Goal: Task Accomplishment & Management: Use online tool/utility

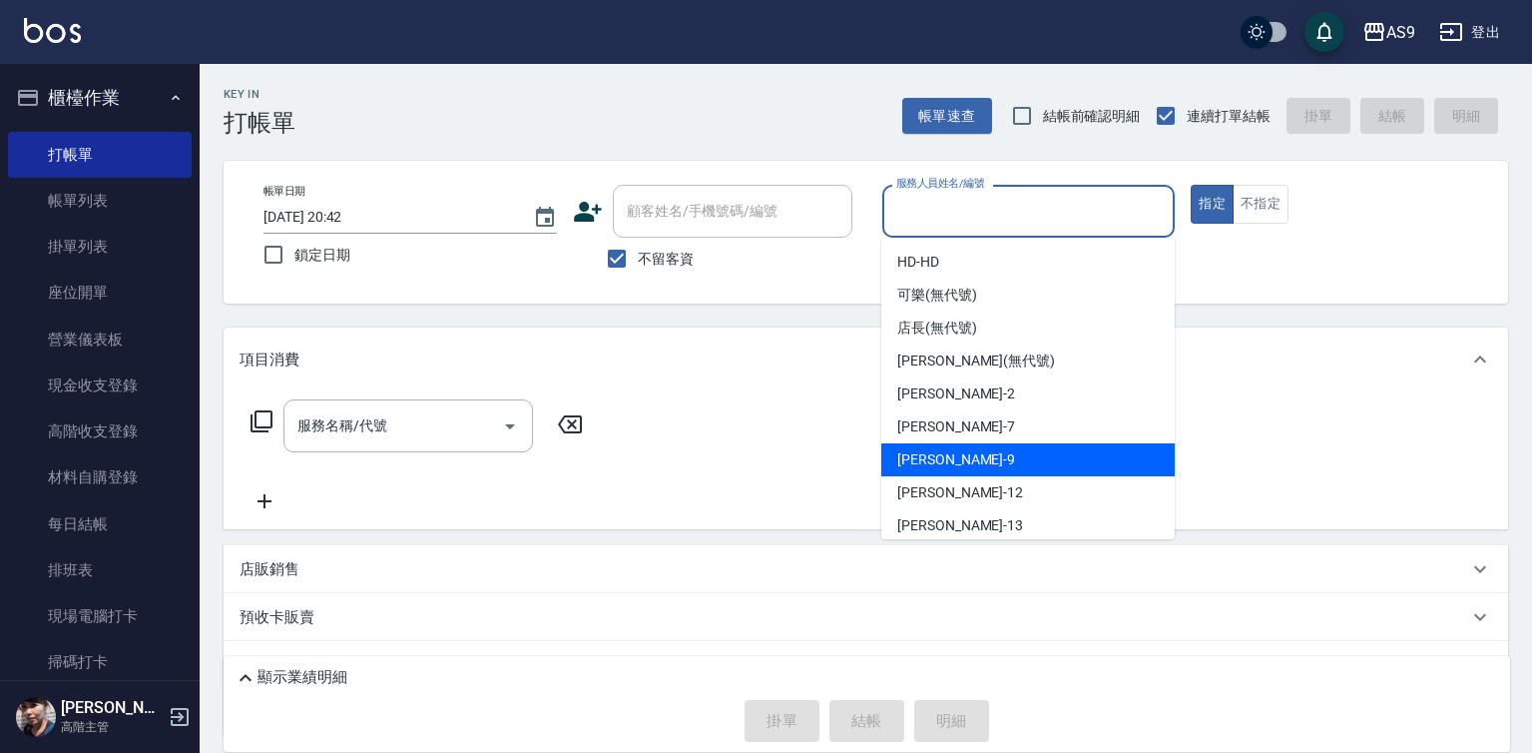
click at [986, 458] on div "[PERSON_NAME] -9" at bounding box center [1027, 459] width 293 height 33
type input "[PERSON_NAME]-9"
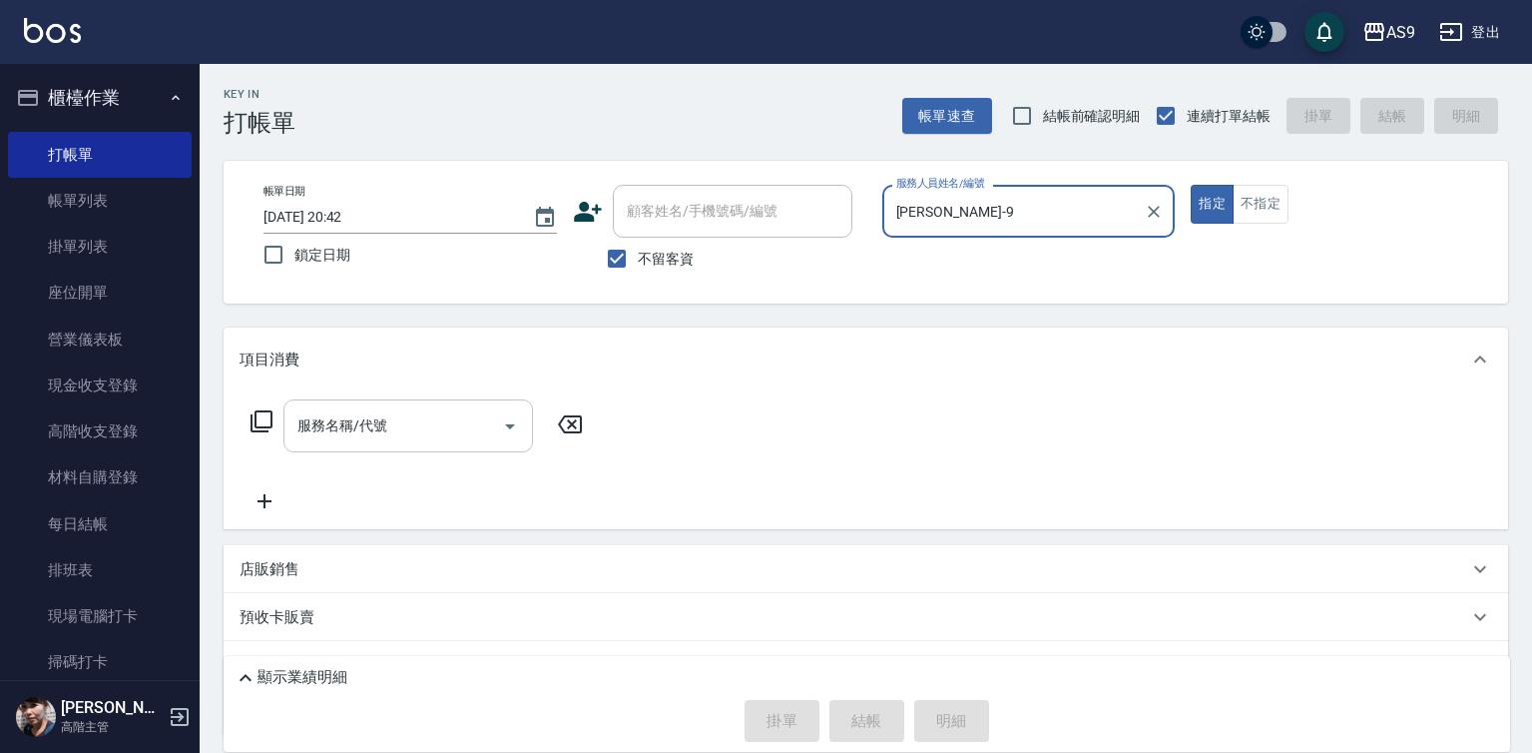
click at [413, 417] on input "服務名稱/代號" at bounding box center [393, 425] width 202 height 35
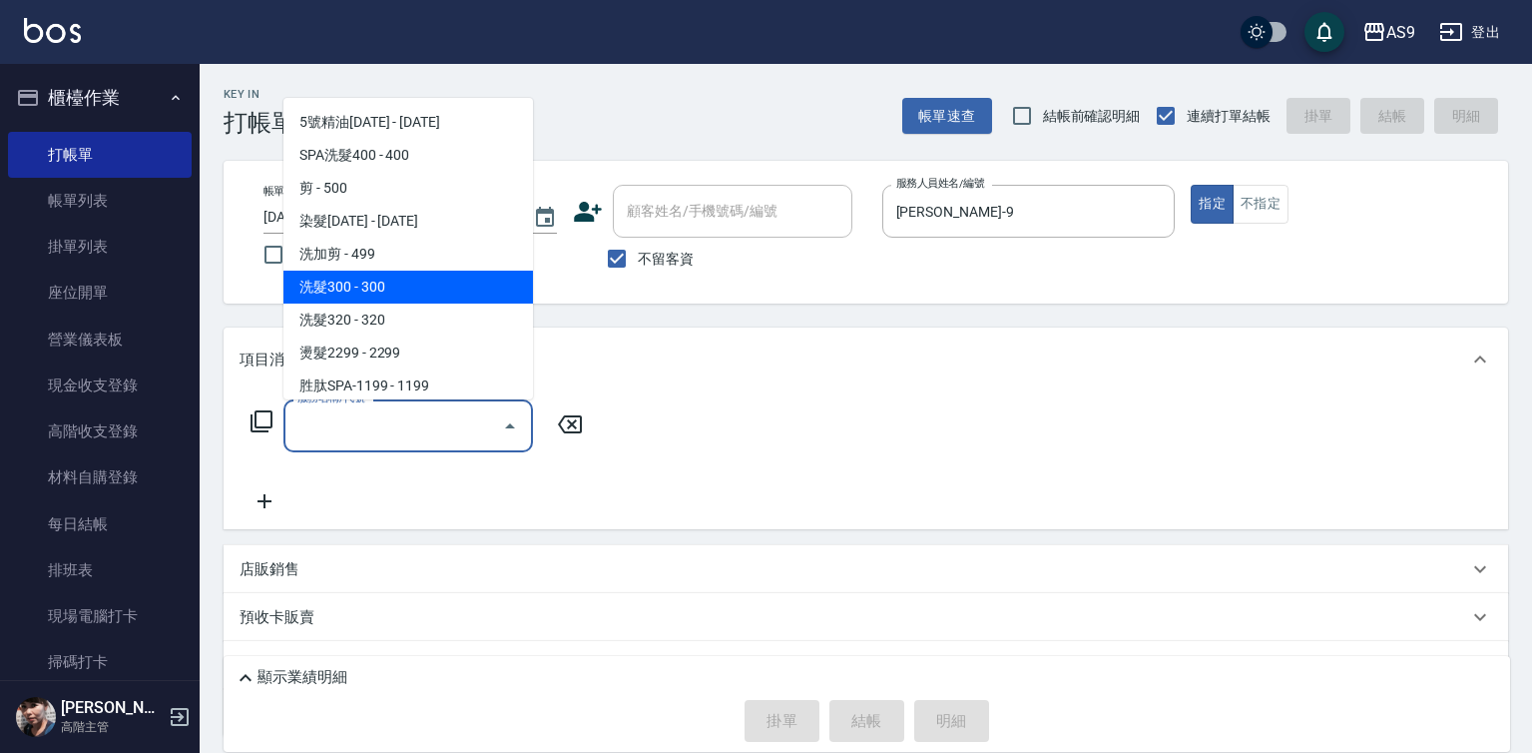
click at [420, 290] on span "洗髮300 - 300" at bounding box center [408, 286] width 250 height 33
type input "洗髮300(洗 髮300)"
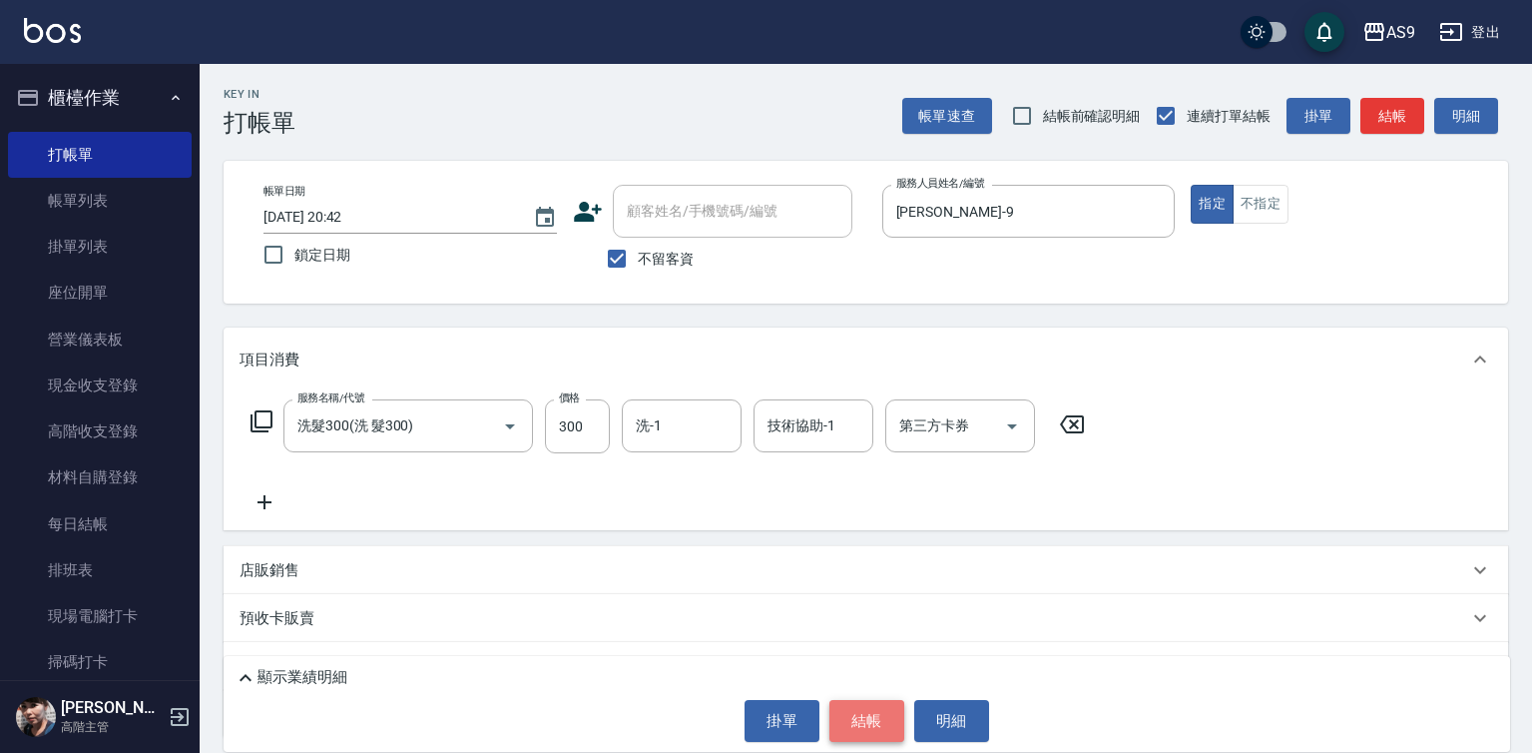
click at [854, 712] on button "結帳" at bounding box center [866, 721] width 75 height 42
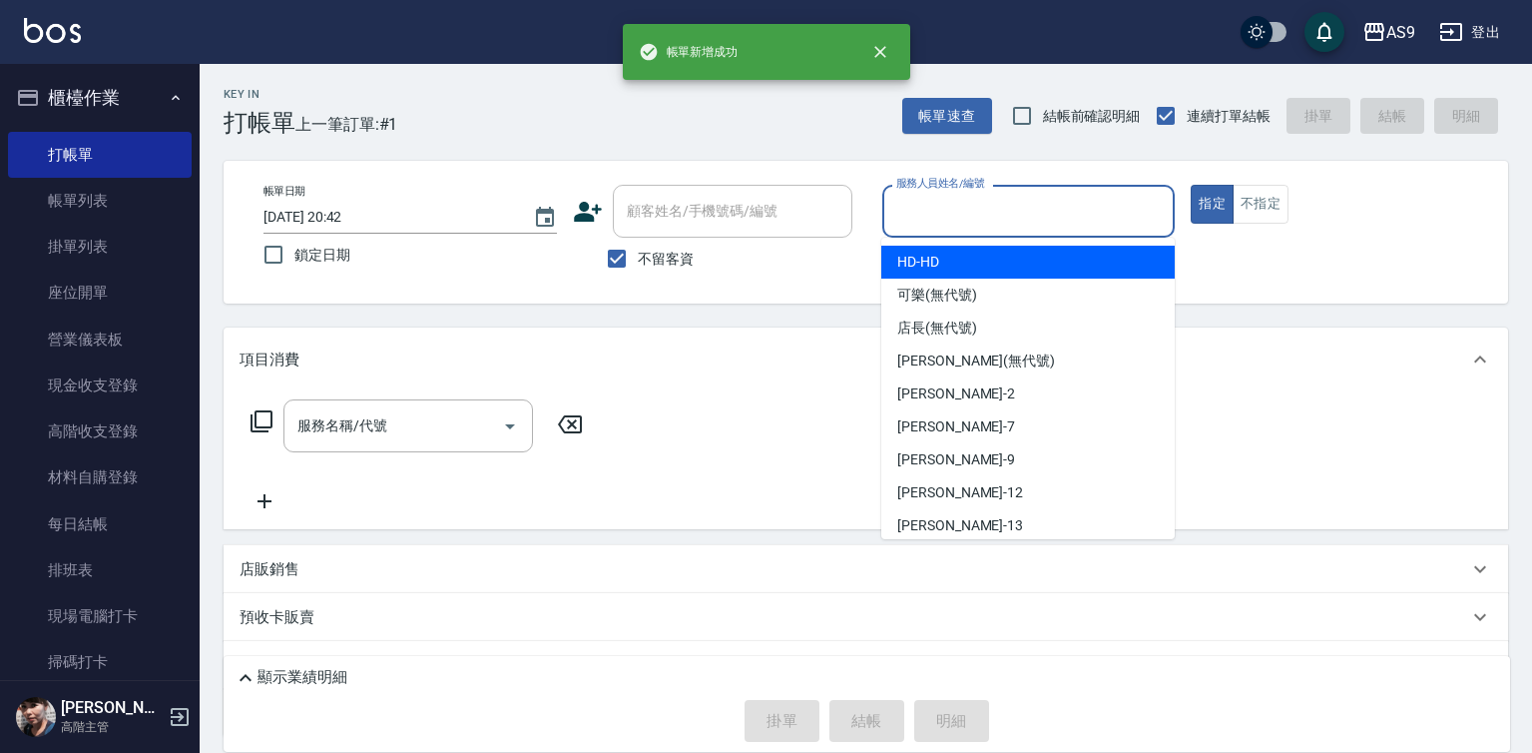
click at [997, 223] on input "服務人員姓名/編號" at bounding box center [1028, 211] width 275 height 35
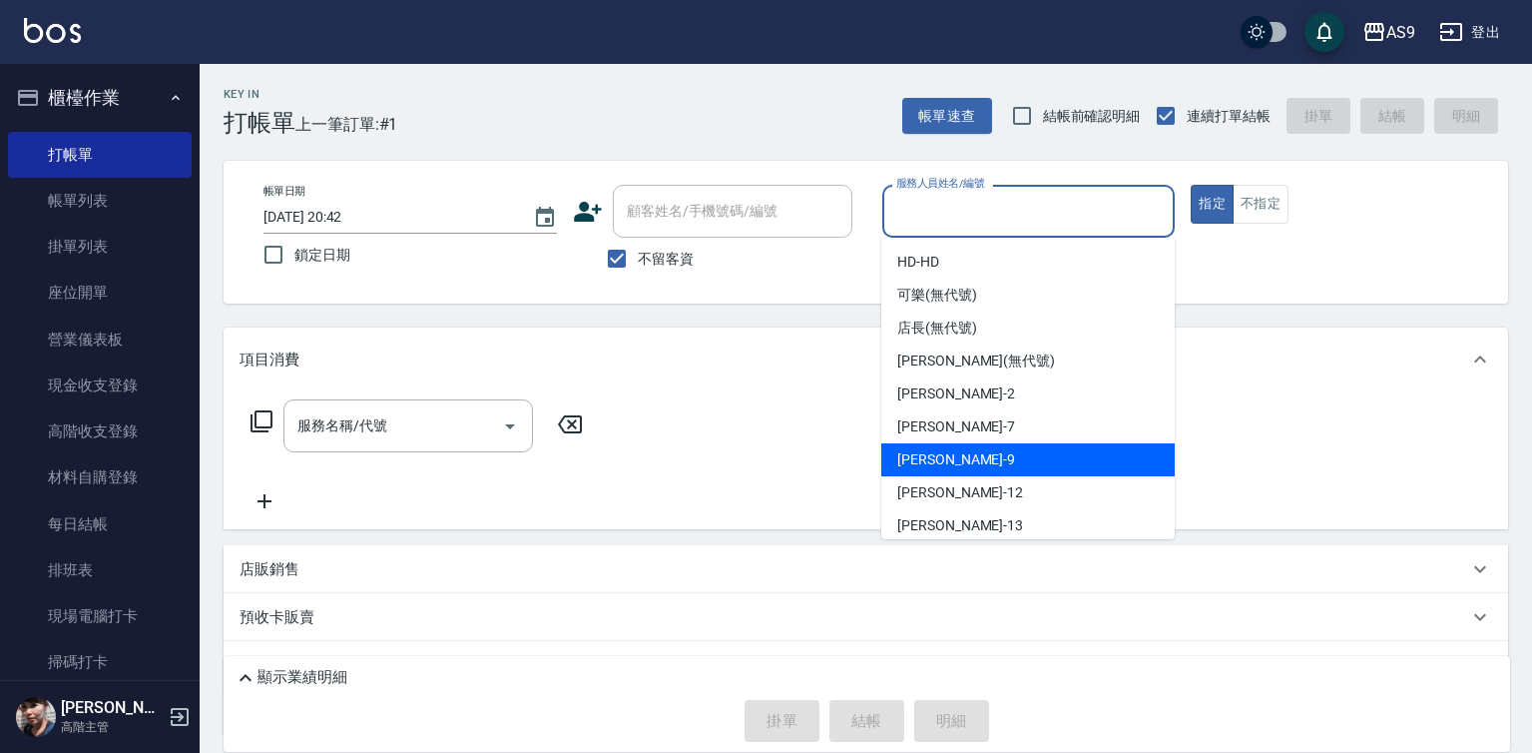
click at [972, 463] on div "[PERSON_NAME] -9" at bounding box center [1027, 459] width 293 height 33
type input "[PERSON_NAME]-9"
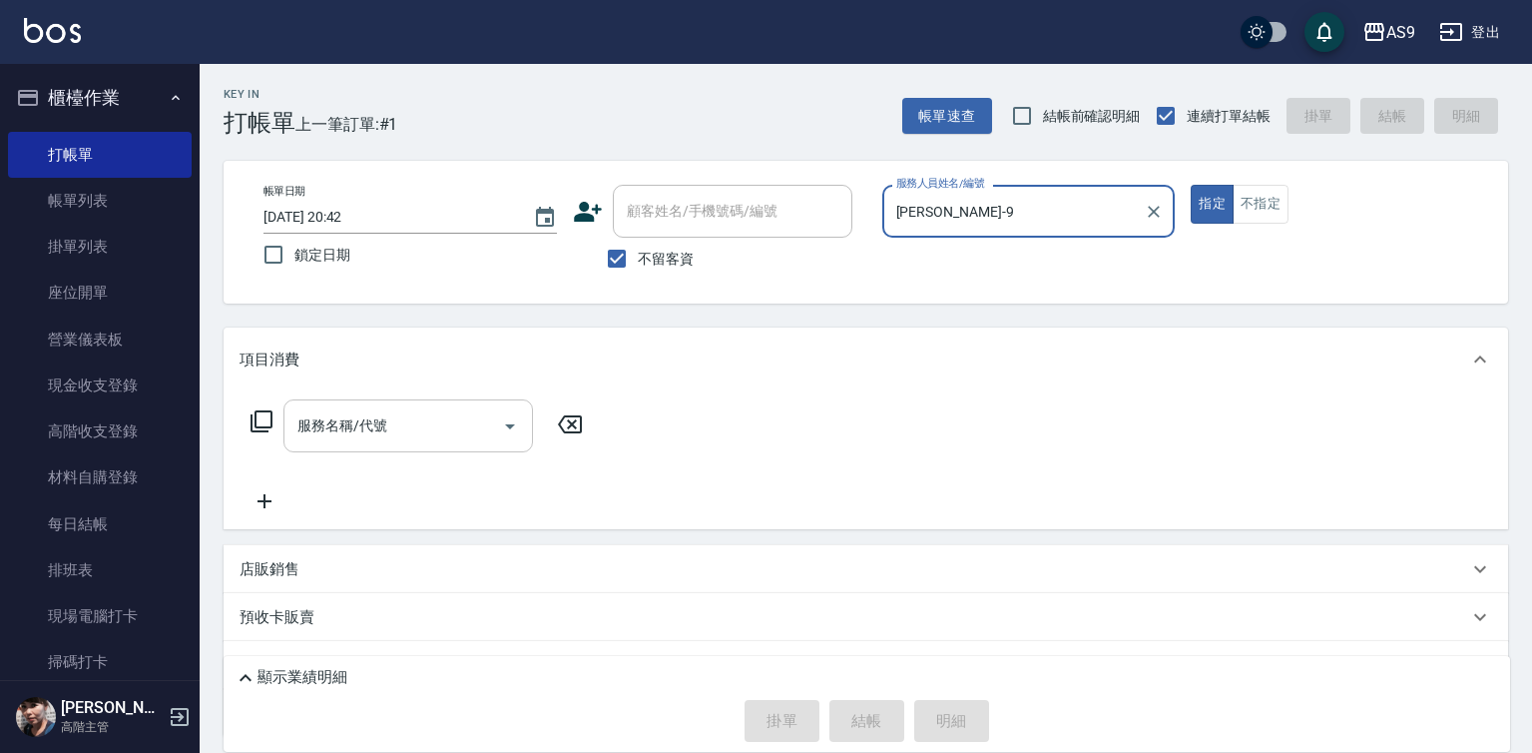
drag, startPoint x: 383, startPoint y: 443, endPoint x: 390, endPoint y: 404, distance: 39.5
click at [384, 433] on div "服務名稱/代號 服務名稱/代號" at bounding box center [408, 425] width 250 height 53
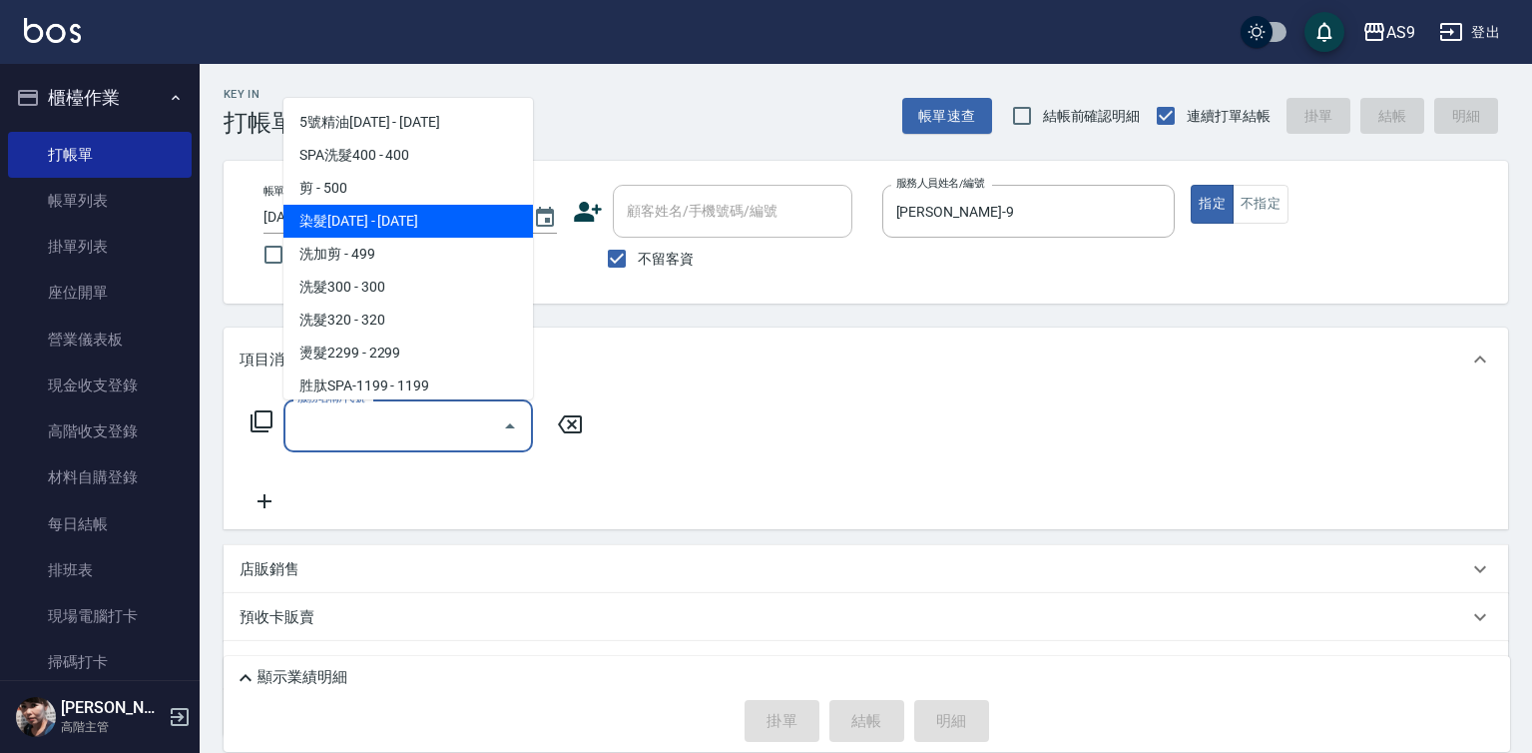
click at [371, 224] on span "染髮[DATE] - [DATE]" at bounding box center [408, 221] width 250 height 33
type input "染髮1500(染髮1500)"
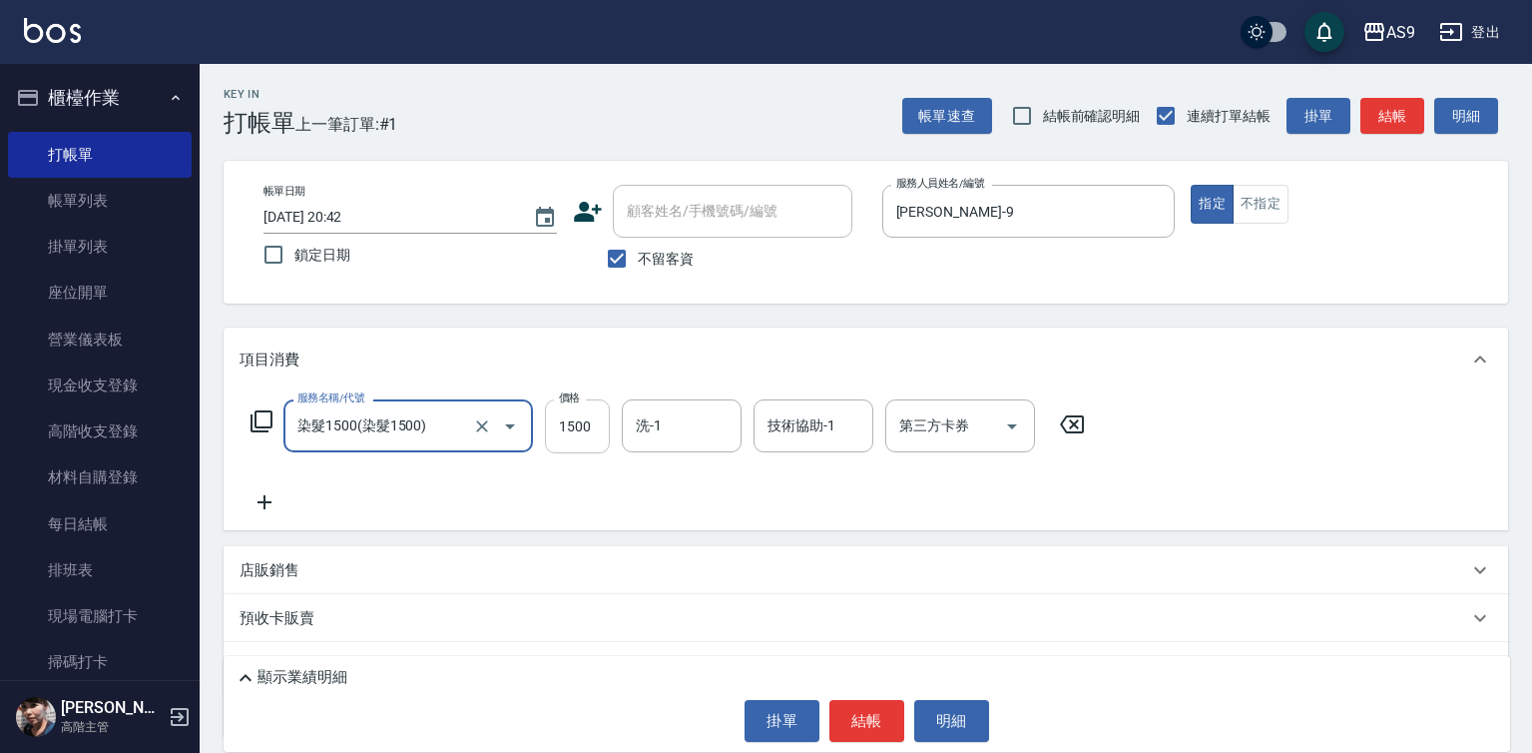
click at [573, 431] on input "1500" at bounding box center [577, 426] width 65 height 54
type input "1290"
click at [846, 707] on button "結帳" at bounding box center [866, 721] width 75 height 42
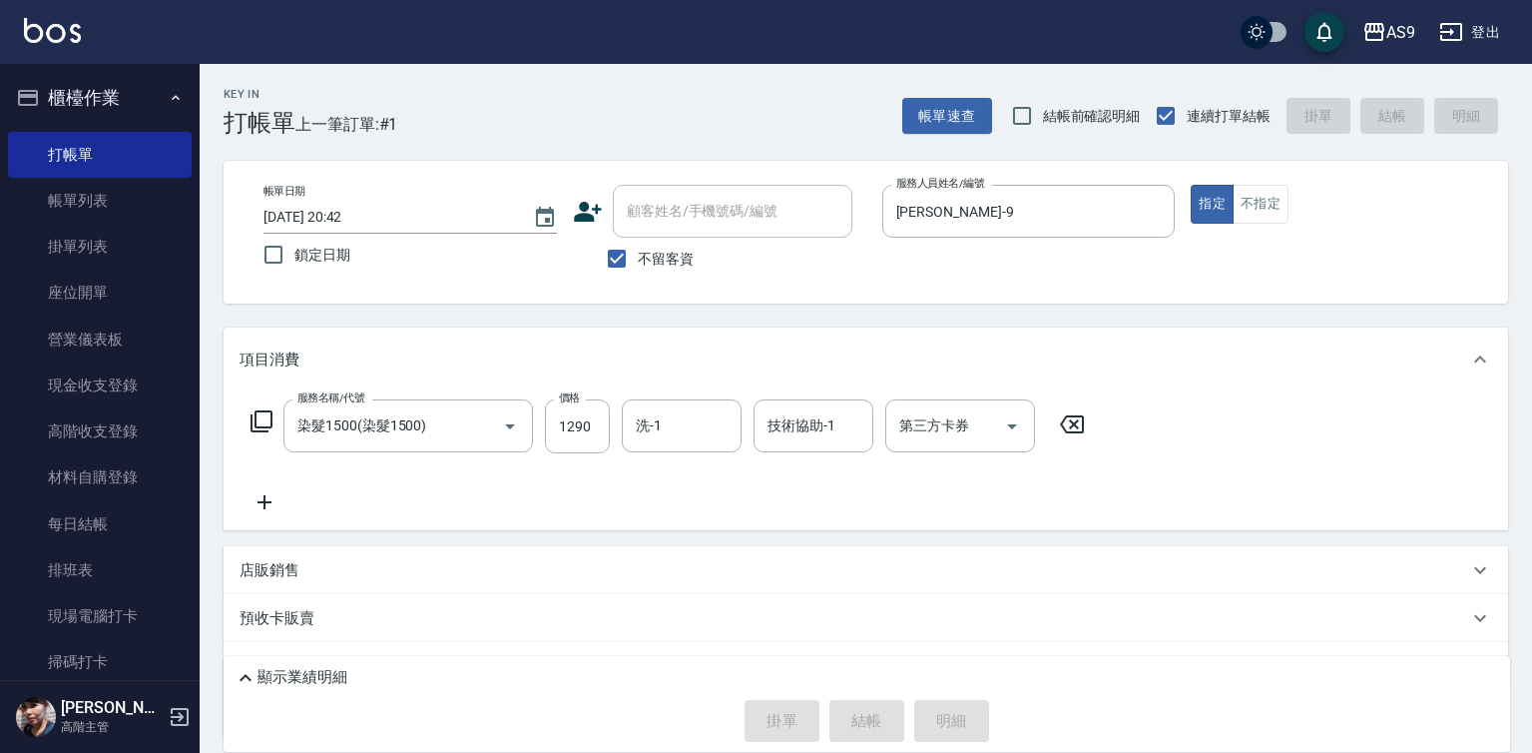
type input "[DATE] 20:43"
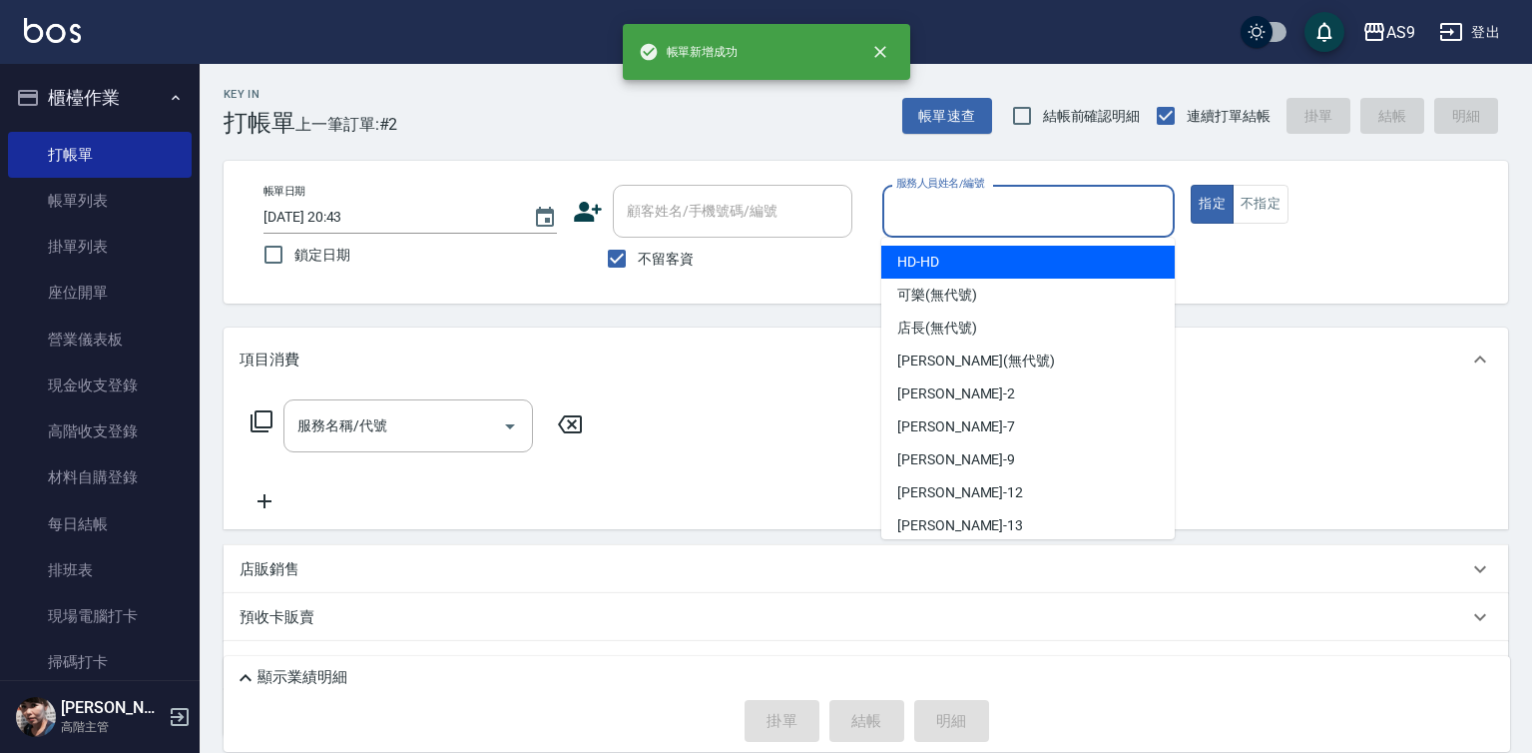
click at [934, 210] on input "服務人員姓名/編號" at bounding box center [1028, 211] width 275 height 35
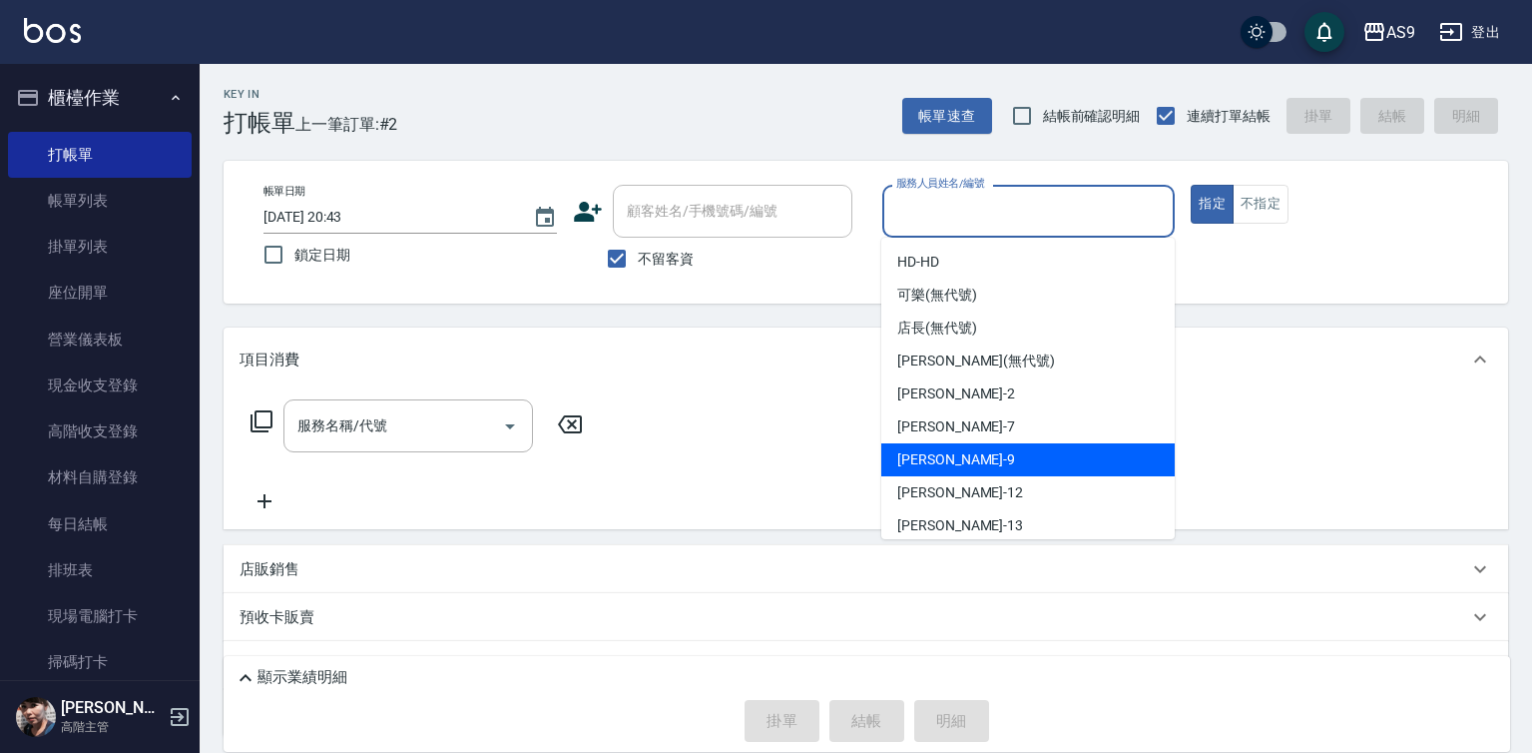
click at [933, 458] on span "[PERSON_NAME] -9" at bounding box center [956, 459] width 118 height 21
type input "[PERSON_NAME]-9"
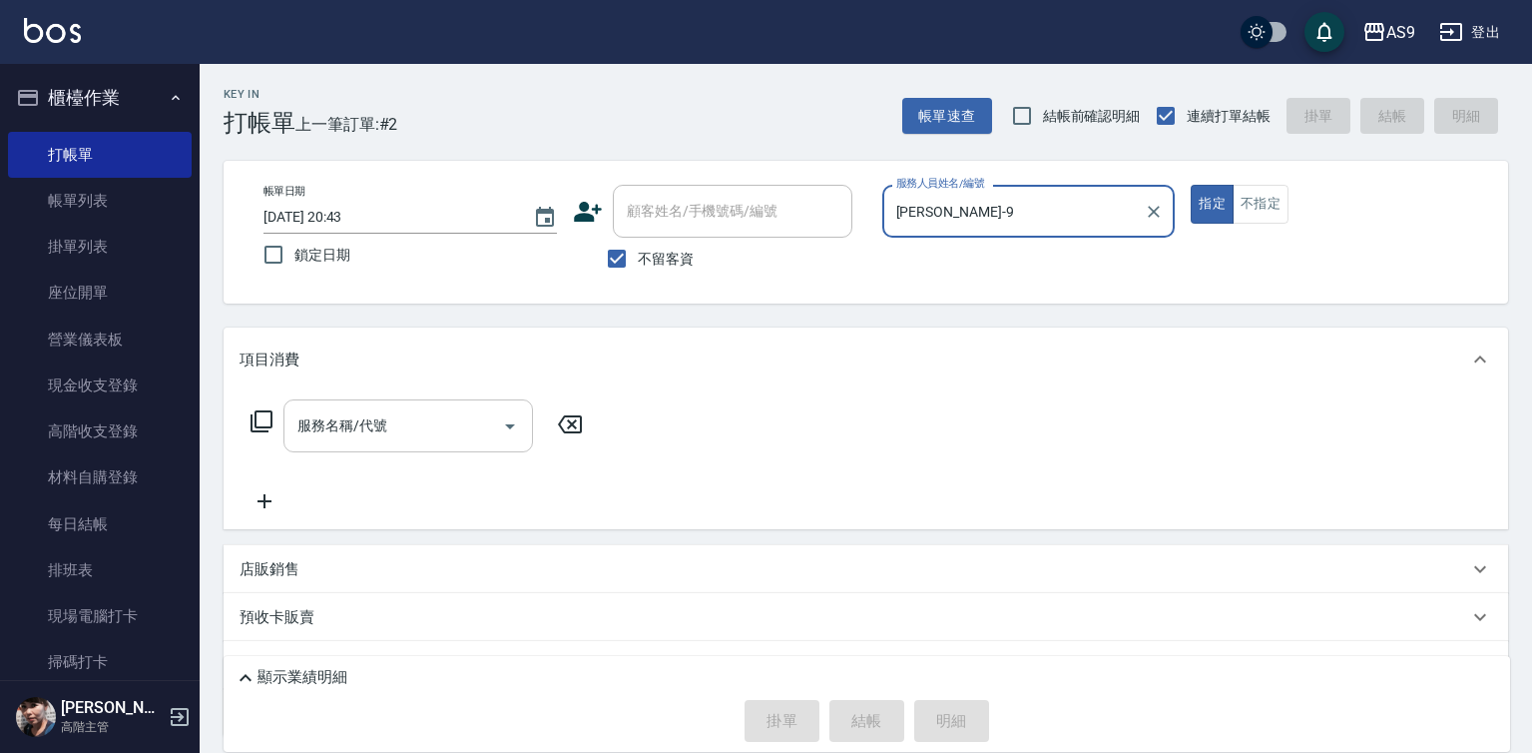
click at [462, 420] on input "服務名稱/代號" at bounding box center [393, 425] width 202 height 35
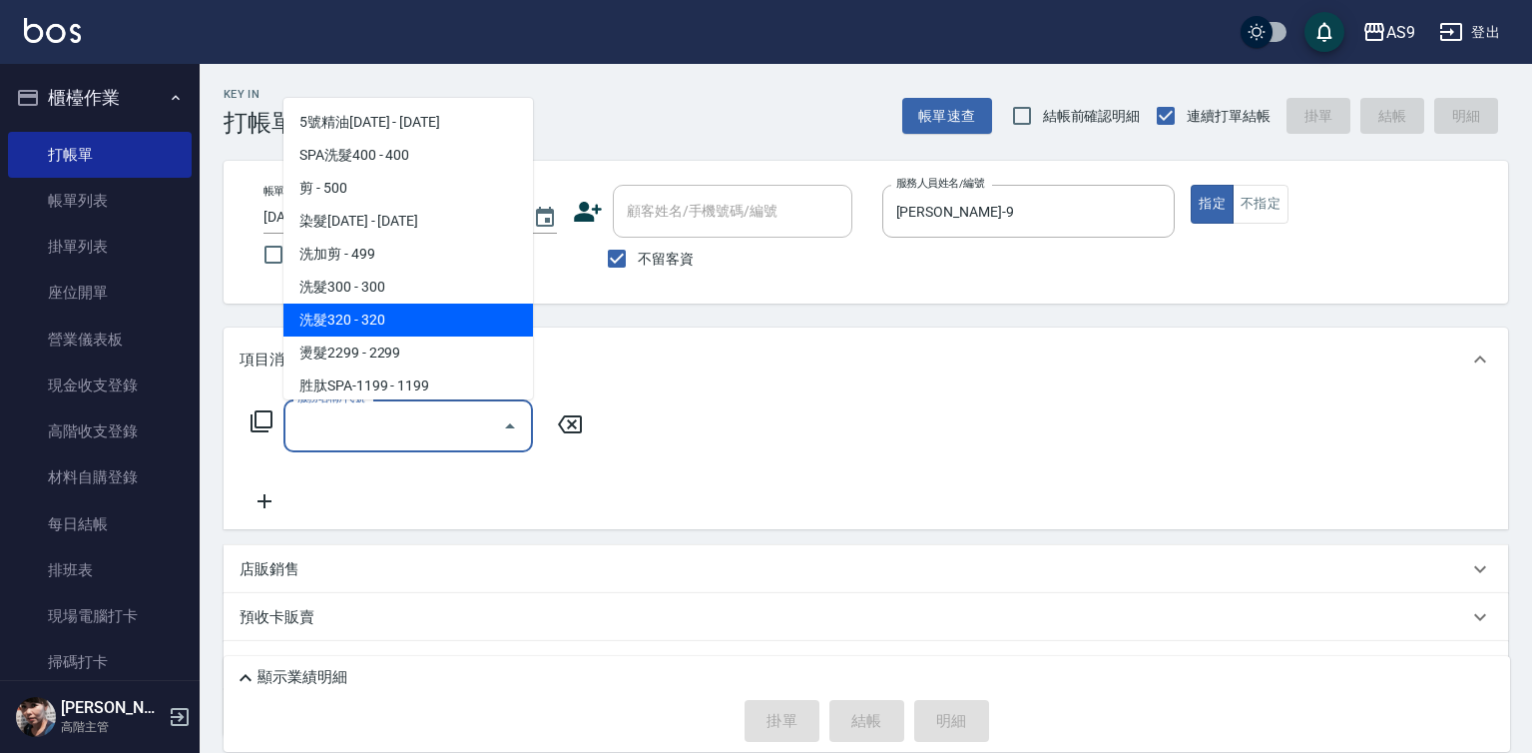
click at [411, 296] on span "洗髮300 - 300" at bounding box center [408, 286] width 250 height 33
type input "洗髮300(洗 髮300)"
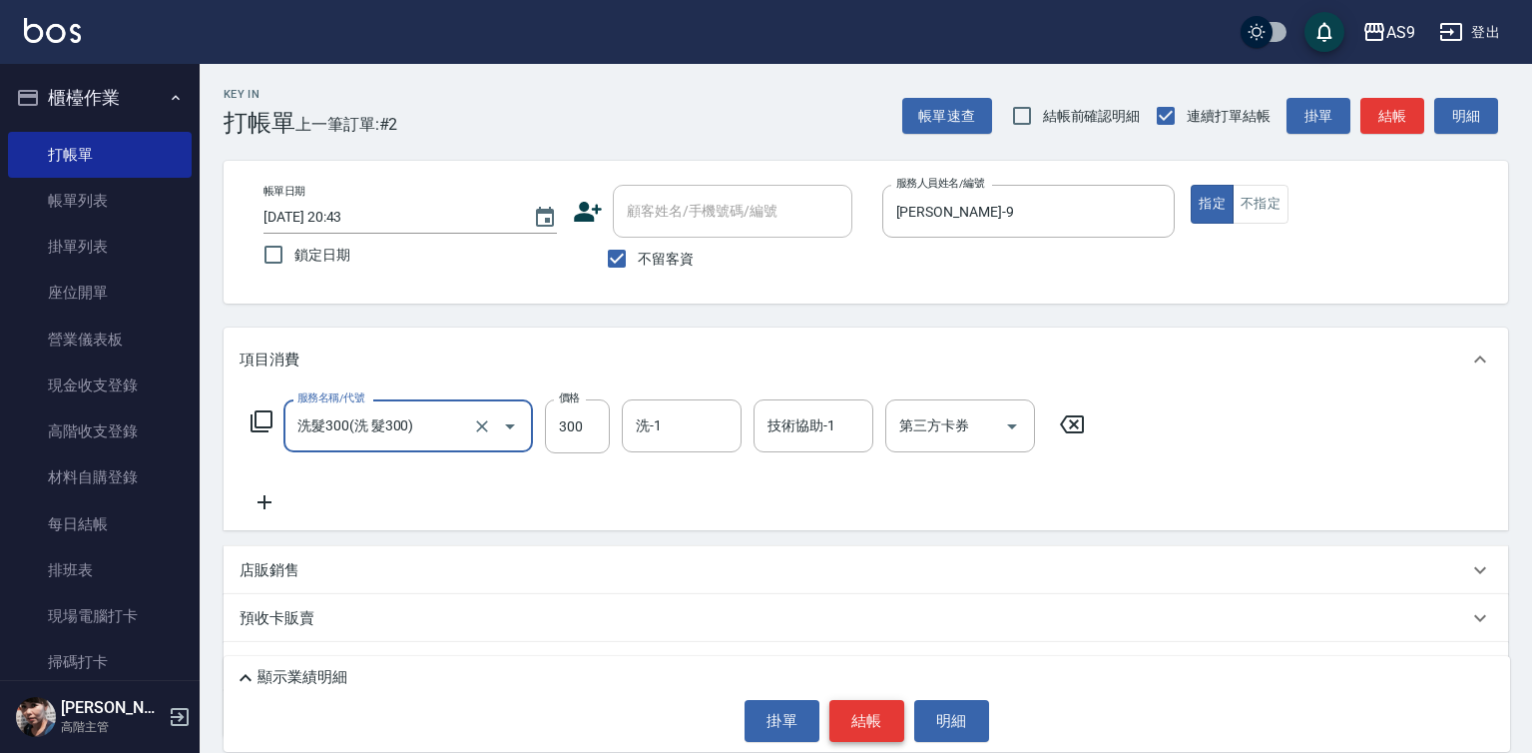
click at [867, 702] on button "結帳" at bounding box center [866, 721] width 75 height 42
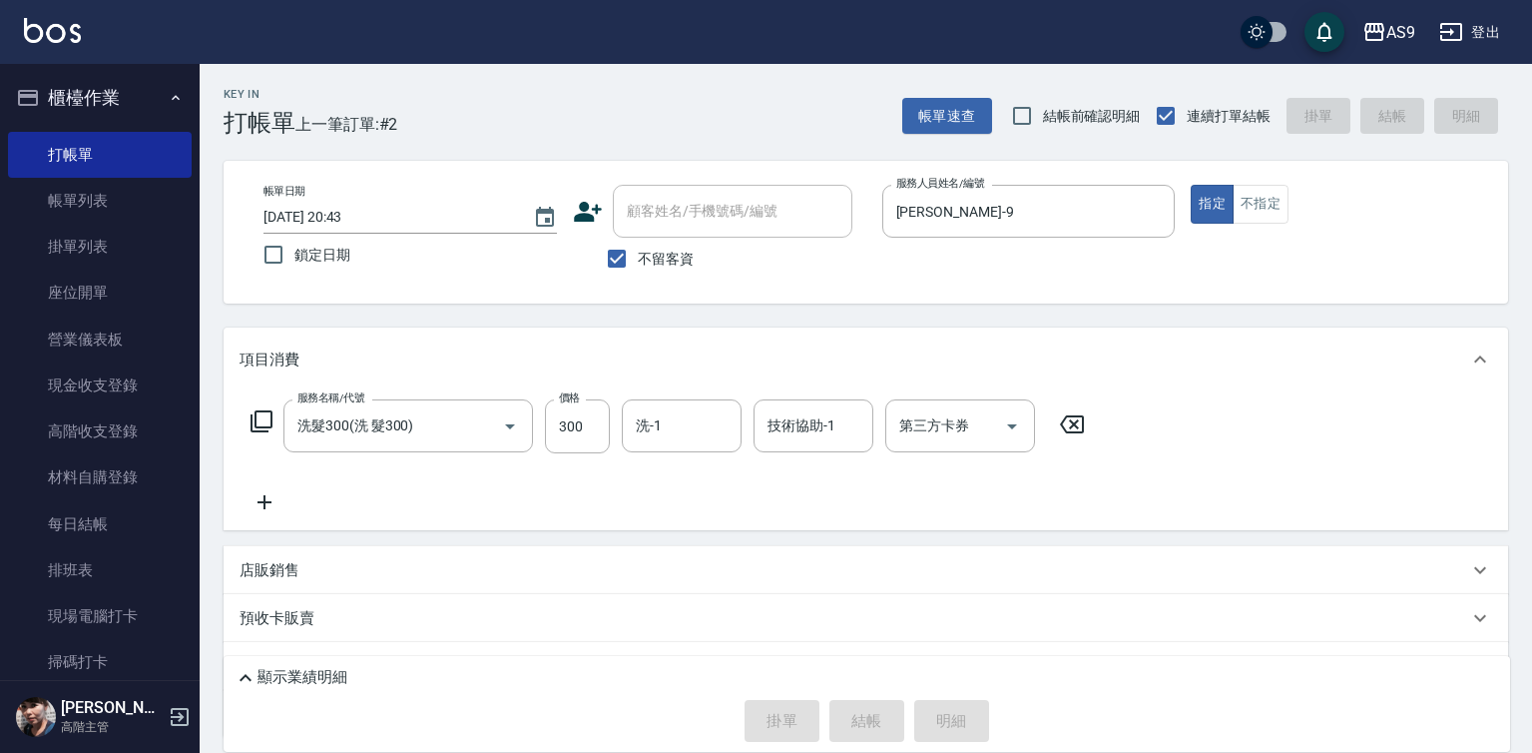
click at [867, 713] on div "掛單 結帳 明細" at bounding box center [867, 721] width 1267 height 42
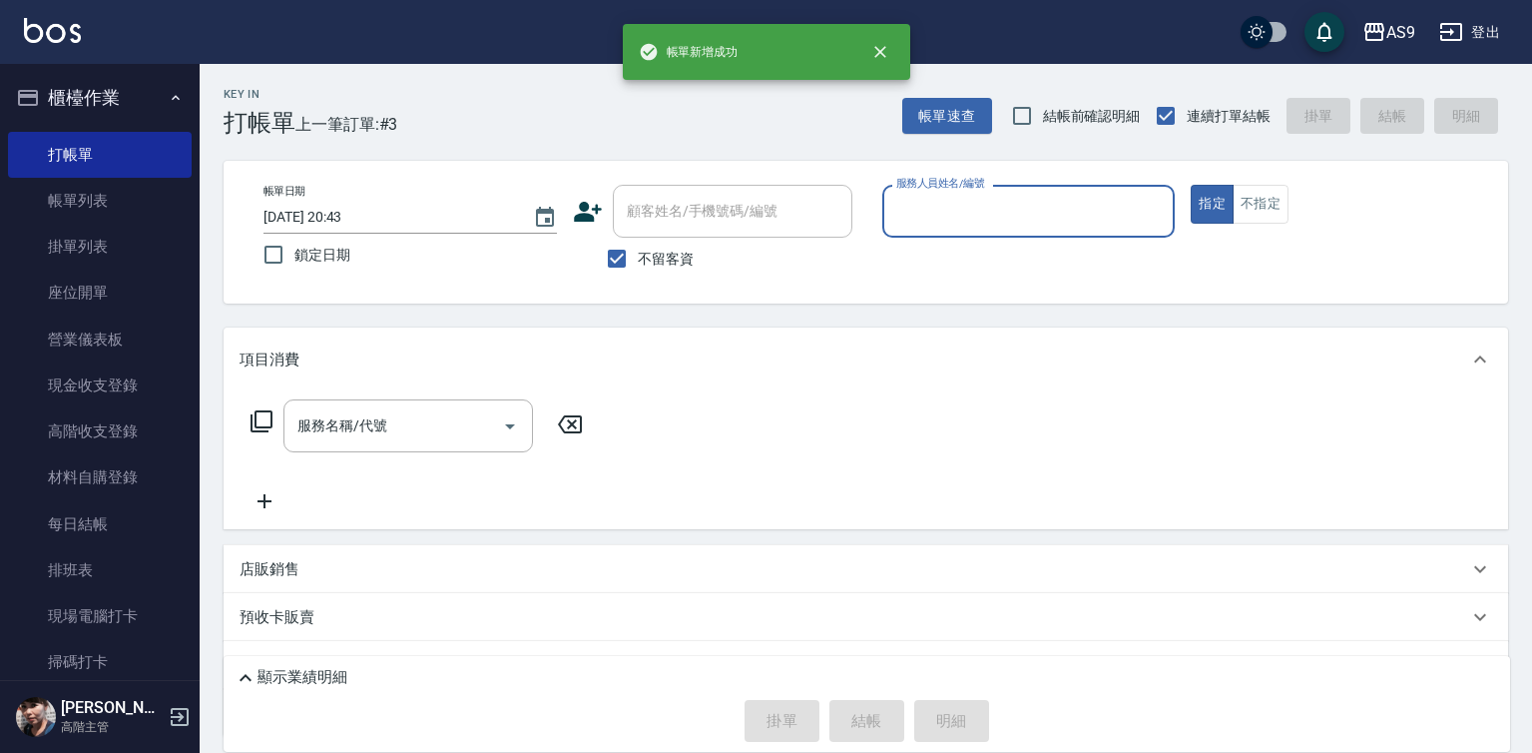
click at [990, 205] on div "服務人員姓名/編號 服務人員姓名/編號" at bounding box center [1028, 211] width 293 height 53
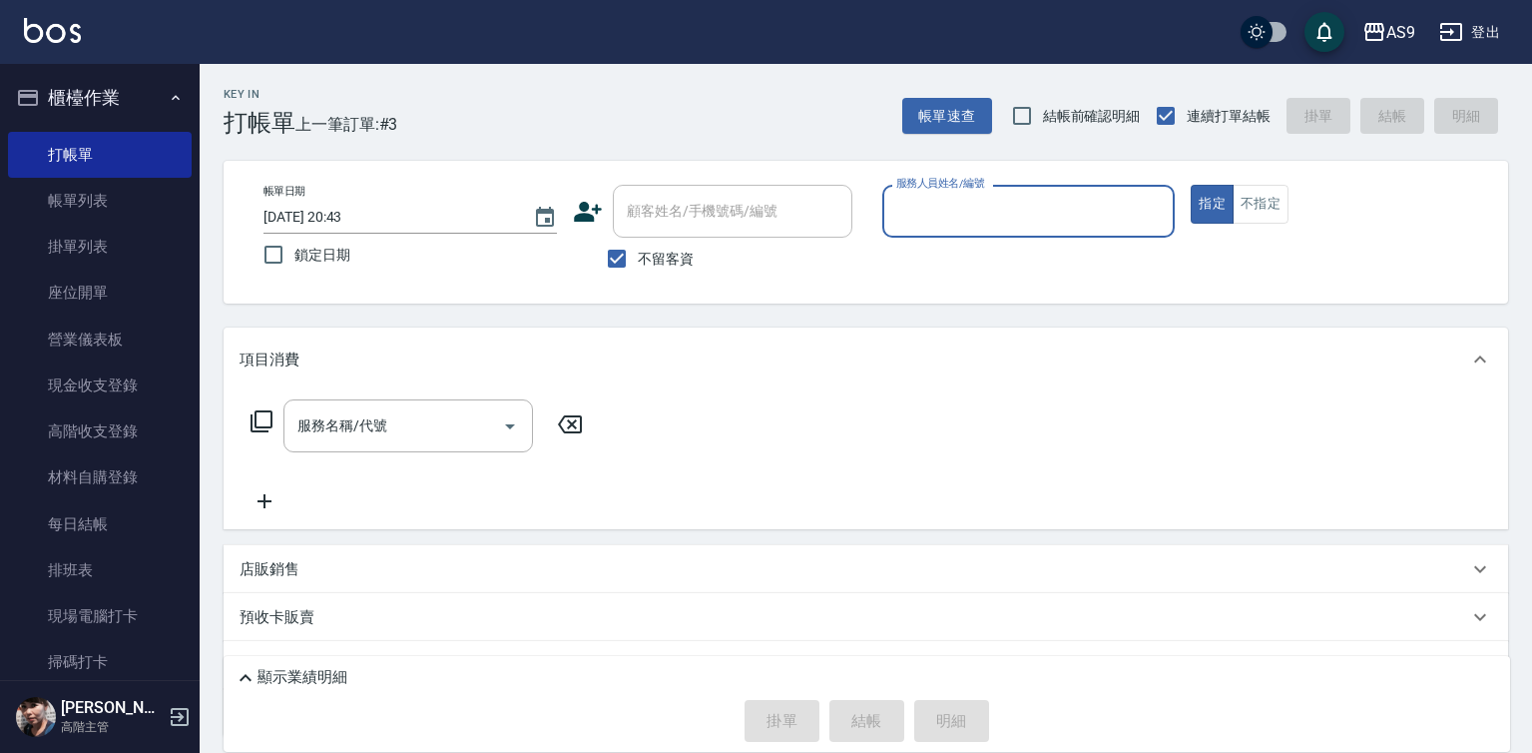
click at [945, 209] on input "服務人員姓名/編號" at bounding box center [1028, 211] width 275 height 35
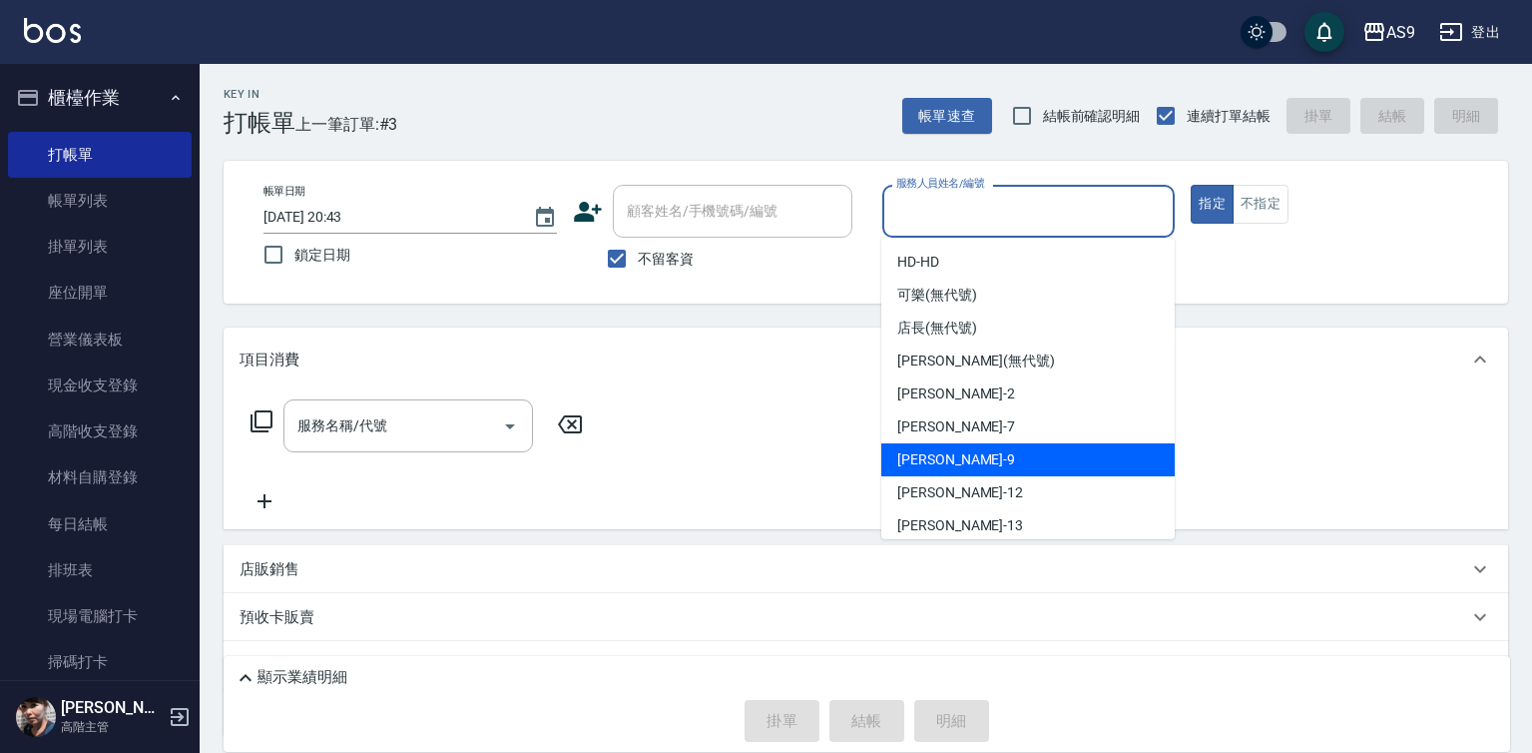
drag, startPoint x: 979, startPoint y: 468, endPoint x: 840, endPoint y: 461, distance: 138.9
click at [980, 468] on div "[PERSON_NAME] -9" at bounding box center [1027, 459] width 293 height 33
type input "[PERSON_NAME]-9"
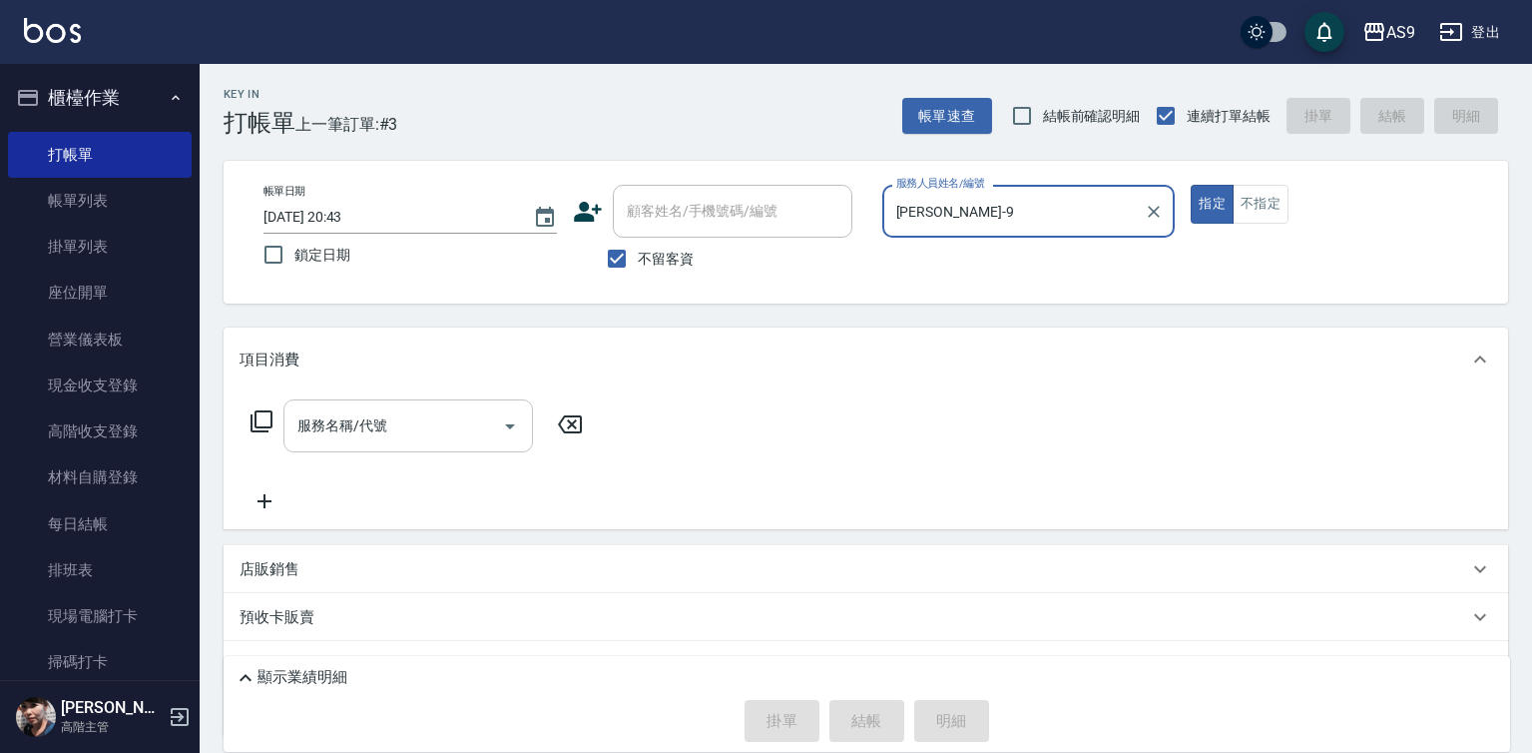
click at [423, 431] on input "服務名稱/代號" at bounding box center [393, 425] width 202 height 35
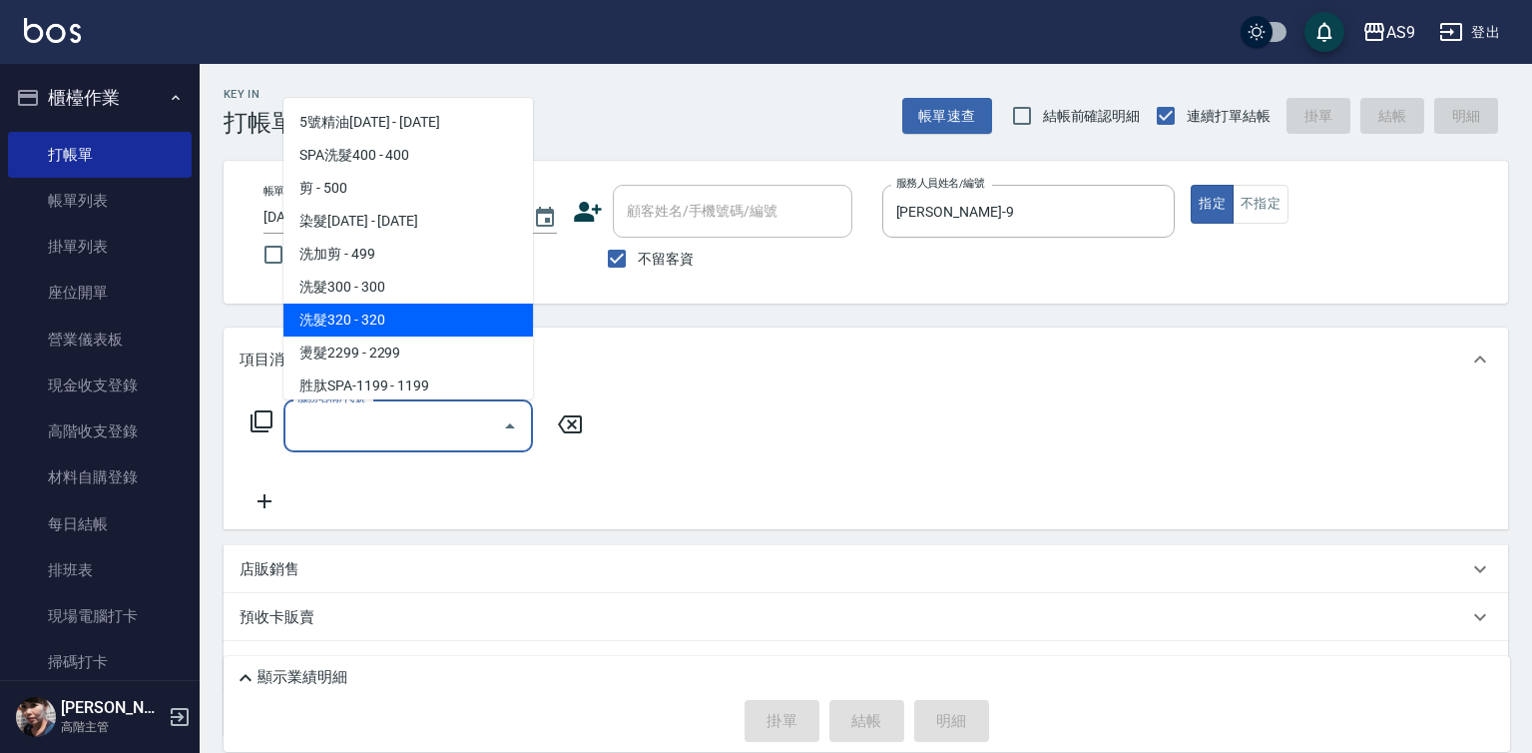
click at [396, 323] on span "洗髮320 - 320" at bounding box center [408, 319] width 250 height 33
type input "洗髮320(洗髮320)"
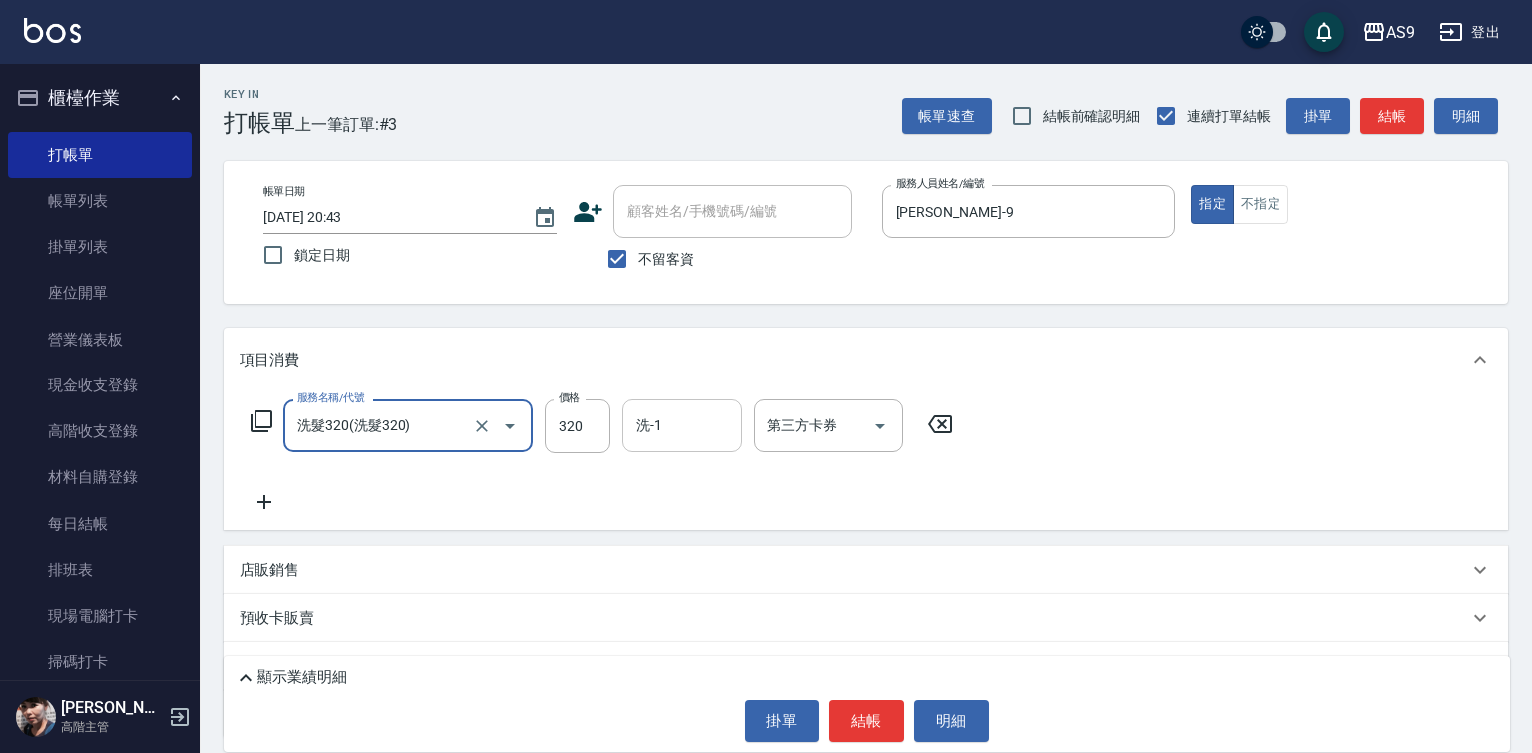
click at [688, 424] on input "洗-1" at bounding box center [682, 425] width 102 height 35
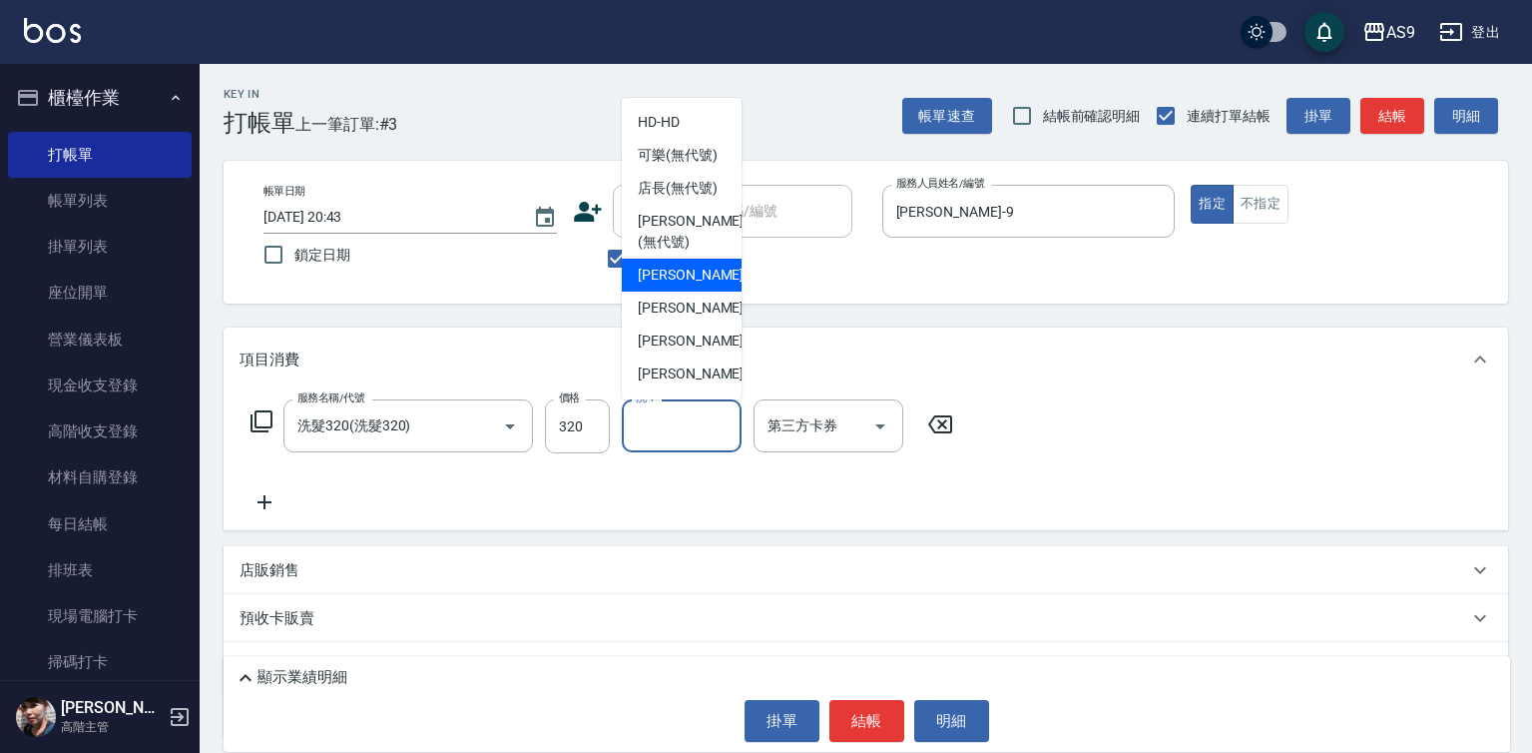
click at [683, 285] on span "[PERSON_NAME]蘭 -2" at bounding box center [697, 275] width 118 height 21
type input "[PERSON_NAME]蘭-2"
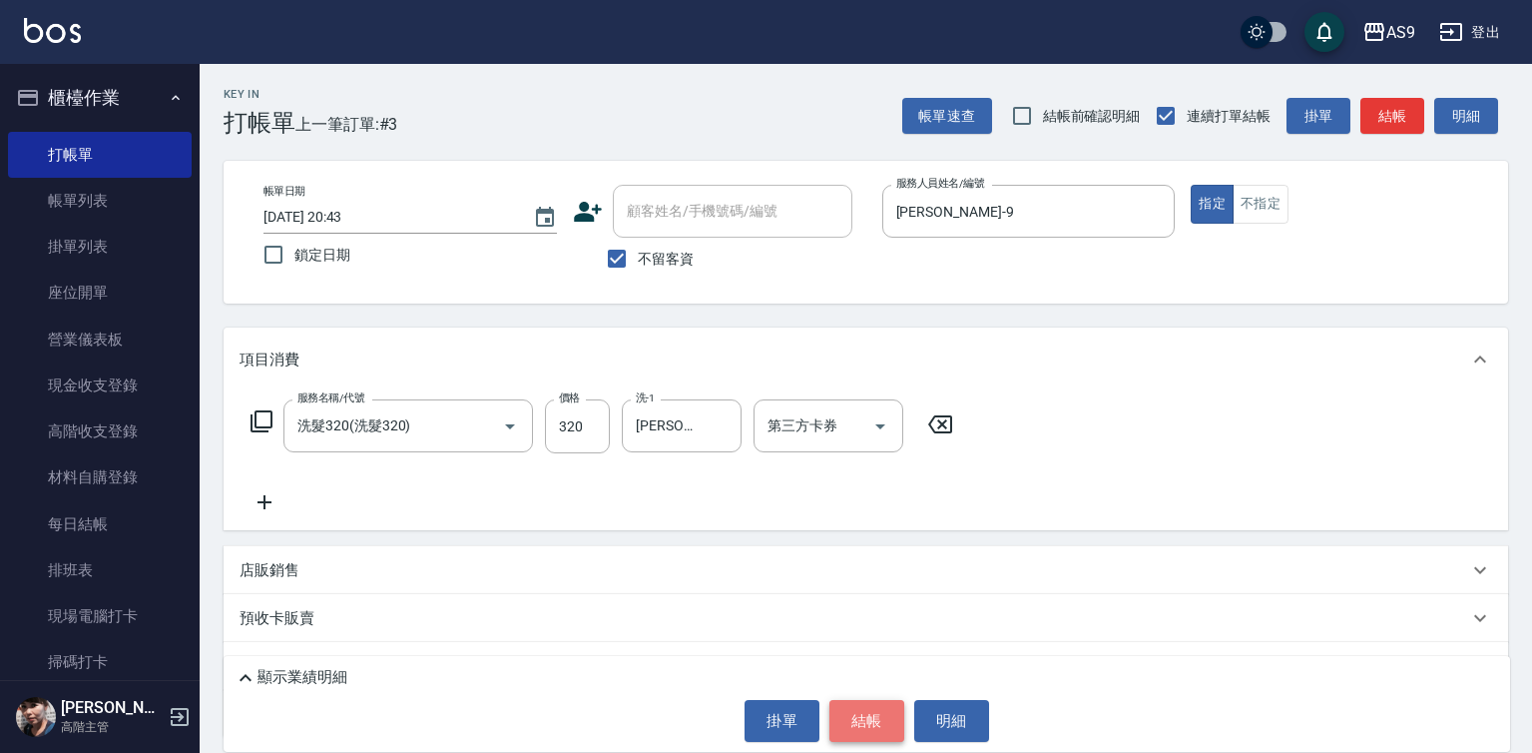
click at [884, 700] on button "結帳" at bounding box center [866, 721] width 75 height 42
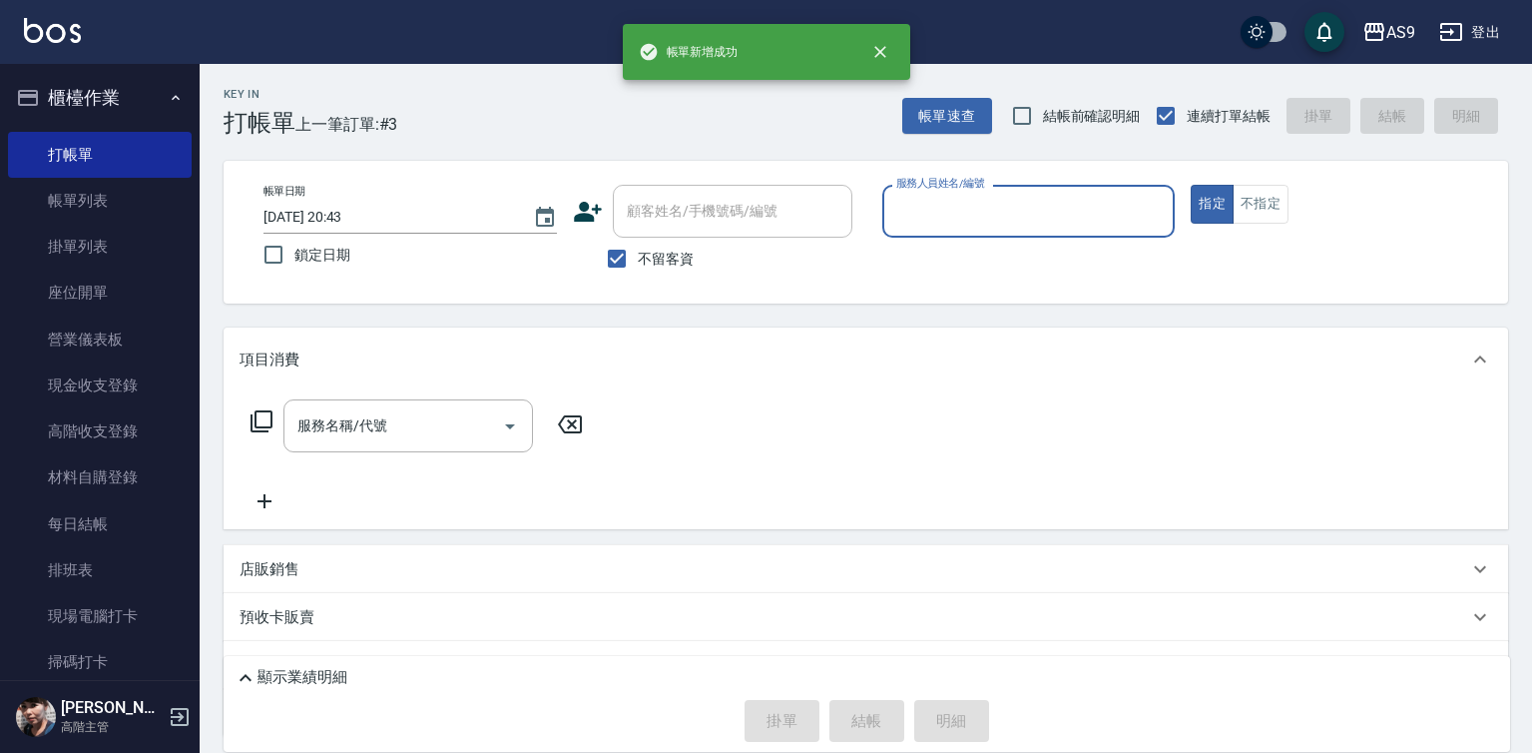
click at [932, 205] on input "服務人員姓名/編號" at bounding box center [1028, 211] width 275 height 35
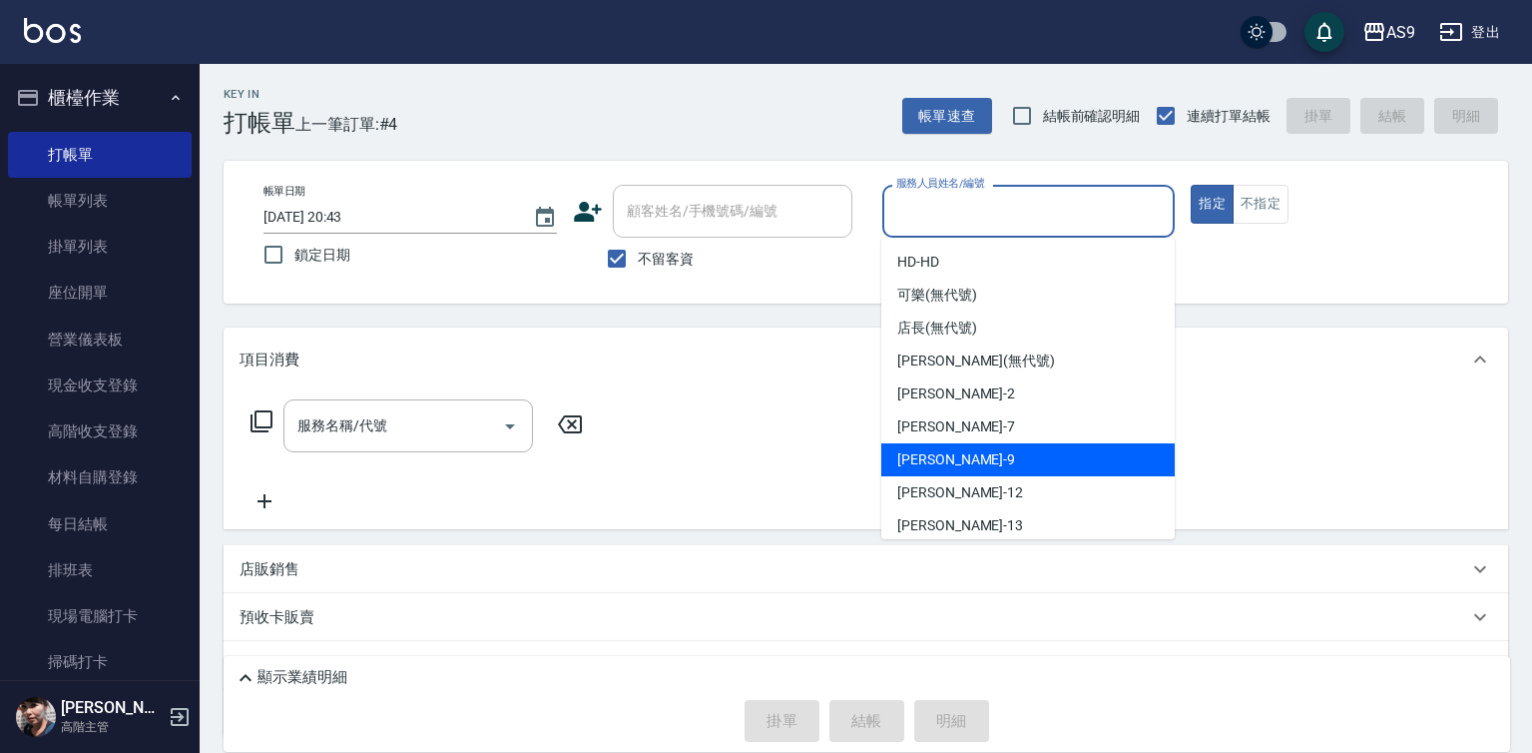
click at [937, 462] on span "[PERSON_NAME] -9" at bounding box center [956, 459] width 118 height 21
type input "[PERSON_NAME]-9"
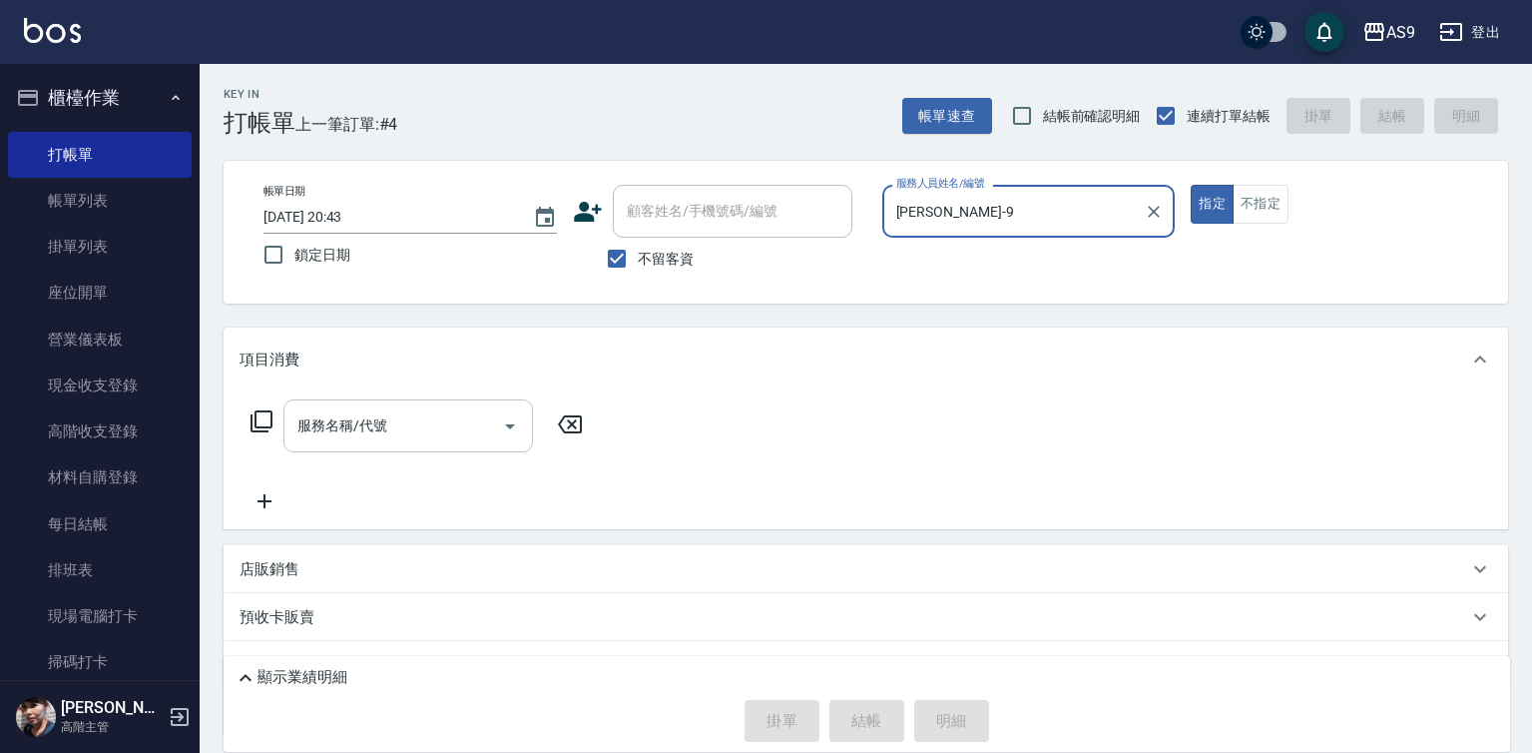
click at [434, 415] on input "服務名稱/代號" at bounding box center [393, 425] width 202 height 35
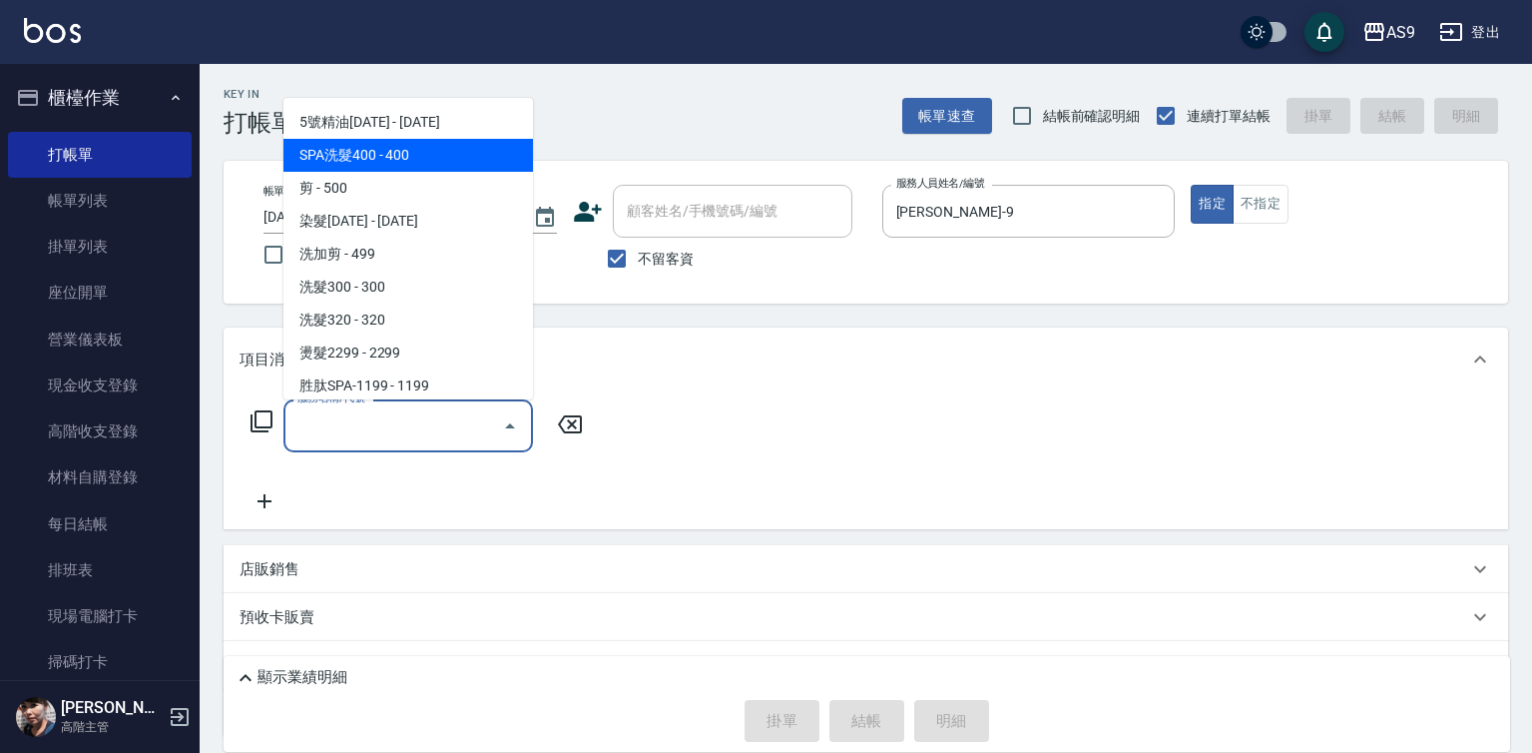
click at [395, 162] on span "SPA洗髮400 - 400" at bounding box center [408, 155] width 250 height 33
type input "SPA洗髮400(SPA洗髮400)"
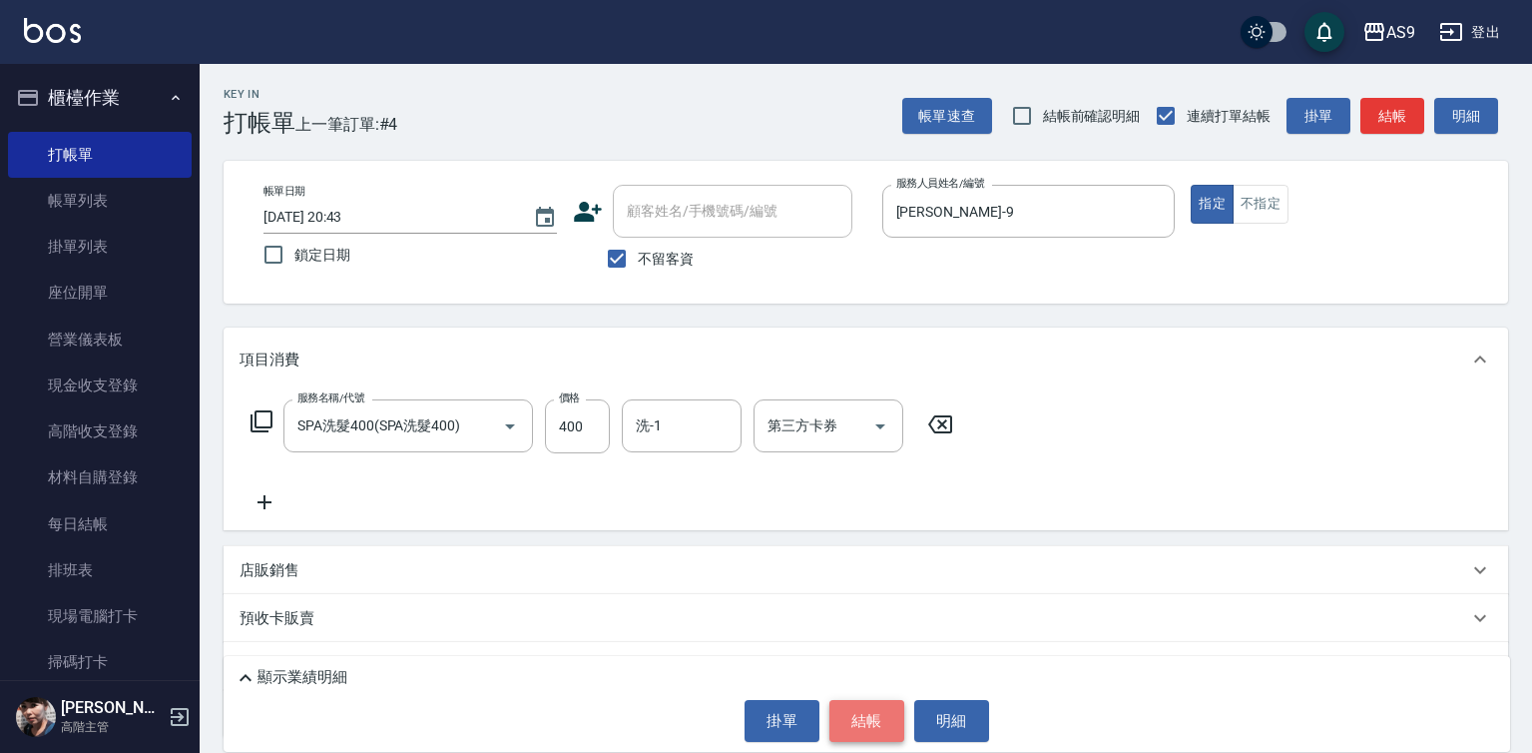
click at [874, 718] on button "結帳" at bounding box center [866, 721] width 75 height 42
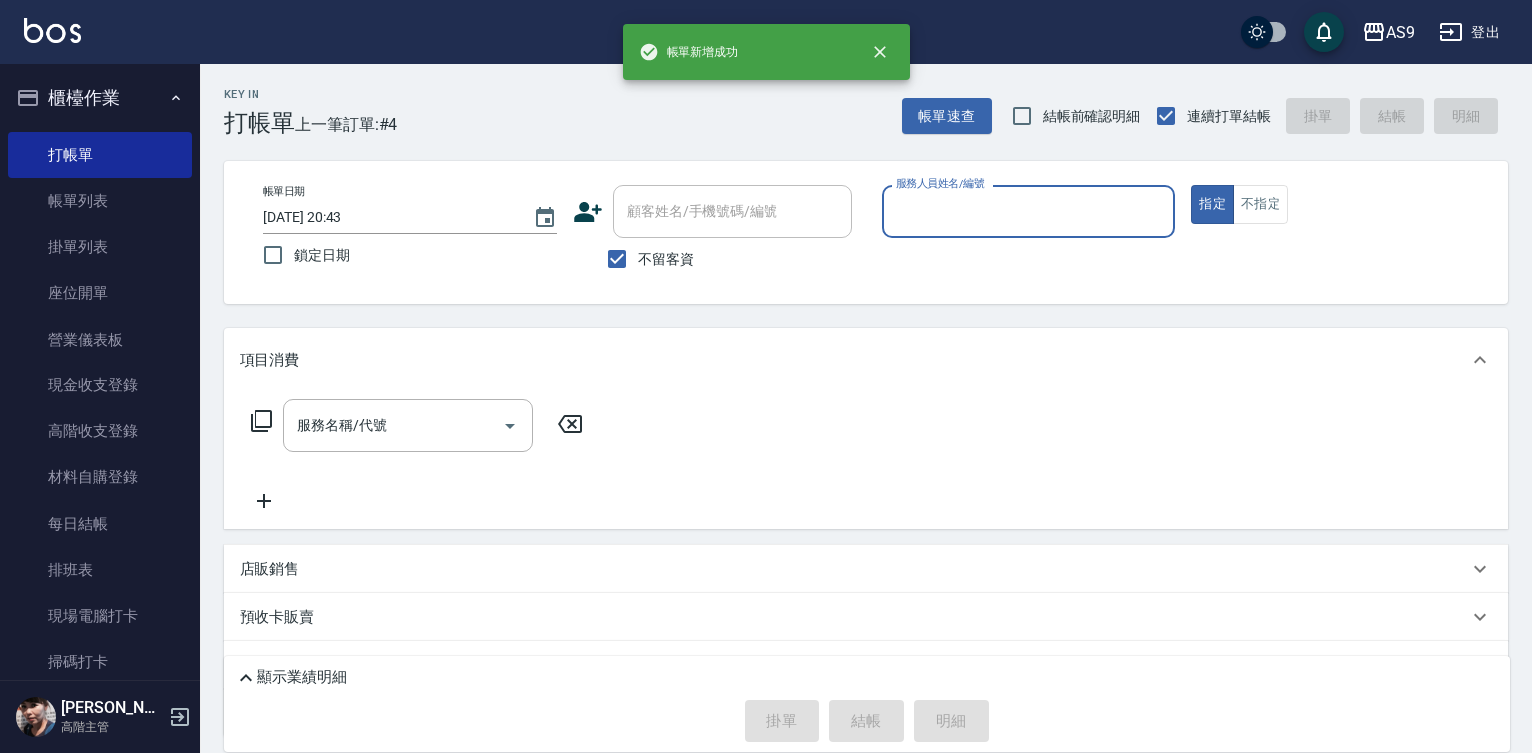
click at [939, 214] on input "服務人員姓名/編號" at bounding box center [1028, 211] width 275 height 35
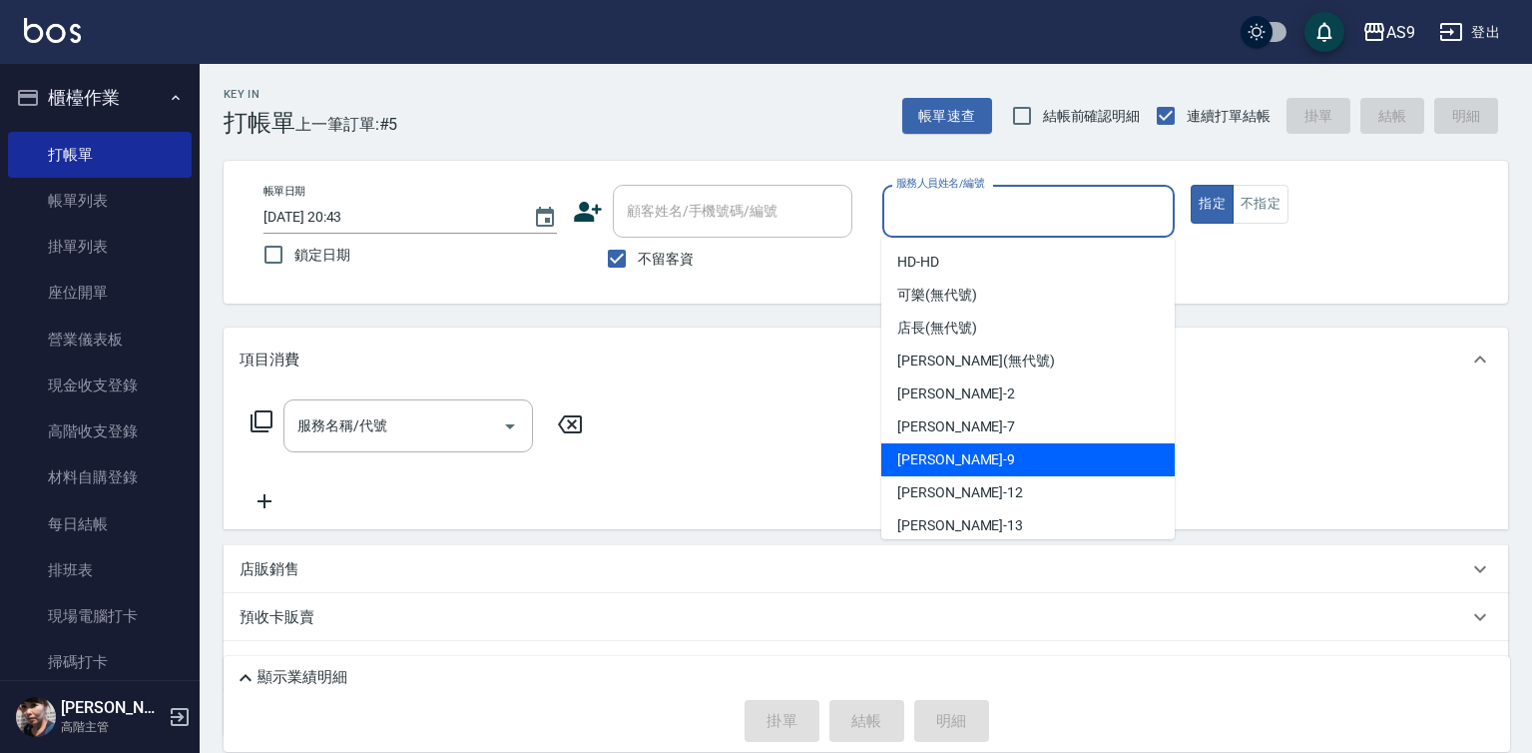
click at [959, 459] on div "[PERSON_NAME] -9" at bounding box center [1027, 459] width 293 height 33
type input "[PERSON_NAME]-9"
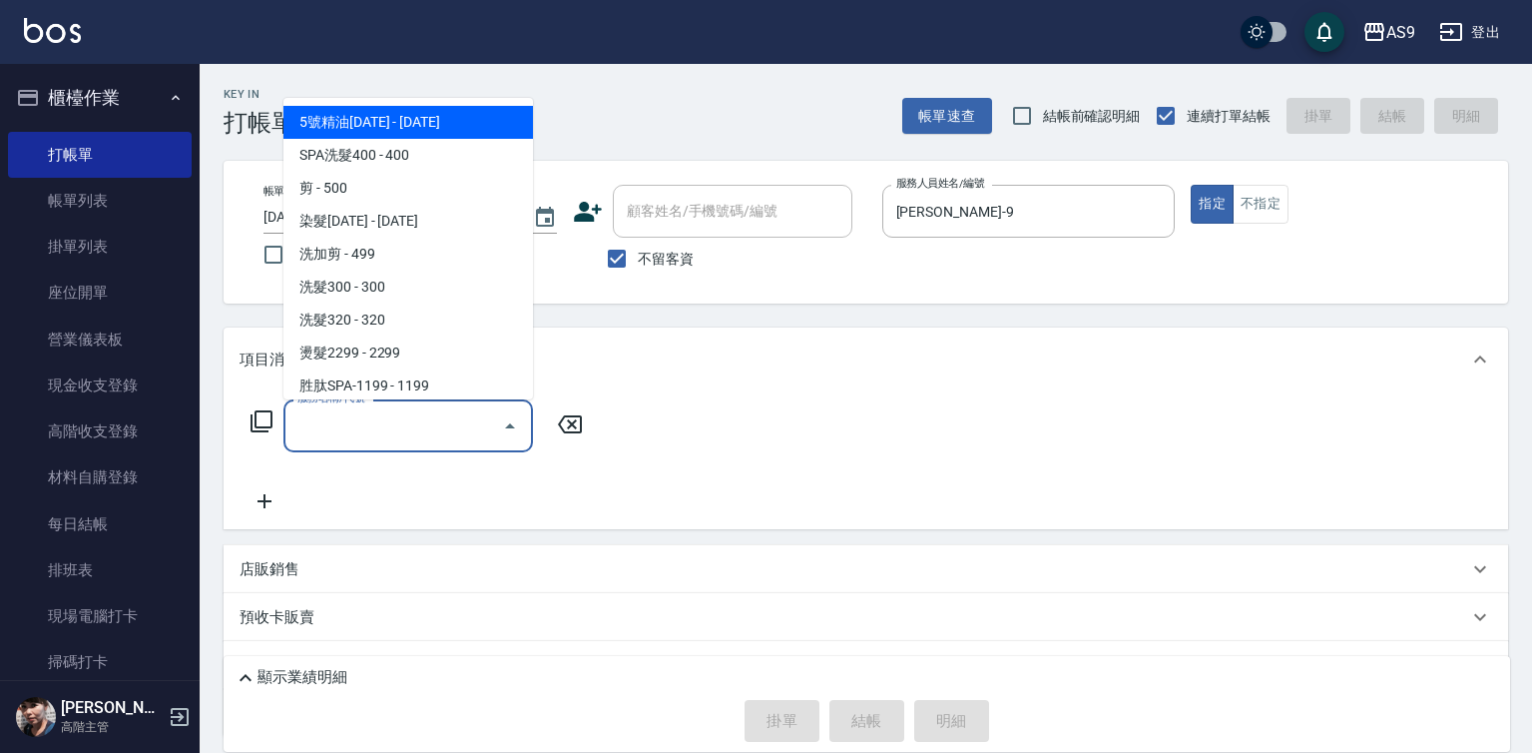
click at [448, 425] on input "服務名稱/代號" at bounding box center [393, 425] width 202 height 35
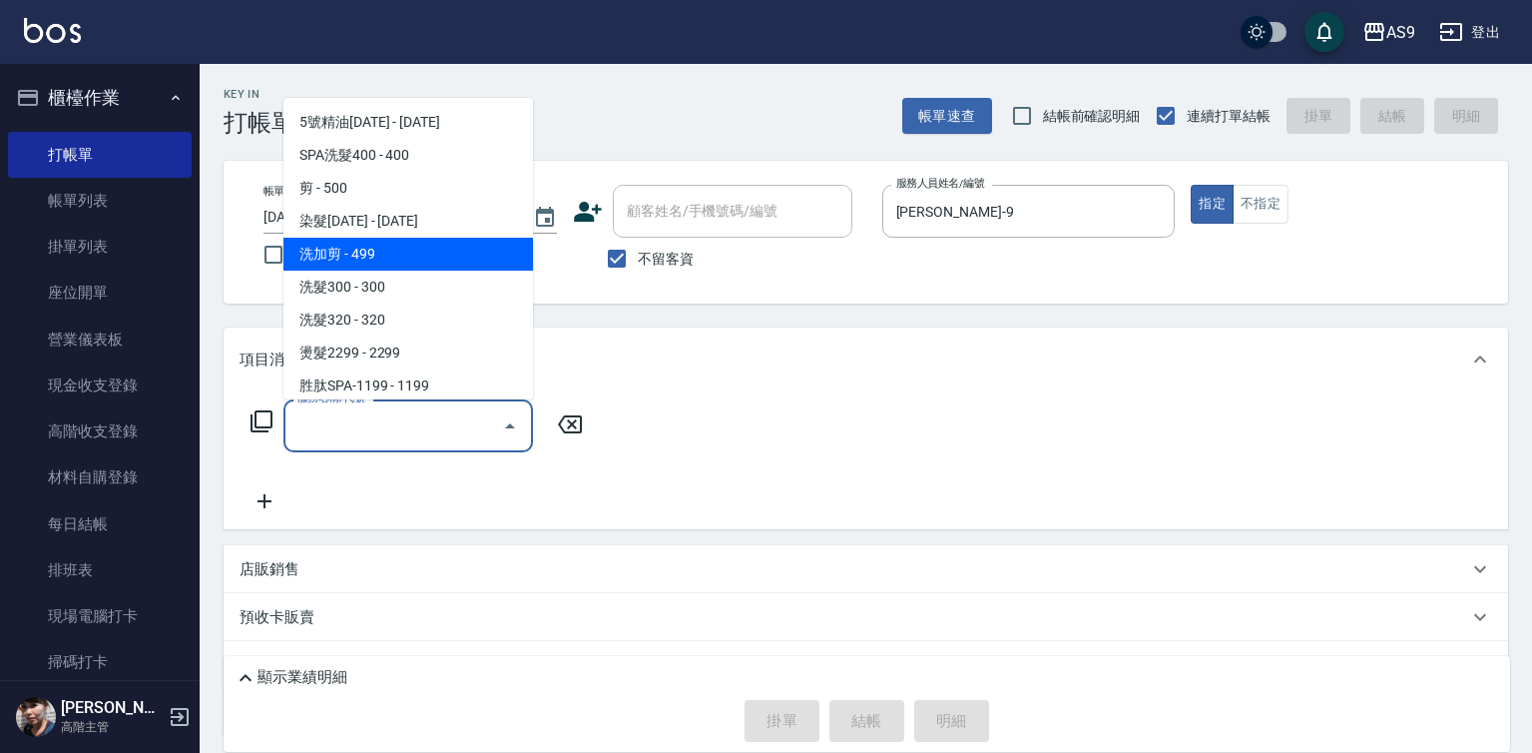
click at [392, 264] on span "洗加剪 - 499" at bounding box center [408, 254] width 250 height 33
type input "洗加剪(洗加剪)"
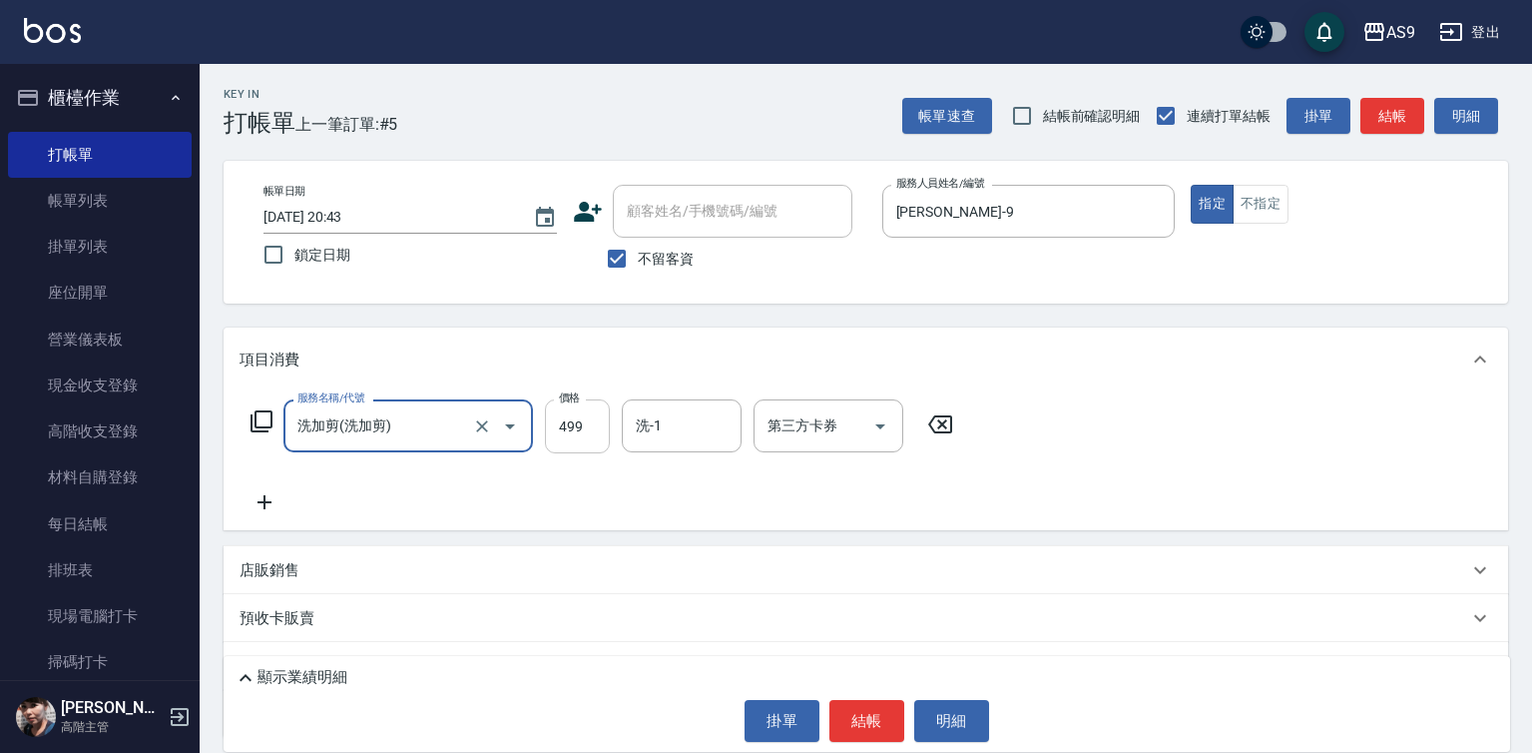
click at [572, 422] on input "499" at bounding box center [577, 426] width 65 height 54
type input "800"
click at [646, 429] on input "洗-1" at bounding box center [682, 425] width 102 height 35
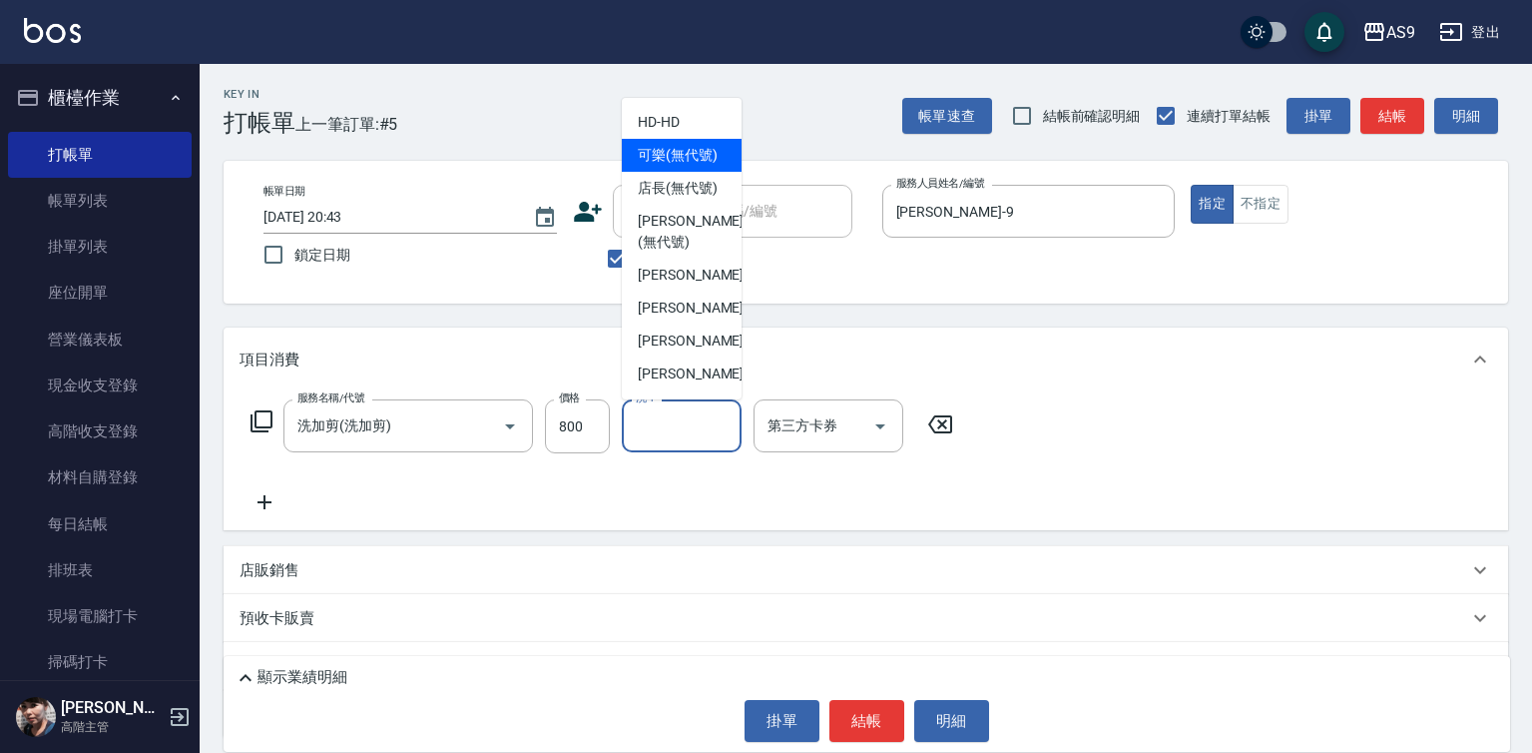
click at [696, 156] on span "可樂 (無代號)" at bounding box center [678, 155] width 80 height 21
type input "可樂(無代號)"
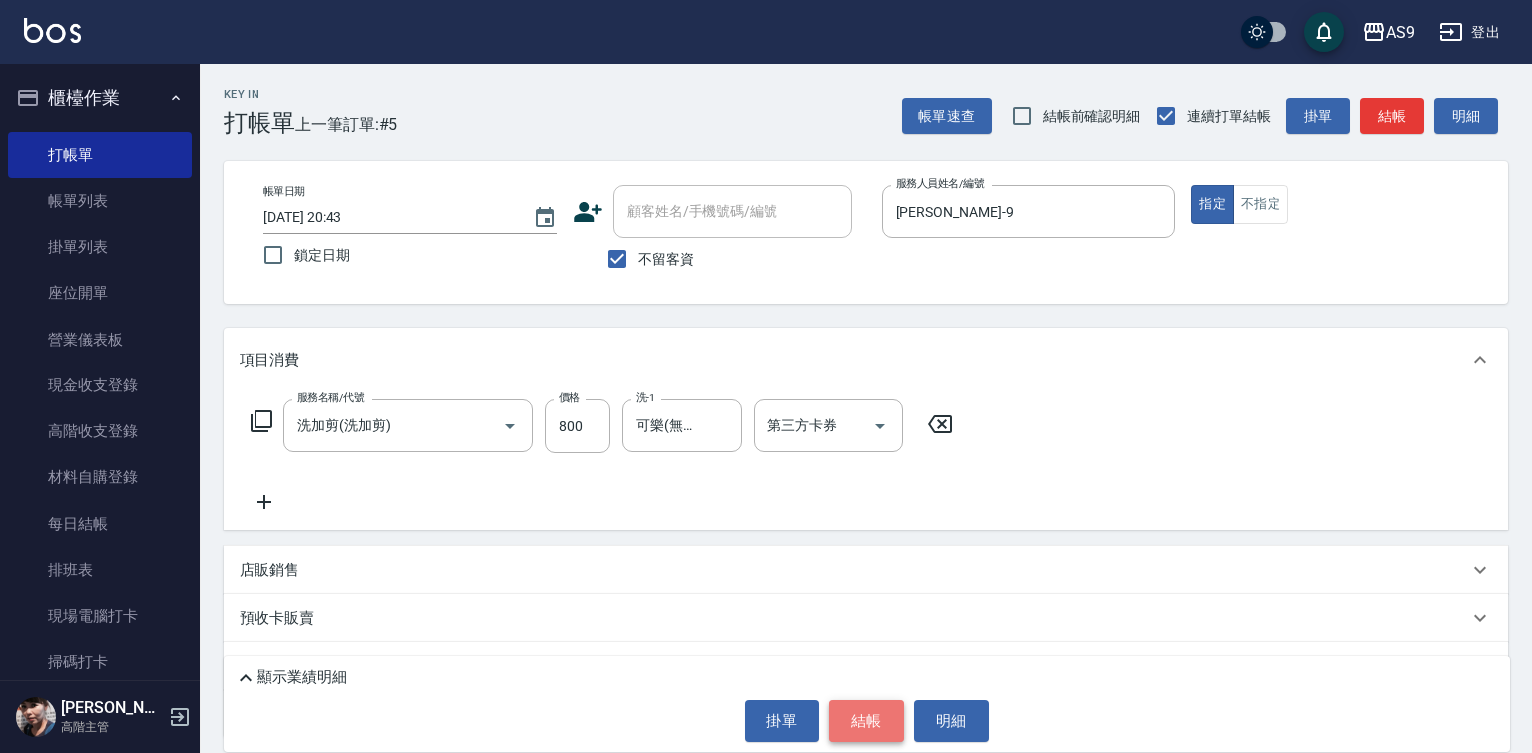
click at [871, 704] on button "結帳" at bounding box center [866, 721] width 75 height 42
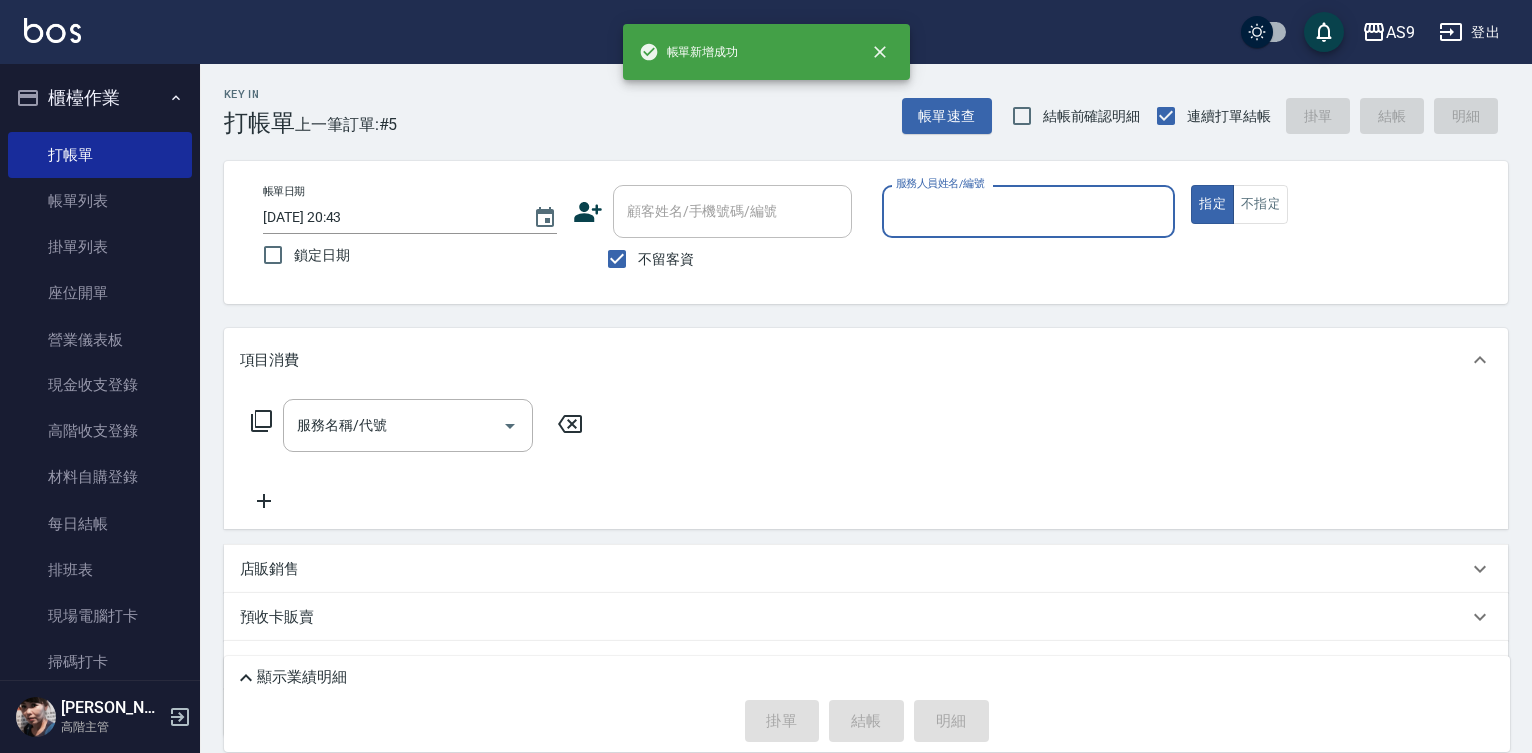
click at [948, 219] on input "服務人員姓名/編號" at bounding box center [1028, 211] width 275 height 35
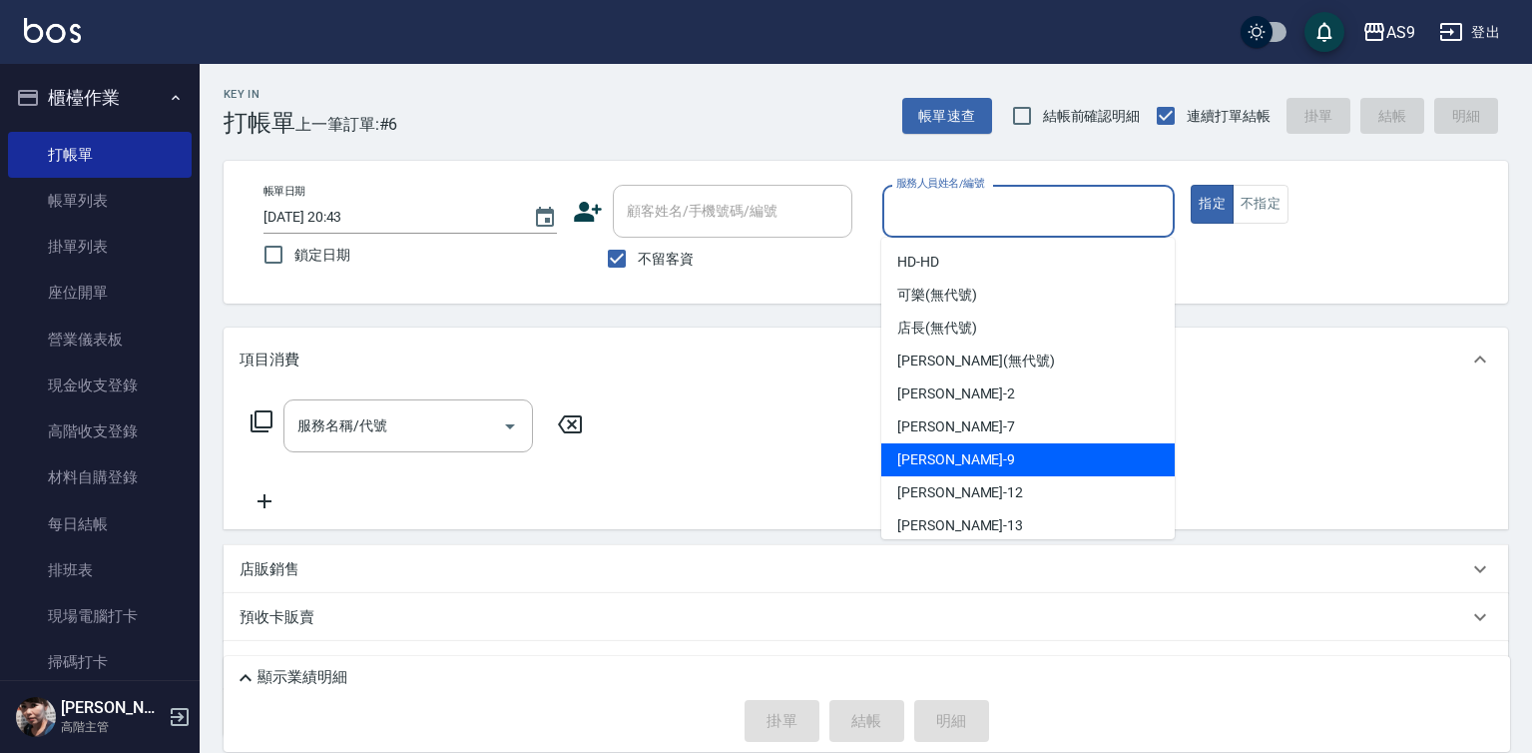
click at [948, 456] on span "[PERSON_NAME] -9" at bounding box center [956, 459] width 118 height 21
type input "[PERSON_NAME]-9"
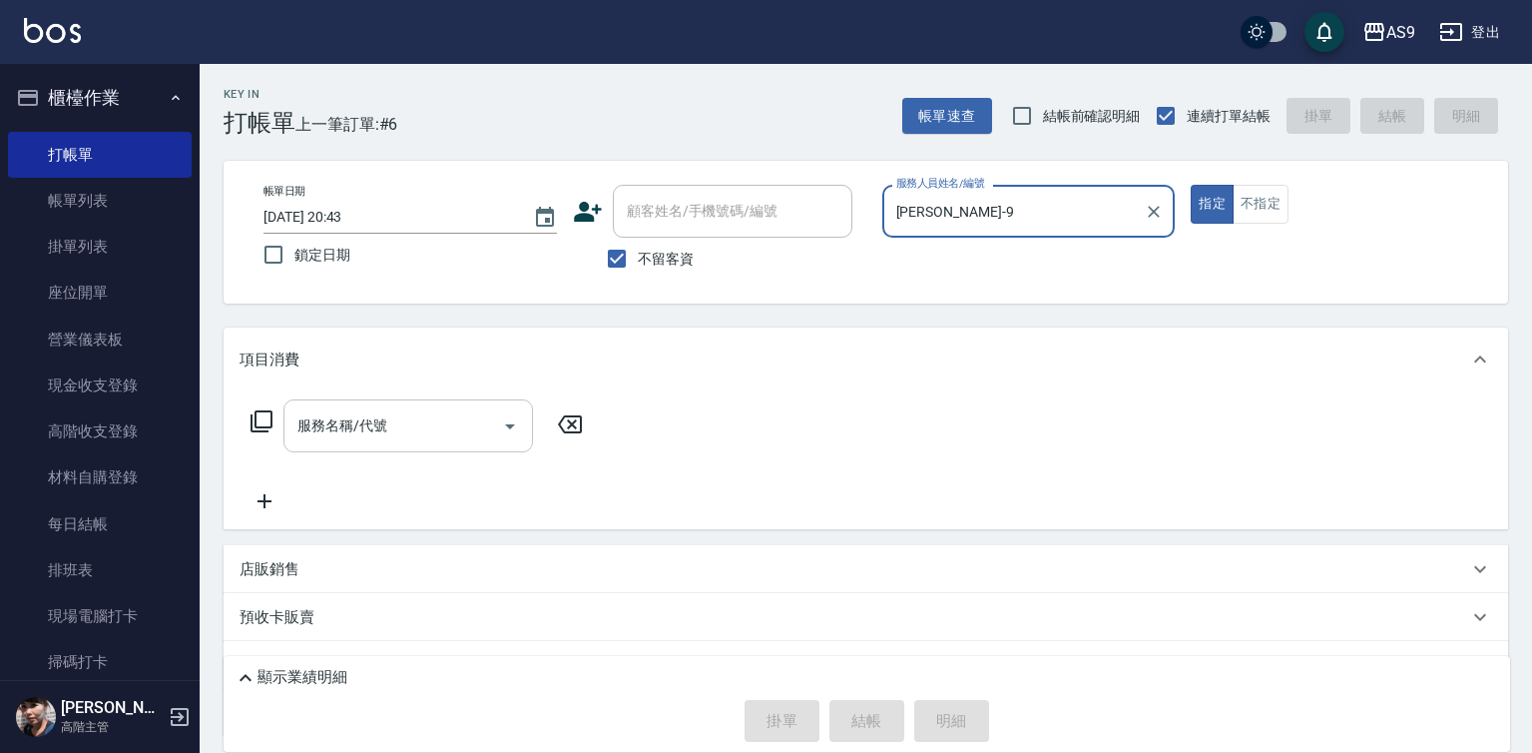
click at [509, 427] on icon "Open" at bounding box center [510, 426] width 10 height 5
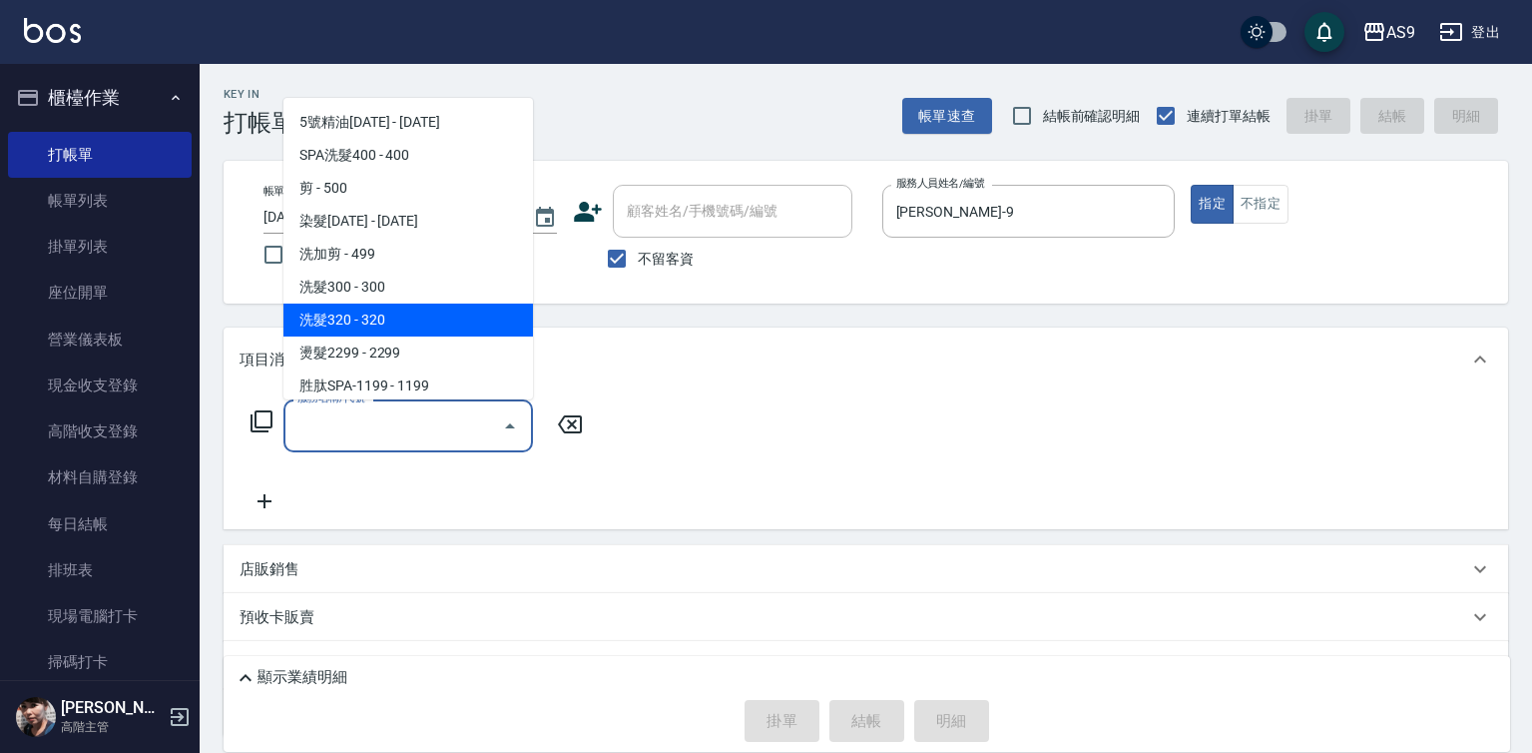
click at [412, 316] on span "洗髮320 - 320" at bounding box center [408, 319] width 250 height 33
type input "洗髮320(洗髮320)"
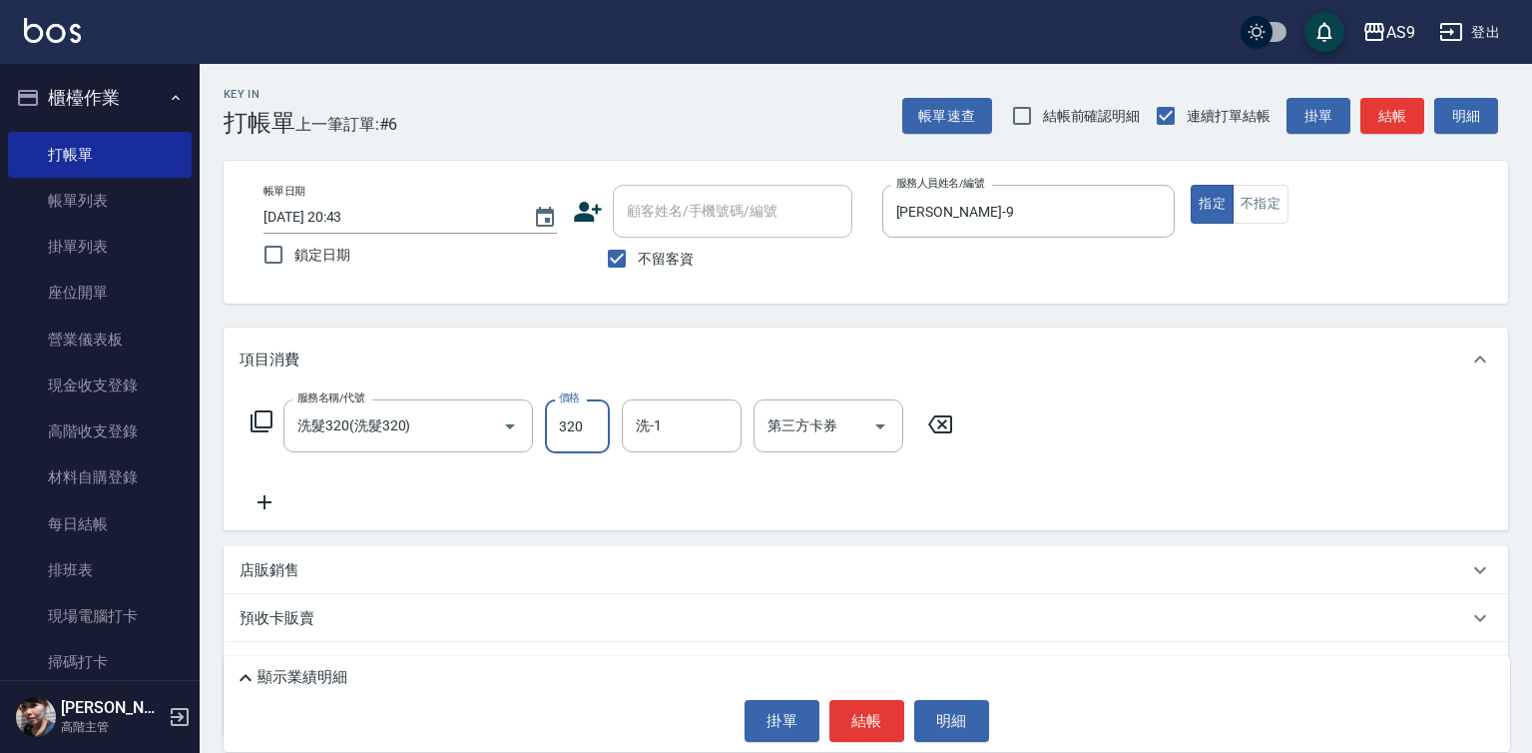
click at [567, 407] on input "320" at bounding box center [577, 426] width 65 height 54
type input "227"
click at [647, 435] on input "洗-1" at bounding box center [682, 425] width 102 height 35
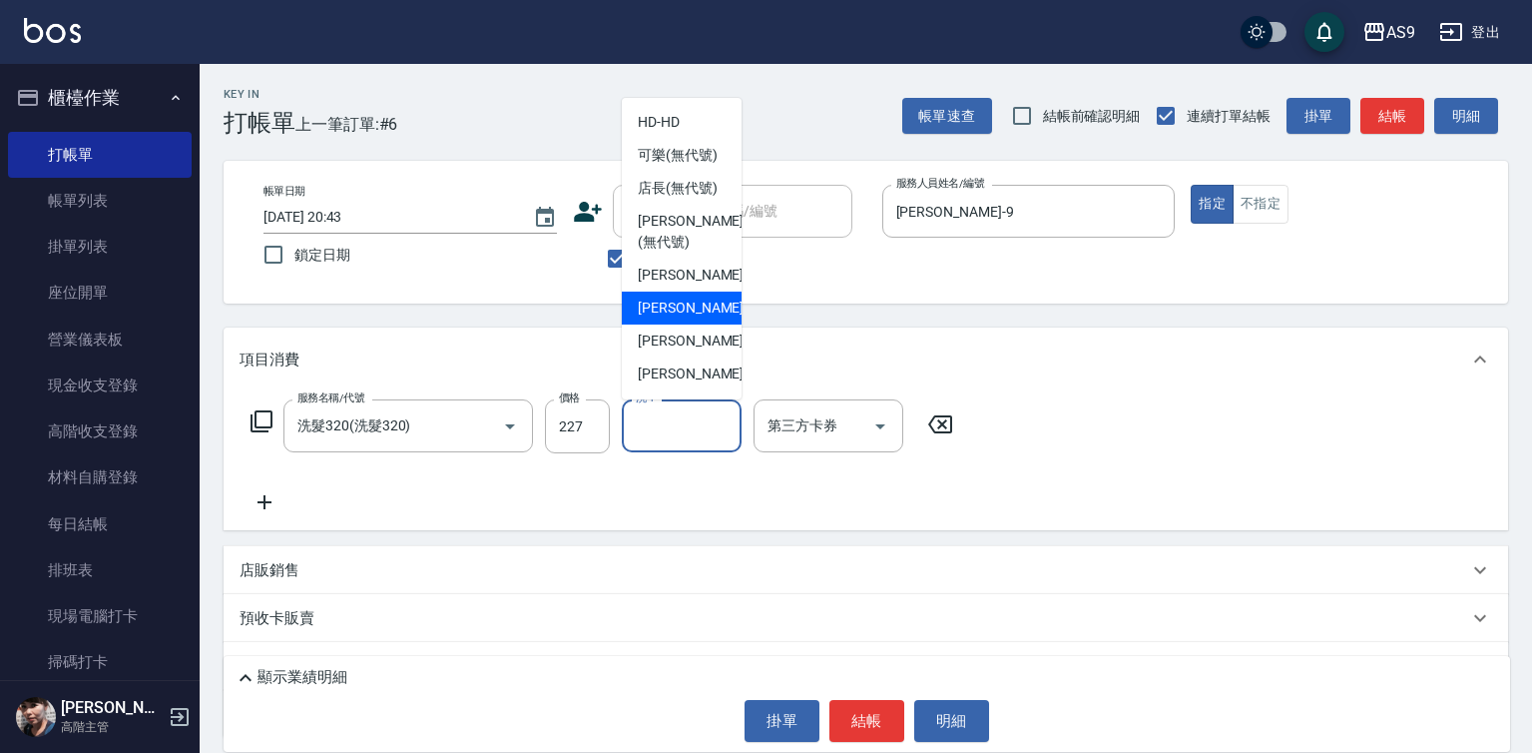
click at [677, 318] on span "Peggy -7" at bounding box center [697, 307] width 118 height 21
type input "Peggy-7"
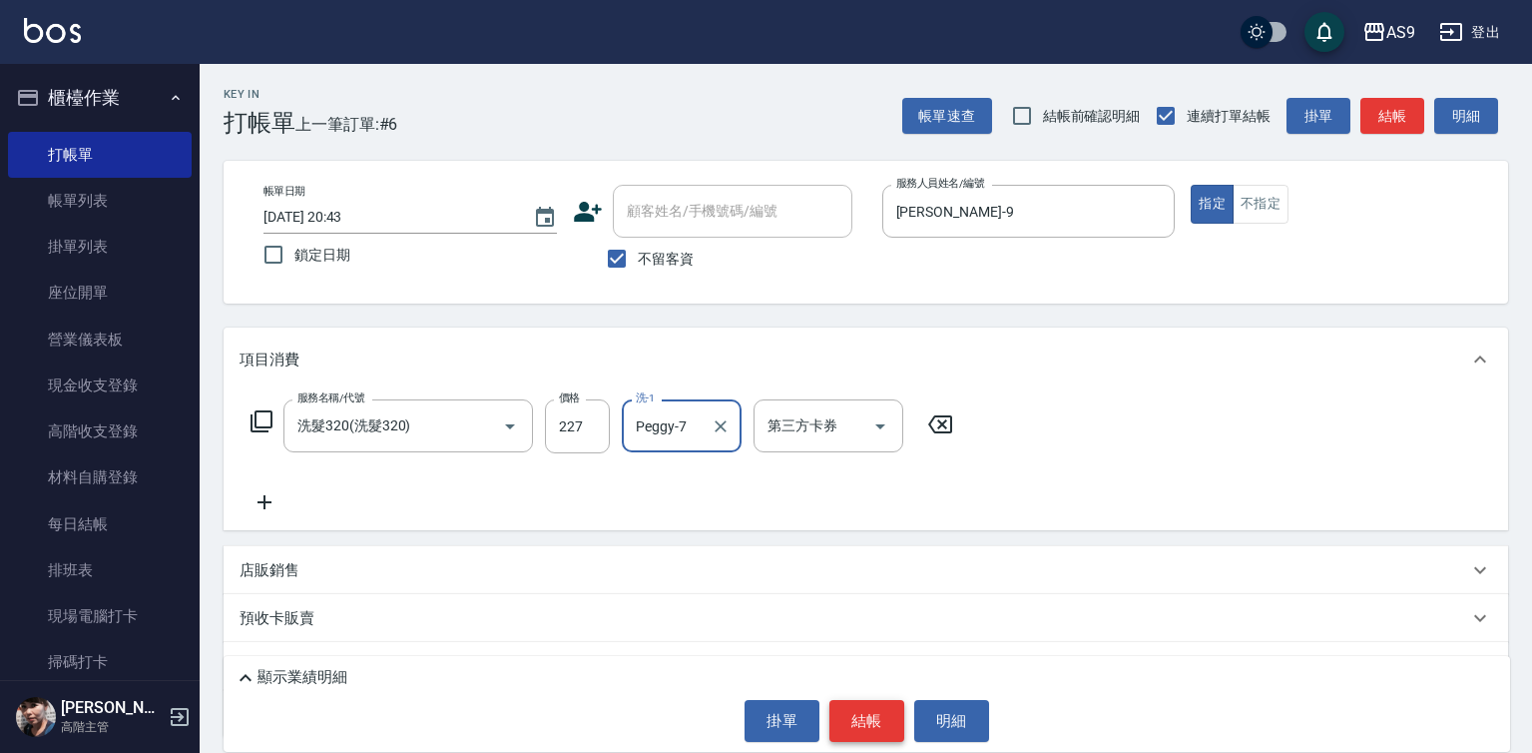
click at [873, 717] on button "結帳" at bounding box center [866, 721] width 75 height 42
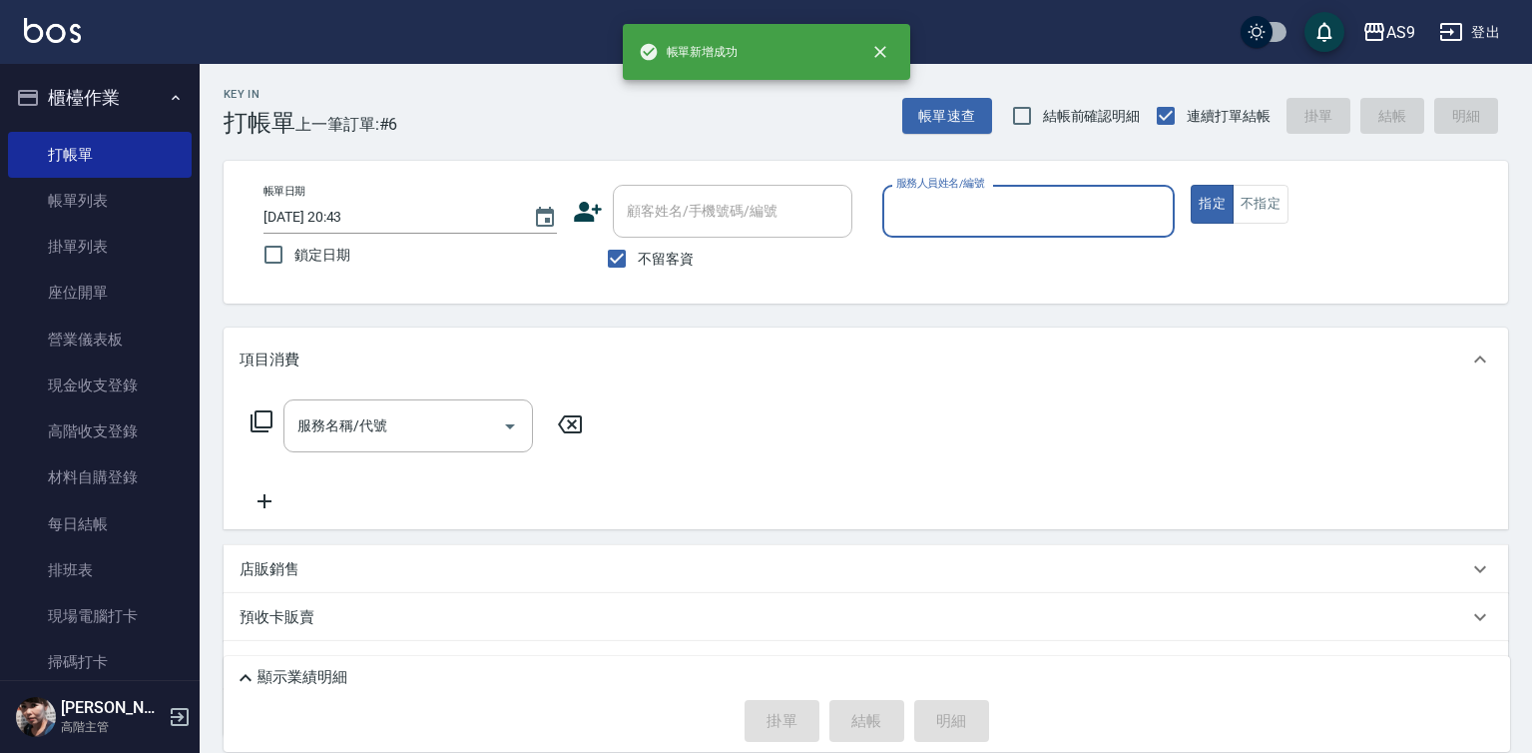
click at [962, 222] on input "服務人員姓名/編號" at bounding box center [1028, 211] width 275 height 35
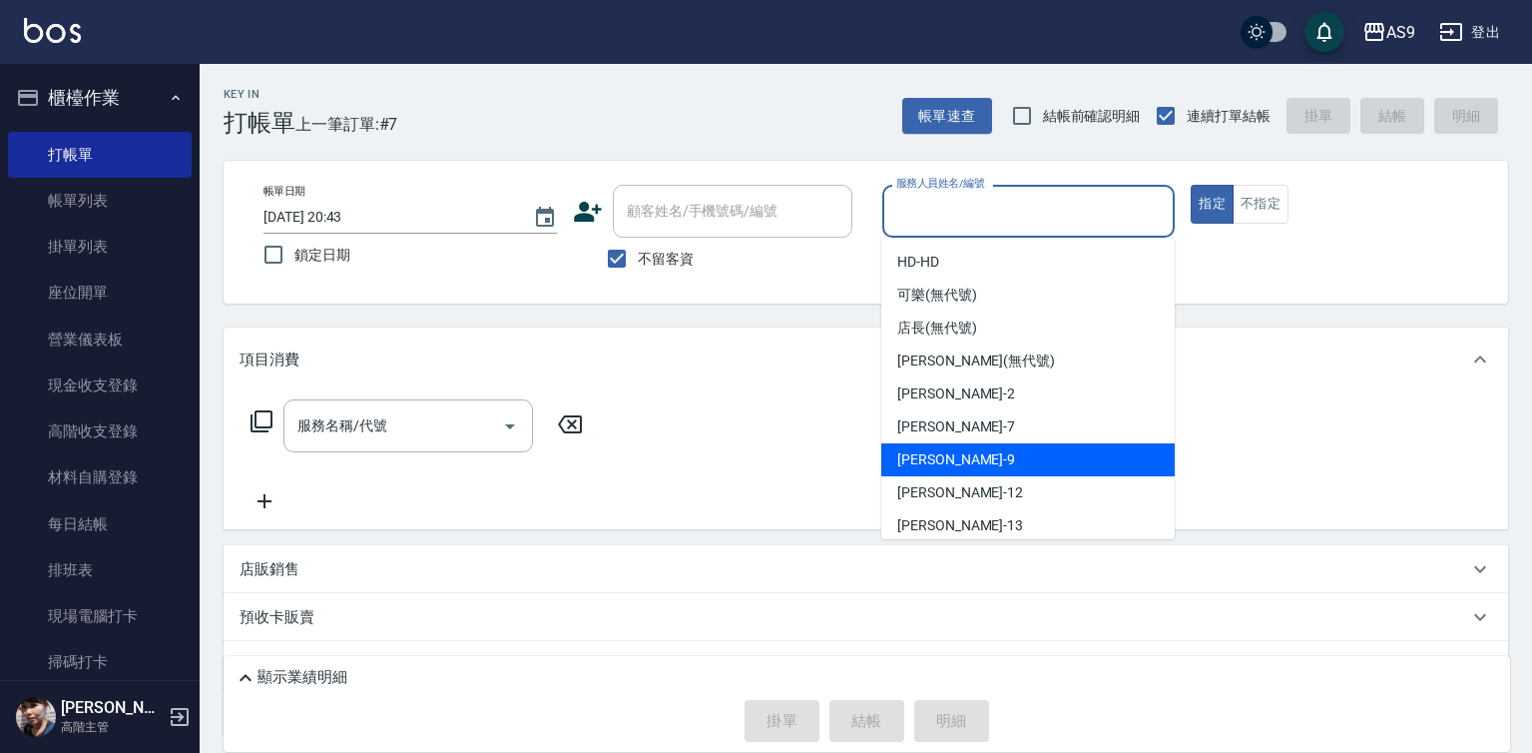
click at [962, 464] on div "[PERSON_NAME] -9" at bounding box center [1027, 459] width 293 height 33
type input "[PERSON_NAME]-9"
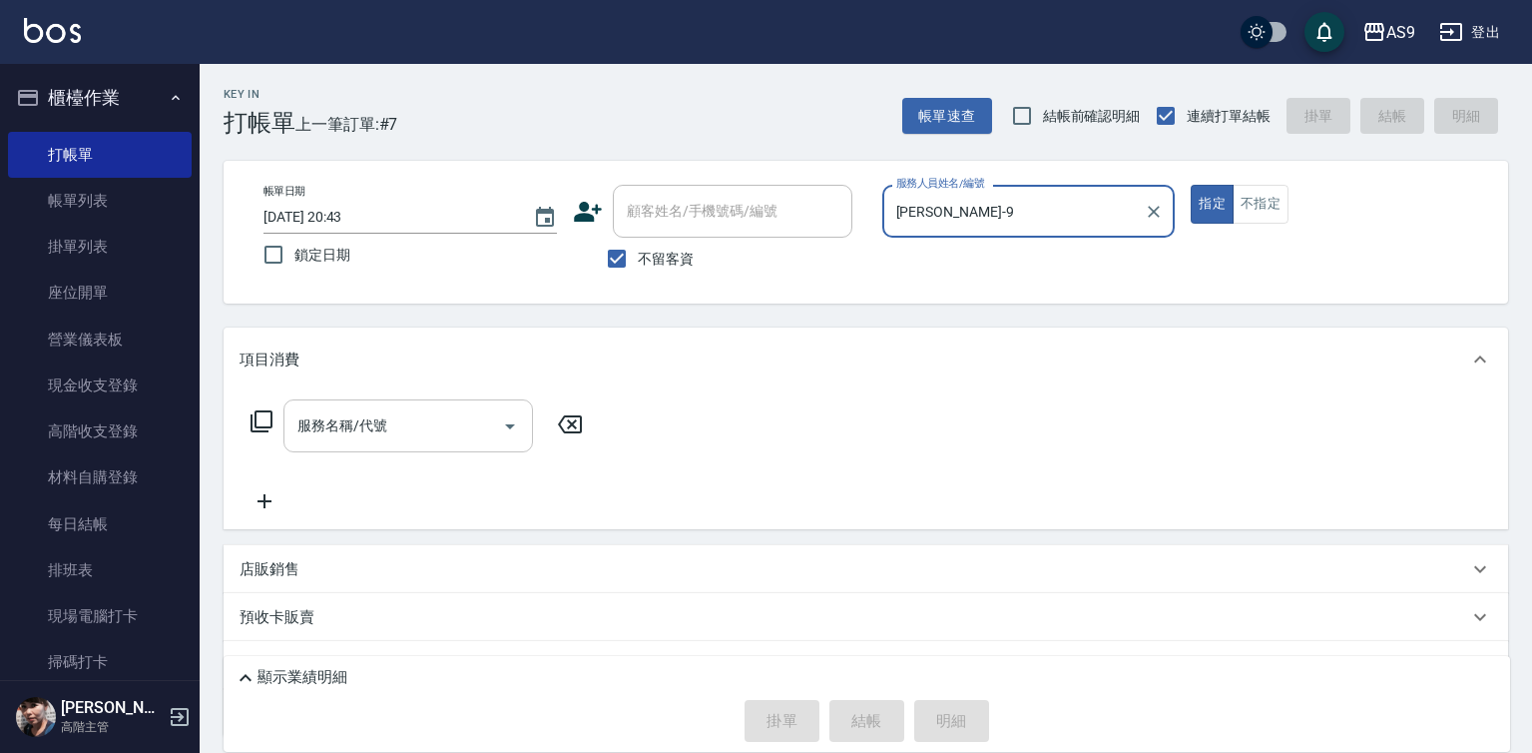
click at [446, 422] on input "服務名稱/代號" at bounding box center [393, 425] width 202 height 35
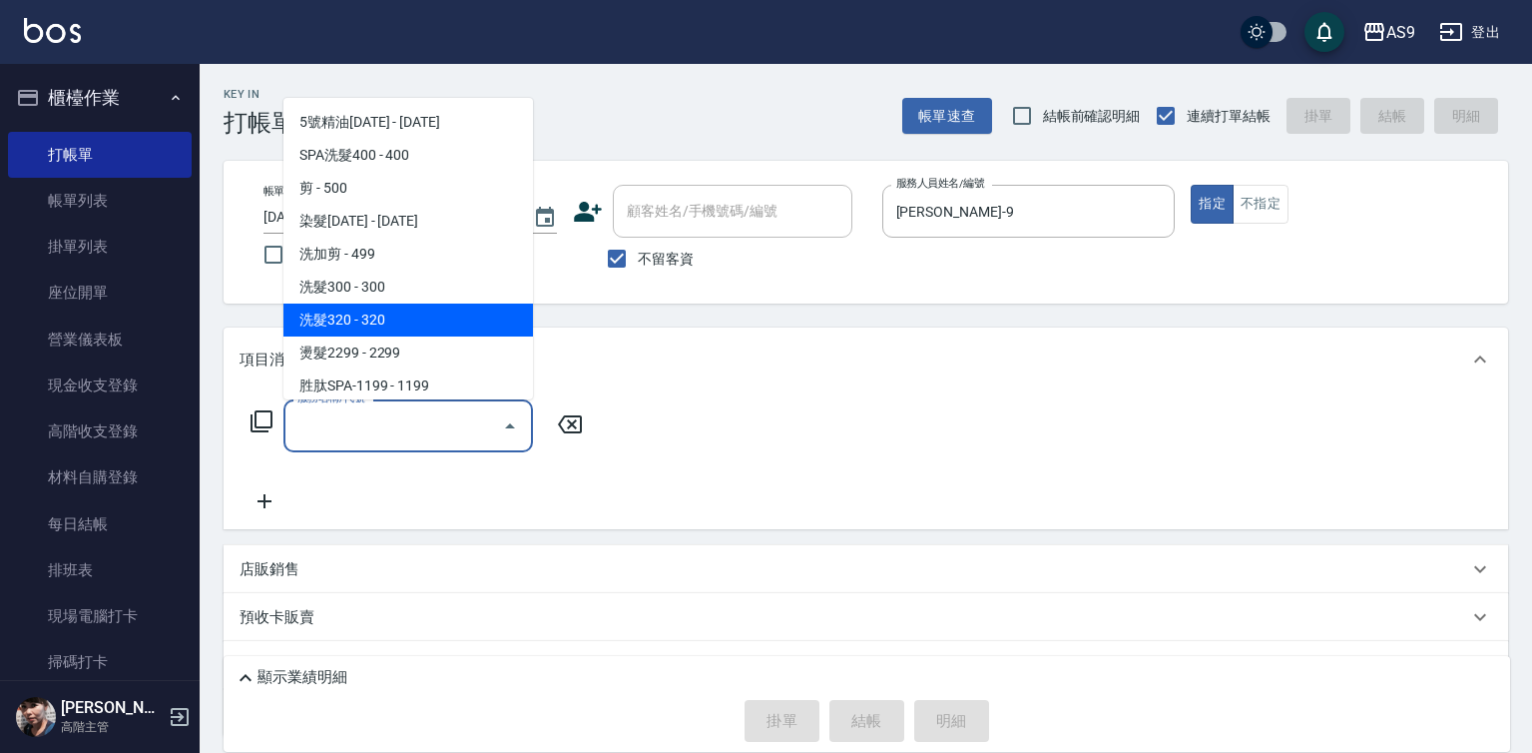
click at [402, 326] on span "洗髮320 - 320" at bounding box center [408, 319] width 250 height 33
type input "洗髮320(洗髮320)"
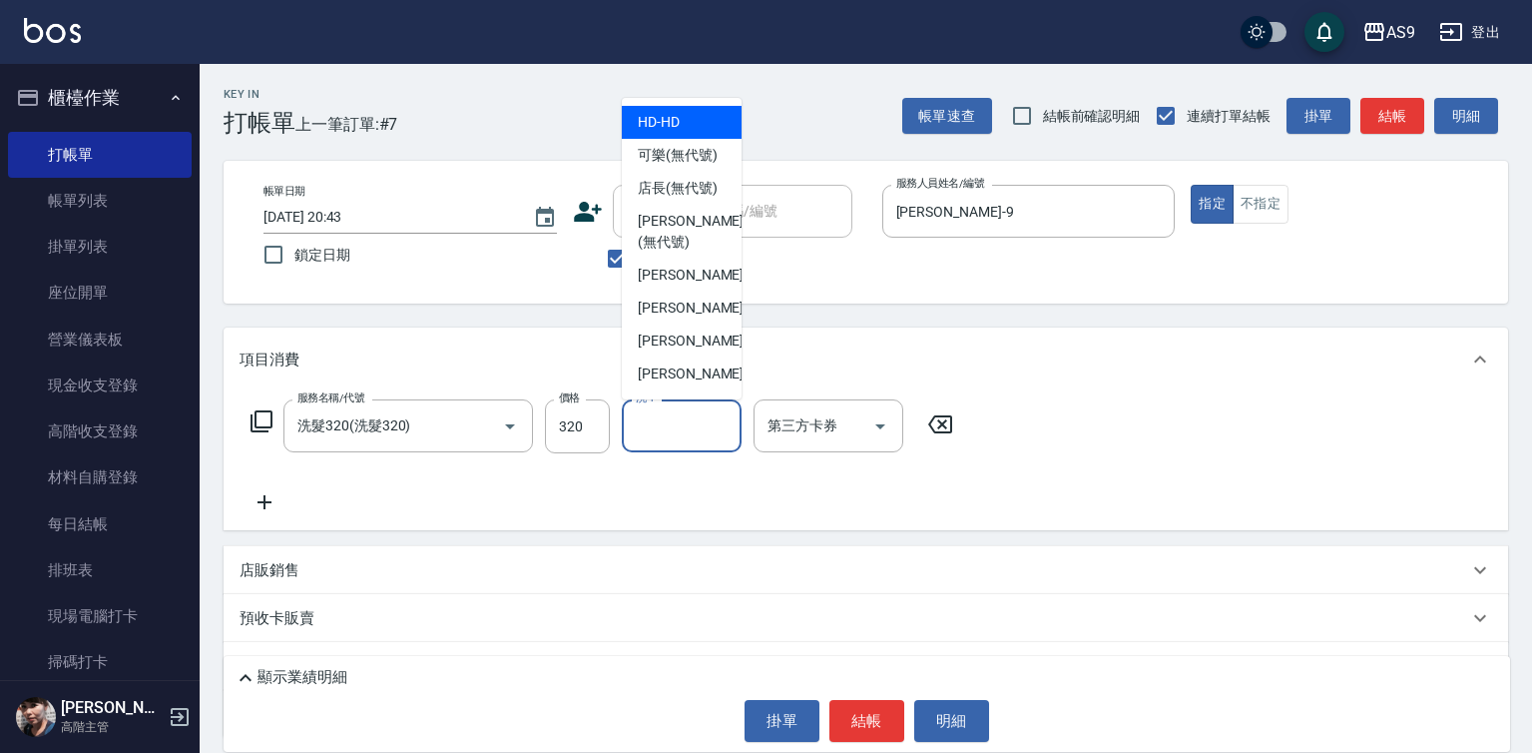
click at [672, 430] on input "洗-1" at bounding box center [682, 425] width 102 height 35
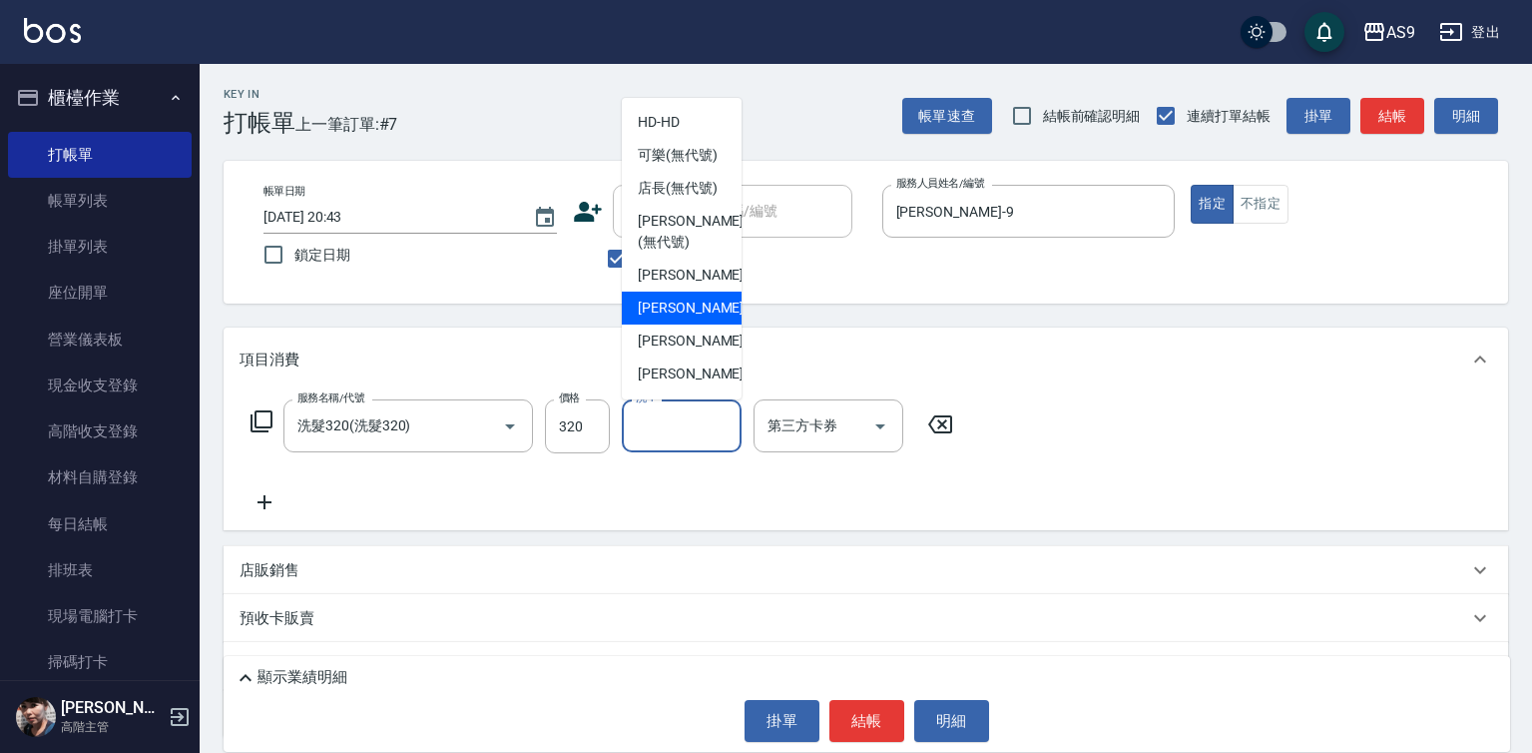
click at [694, 324] on div "Peggy -7" at bounding box center [682, 307] width 120 height 33
type input "Peggy-7"
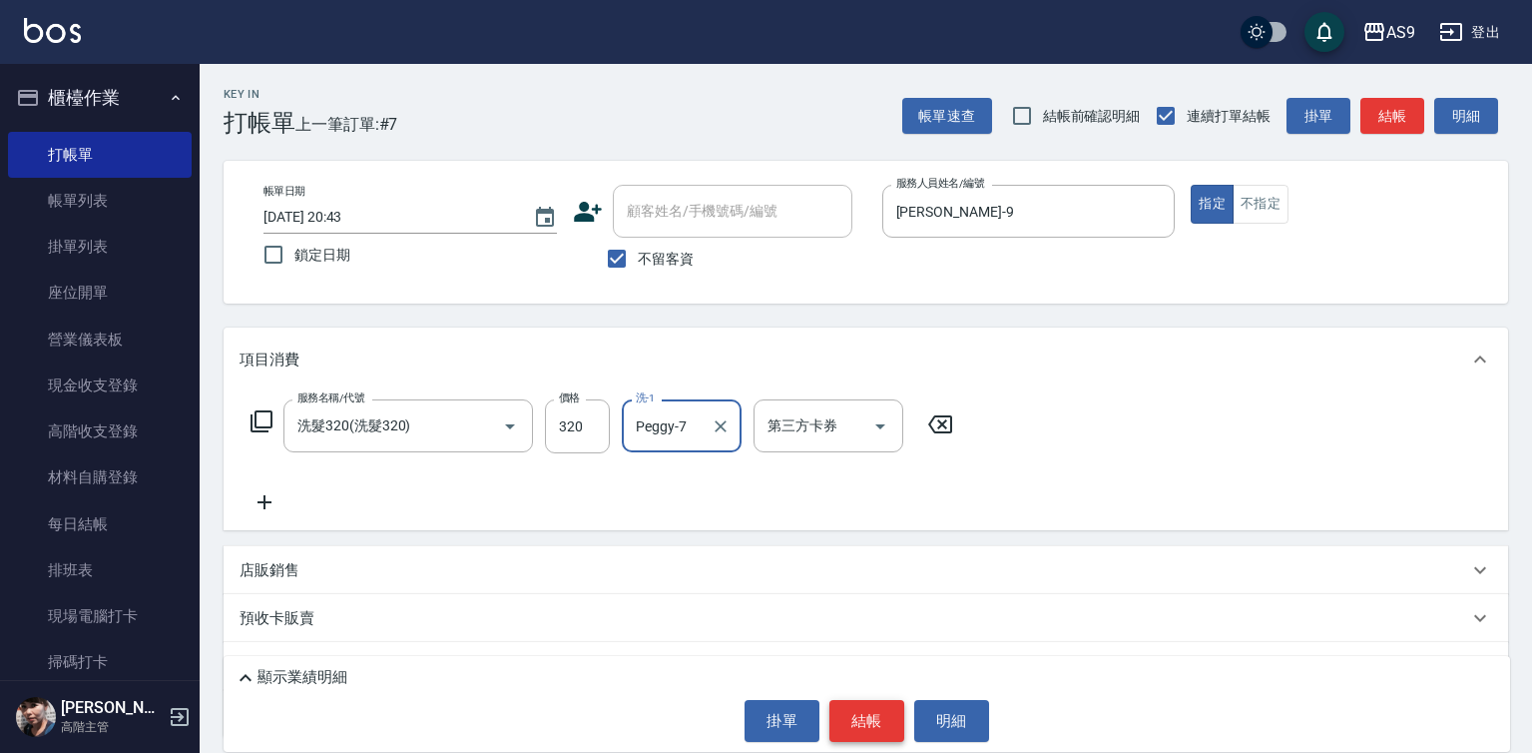
click at [853, 720] on button "結帳" at bounding box center [866, 721] width 75 height 42
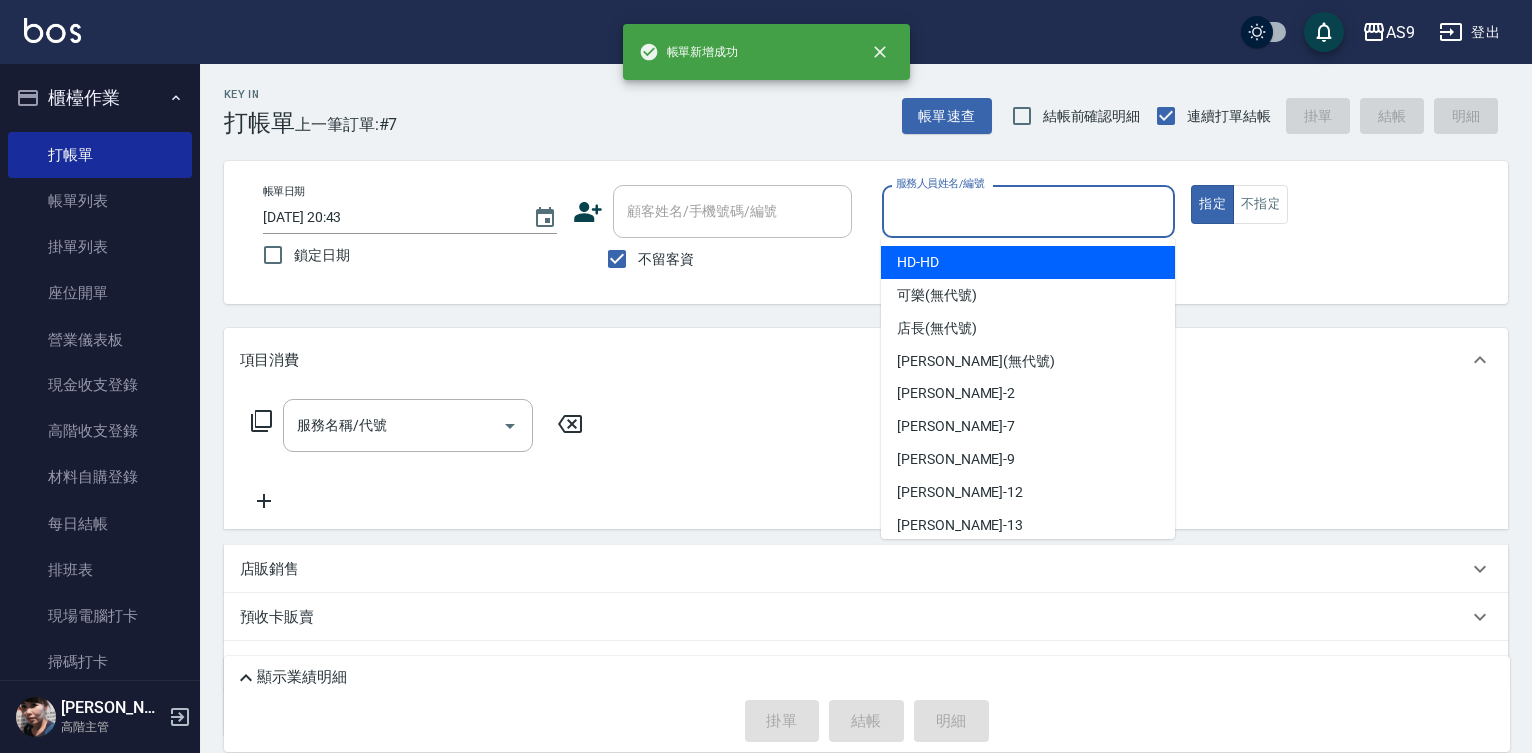
click at [952, 218] on input "服務人員姓名/編號" at bounding box center [1028, 211] width 275 height 35
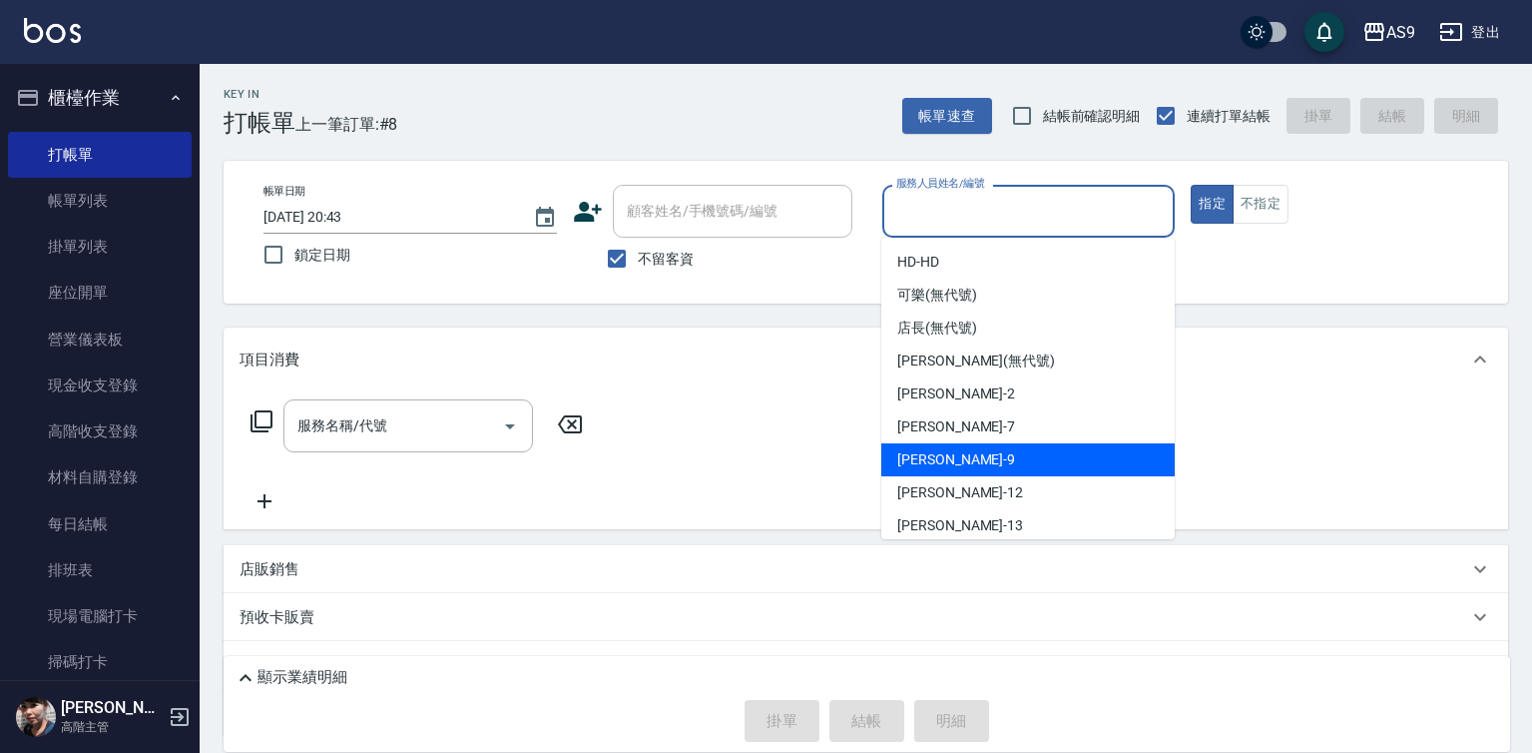
click at [948, 461] on span "[PERSON_NAME] -9" at bounding box center [956, 459] width 118 height 21
type input "[PERSON_NAME]-9"
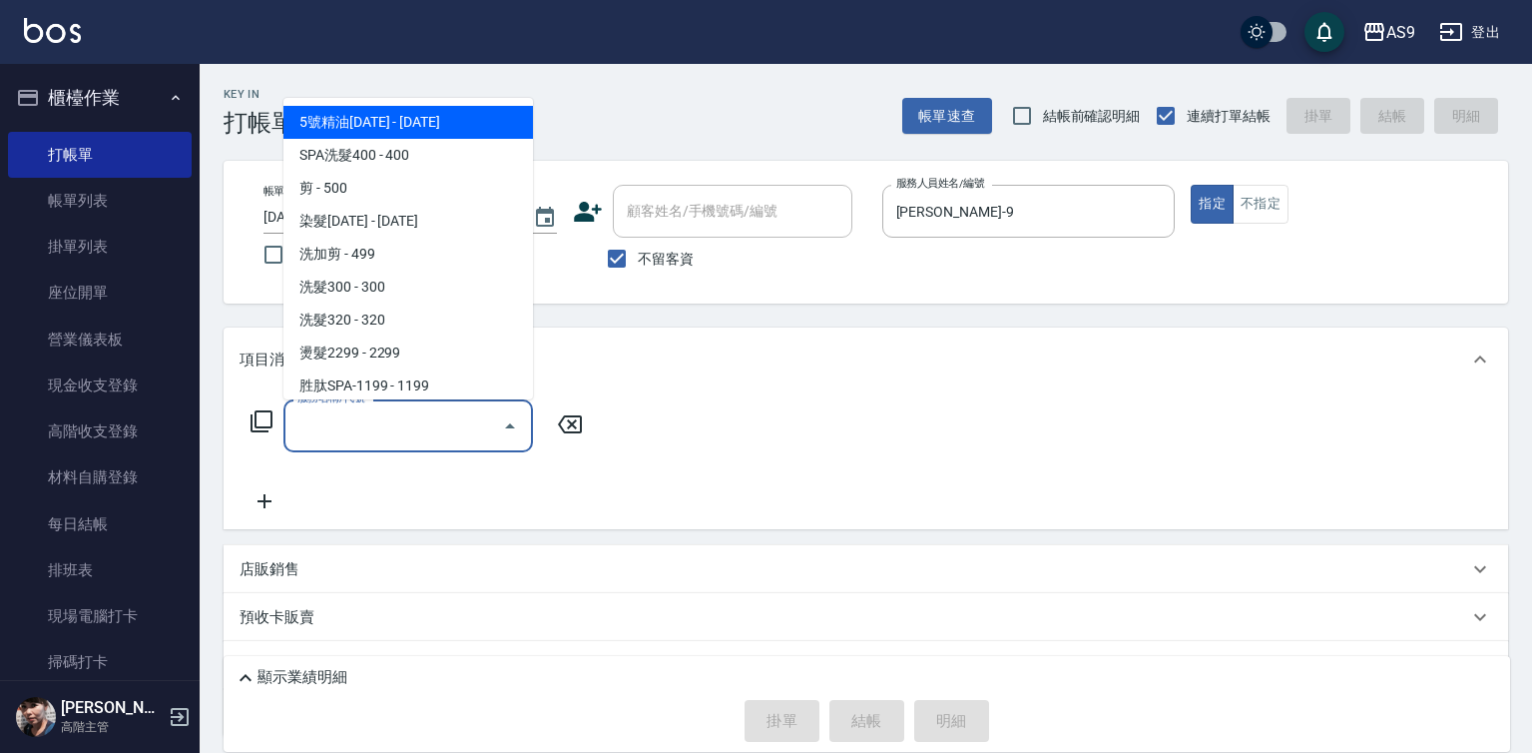
click at [459, 427] on input "服務名稱/代號" at bounding box center [393, 425] width 202 height 35
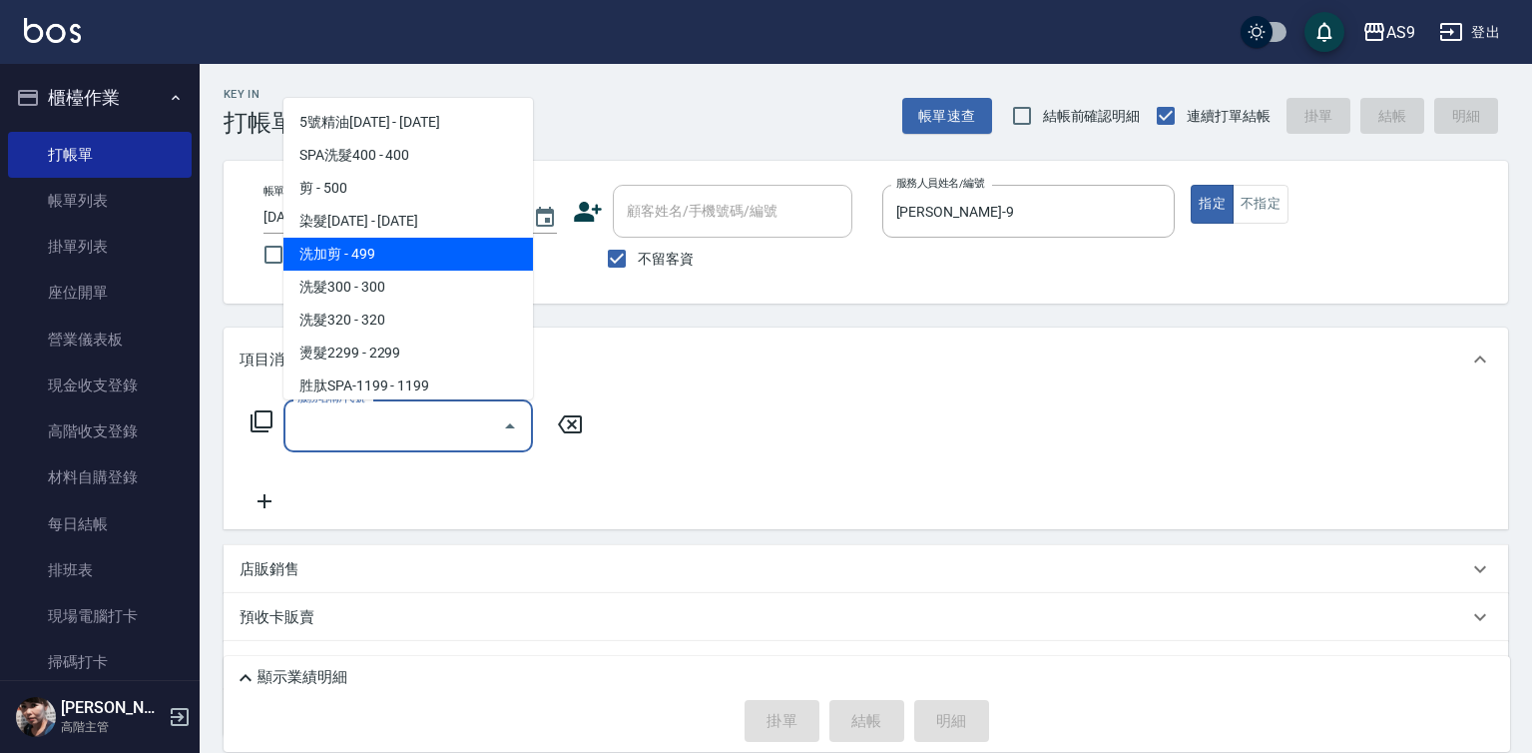
click at [400, 261] on span "洗加剪 - 499" at bounding box center [408, 254] width 250 height 33
type input "洗加剪(洗加剪)"
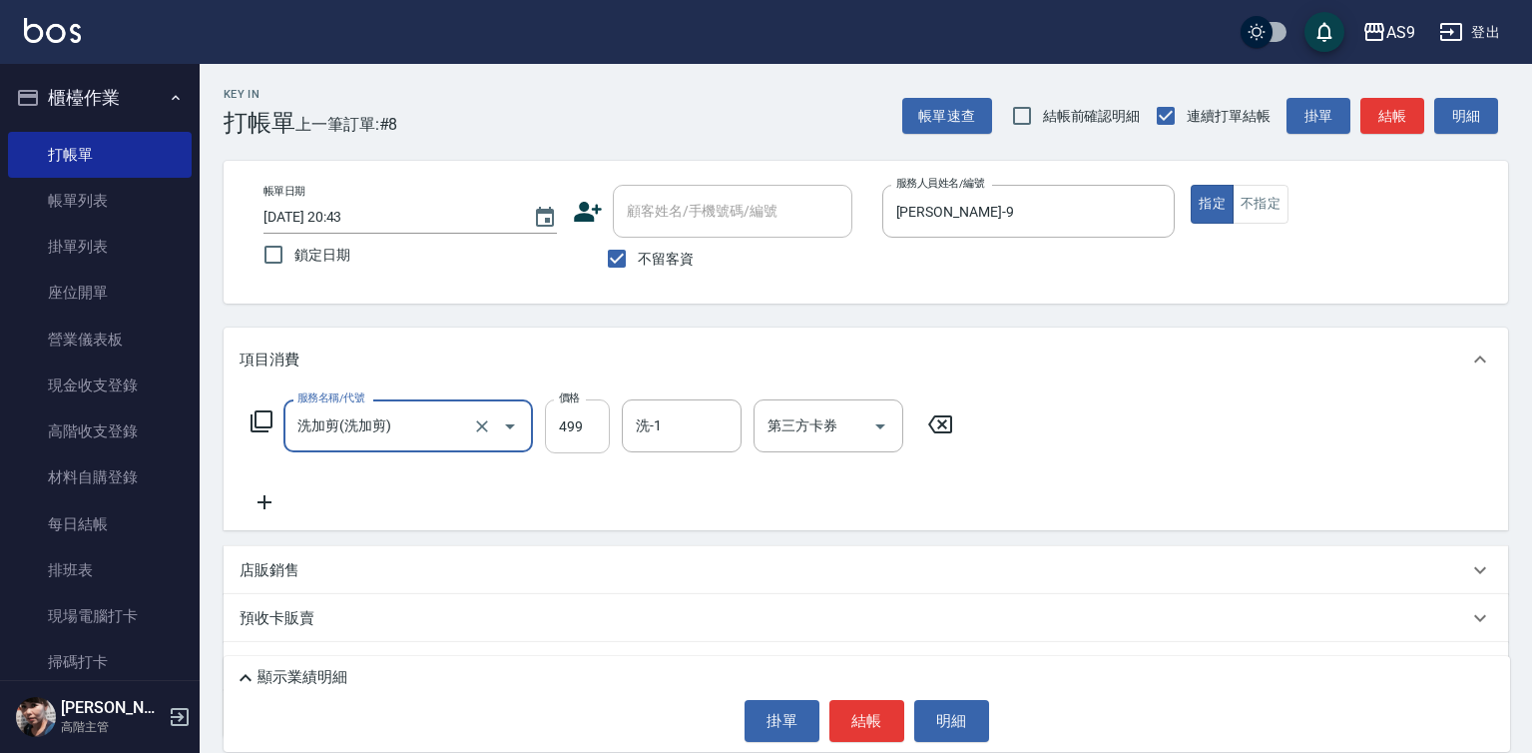
click at [588, 428] on input "499" at bounding box center [577, 426] width 65 height 54
type input "600"
click at [664, 434] on input "洗-1" at bounding box center [682, 425] width 102 height 35
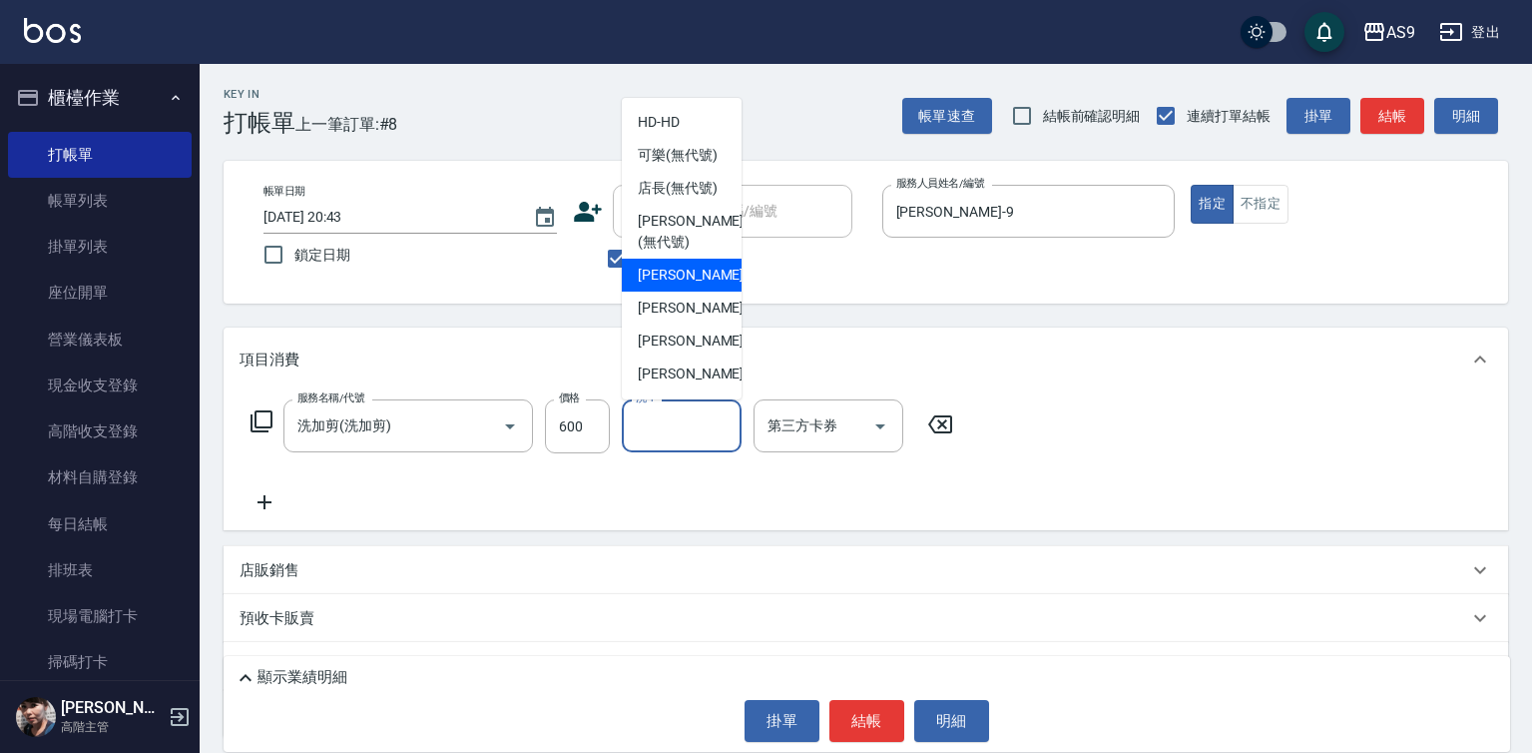
click at [678, 285] on span "[PERSON_NAME]蘭 -2" at bounding box center [697, 275] width 118 height 21
type input "[PERSON_NAME]蘭-2"
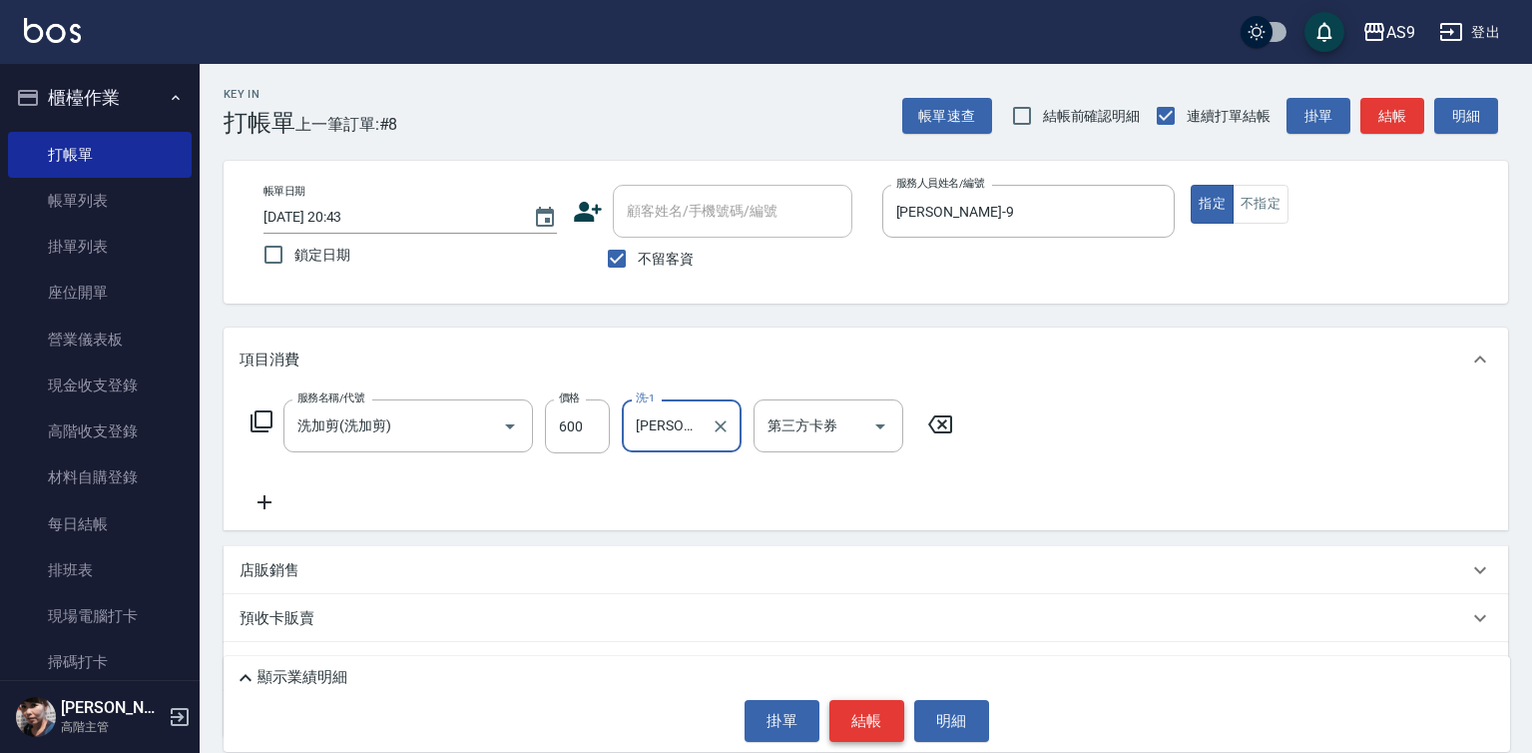
click at [853, 709] on button "結帳" at bounding box center [866, 721] width 75 height 42
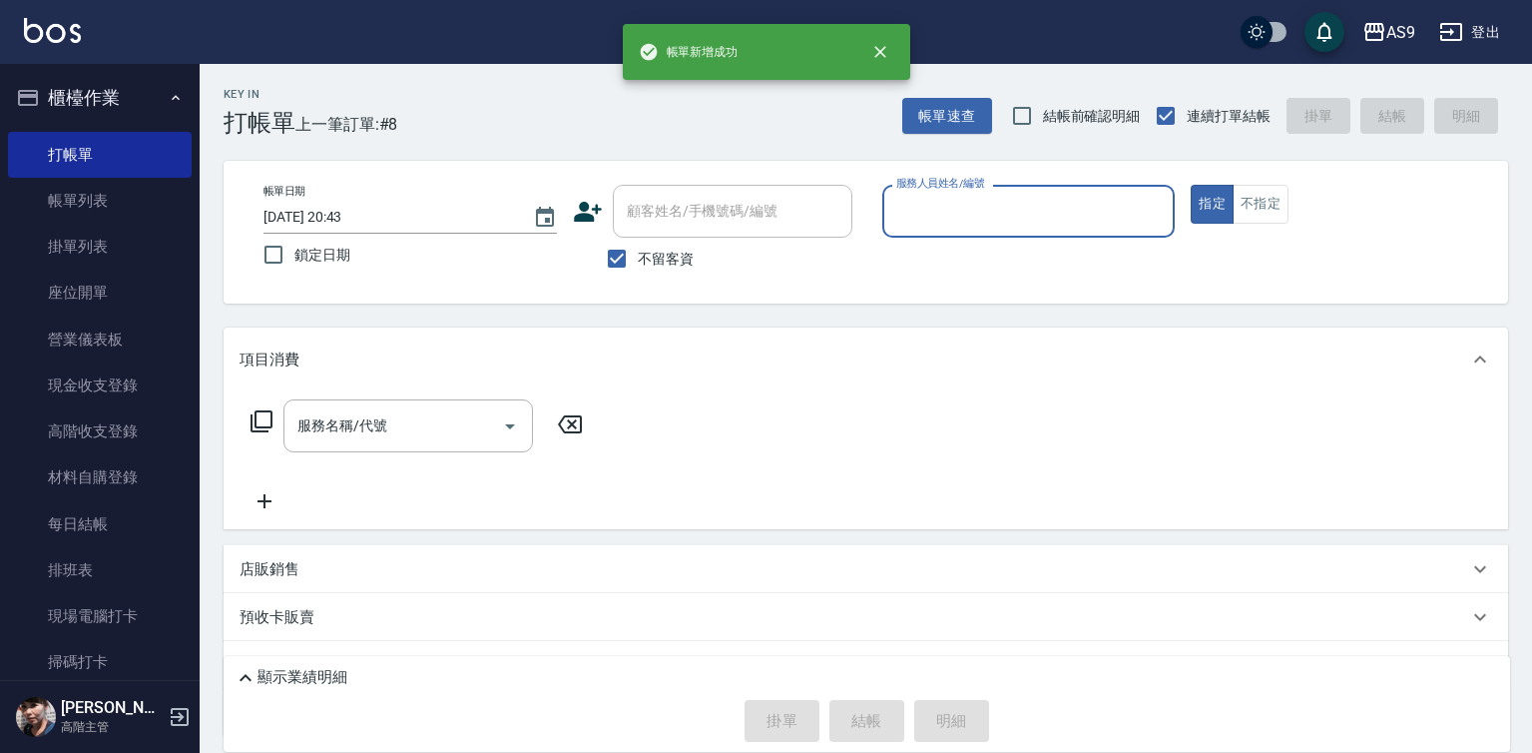
click at [910, 216] on input "服務人員姓名/編號" at bounding box center [1028, 211] width 275 height 35
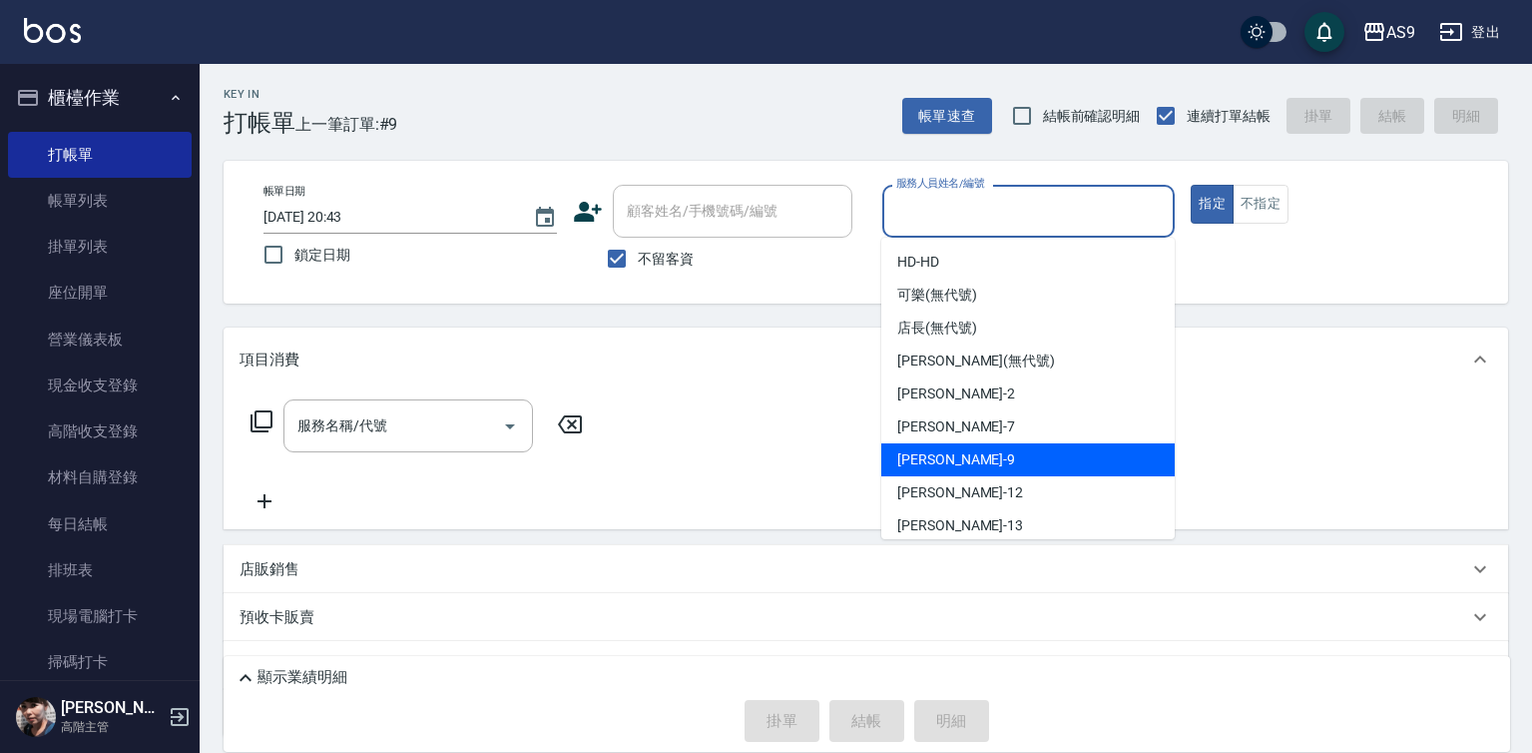
click at [971, 468] on div "[PERSON_NAME] -9" at bounding box center [1027, 459] width 293 height 33
type input "[PERSON_NAME]-9"
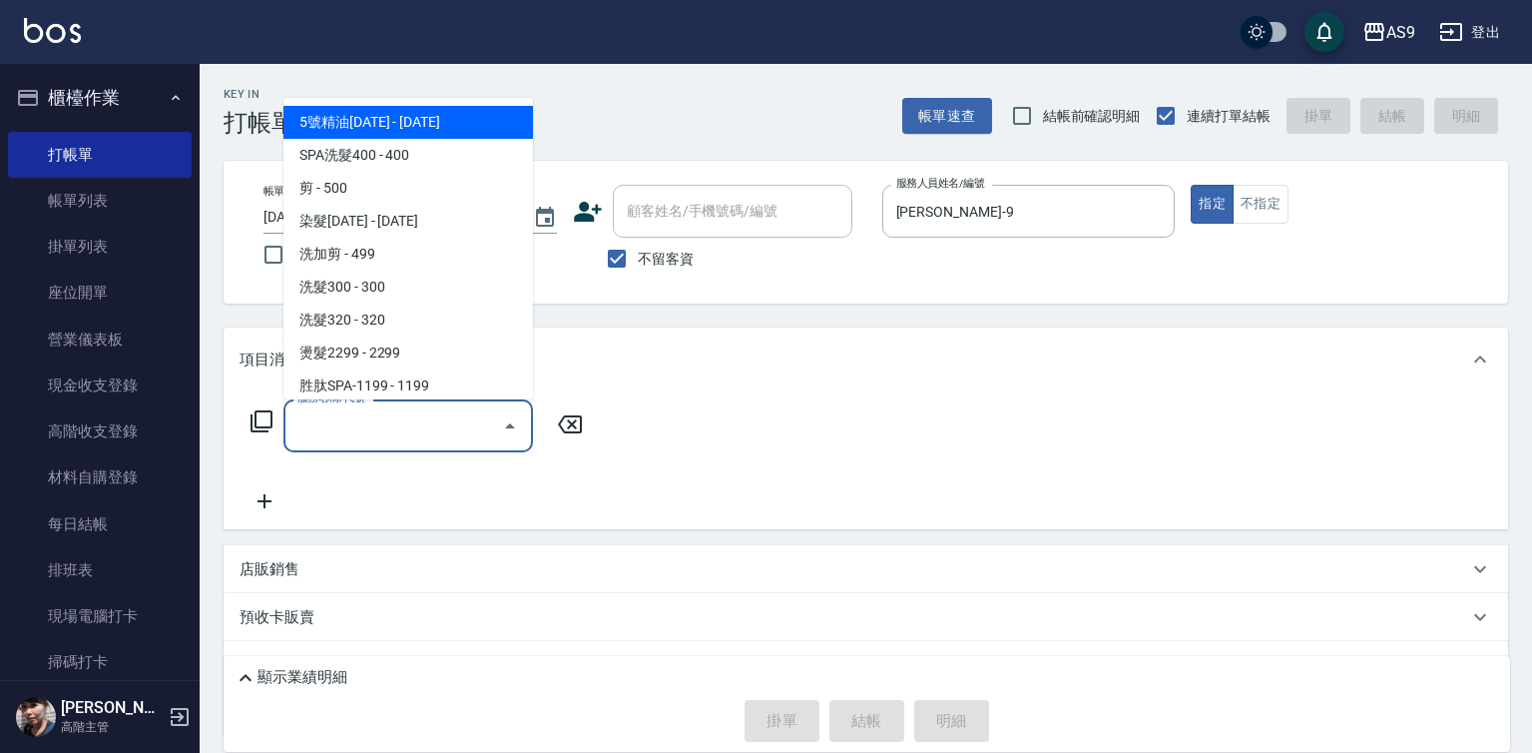
click at [471, 426] on input "服務名稱/代號" at bounding box center [393, 425] width 202 height 35
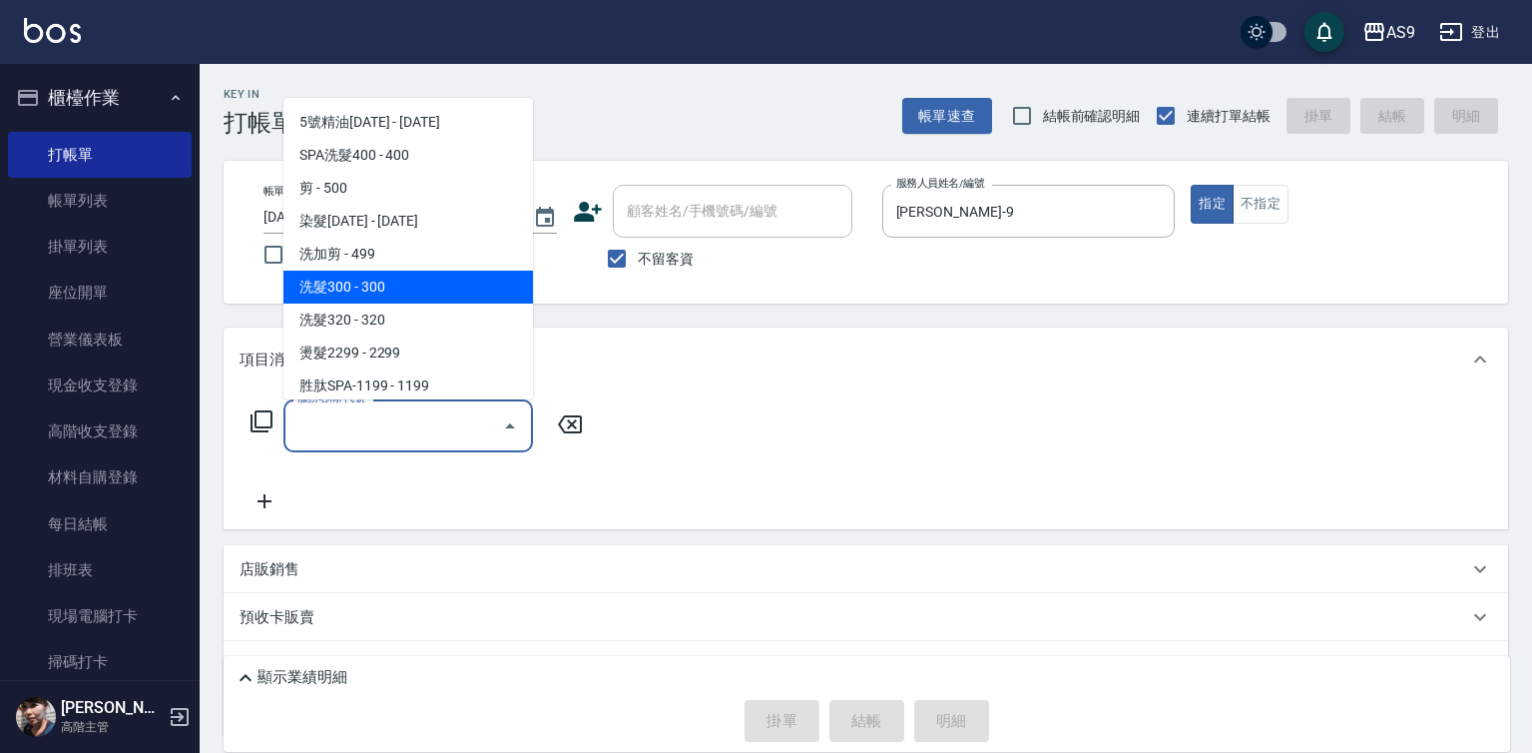
click at [401, 297] on span "洗髮300 - 300" at bounding box center [408, 286] width 250 height 33
type input "洗髮300(洗 髮300)"
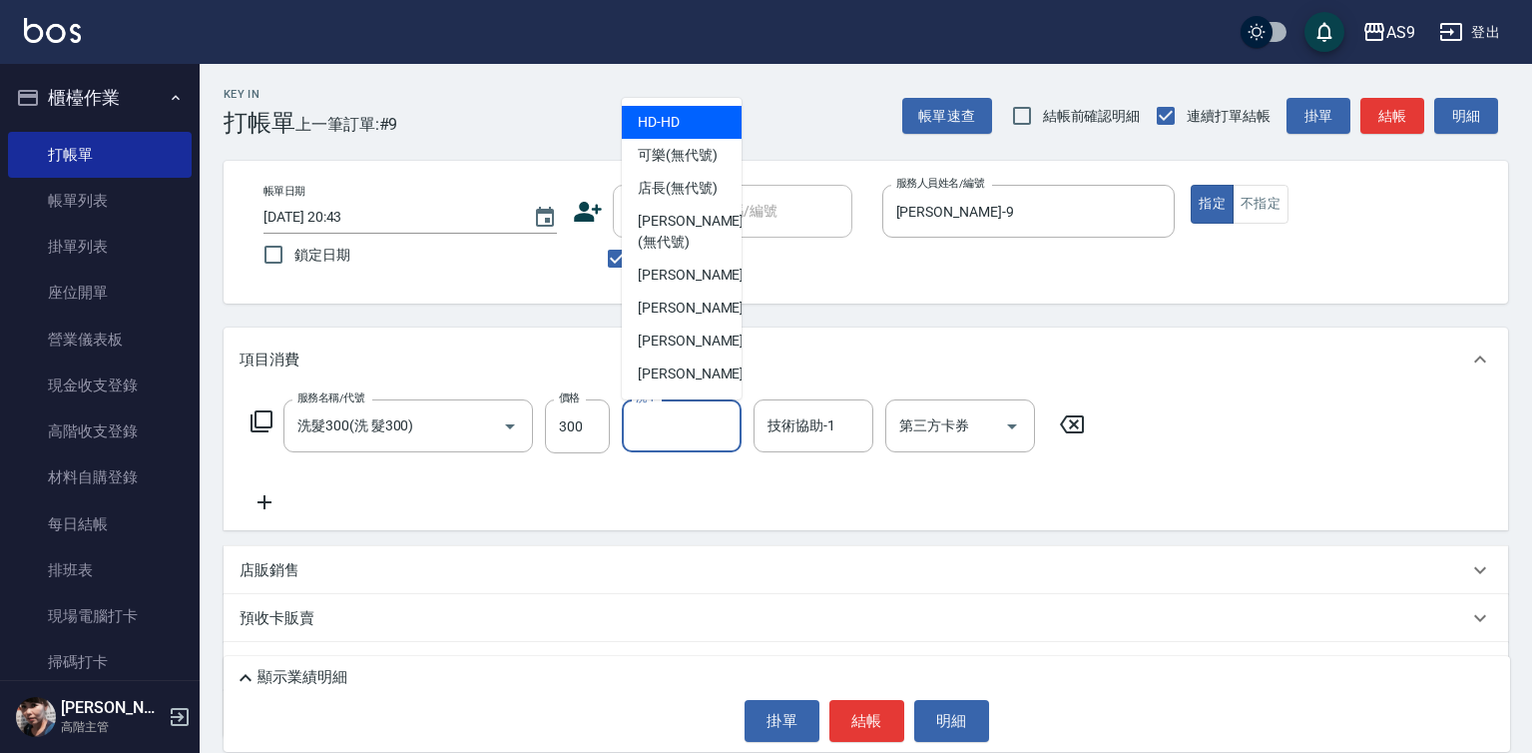
click at [653, 413] on div "洗-1 洗-1" at bounding box center [682, 425] width 120 height 53
click at [669, 166] on span "可樂 (無代號)" at bounding box center [678, 155] width 80 height 21
type input "可樂(無代號)"
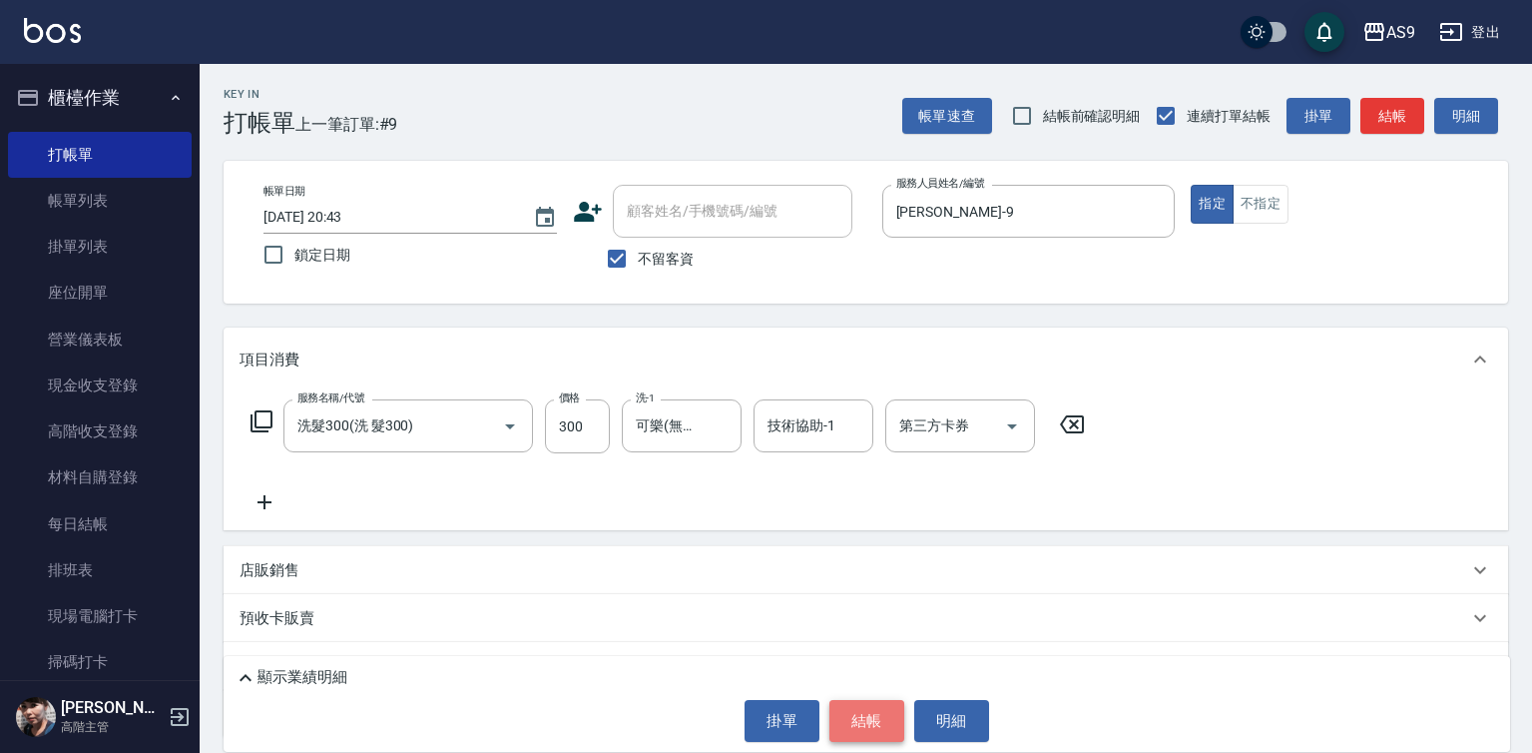
click at [870, 721] on button "結帳" at bounding box center [866, 721] width 75 height 42
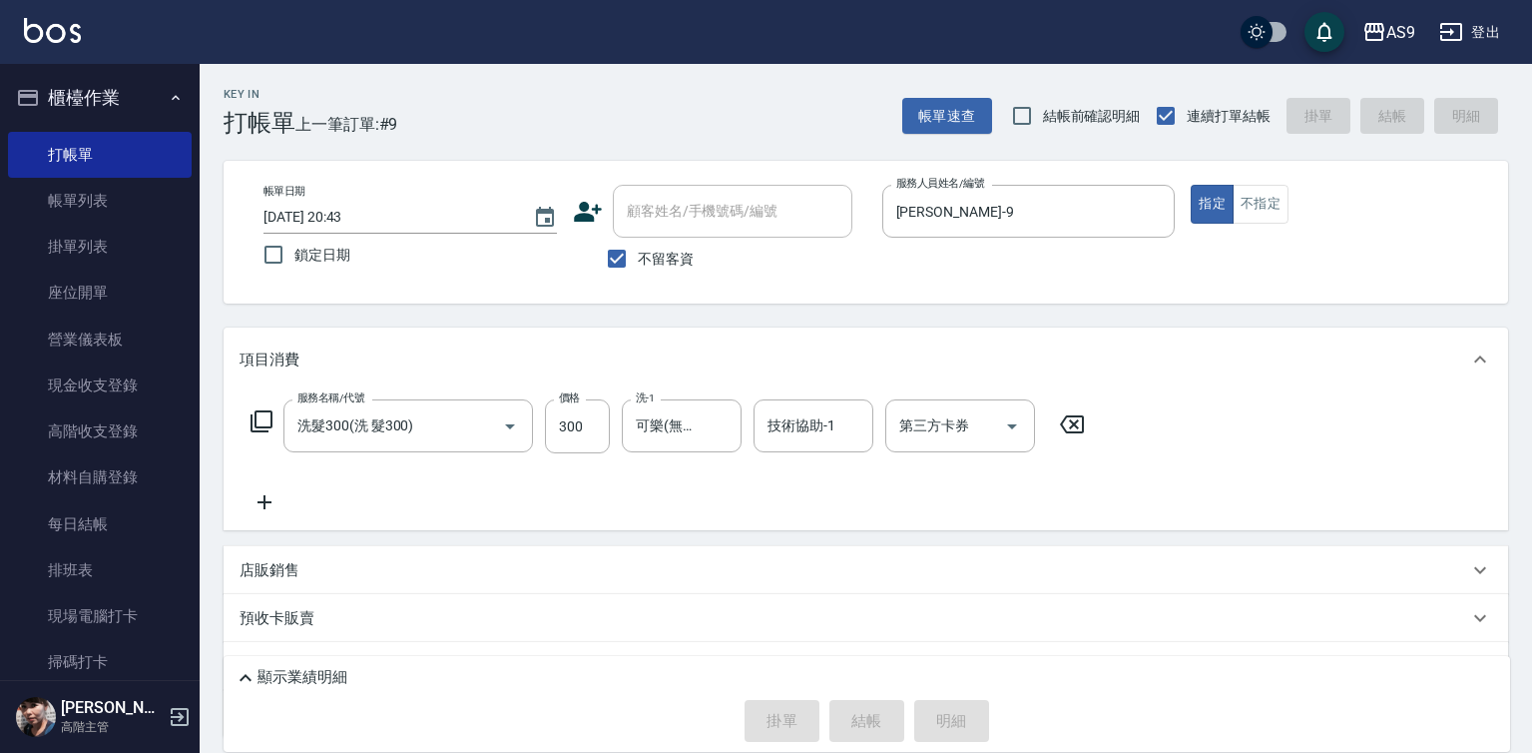
type input "[DATE] 20:44"
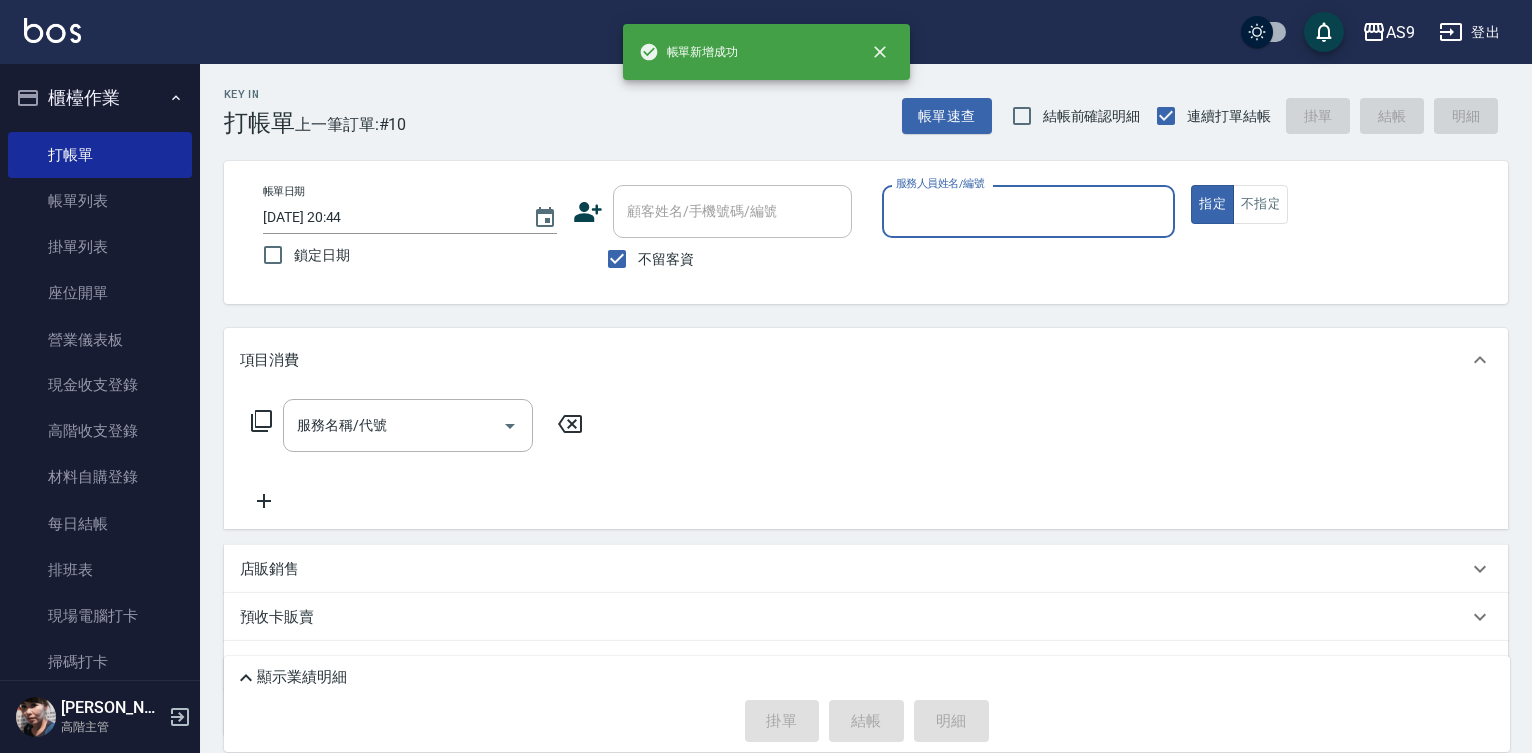
click at [906, 192] on div "服務人員姓名/編號 服務人員姓名/編號" at bounding box center [1028, 211] width 293 height 53
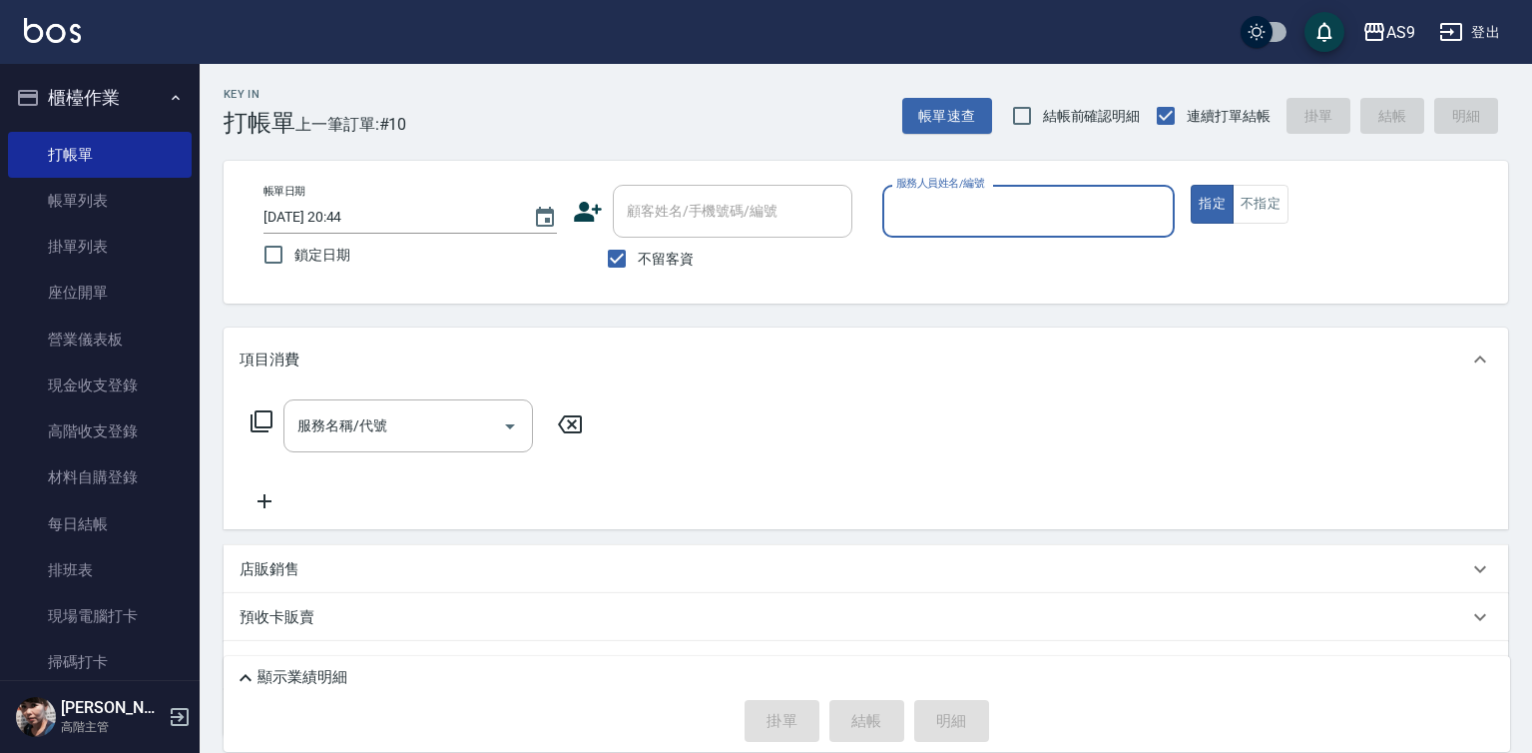
click at [934, 204] on input "服務人員姓名/編號" at bounding box center [1028, 211] width 275 height 35
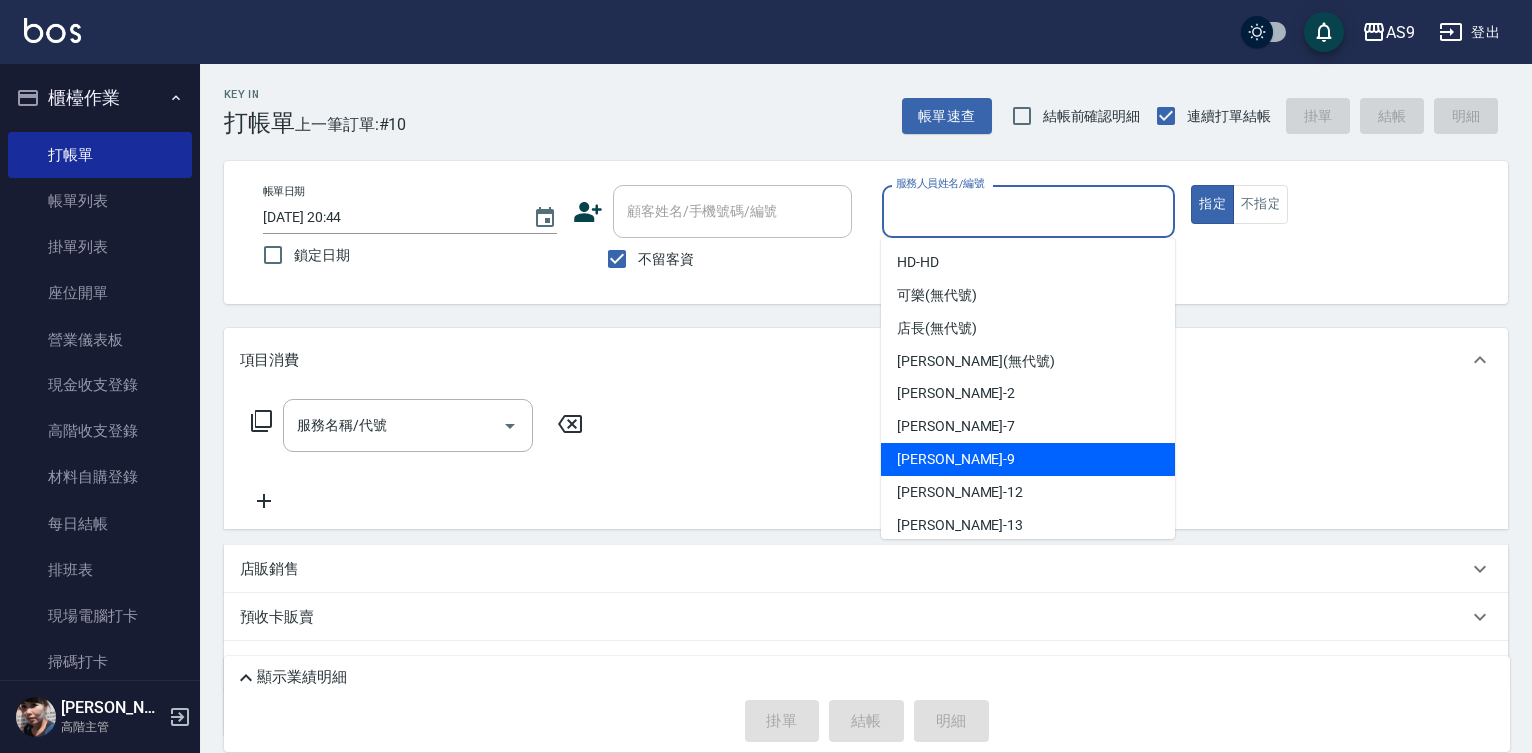
click at [961, 459] on div "[PERSON_NAME] -9" at bounding box center [1027, 459] width 293 height 33
type input "[PERSON_NAME]-9"
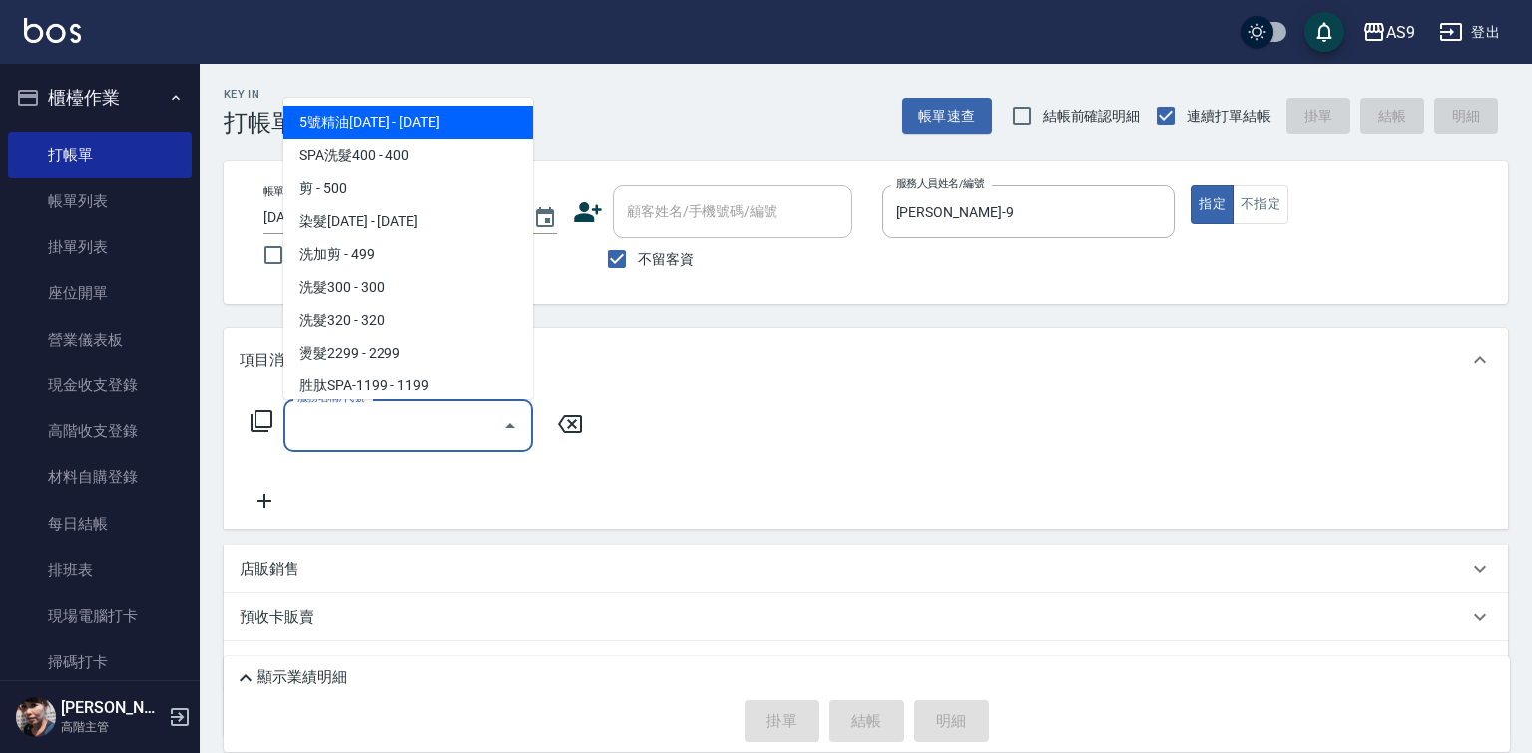
click at [478, 439] on input "服務名稱/代號" at bounding box center [393, 425] width 202 height 35
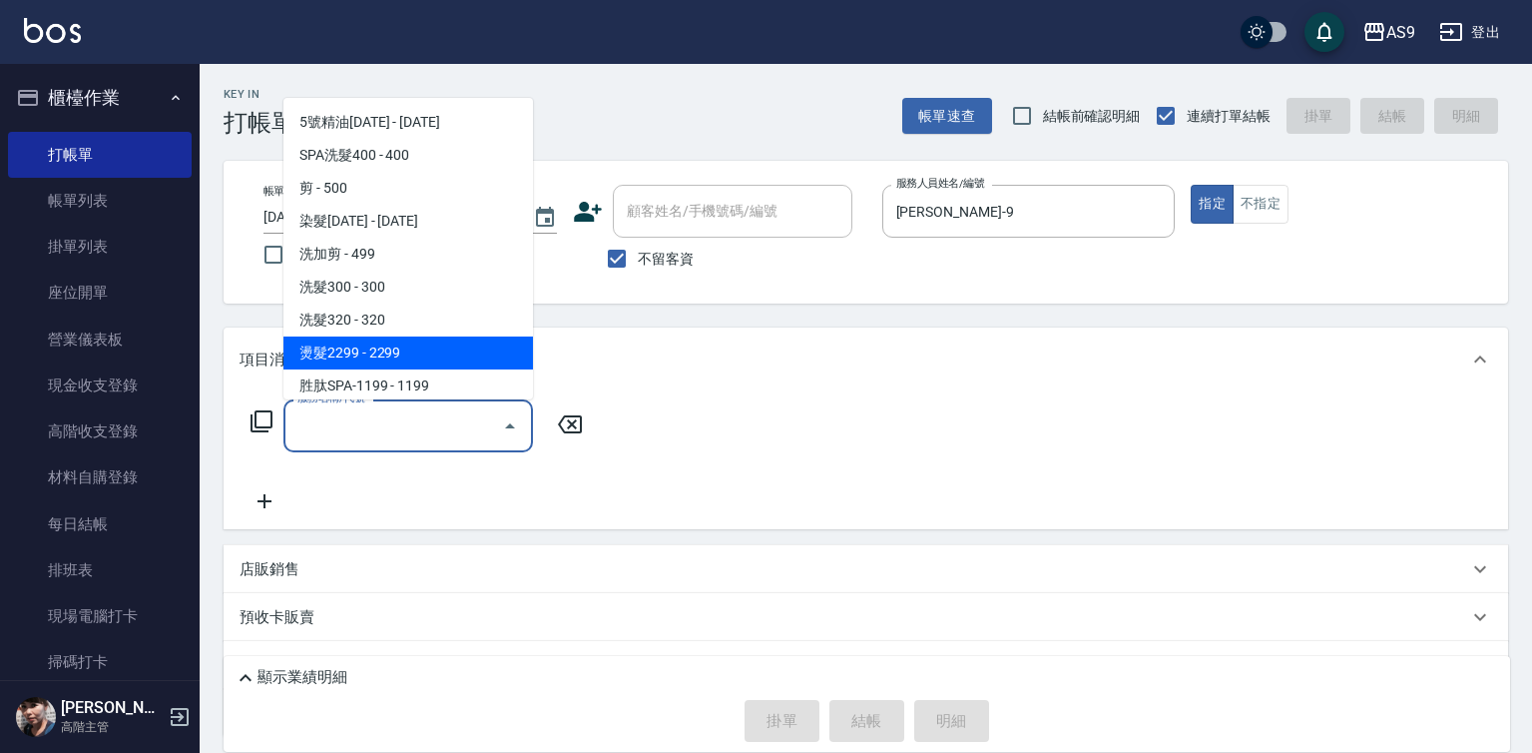
click at [423, 347] on span "燙髮2299 - 2299" at bounding box center [408, 352] width 250 height 33
type input "燙髮2299(燙2299)"
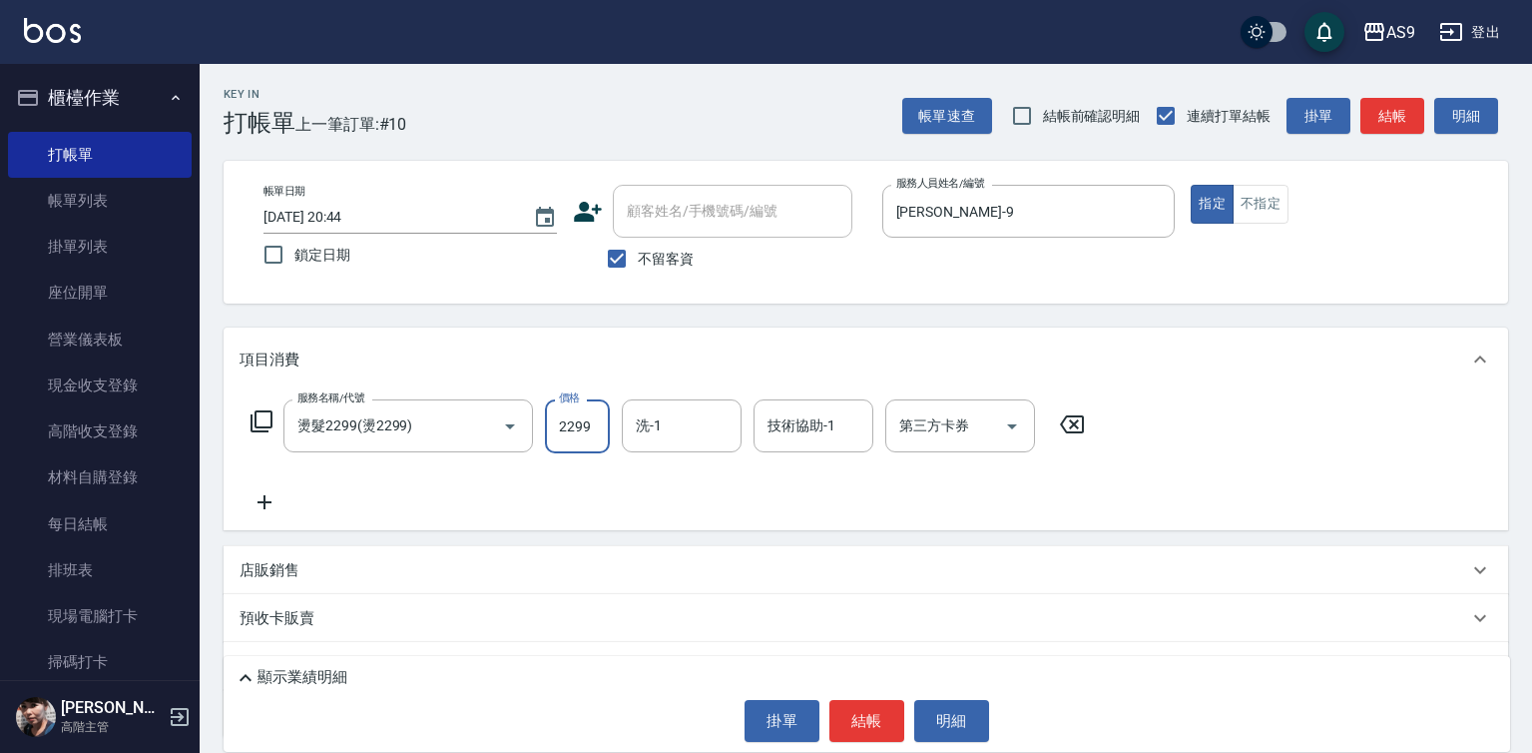
click at [597, 417] on input "2299" at bounding box center [577, 426] width 65 height 54
type input "3000"
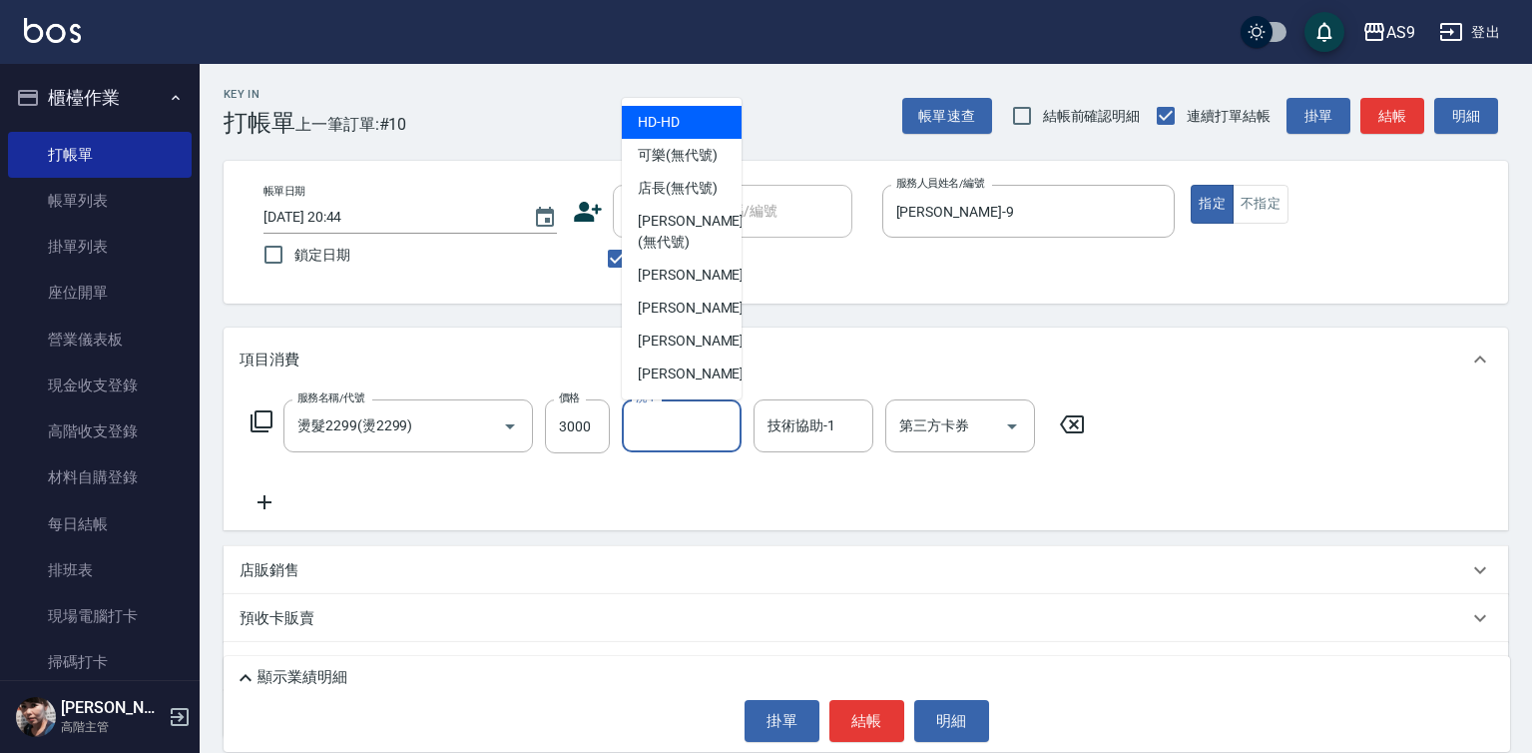
click at [652, 418] on input "洗-1" at bounding box center [682, 425] width 102 height 35
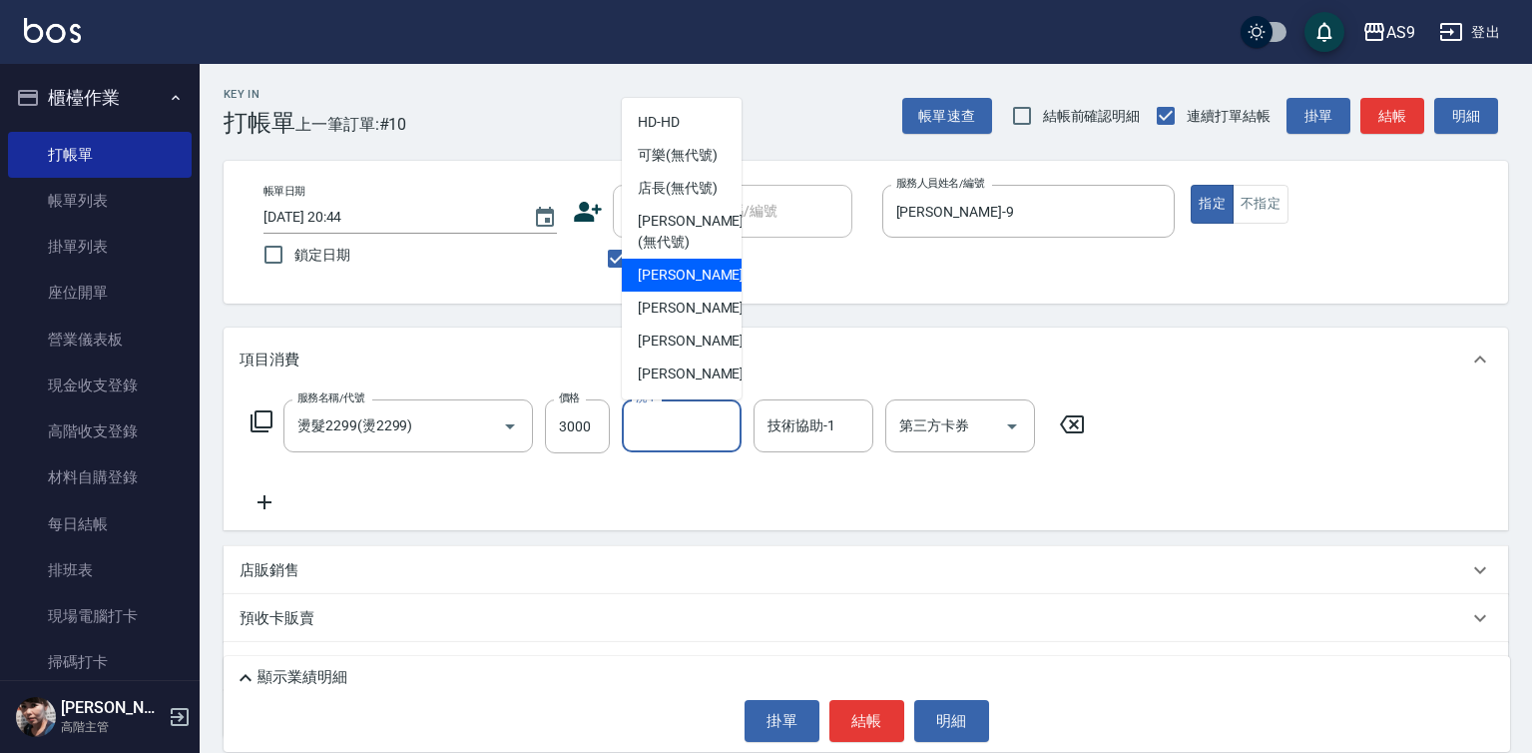
click at [678, 285] on span "[PERSON_NAME]蘭 -2" at bounding box center [697, 275] width 118 height 21
type input "[PERSON_NAME]蘭-2"
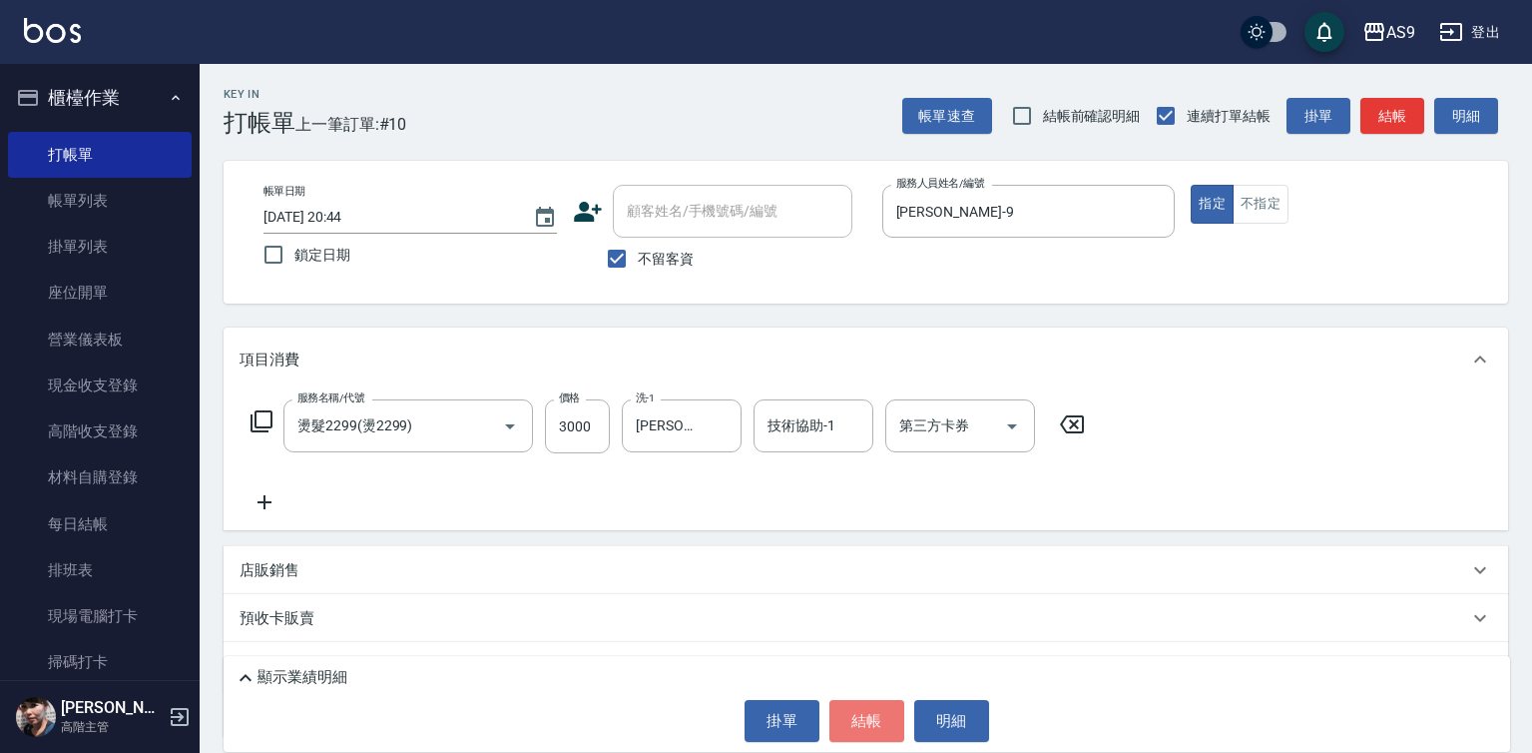
click at [862, 728] on button "結帳" at bounding box center [866, 721] width 75 height 42
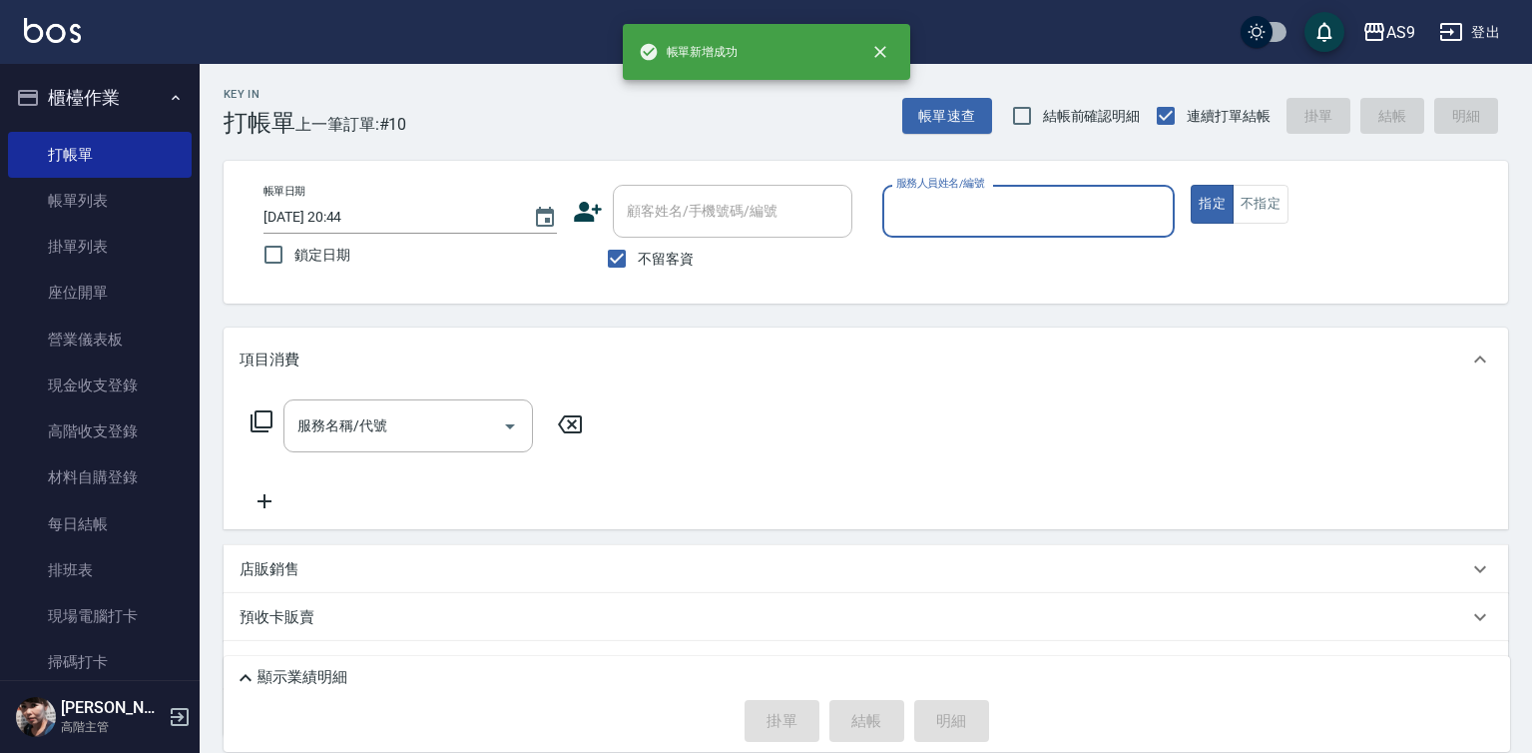
click at [953, 224] on input "服務人員姓名/編號" at bounding box center [1028, 211] width 275 height 35
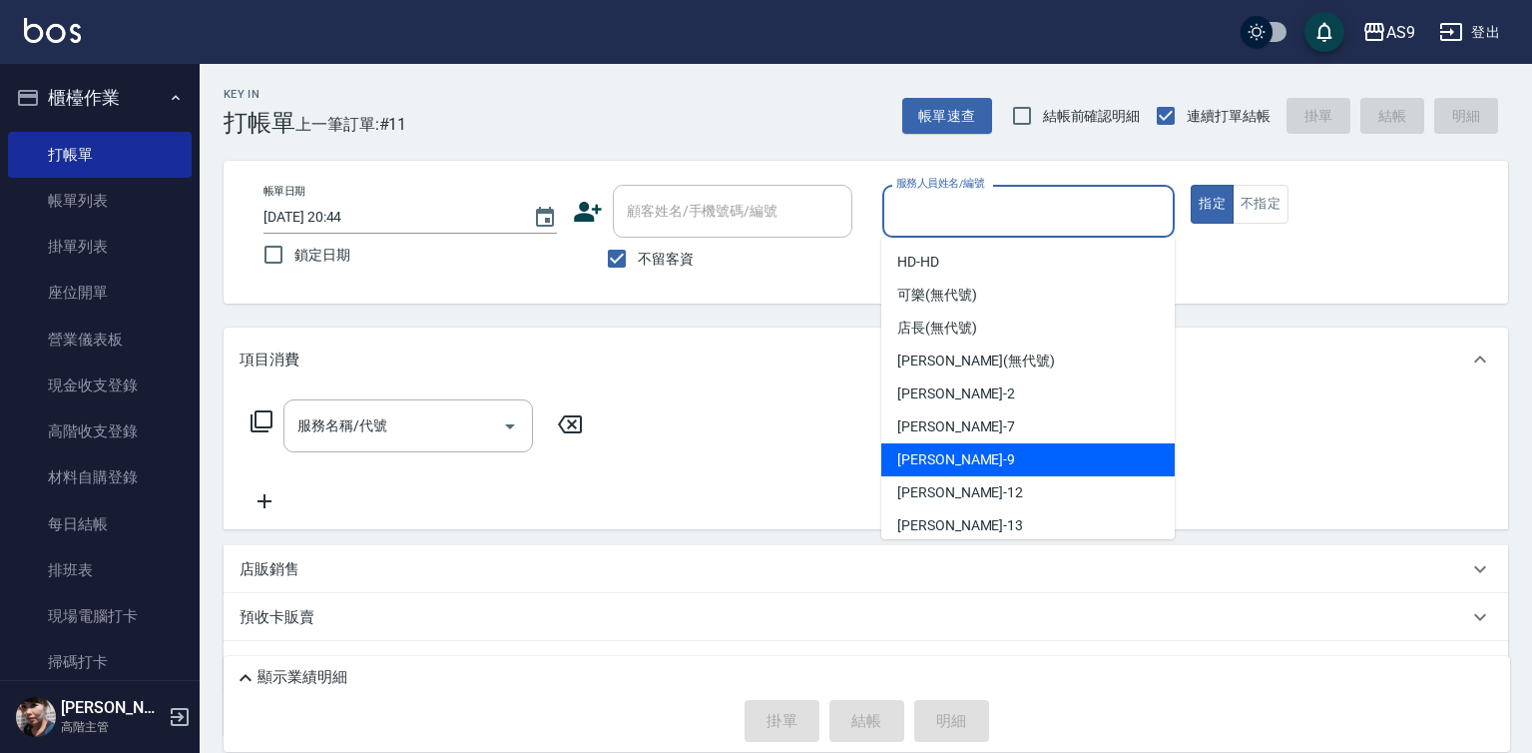
click at [965, 456] on div "[PERSON_NAME] -9" at bounding box center [1027, 459] width 293 height 33
type input "[PERSON_NAME]-9"
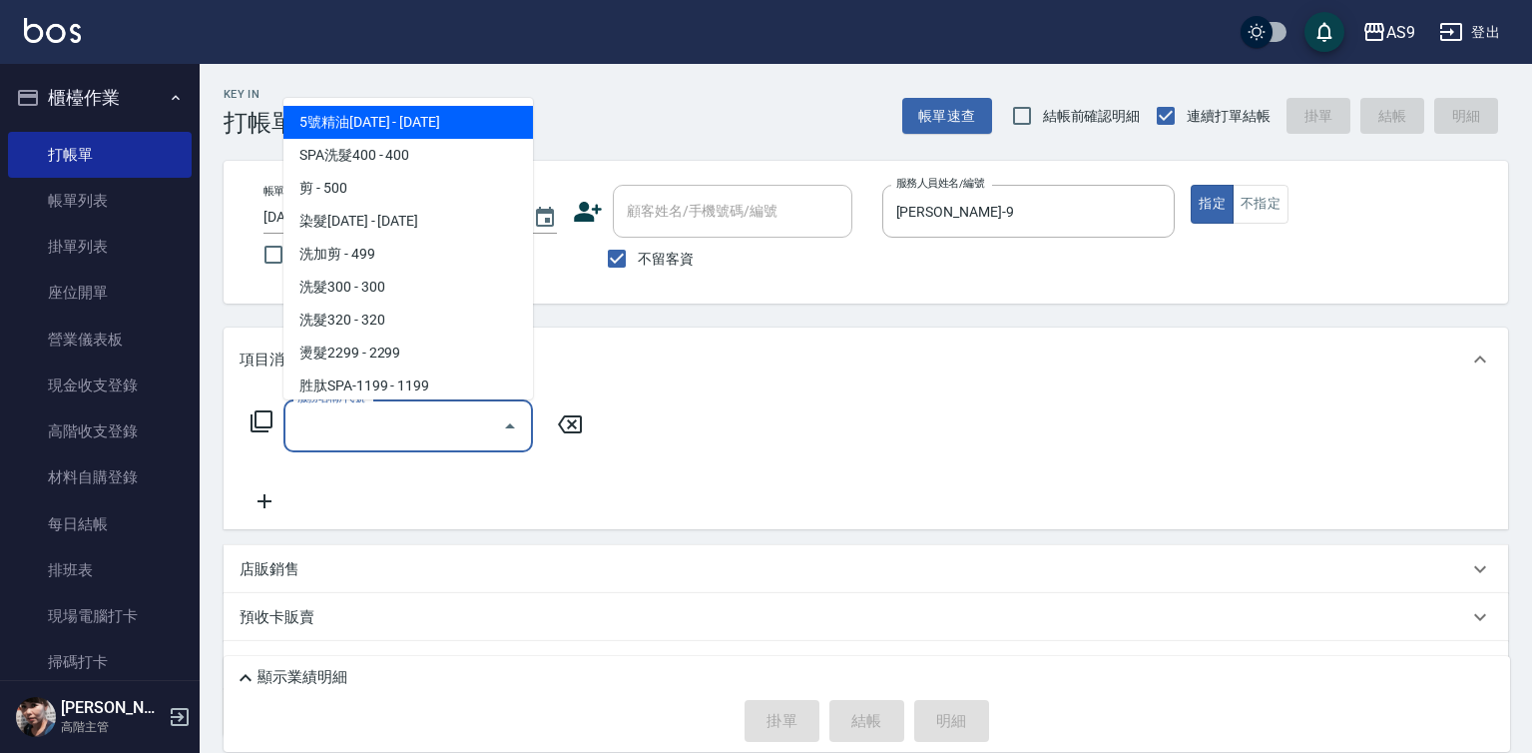
click at [451, 435] on input "服務名稱/代號" at bounding box center [393, 425] width 202 height 35
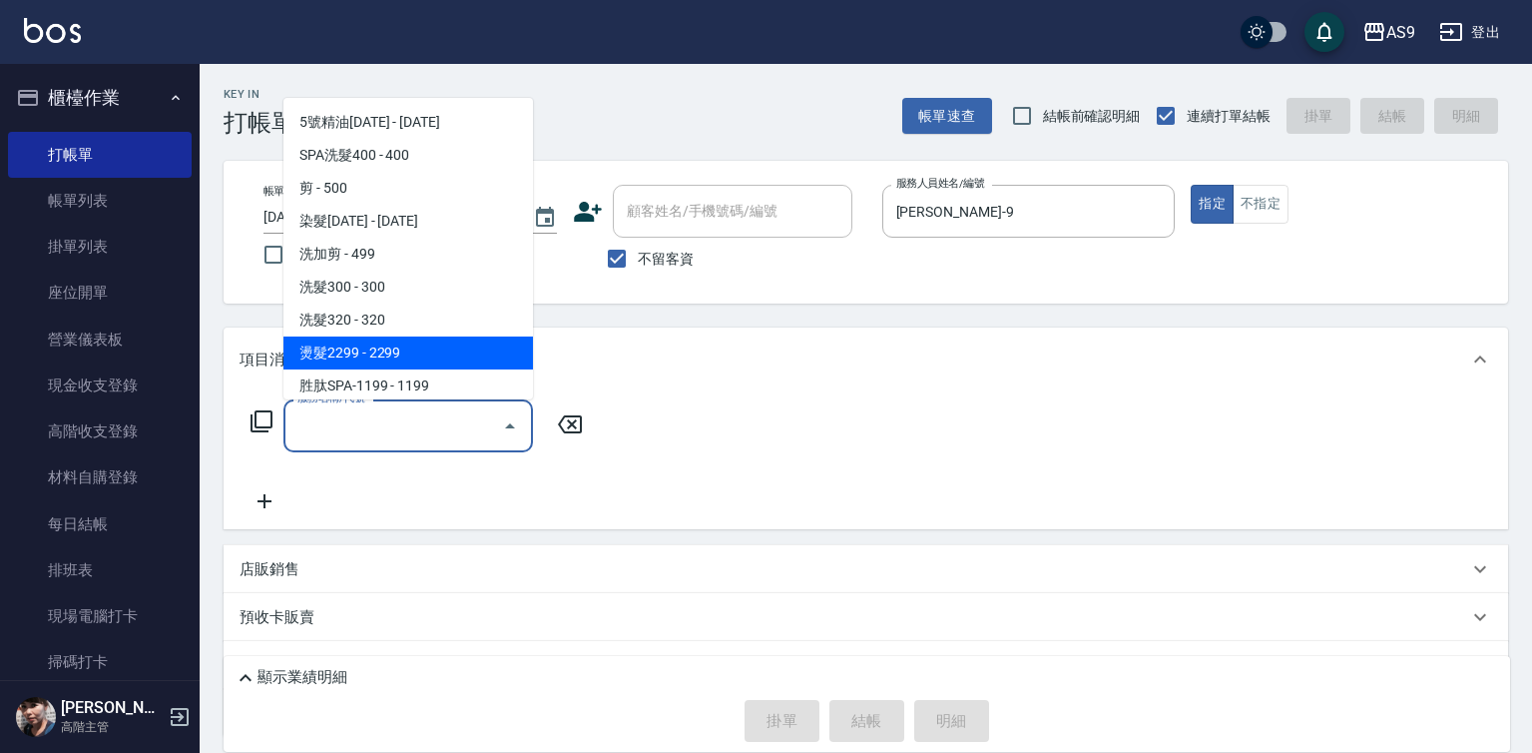
click at [426, 357] on span "燙髮2299 - 2299" at bounding box center [408, 352] width 250 height 33
type input "燙髮2299(燙2299)"
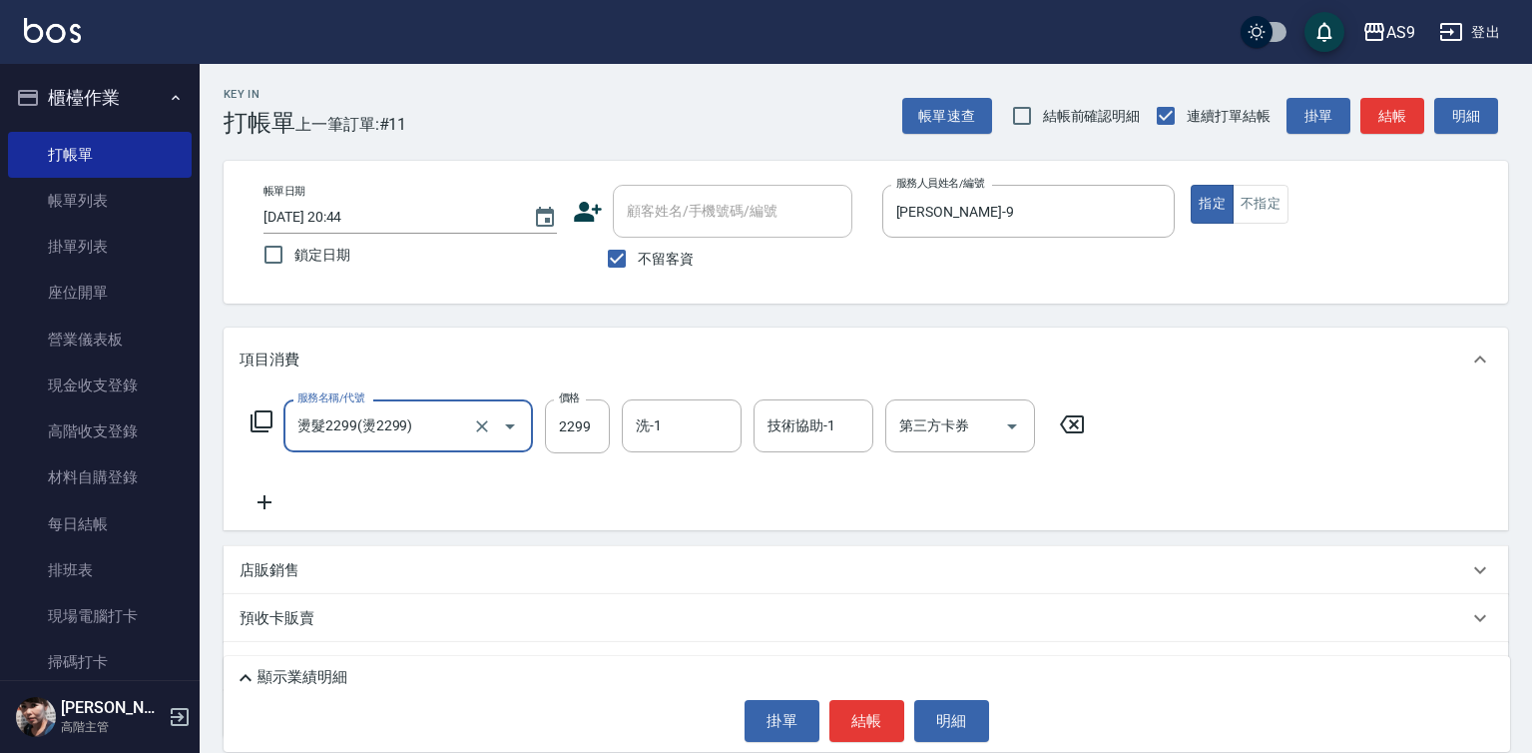
click at [261, 503] on icon at bounding box center [265, 502] width 14 height 14
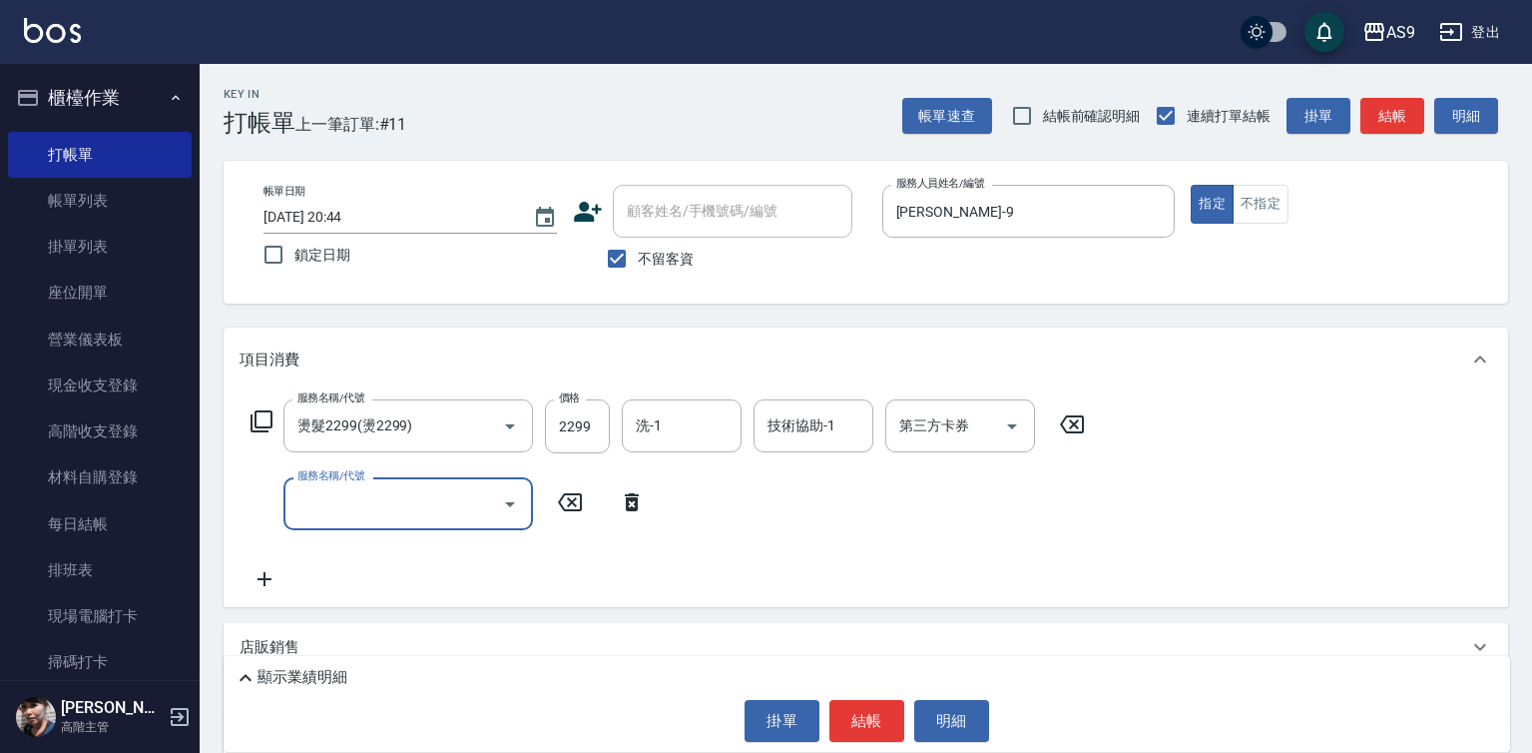
click at [334, 499] on input "服務名稱/代號" at bounding box center [393, 503] width 202 height 35
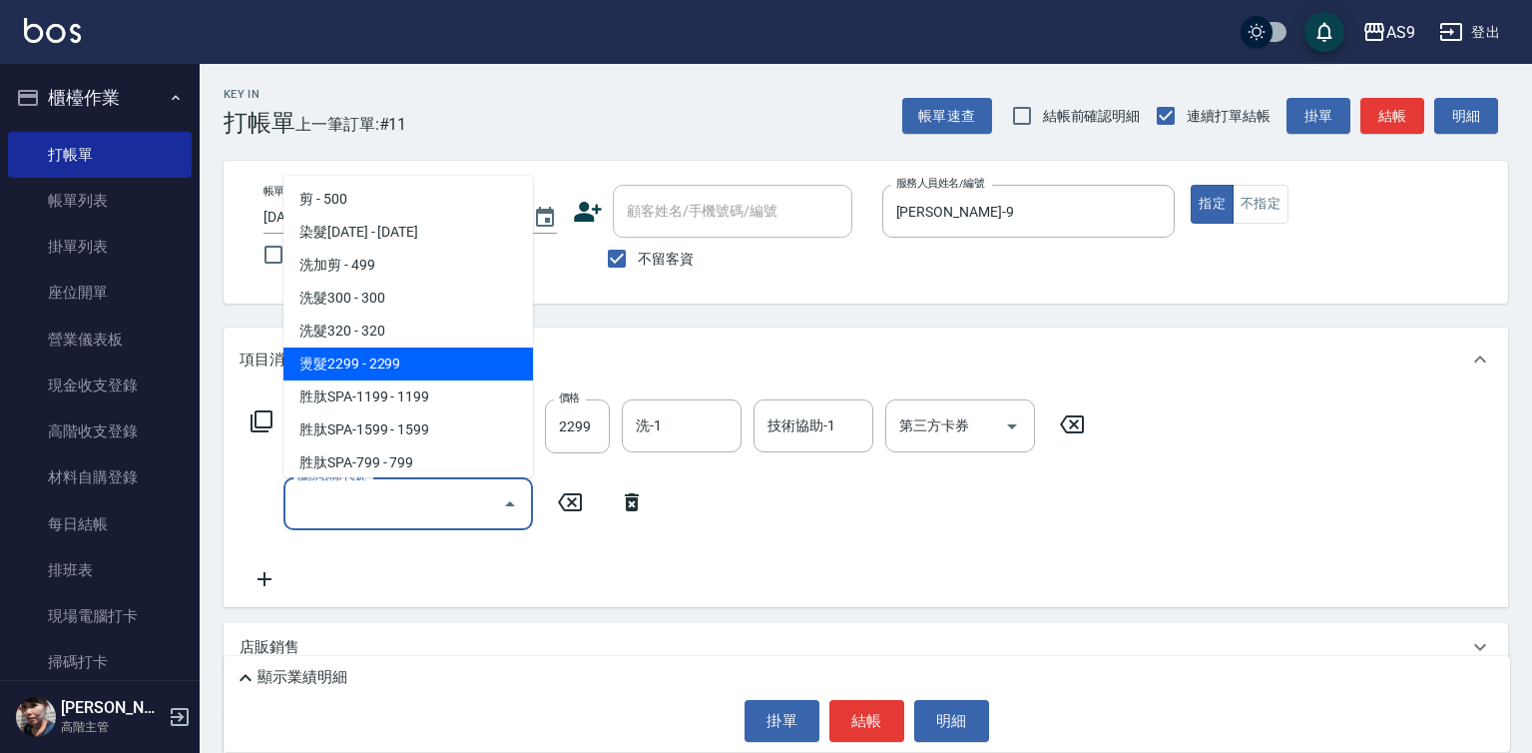
scroll to position [100, 0]
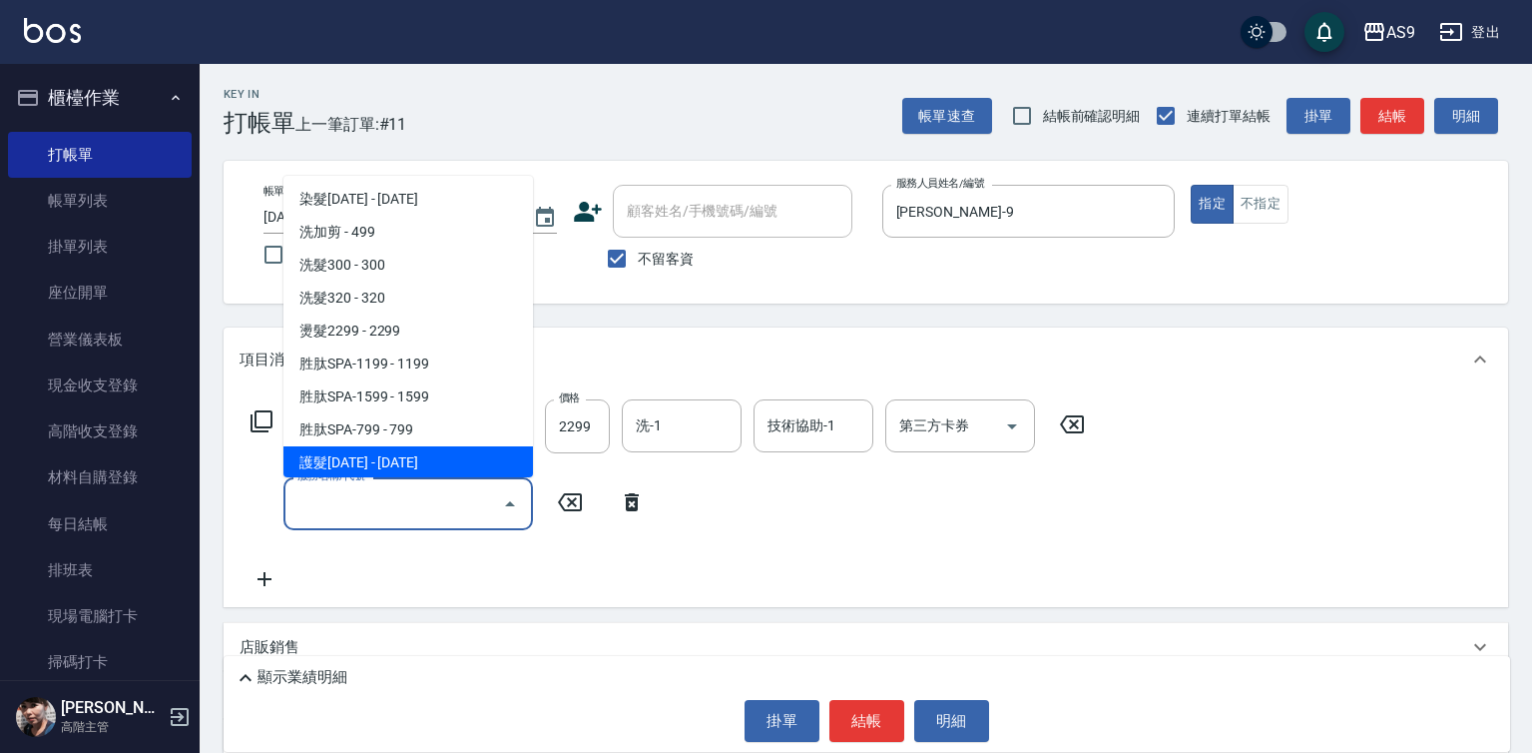
click at [426, 466] on span "護髮[DATE] - [DATE]" at bounding box center [408, 462] width 250 height 33
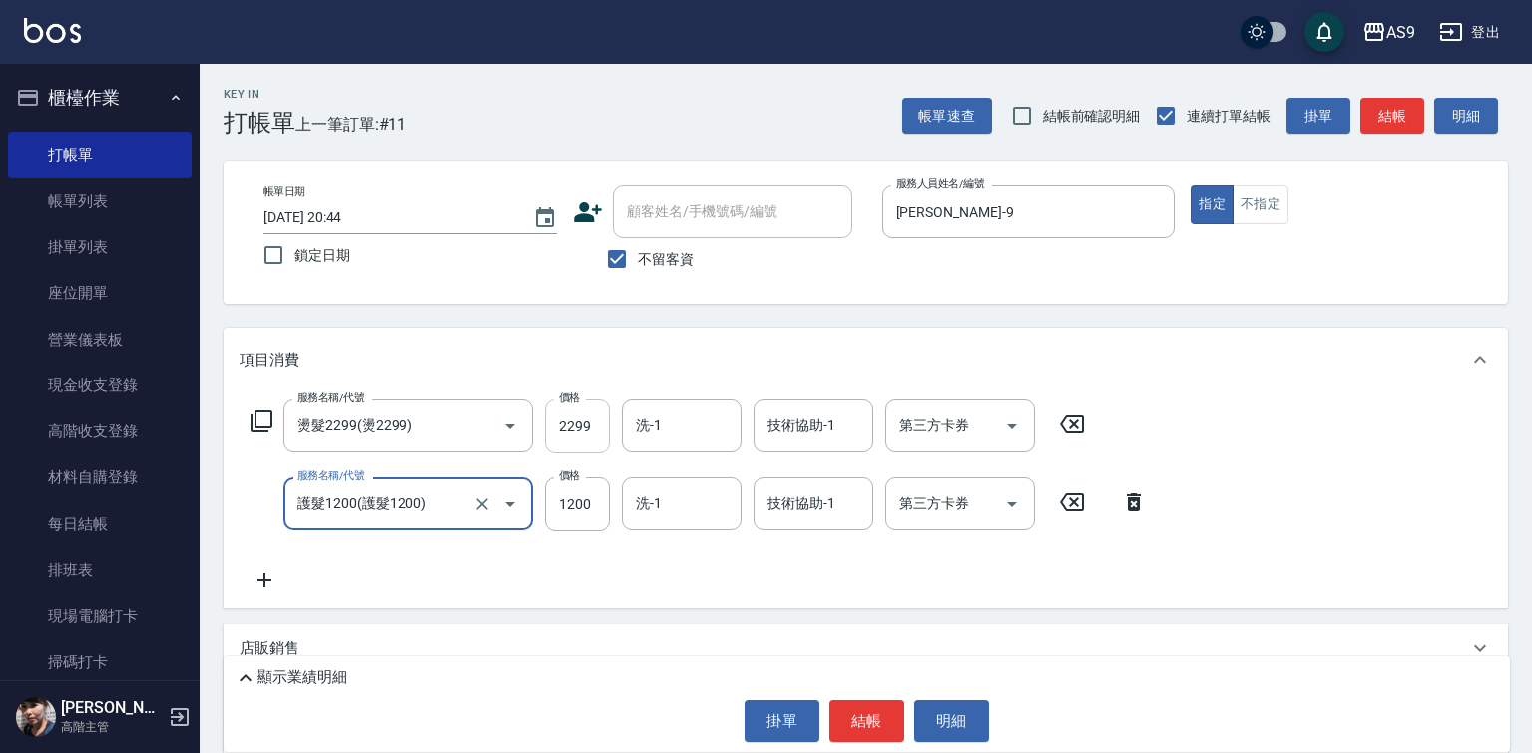
click at [581, 423] on input "2299" at bounding box center [577, 426] width 65 height 54
type input "護髮1200"
click at [580, 423] on input "2299" at bounding box center [577, 426] width 65 height 54
click at [596, 429] on input "35009" at bounding box center [577, 426] width 65 height 54
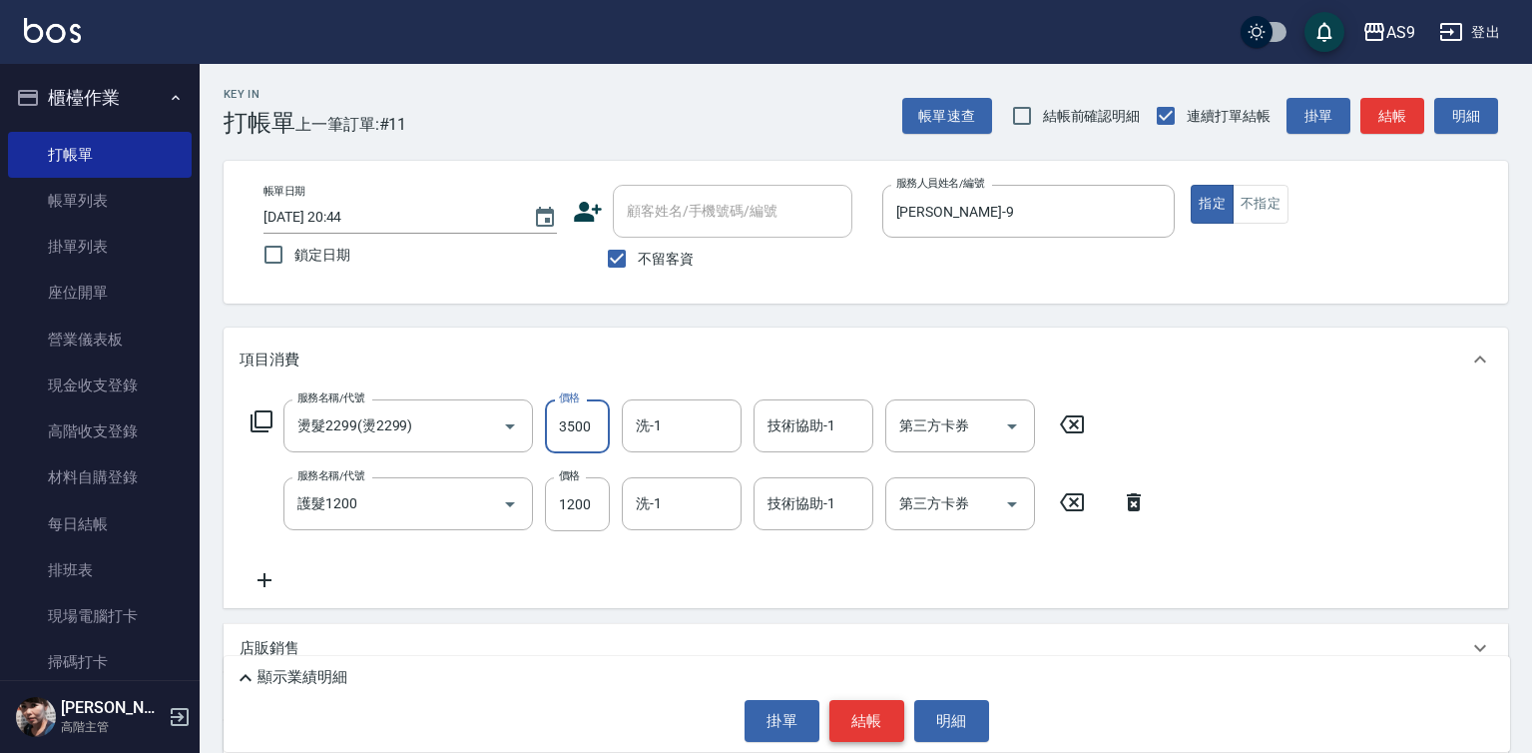
type input "3500"
click at [835, 700] on button "結帳" at bounding box center [866, 721] width 75 height 42
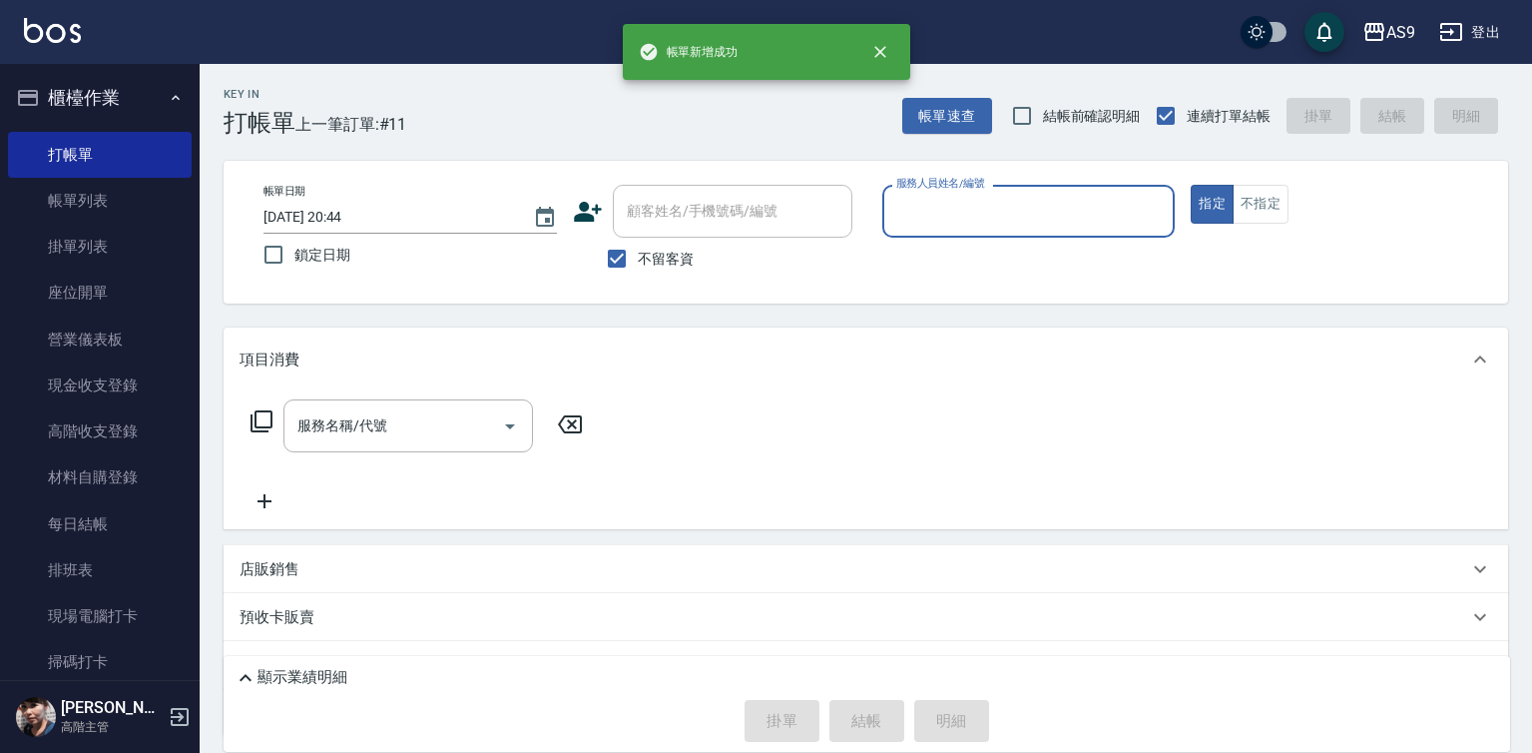
click at [961, 219] on input "服務人員姓名/編號" at bounding box center [1028, 211] width 275 height 35
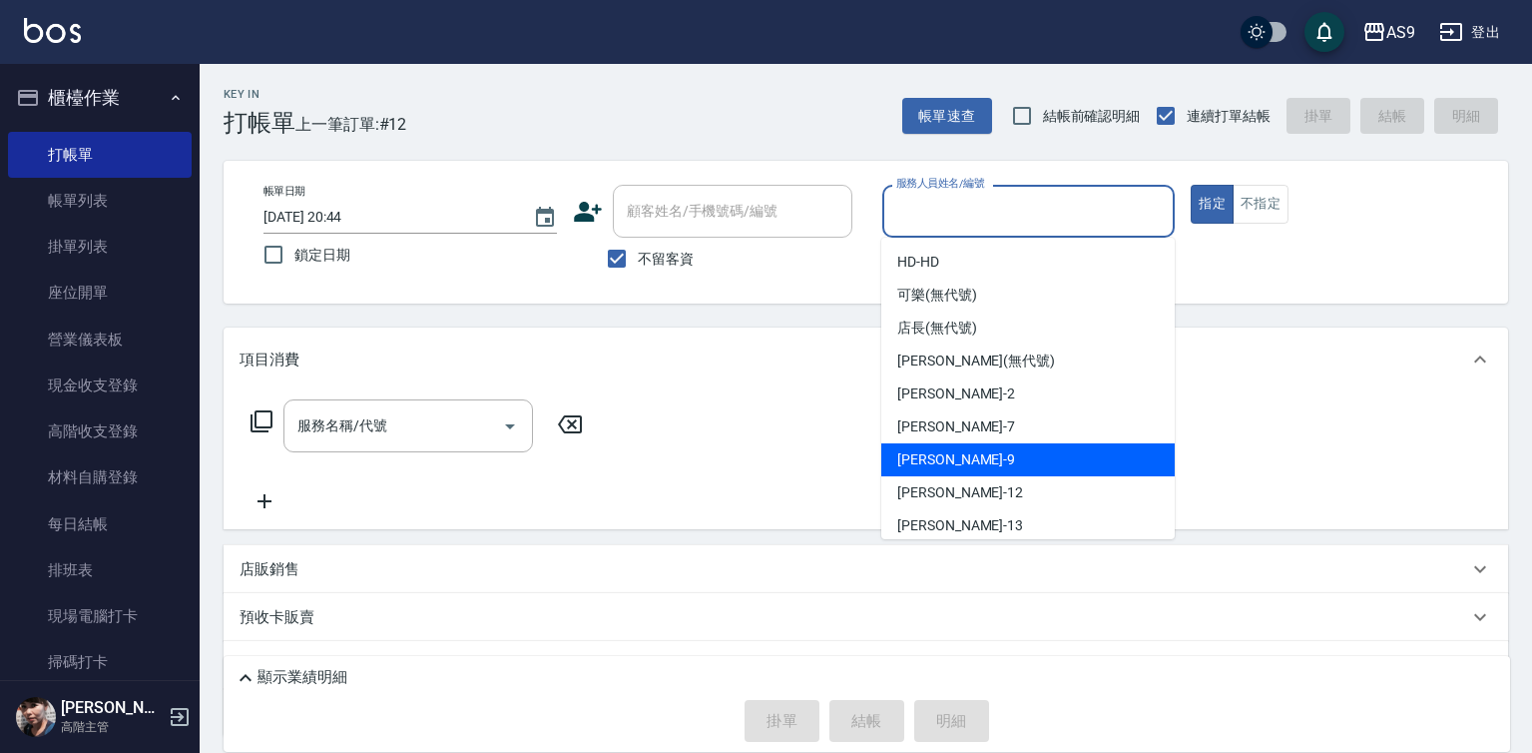
click at [997, 453] on div "[PERSON_NAME] -9" at bounding box center [1027, 459] width 293 height 33
type input "[PERSON_NAME]-9"
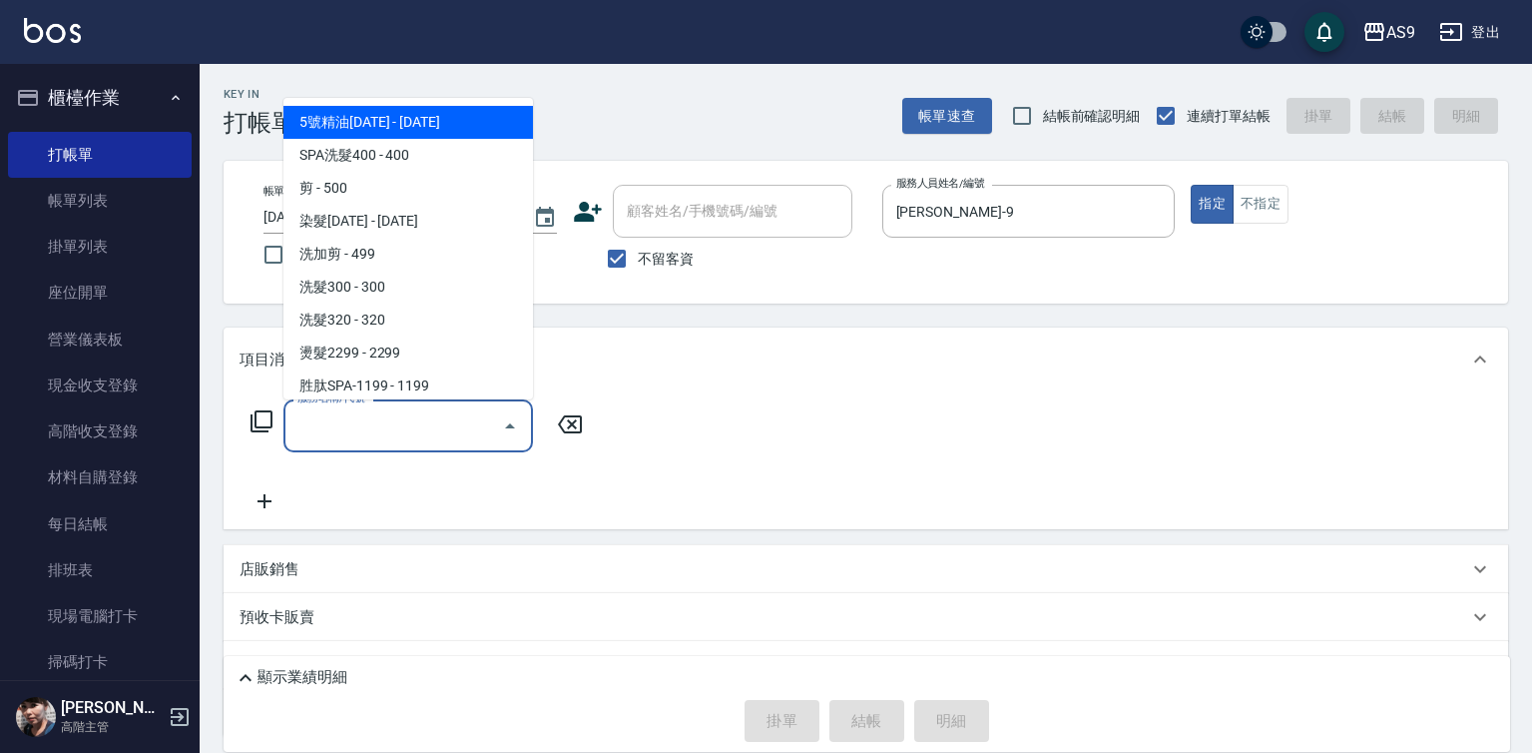
click at [478, 429] on input "服務名稱/代號" at bounding box center [393, 425] width 202 height 35
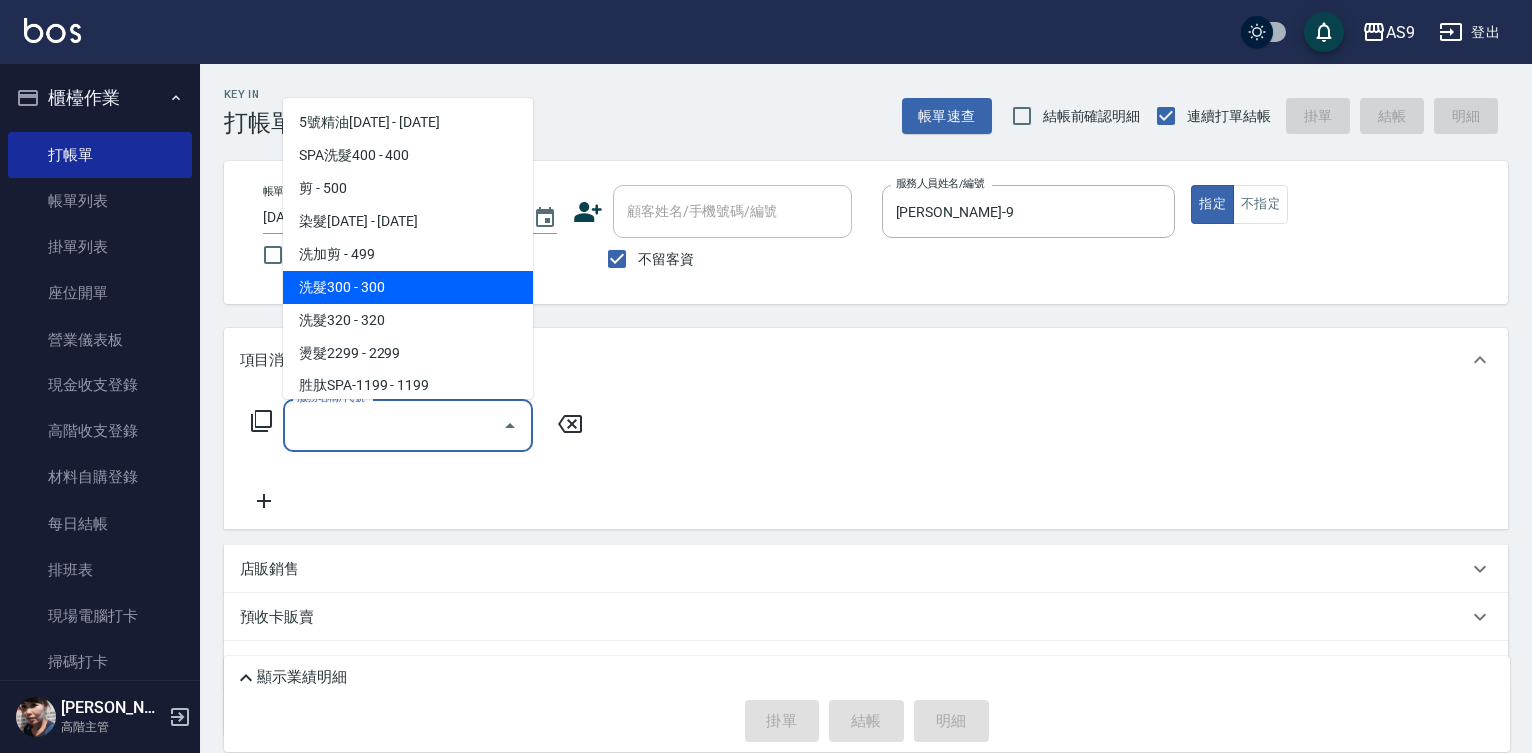
click at [400, 296] on span "洗髮300 - 300" at bounding box center [408, 286] width 250 height 33
type input "洗髮300(洗 髮300)"
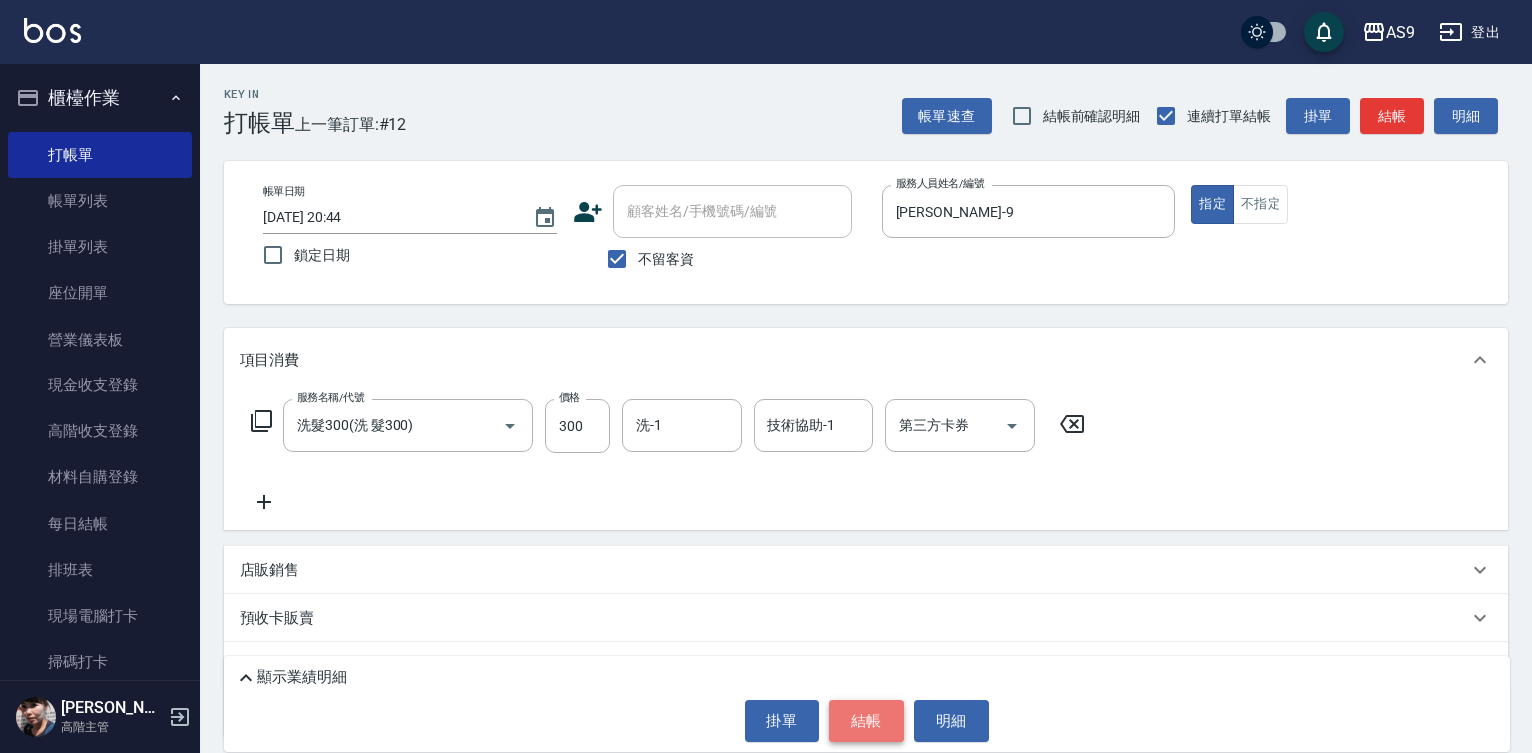
click at [850, 715] on button "結帳" at bounding box center [866, 721] width 75 height 42
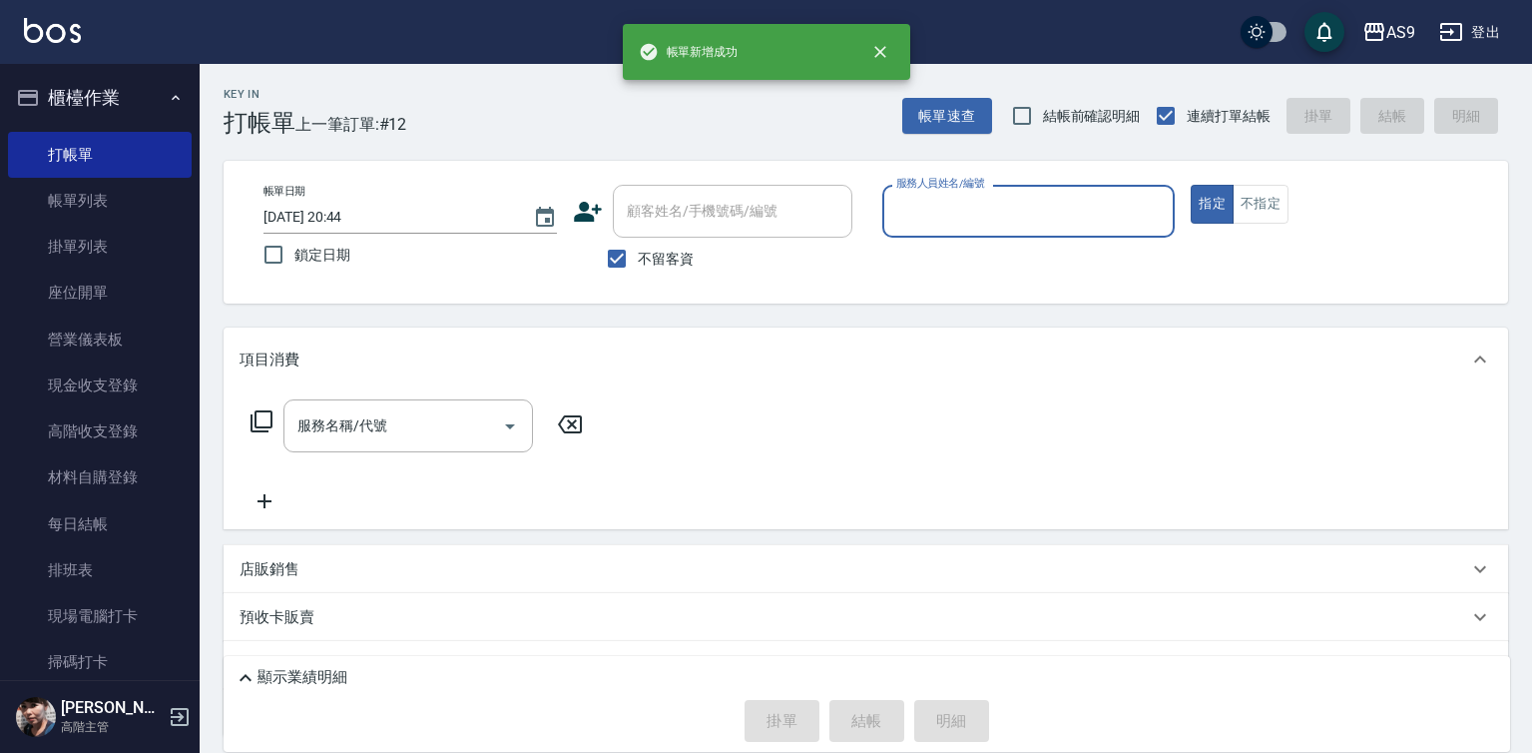
click at [957, 212] on input "服務人員姓名/編號" at bounding box center [1028, 211] width 275 height 35
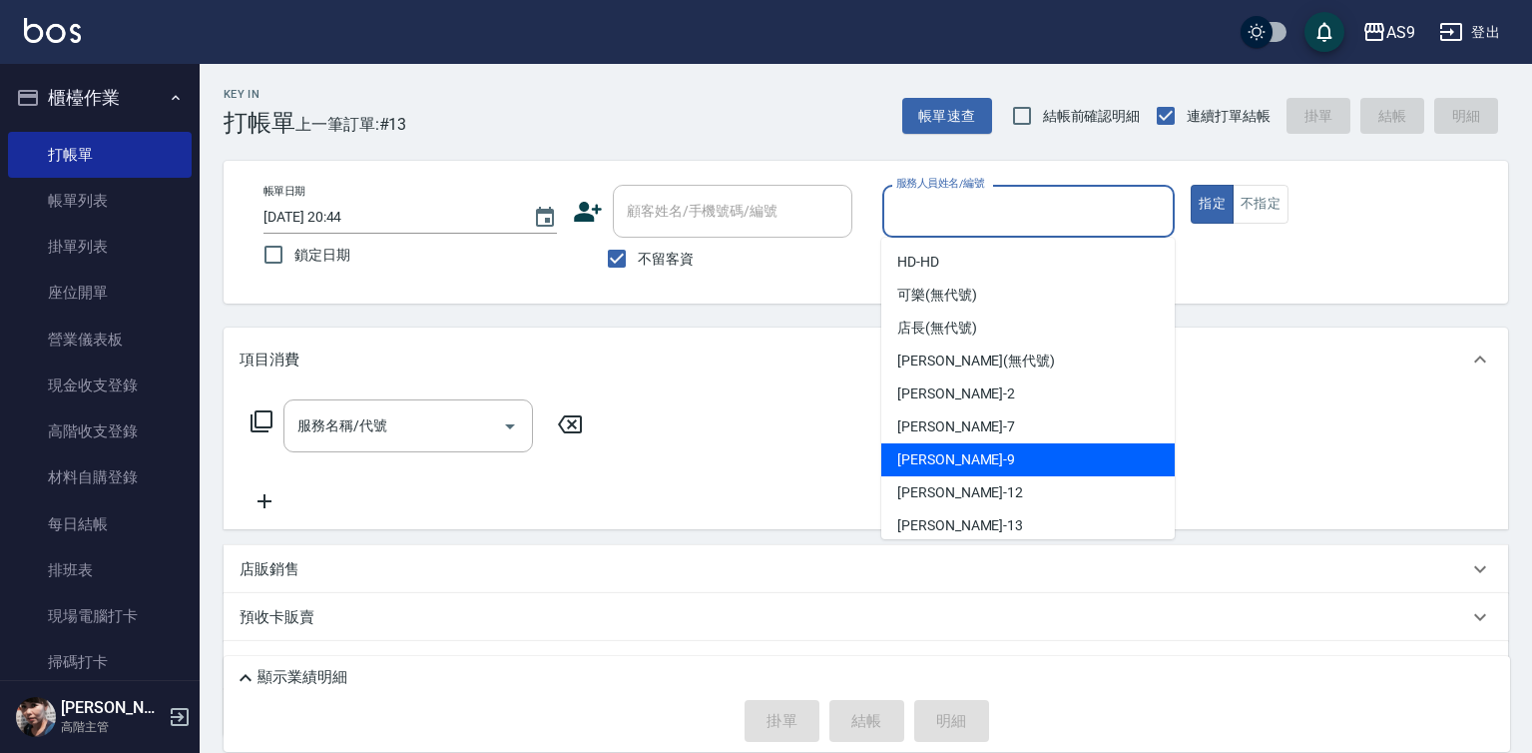
click at [958, 461] on div "[PERSON_NAME] -9" at bounding box center [1027, 459] width 293 height 33
type input "[PERSON_NAME]-9"
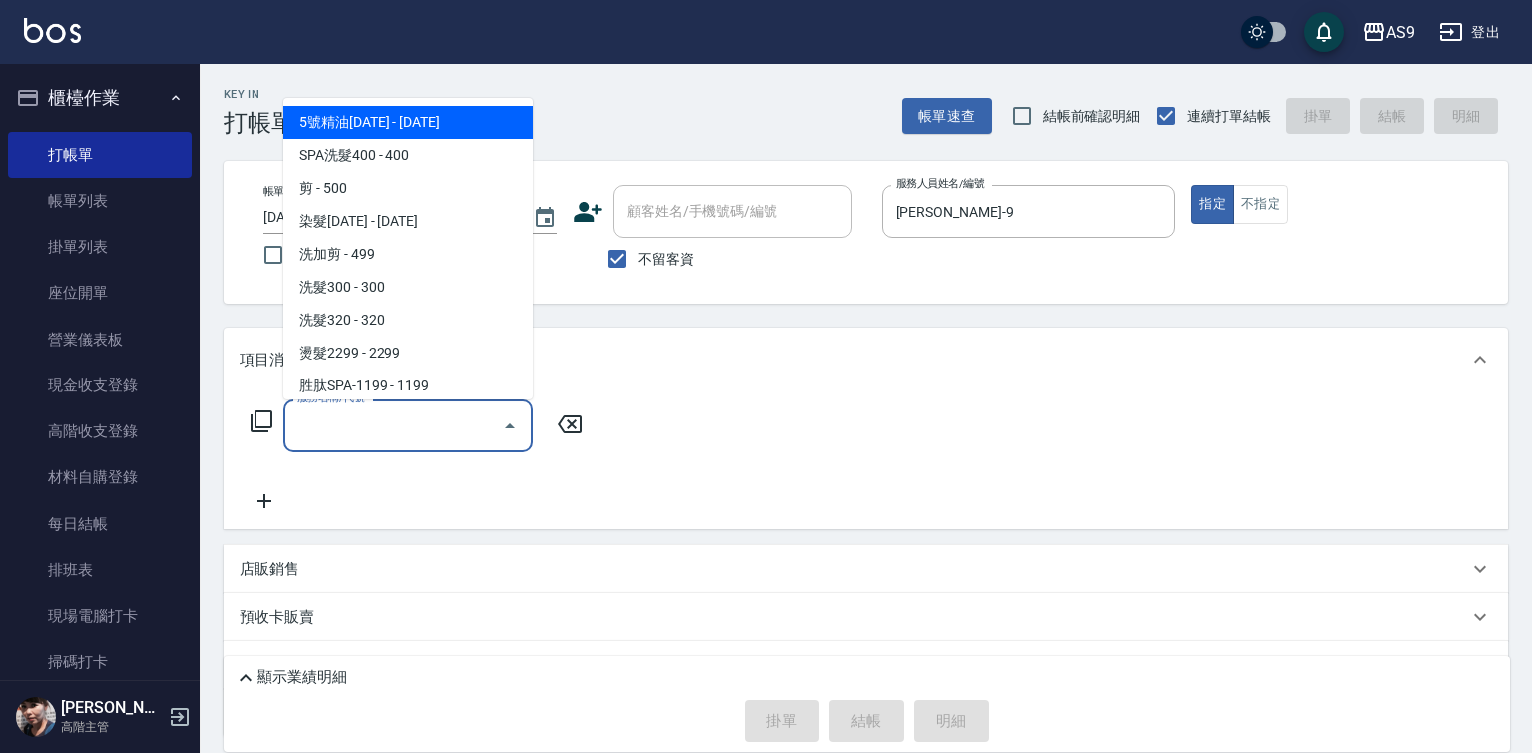
click at [436, 423] on input "服務名稱/代號" at bounding box center [393, 425] width 202 height 35
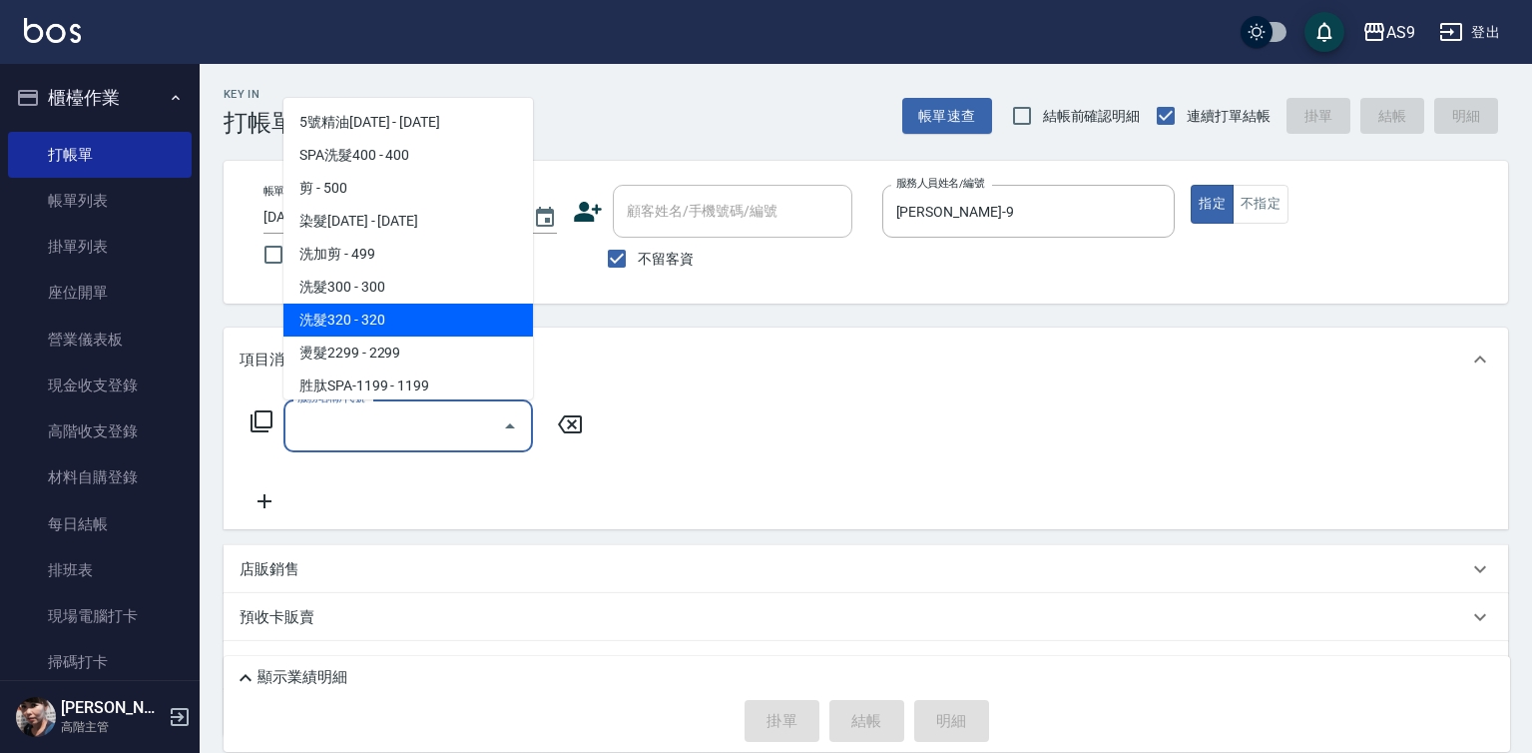
click at [409, 323] on span "洗髮320 - 320" at bounding box center [408, 319] width 250 height 33
type input "洗髮320(洗髮320)"
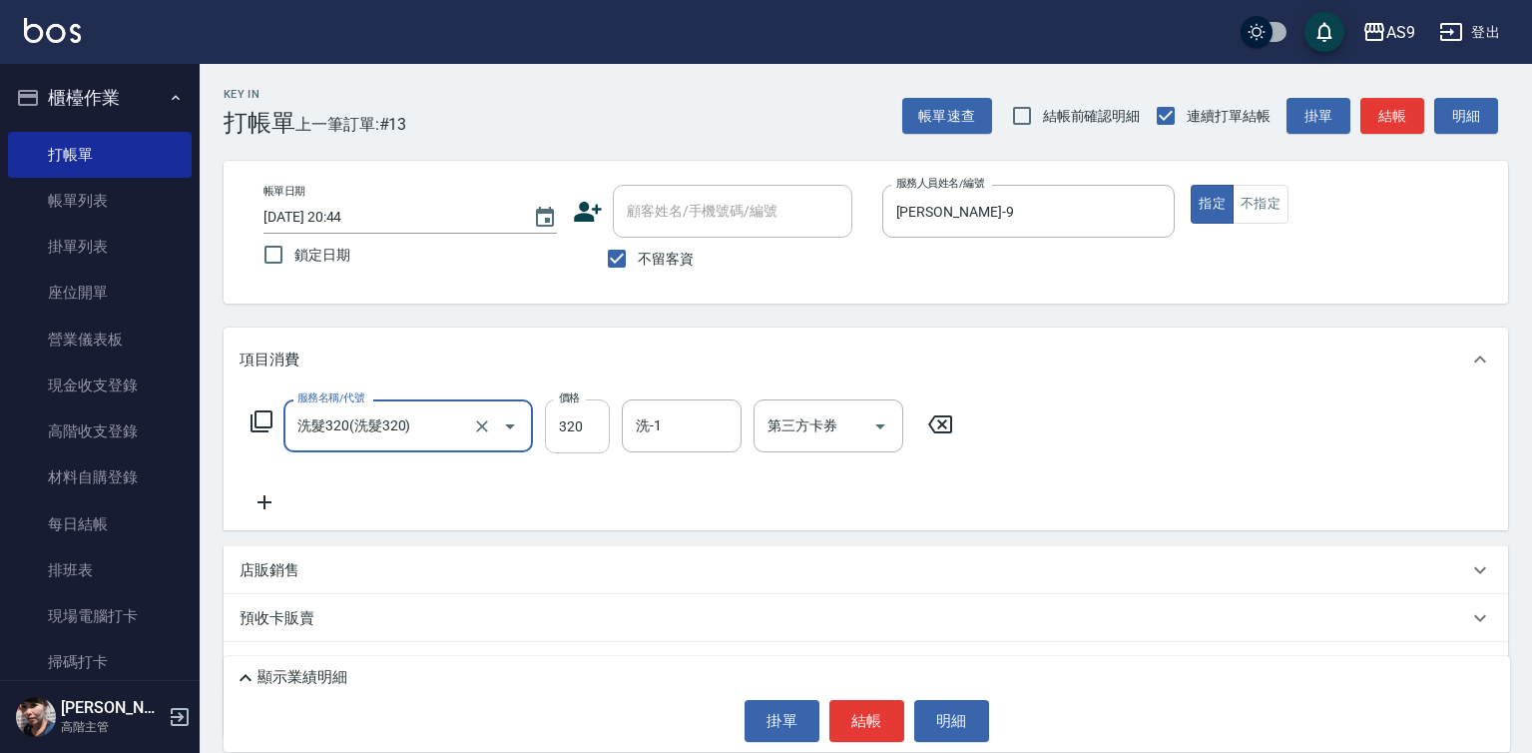
click at [585, 421] on input "320" at bounding box center [577, 426] width 65 height 54
type input "300"
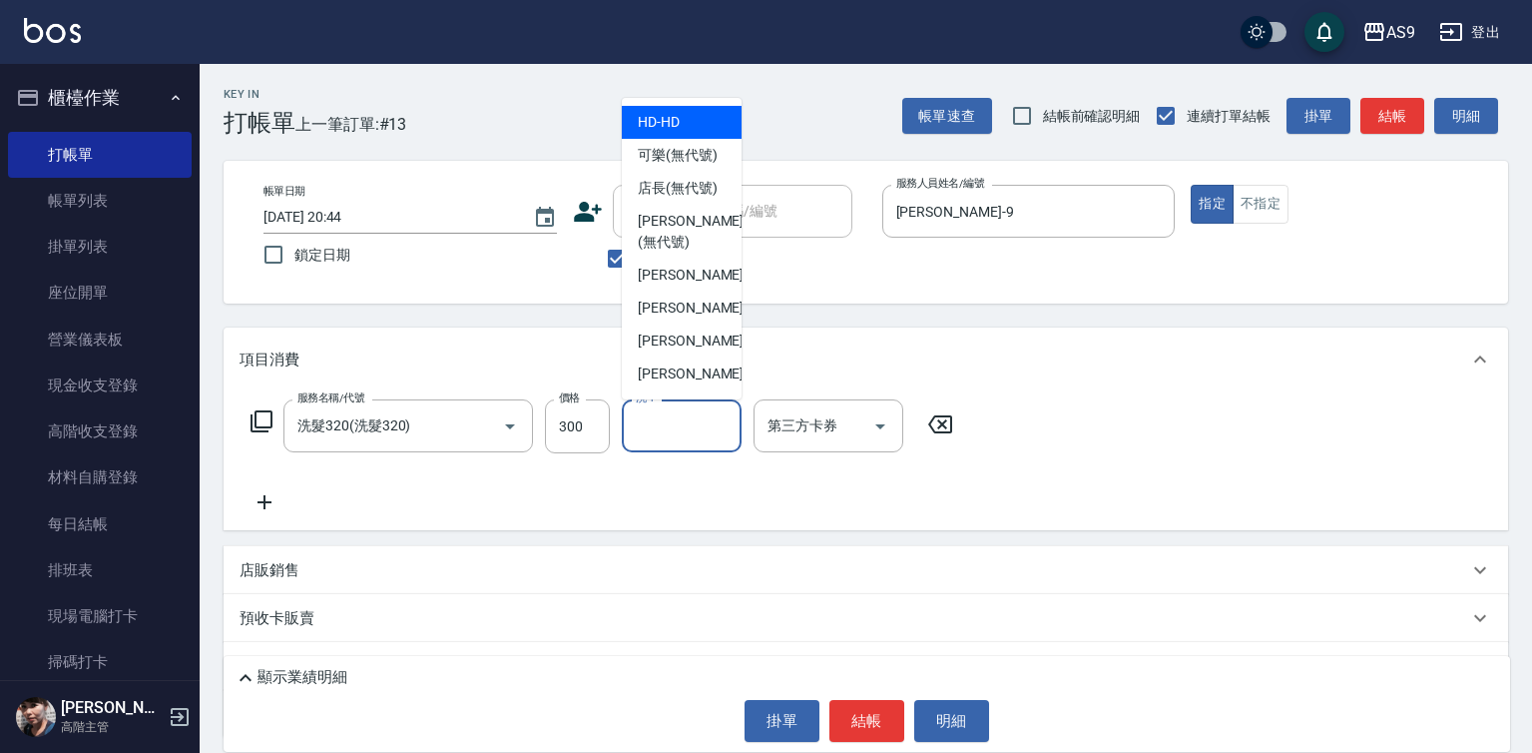
drag, startPoint x: 694, startPoint y: 442, endPoint x: 703, endPoint y: 378, distance: 64.5
click at [695, 442] on input "洗-1" at bounding box center [682, 425] width 102 height 35
click at [661, 151] on span "可樂 (無代號)" at bounding box center [678, 155] width 80 height 21
type input "可樂(無代號)"
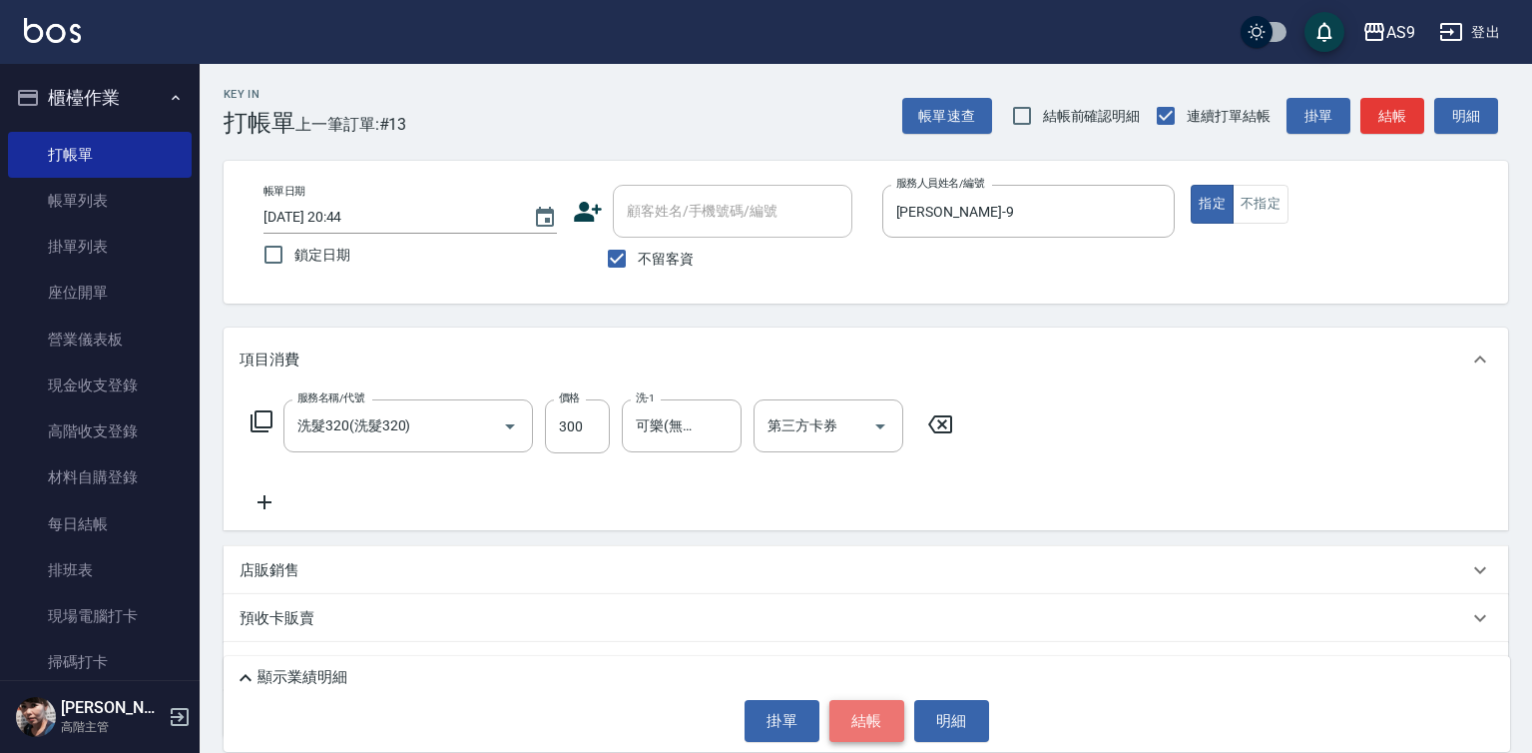
click at [853, 724] on button "結帳" at bounding box center [866, 721] width 75 height 42
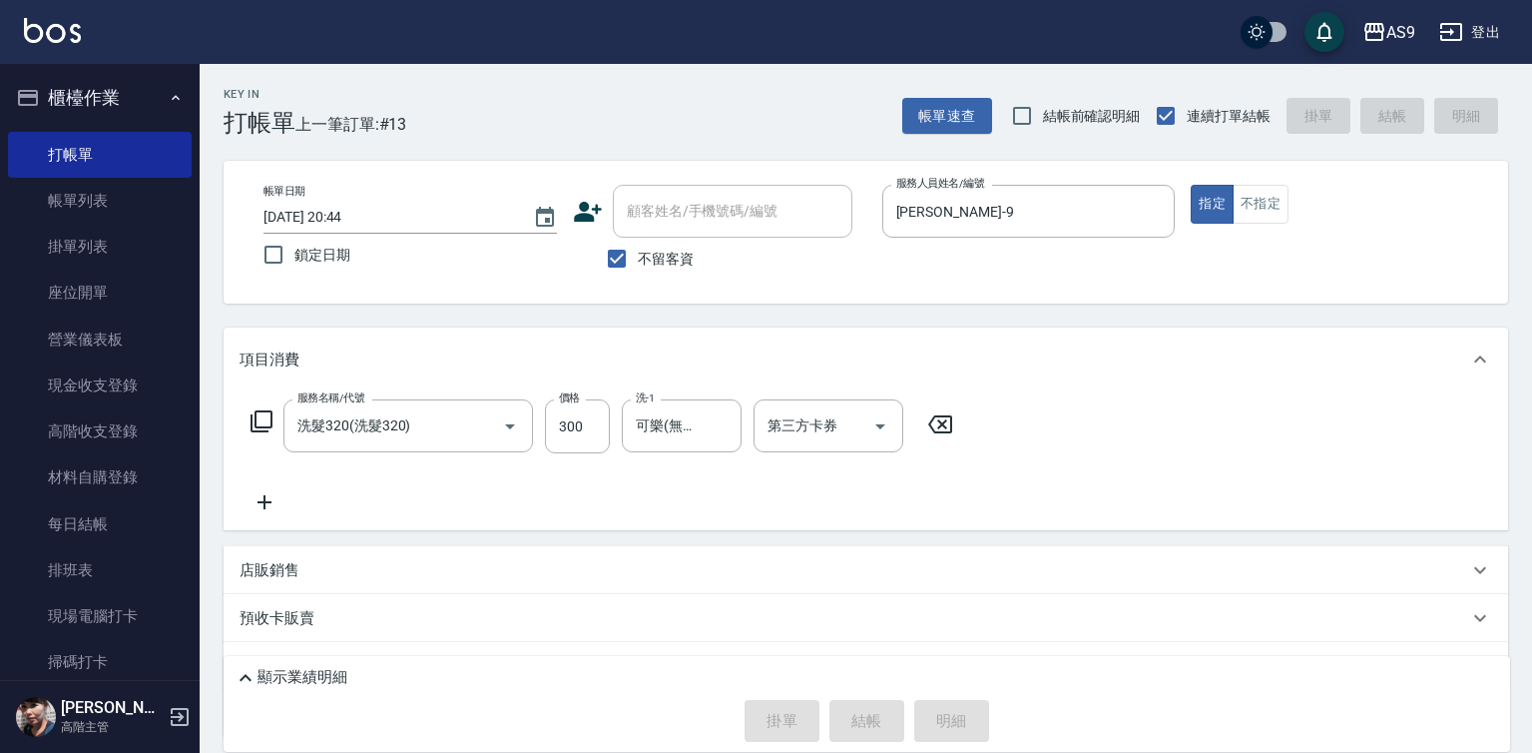
type input "[DATE] 20:45"
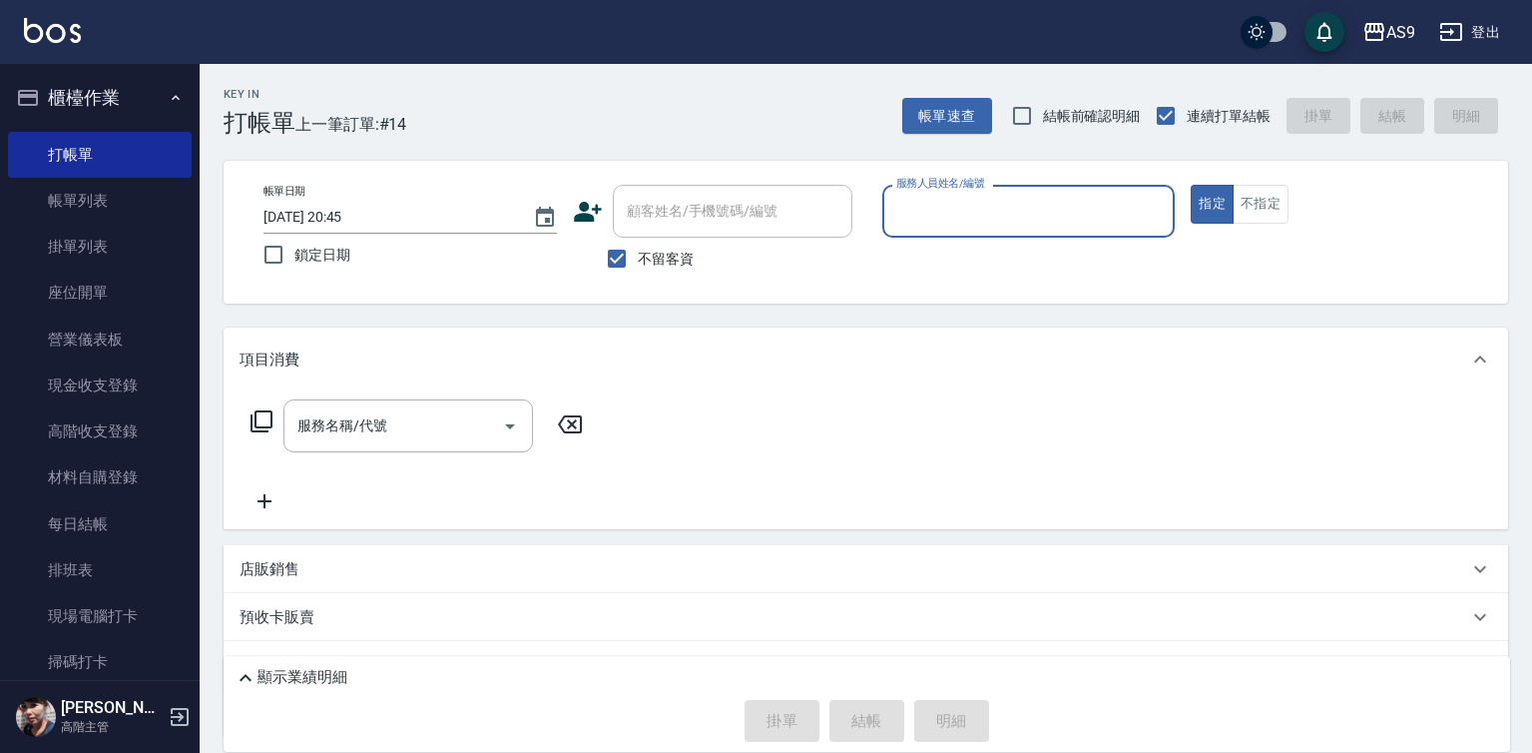
drag, startPoint x: 914, startPoint y: 205, endPoint x: 931, endPoint y: 234, distance: 33.6
click at [920, 214] on input "服務人員姓名/編號" at bounding box center [1028, 211] width 275 height 35
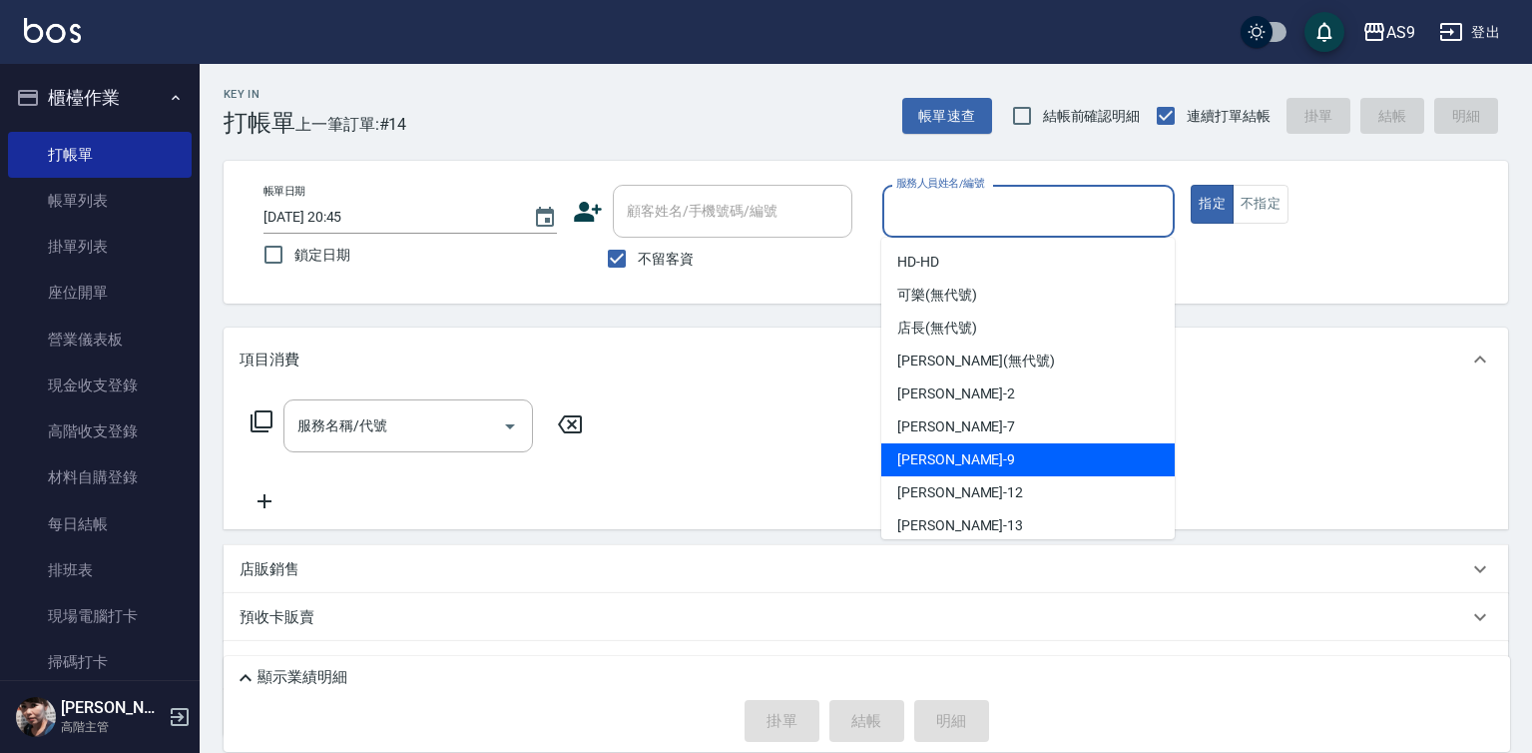
click at [938, 460] on span "[PERSON_NAME] -9" at bounding box center [956, 459] width 118 height 21
type input "[PERSON_NAME]-9"
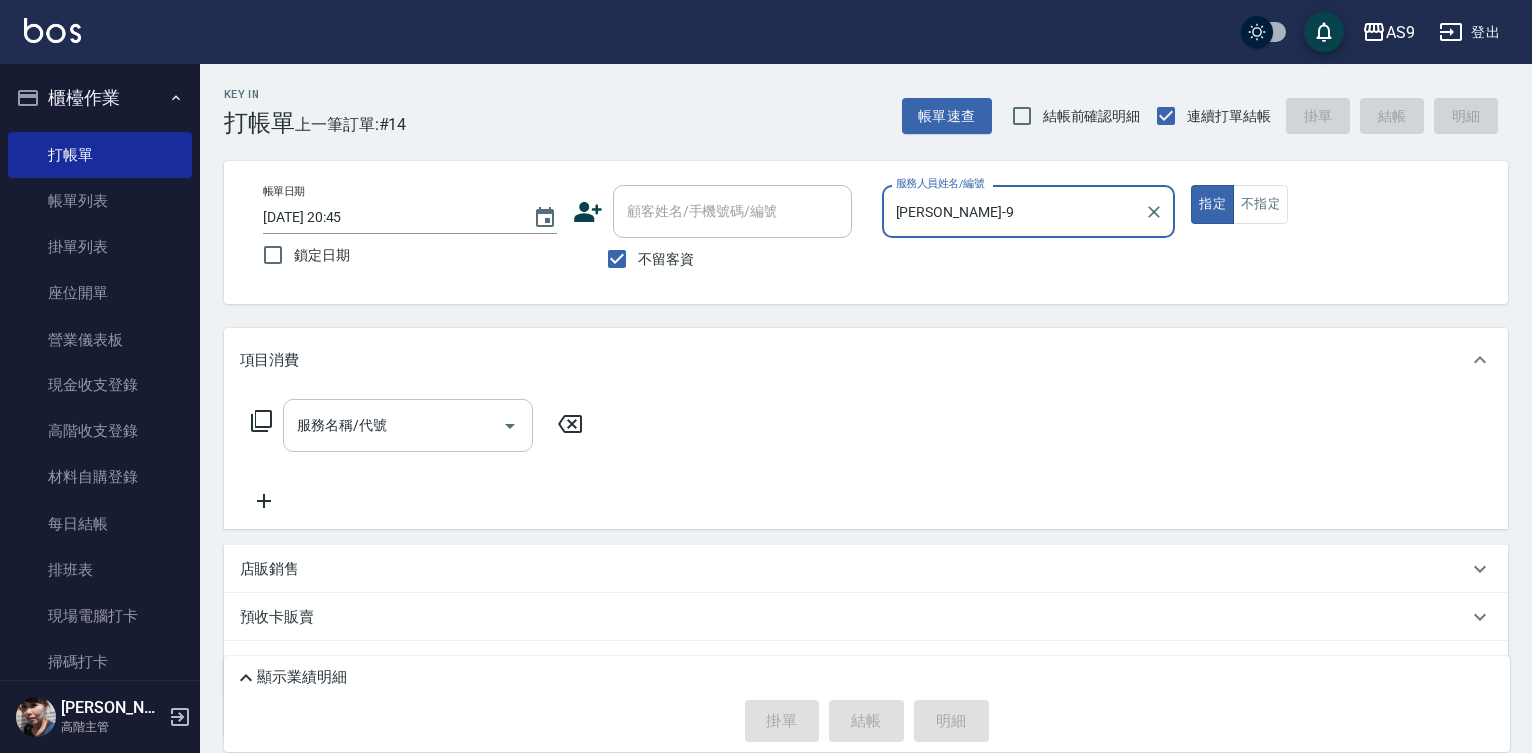
click at [371, 414] on div "服務名稱/代號 服務名稱/代號" at bounding box center [408, 425] width 250 height 53
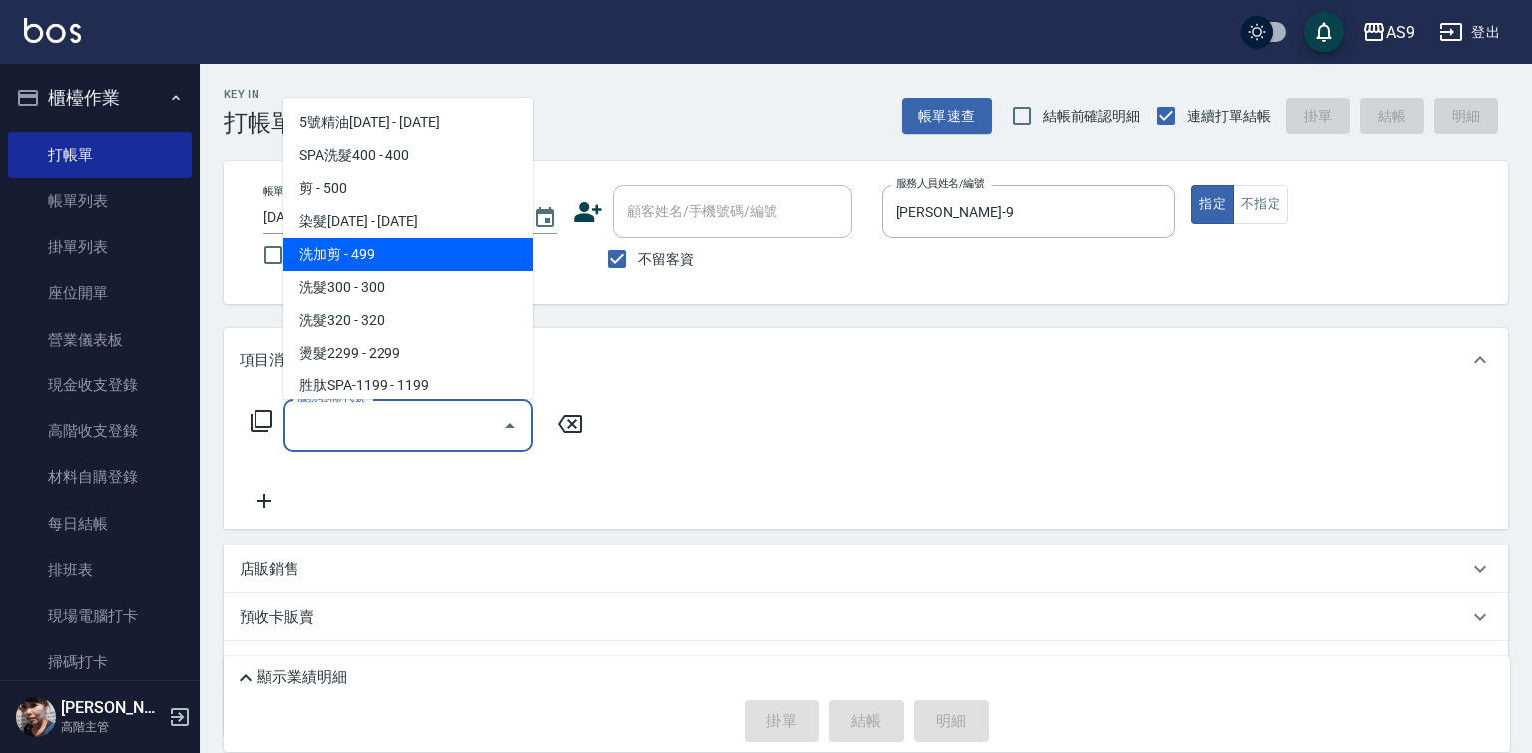
drag, startPoint x: 389, startPoint y: 256, endPoint x: 544, endPoint y: 428, distance: 231.8
click at [389, 256] on span "洗加剪 - 499" at bounding box center [408, 254] width 250 height 33
type input "洗加剪(洗加剪)"
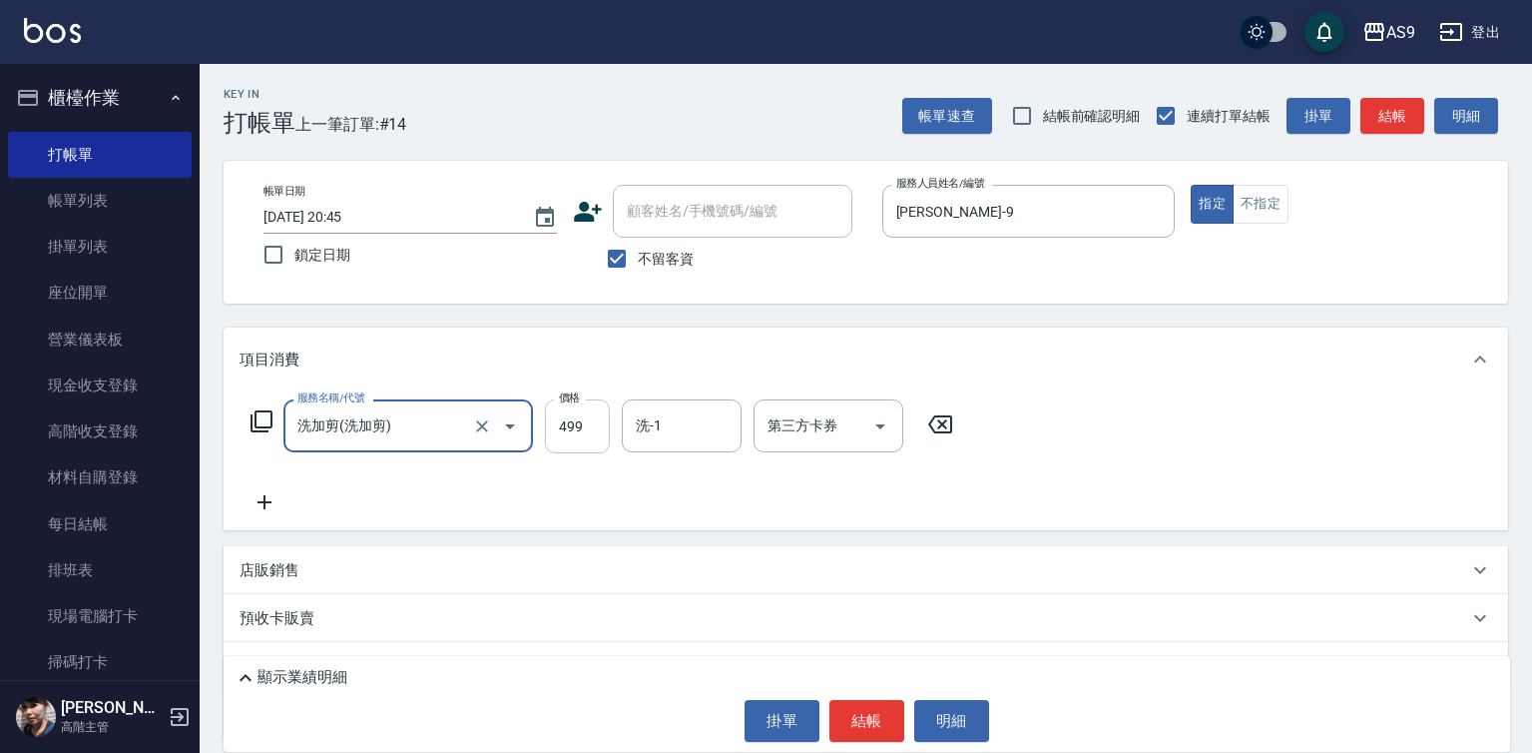
click at [570, 428] on input "499" at bounding box center [577, 426] width 65 height 54
type input "600"
click at [873, 716] on button "結帳" at bounding box center [866, 721] width 75 height 42
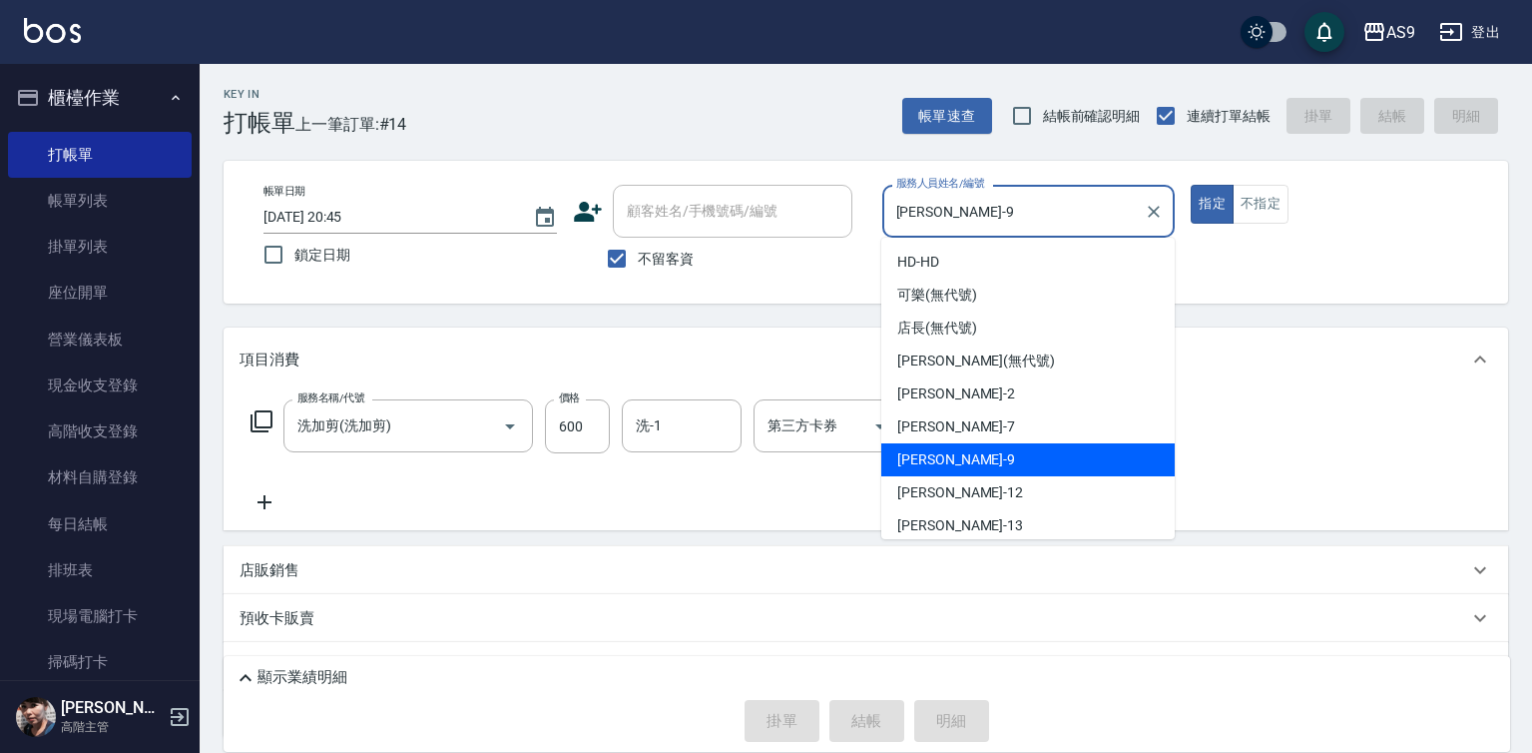
click at [951, 198] on input "[PERSON_NAME]-9" at bounding box center [1014, 211] width 246 height 35
type input "[DATE] 20:50"
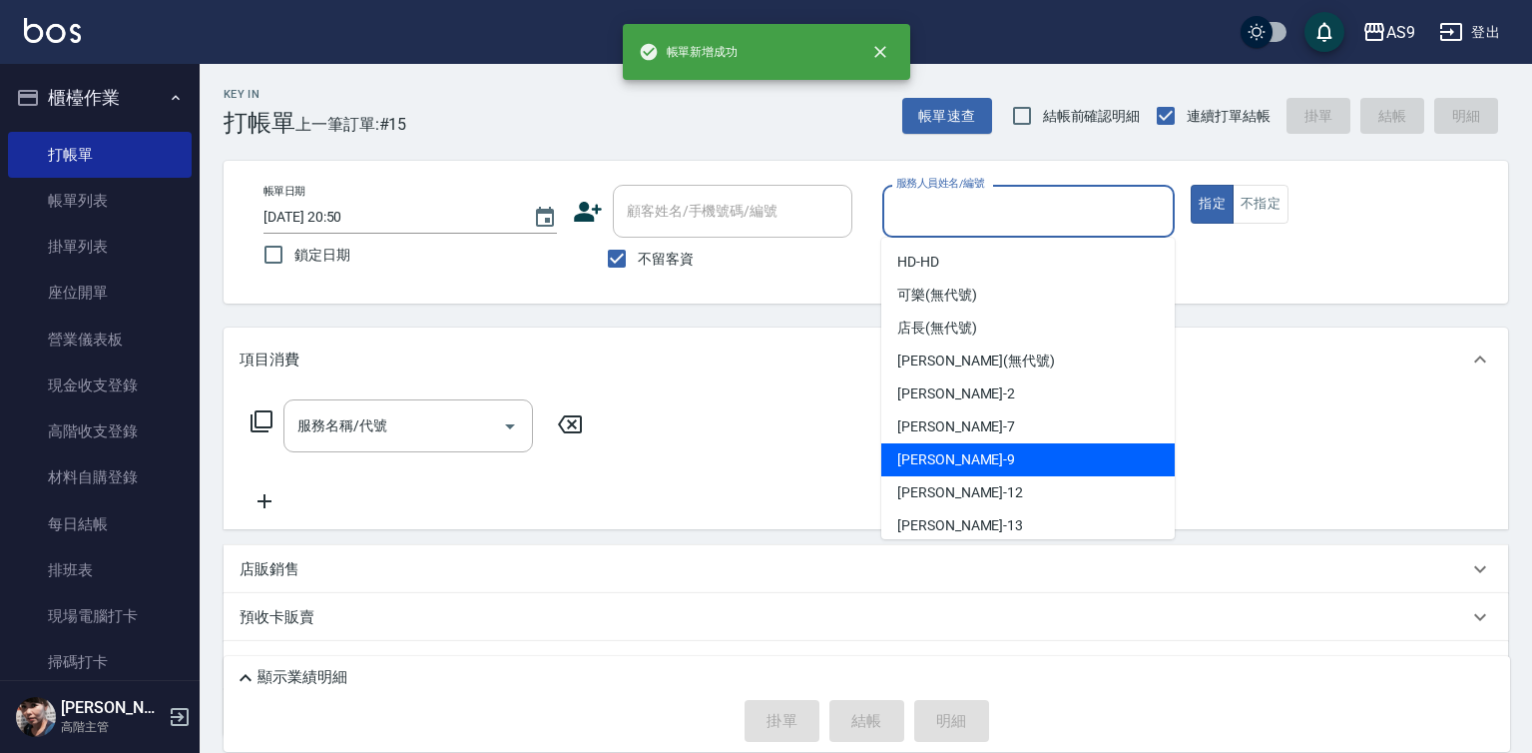
click at [956, 461] on div "[PERSON_NAME] -9" at bounding box center [1027, 459] width 293 height 33
type input "[PERSON_NAME]-9"
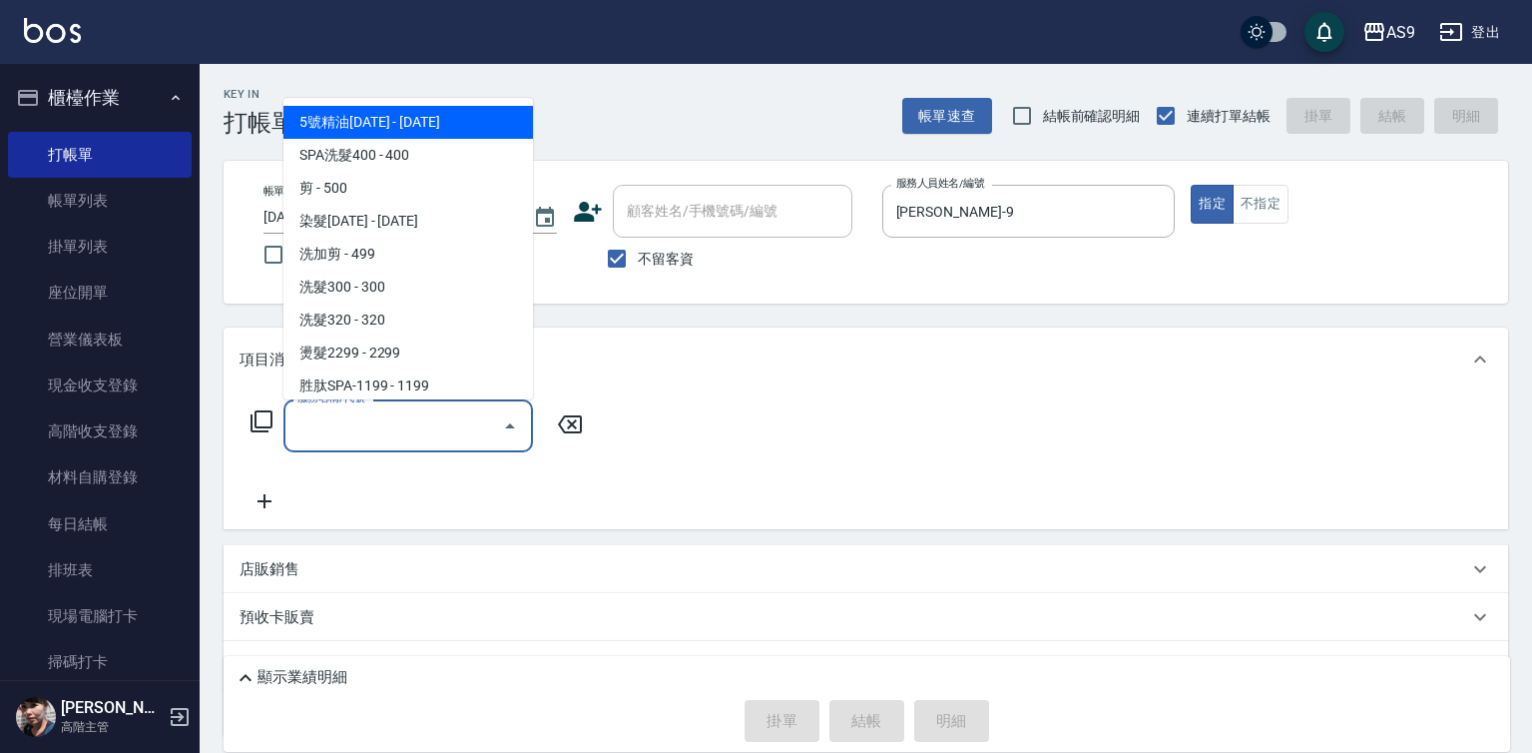
click at [424, 419] on input "服務名稱/代號" at bounding box center [393, 425] width 202 height 35
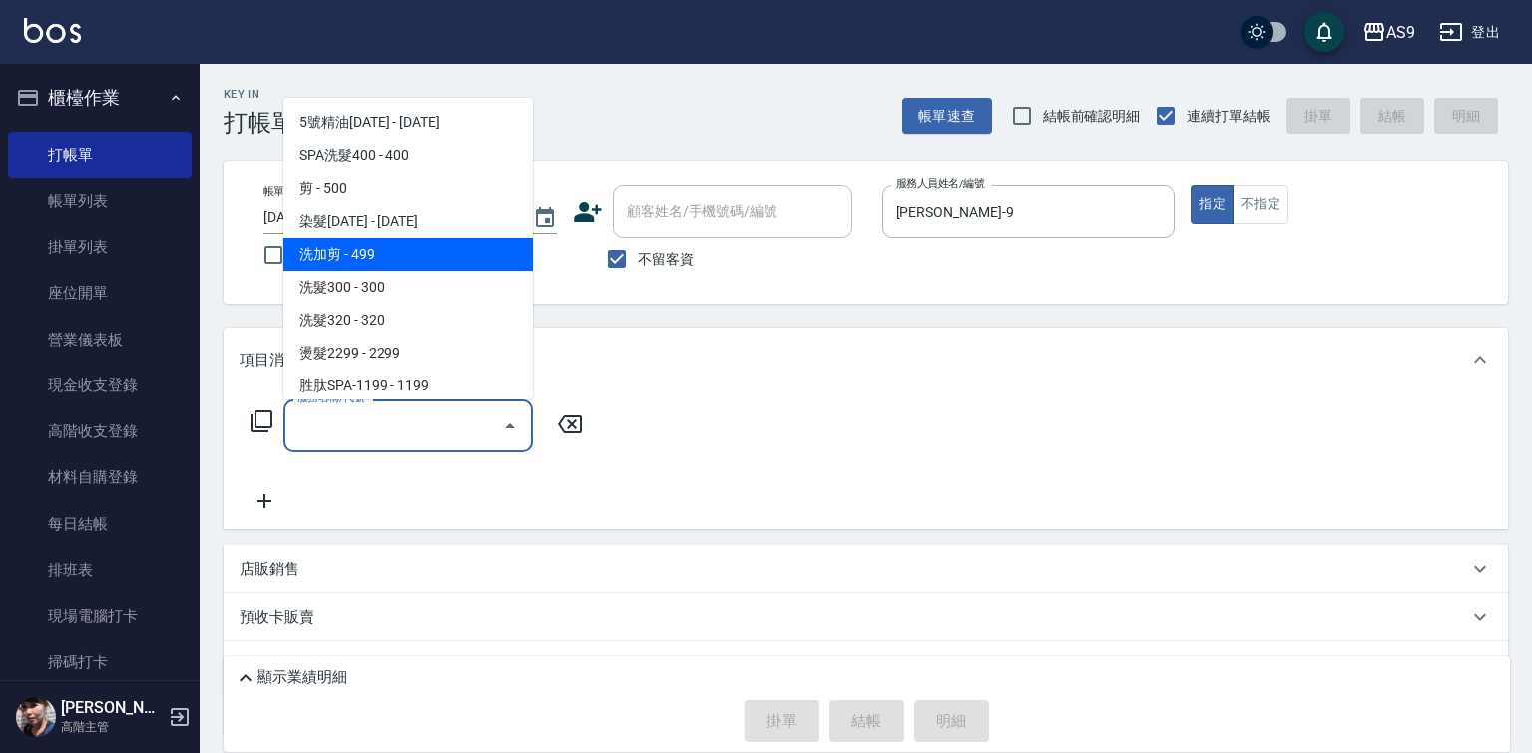
click at [375, 256] on span "洗加剪 - 499" at bounding box center [408, 254] width 250 height 33
type input "洗加剪(洗加剪)"
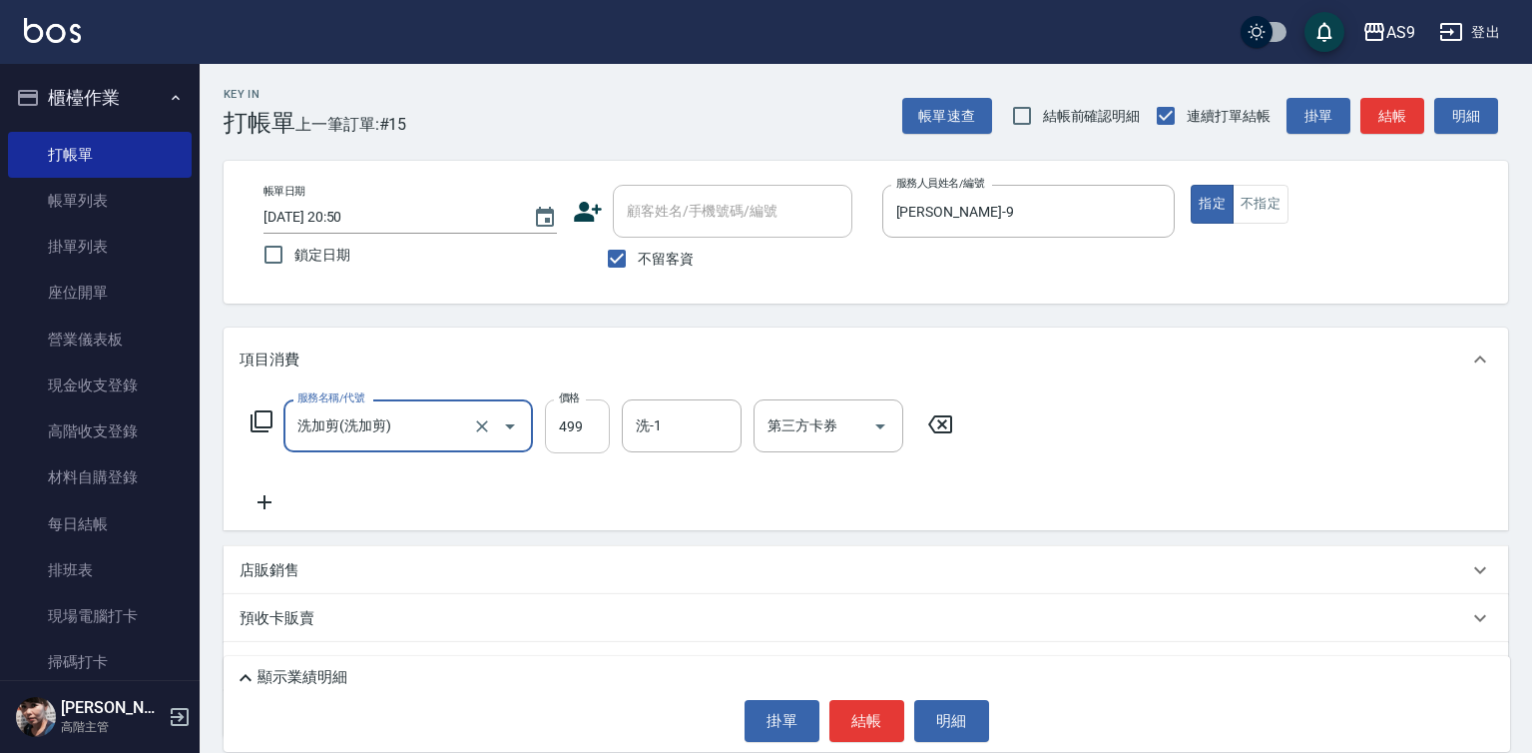
click at [568, 436] on input "499" at bounding box center [577, 426] width 65 height 54
type input "600"
click at [684, 416] on input "洗-1" at bounding box center [682, 425] width 102 height 35
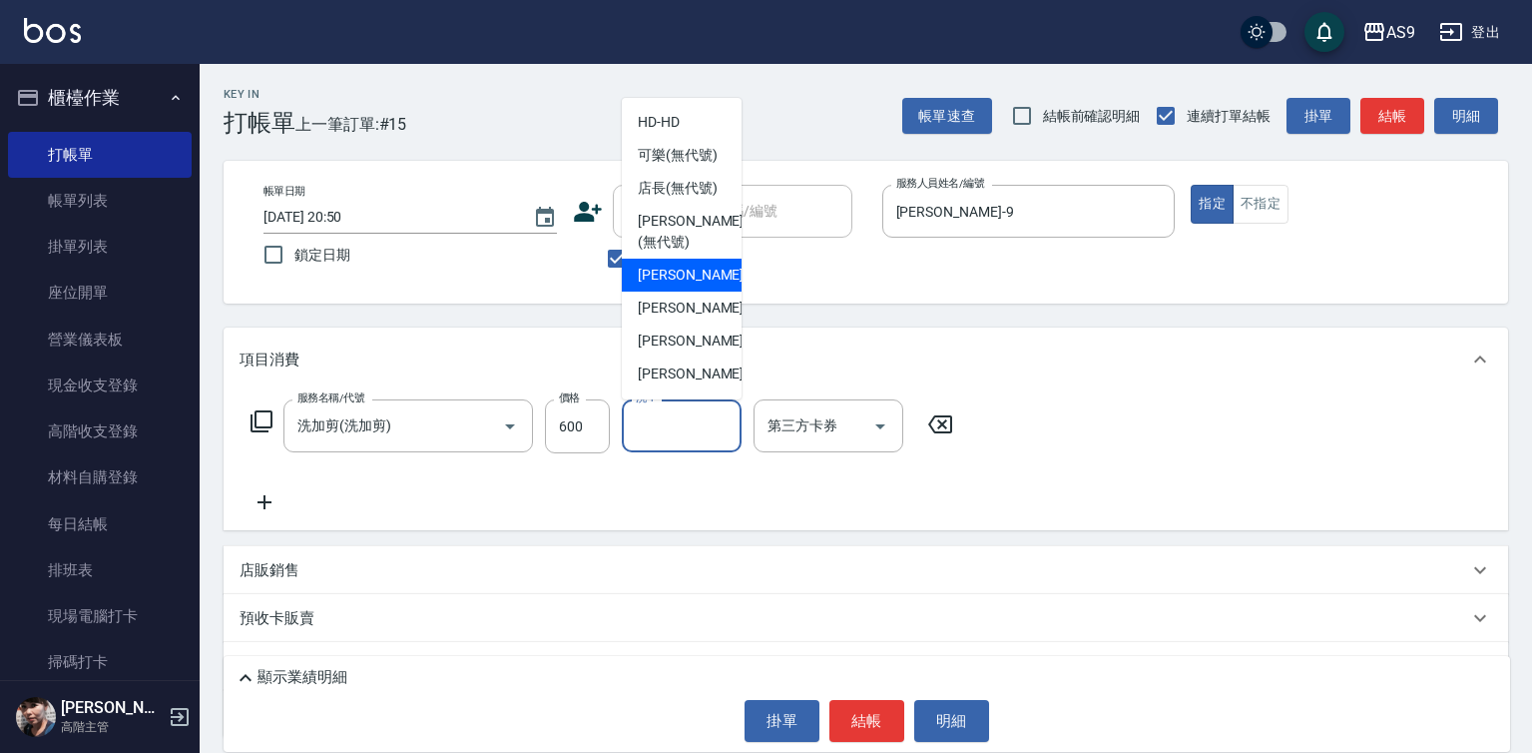
click at [686, 285] on span "[PERSON_NAME]蘭 -2" at bounding box center [697, 275] width 118 height 21
type input "[PERSON_NAME]蘭-2"
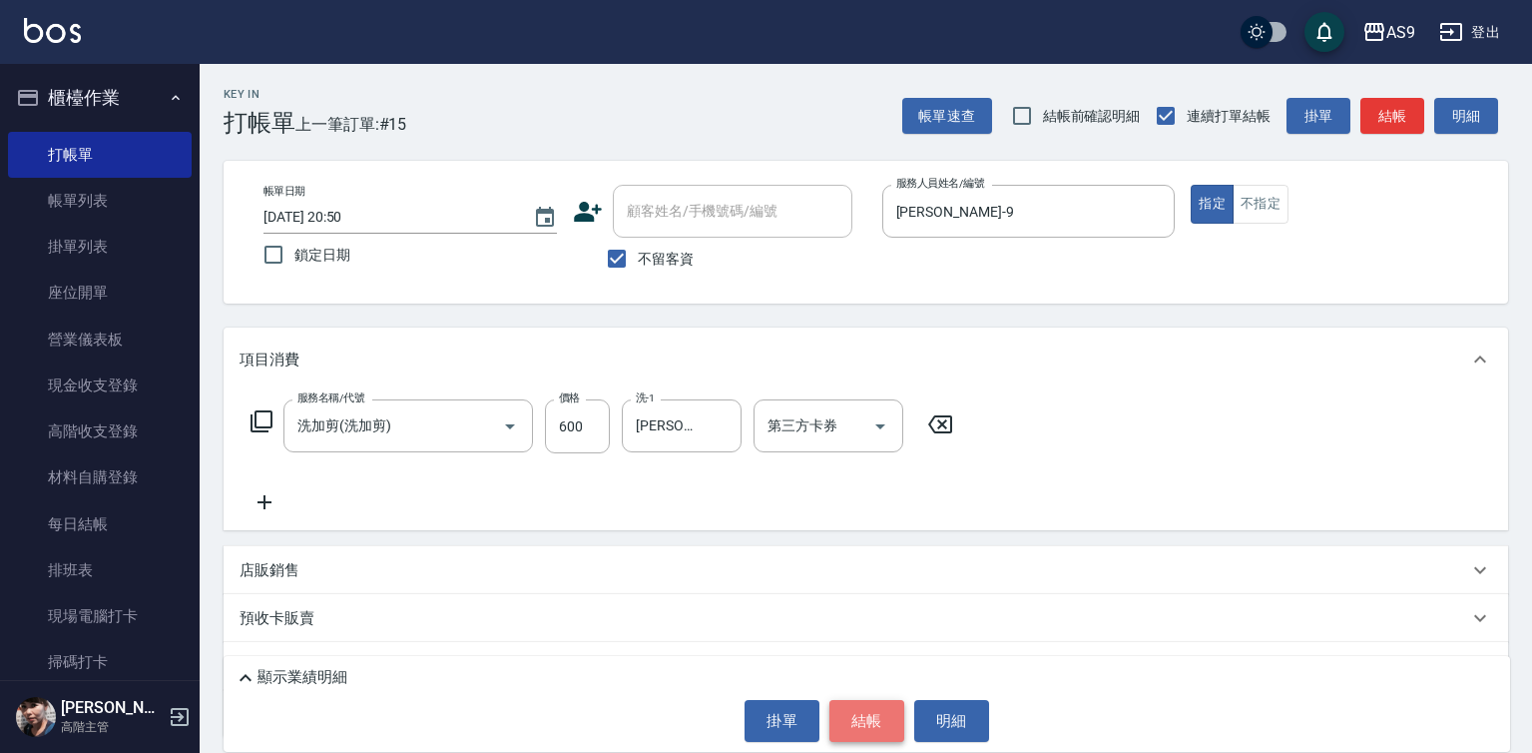
click at [872, 720] on button "結帳" at bounding box center [866, 721] width 75 height 42
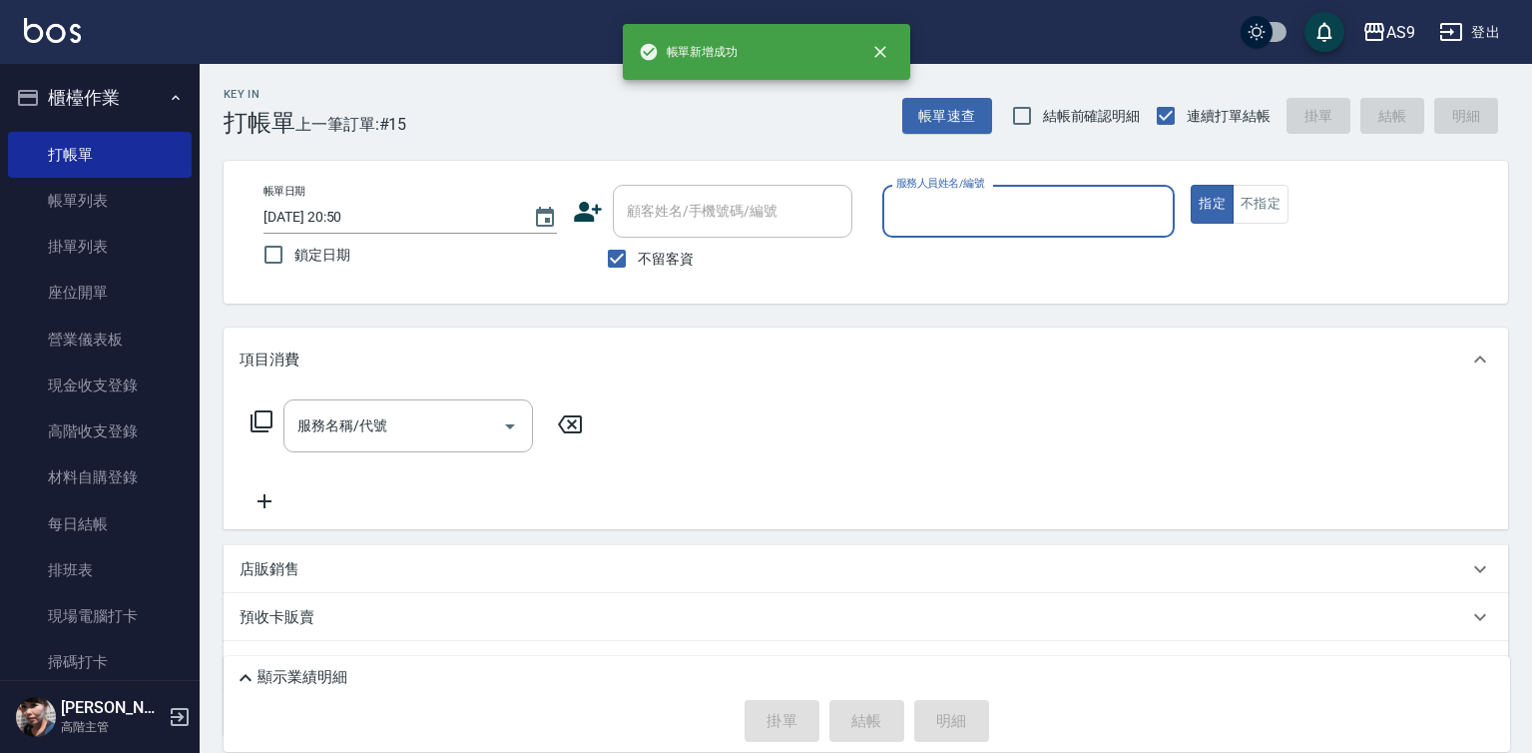
drag, startPoint x: 990, startPoint y: 184, endPoint x: 989, endPoint y: 212, distance: 28.0
click at [989, 185] on div "帳單日期 [DATE] 20:50 鎖定日期 顧客姓名/手機號碼/編號 顧客姓名/手機號碼/編號 不留客資 服務人員姓名/編號 服務人員姓名/編號 指定 不指定" at bounding box center [866, 232] width 1285 height 143
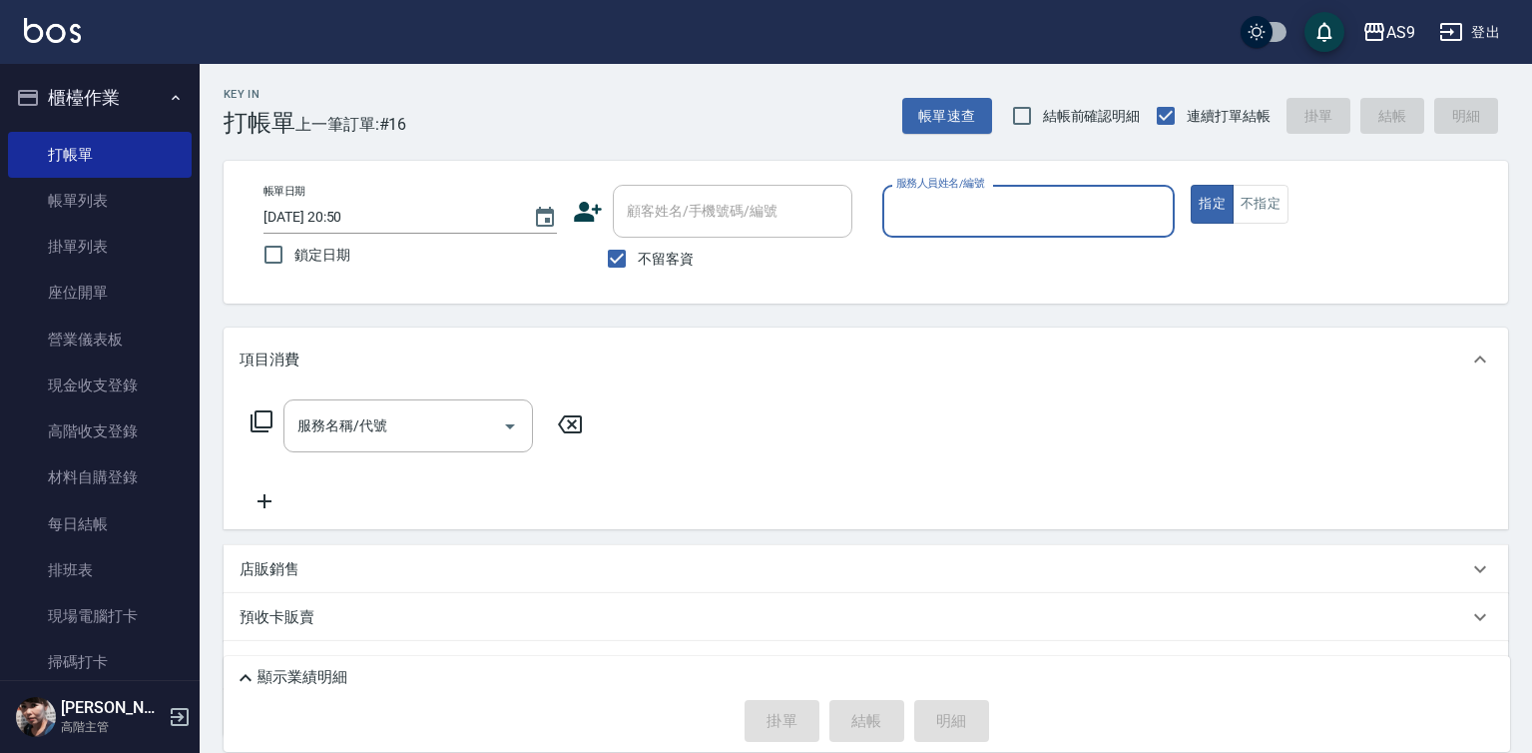
click at [950, 223] on input "服務人員姓名/編號" at bounding box center [1028, 211] width 275 height 35
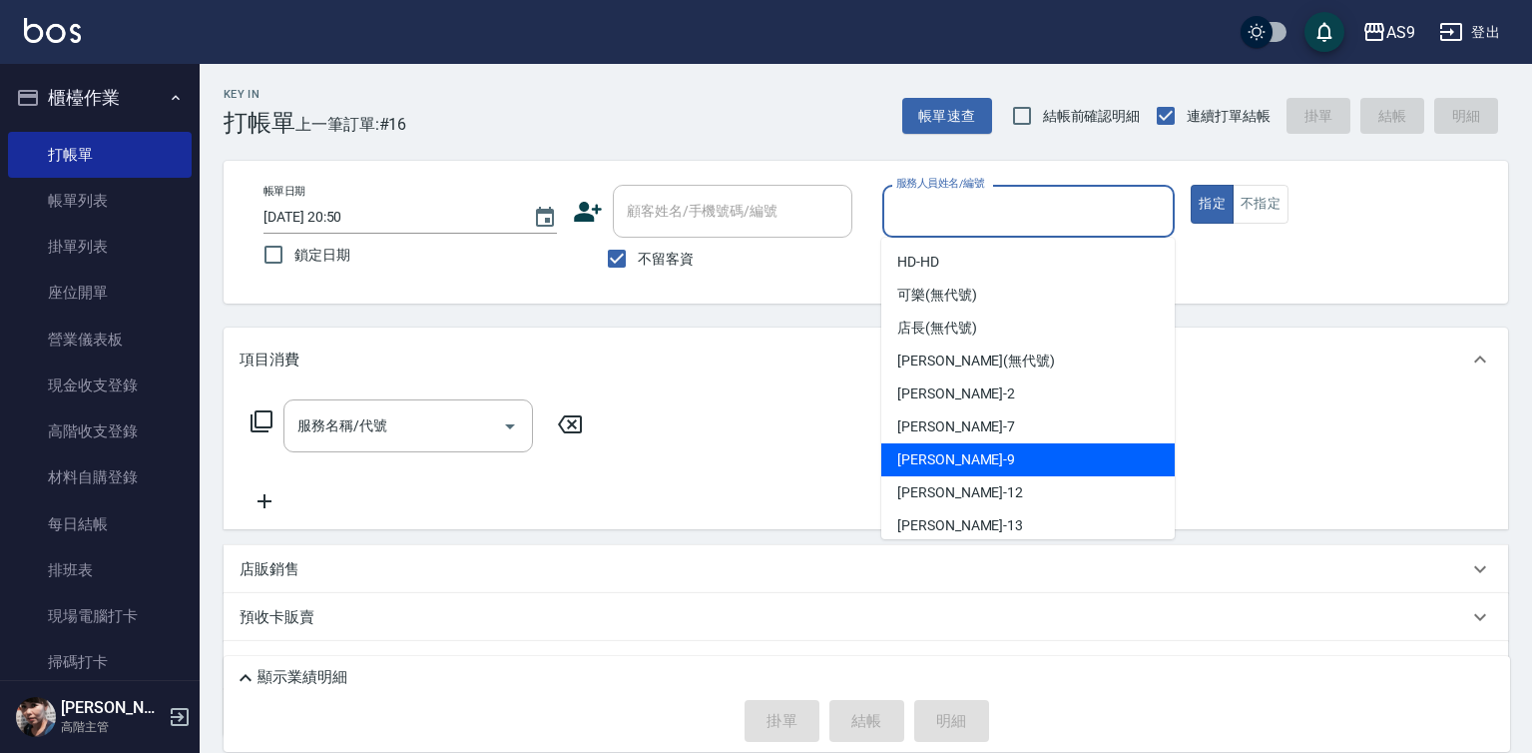
click at [928, 464] on span "[PERSON_NAME] -9" at bounding box center [956, 459] width 118 height 21
type input "[PERSON_NAME]-9"
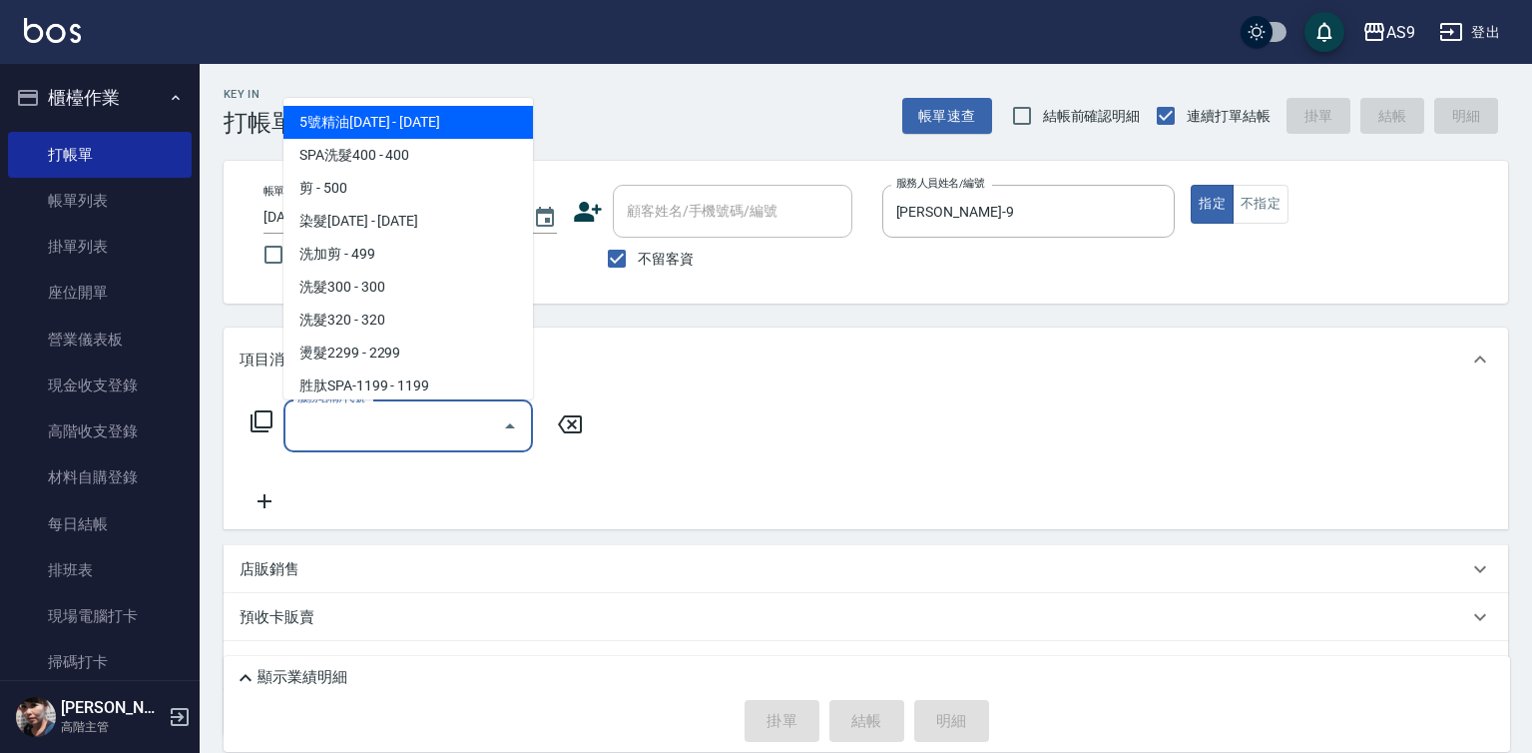
click at [413, 430] on input "服務名稱/代號" at bounding box center [393, 425] width 202 height 35
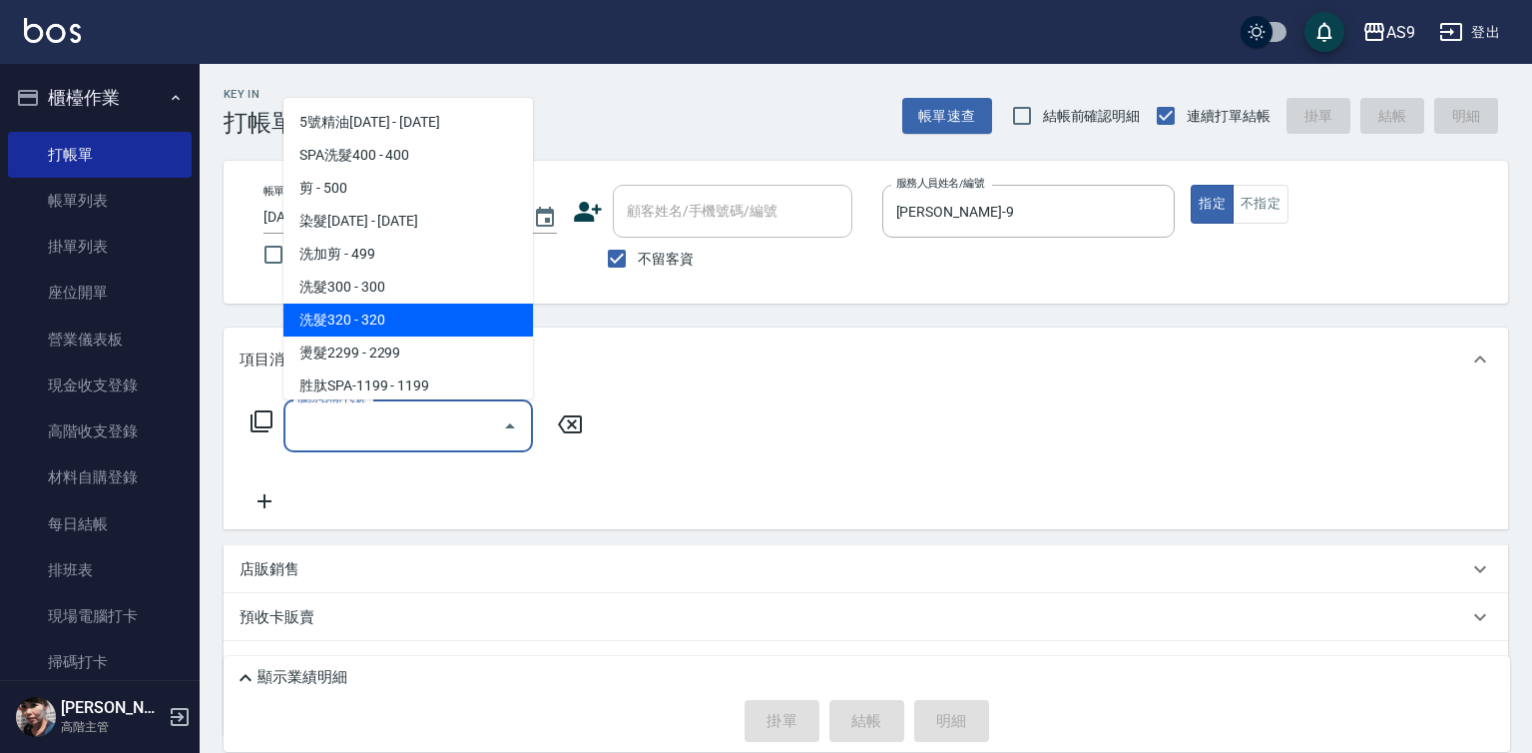
click at [404, 312] on span "洗髮320 - 320" at bounding box center [408, 319] width 250 height 33
type input "洗髮320(洗髮320)"
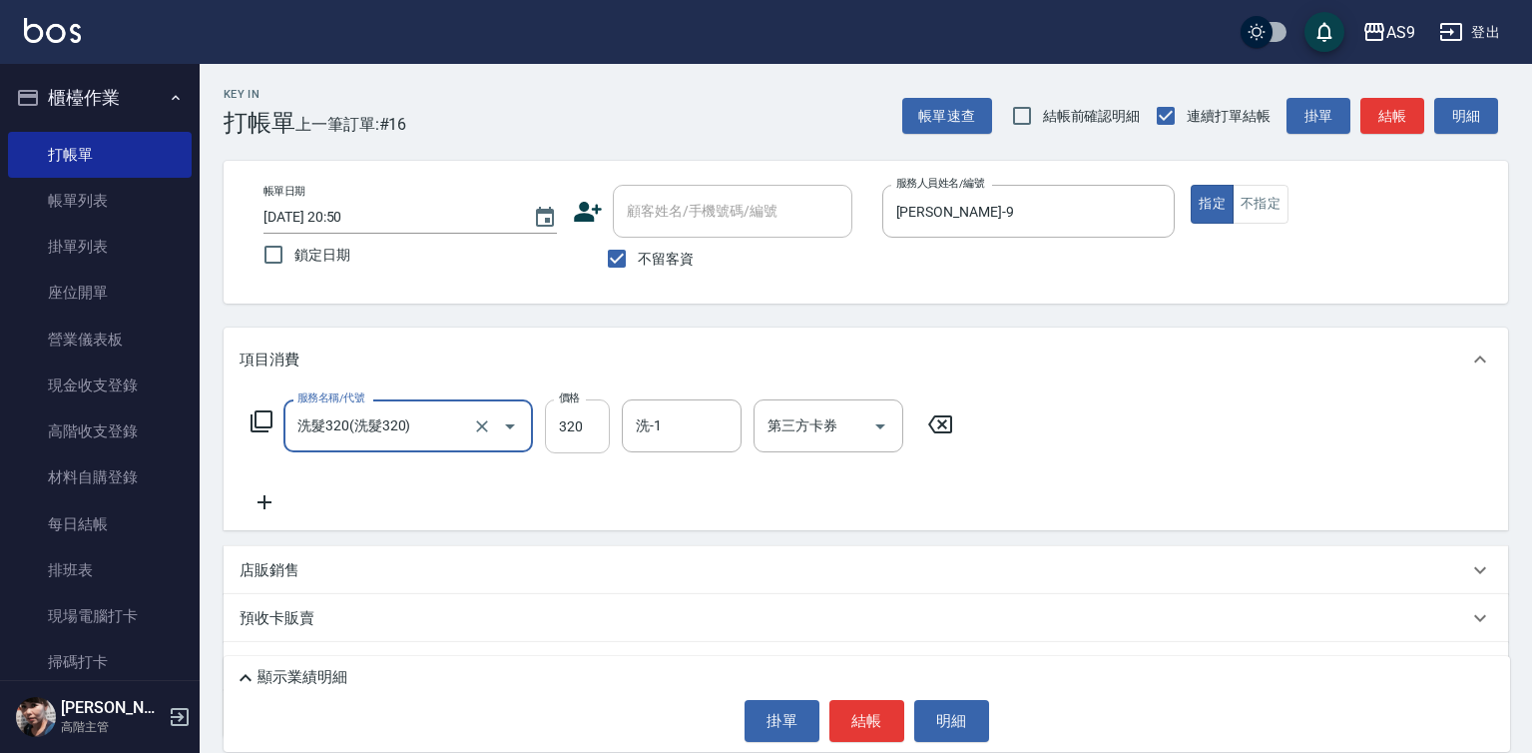
click at [589, 431] on input "320" at bounding box center [577, 426] width 65 height 54
click at [589, 432] on input "320" at bounding box center [577, 426] width 65 height 54
type input "270"
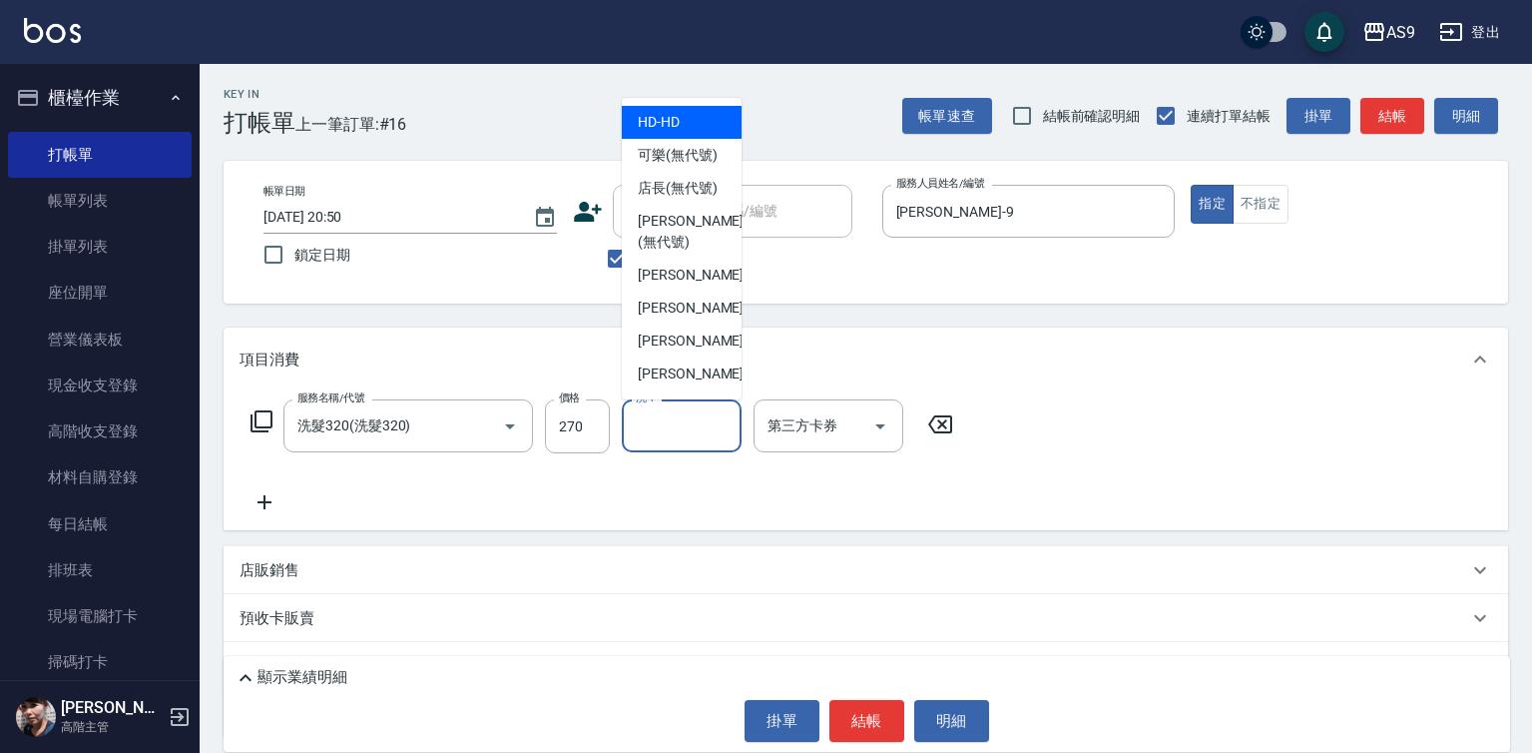
click at [669, 424] on input "洗-1" at bounding box center [682, 425] width 102 height 35
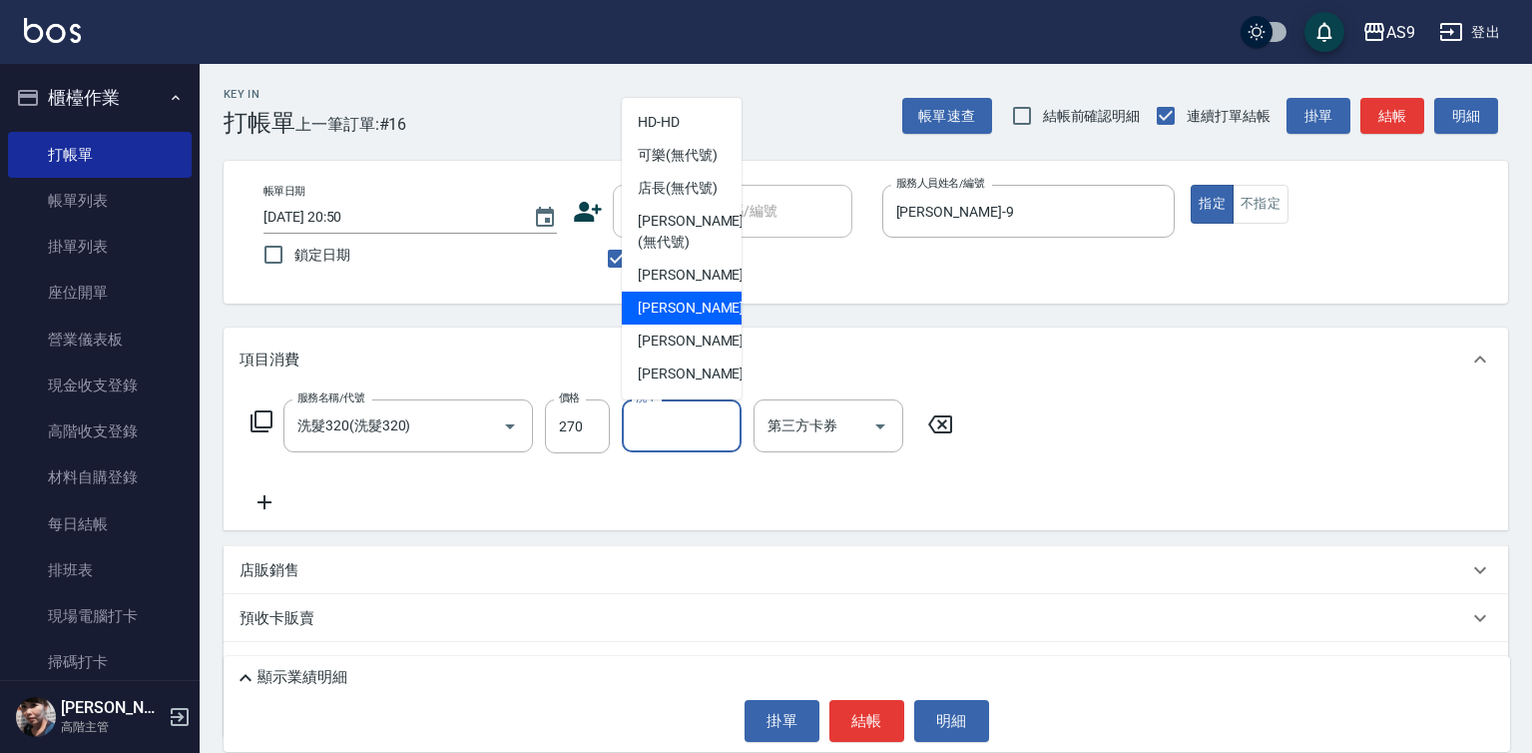
click at [694, 324] on div "Peggy -7" at bounding box center [682, 307] width 120 height 33
type input "Peggy-7"
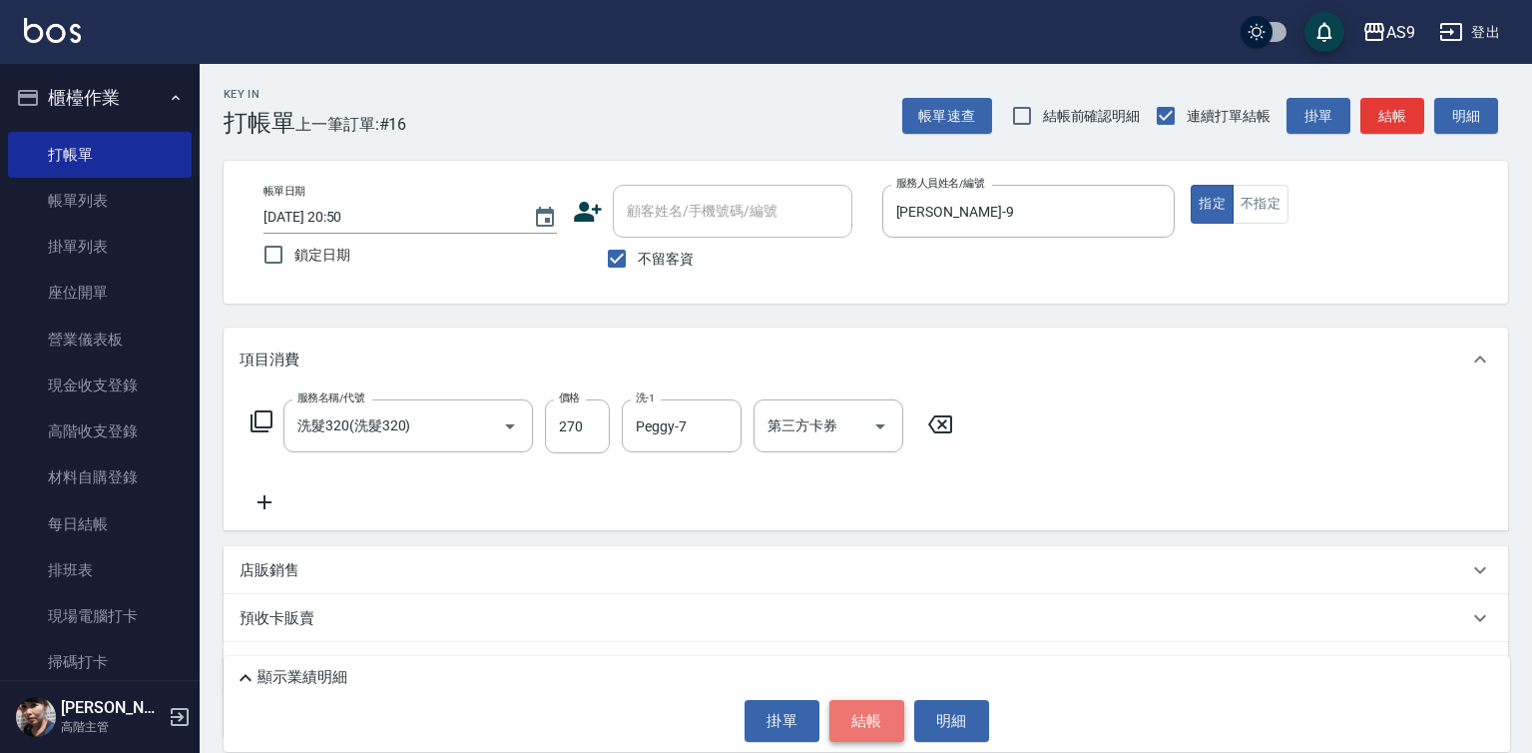
click at [867, 716] on button "結帳" at bounding box center [866, 721] width 75 height 42
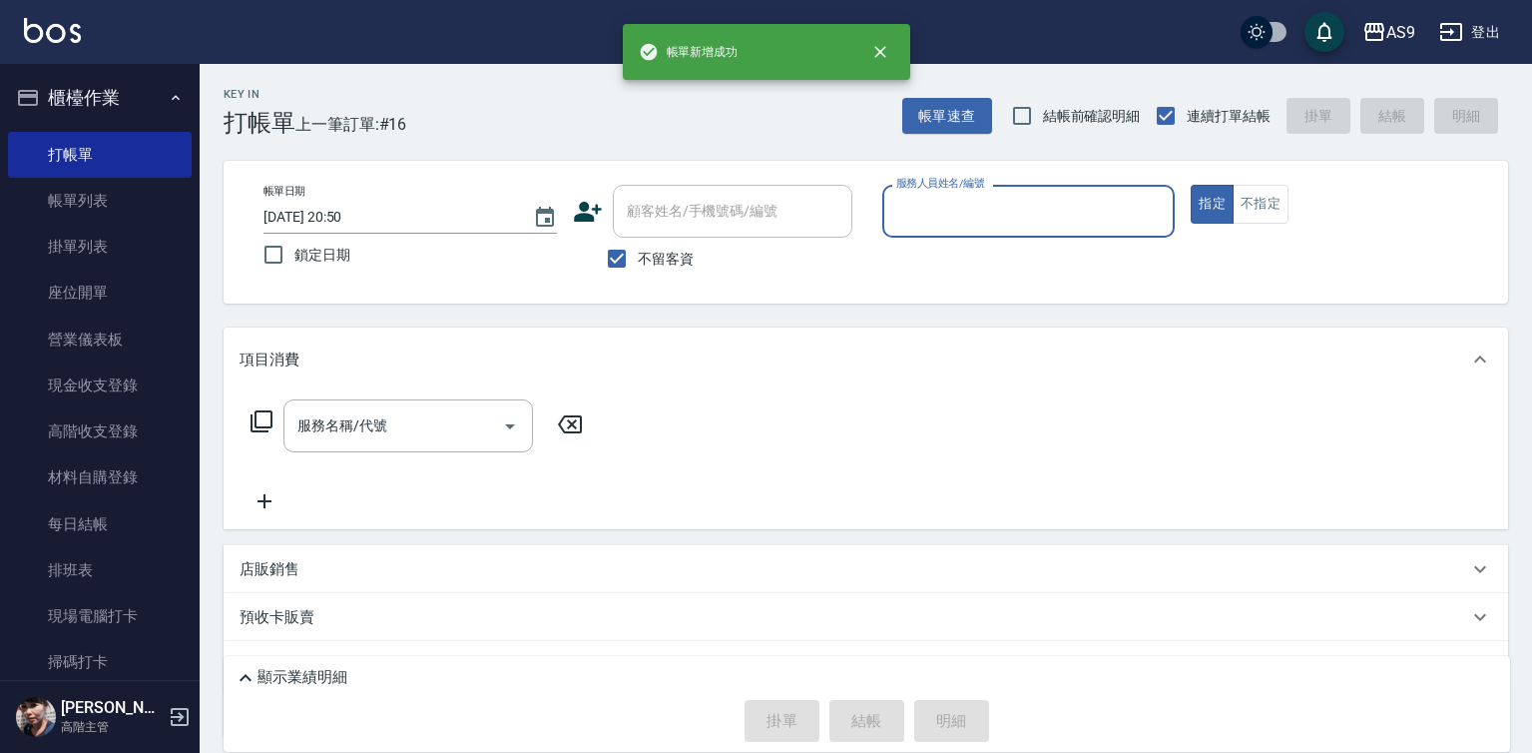
click at [931, 221] on input "服務人員姓名/編號" at bounding box center [1028, 211] width 275 height 35
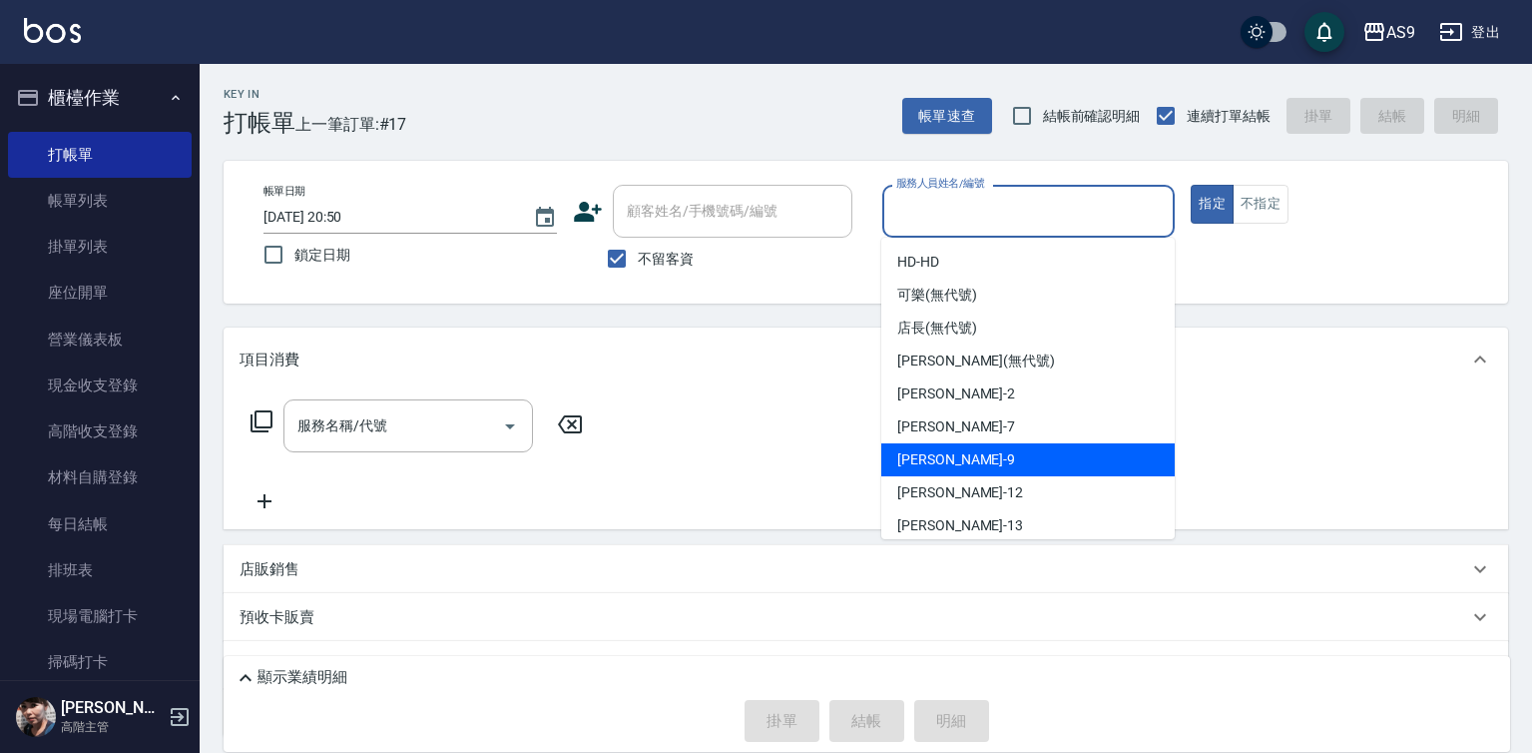
click at [967, 458] on div "[PERSON_NAME] -9" at bounding box center [1027, 459] width 293 height 33
type input "[PERSON_NAME]-9"
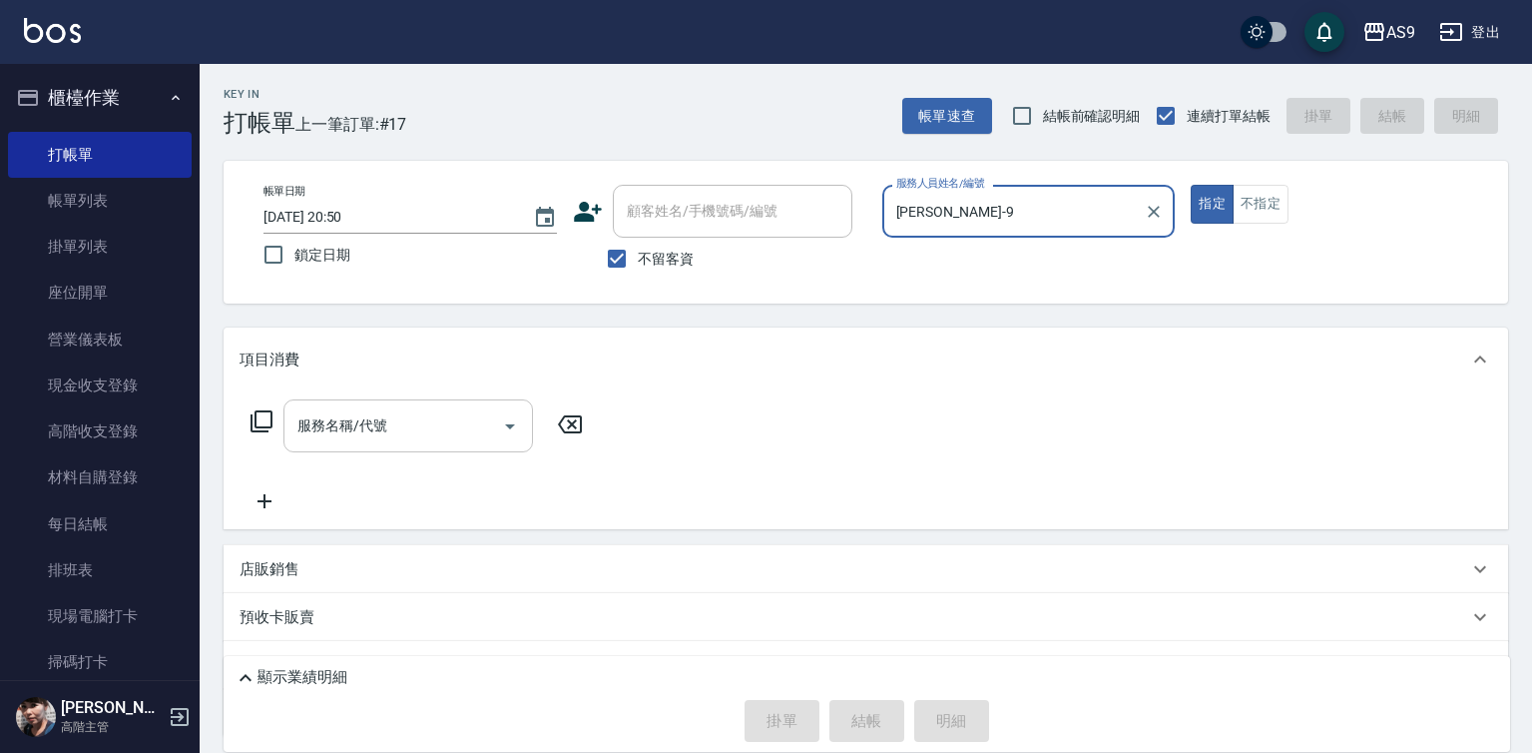
click at [430, 425] on input "服務名稱/代號" at bounding box center [393, 425] width 202 height 35
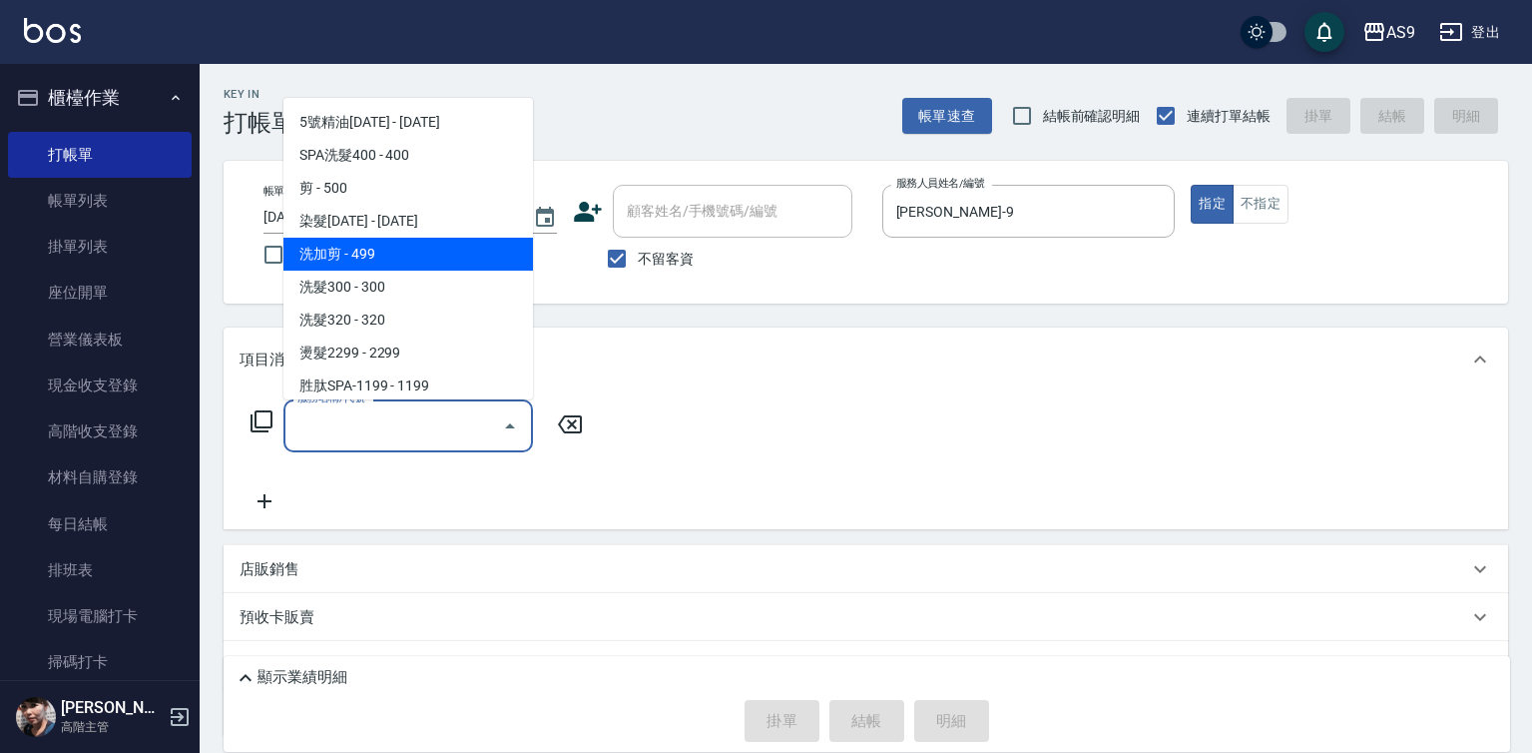
click at [402, 262] on span "洗加剪 - 499" at bounding box center [408, 254] width 250 height 33
type input "洗加剪(洗加剪)"
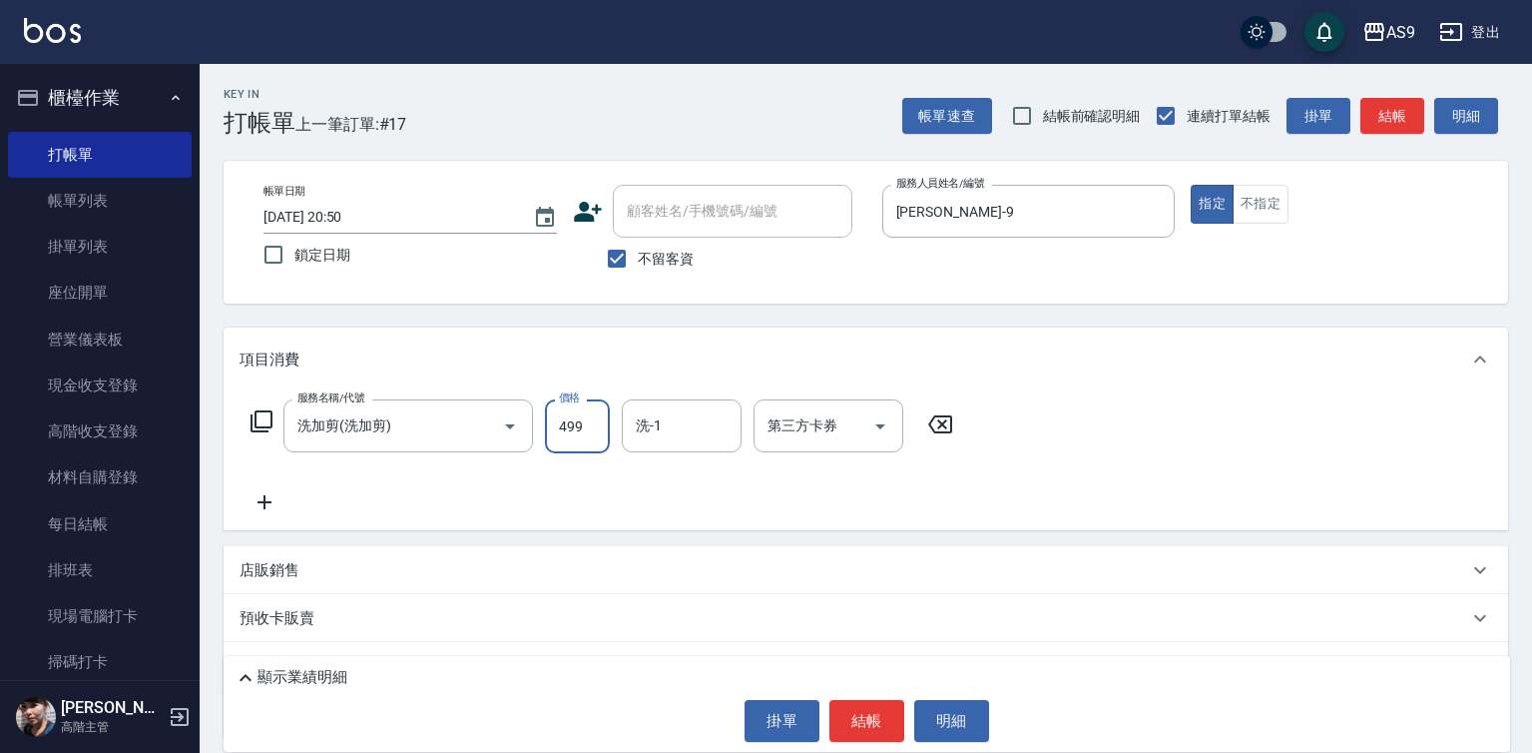
click at [568, 441] on input "499" at bounding box center [577, 426] width 65 height 54
click at [568, 440] on input "499" at bounding box center [577, 426] width 65 height 54
click at [575, 432] on input "480099" at bounding box center [577, 426] width 65 height 54
type input "800"
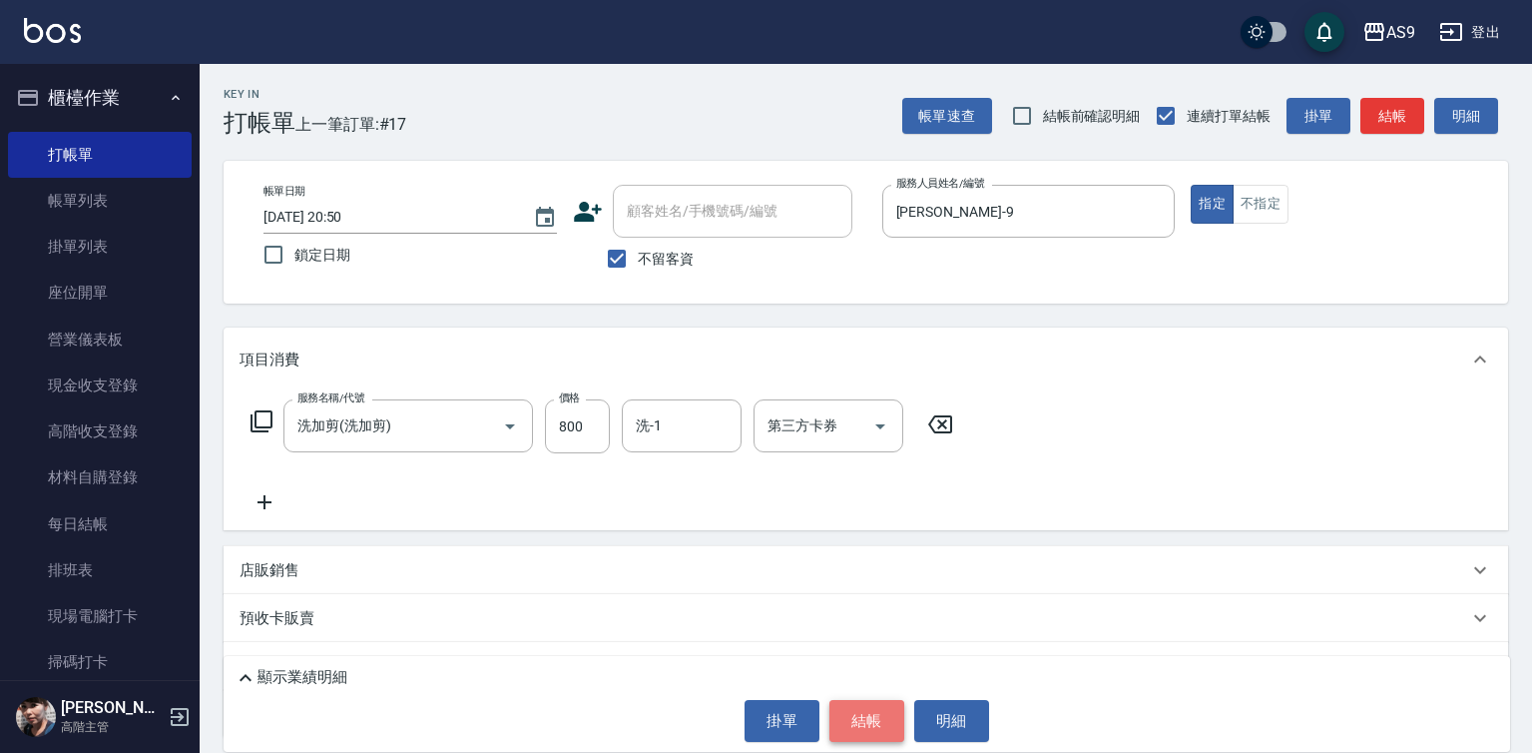
click at [862, 732] on button "結帳" at bounding box center [866, 721] width 75 height 42
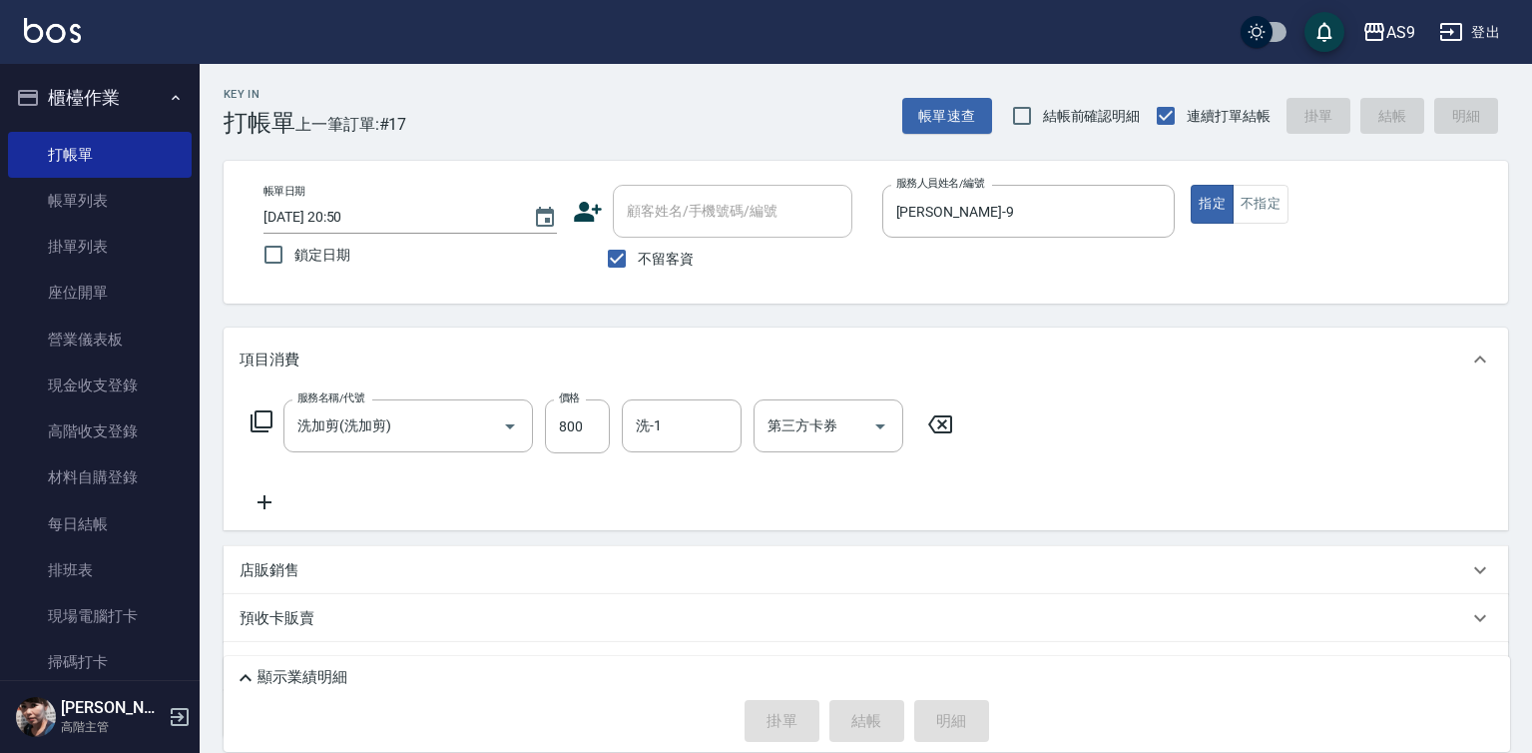
type input "[DATE] 20:51"
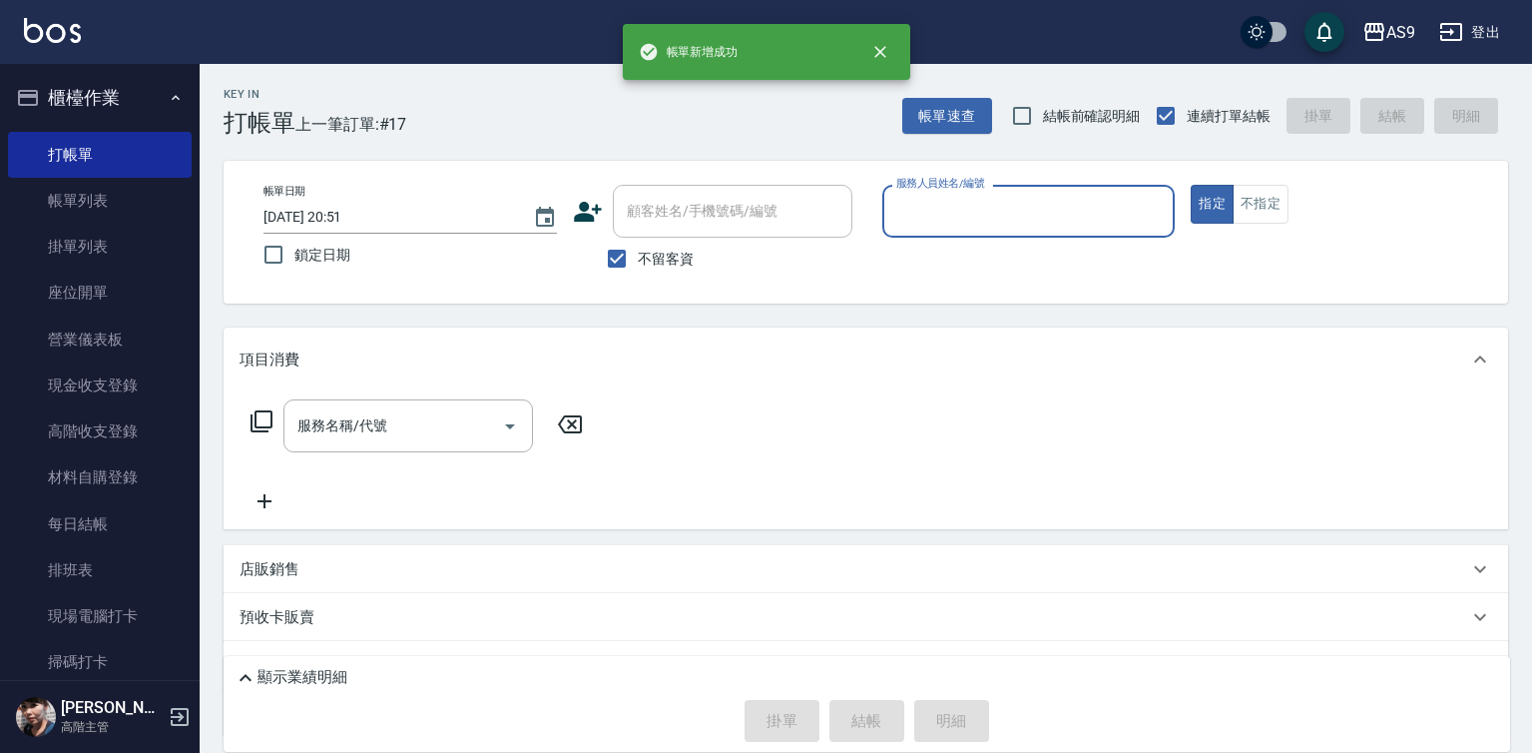
click at [971, 196] on input "服務人員姓名/編號" at bounding box center [1028, 211] width 275 height 35
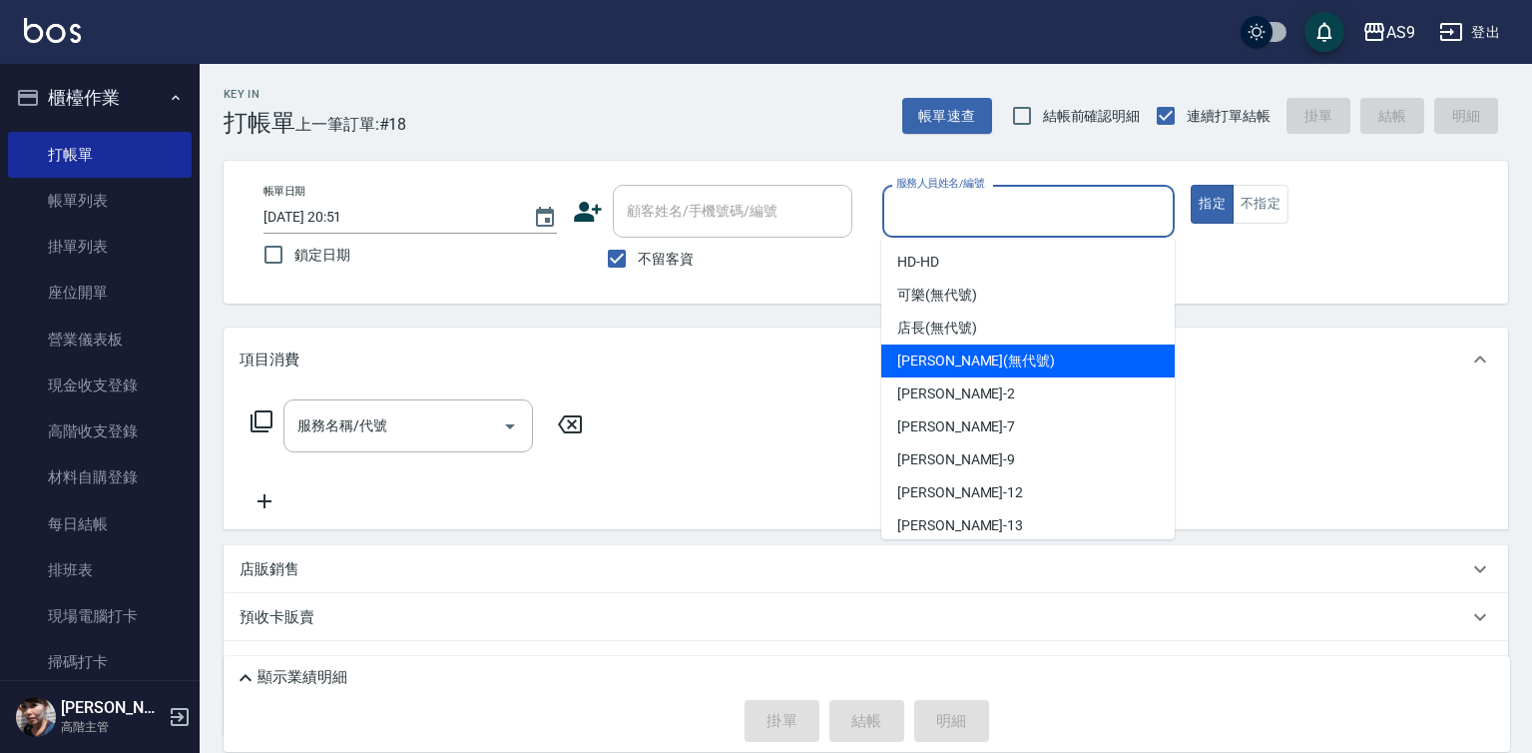
click at [951, 369] on span "[PERSON_NAME] (無代號)" at bounding box center [976, 360] width 158 height 21
type input "[PERSON_NAME](無代號)"
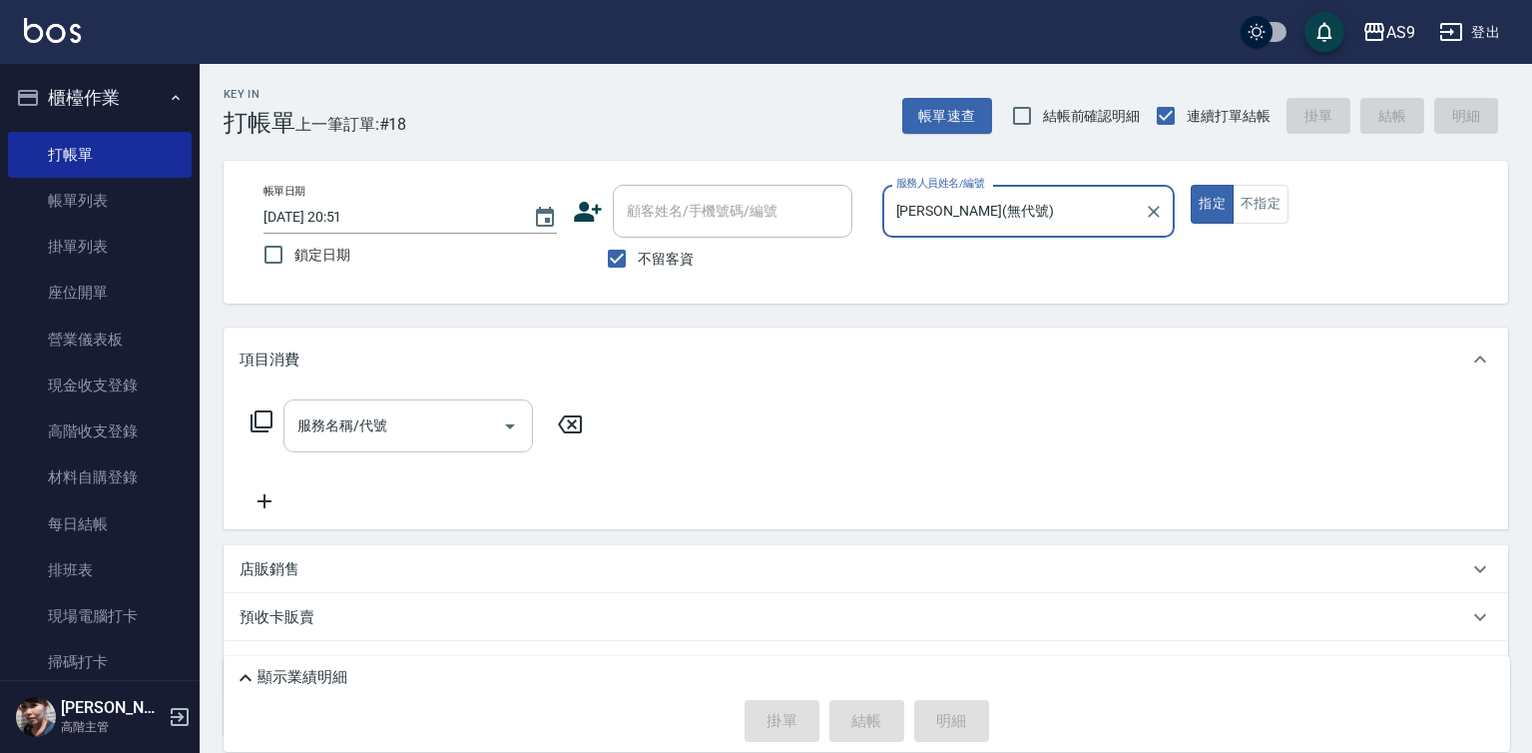
click at [468, 425] on input "服務名稱/代號" at bounding box center [393, 425] width 202 height 35
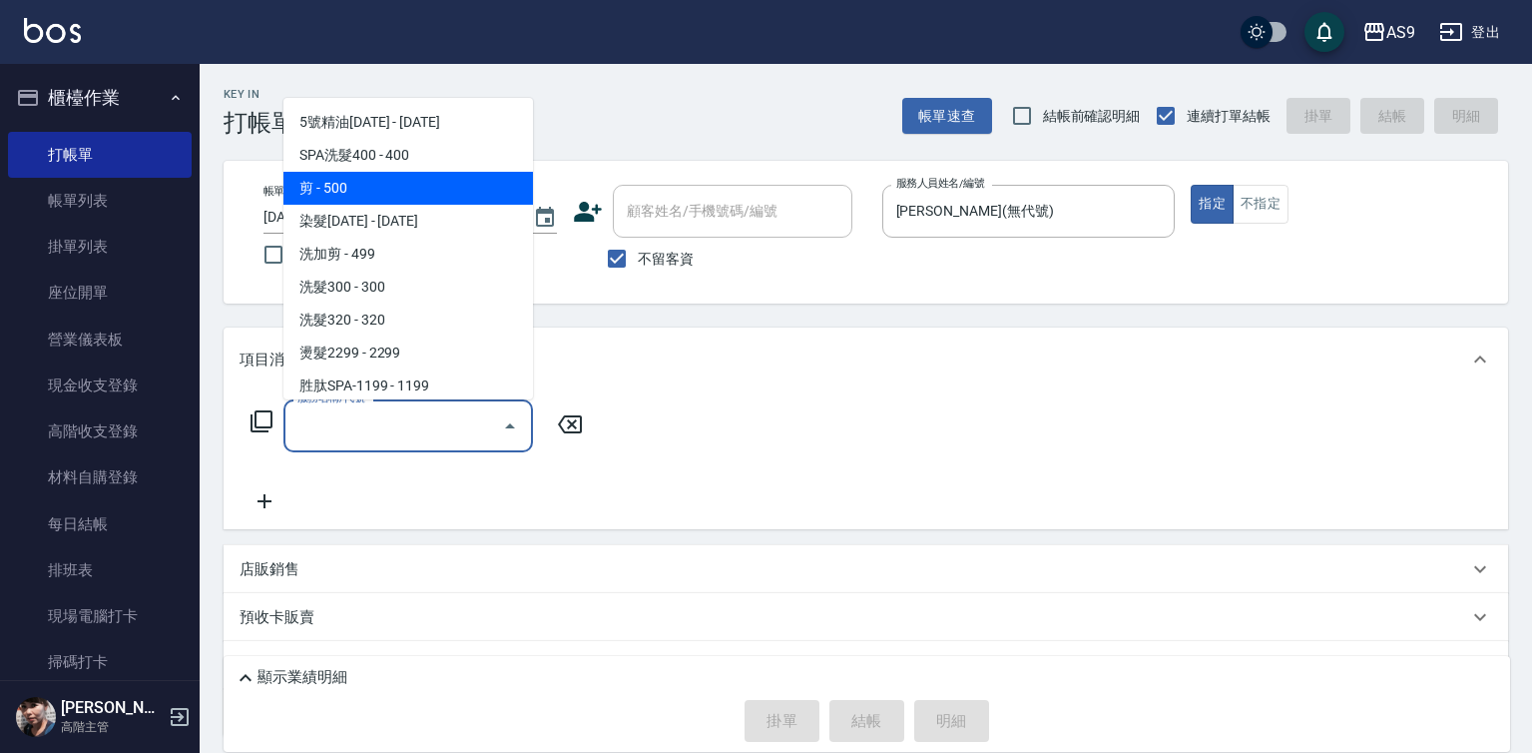
click at [379, 182] on span "剪 - 500" at bounding box center [408, 188] width 250 height 33
type input "剪(剪)"
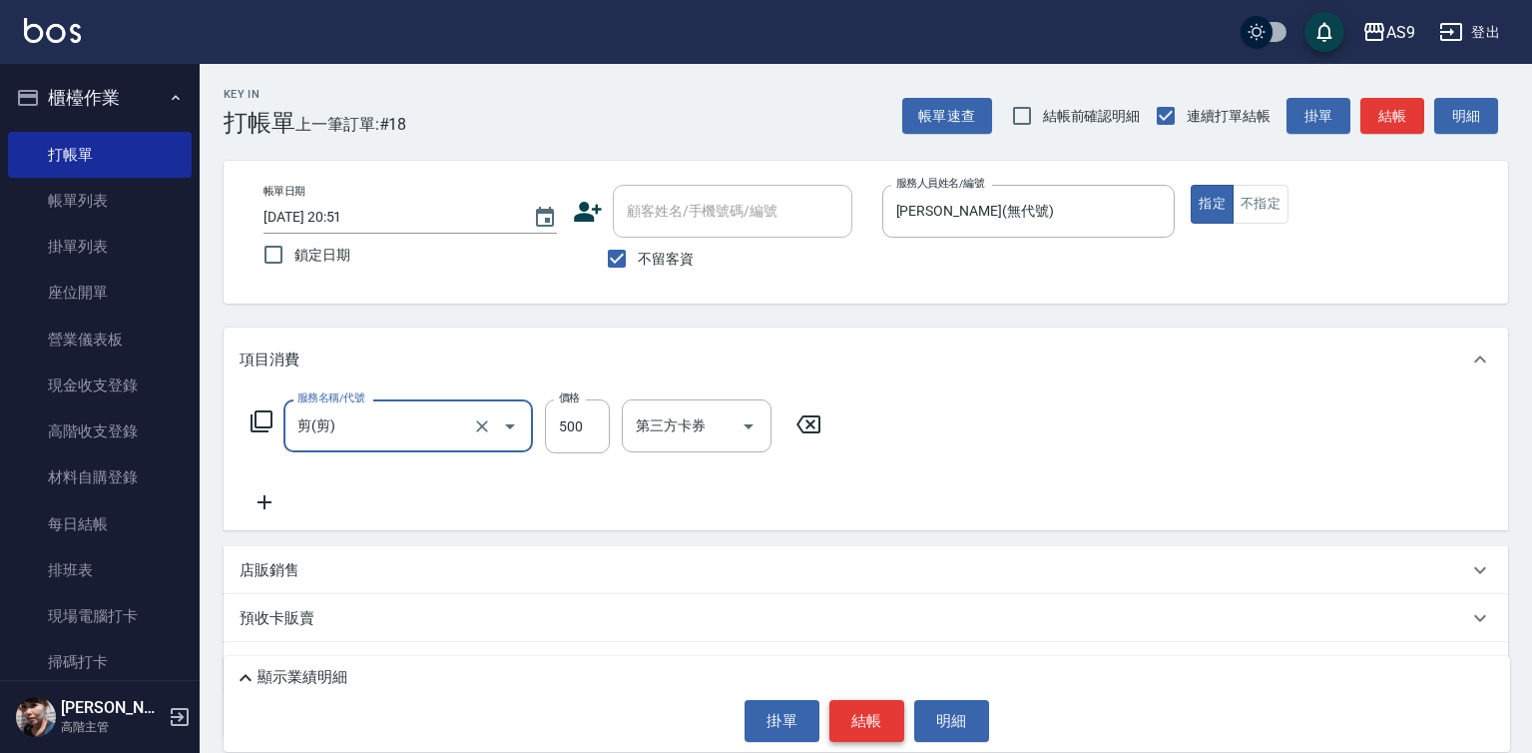
click at [856, 715] on button "結帳" at bounding box center [866, 721] width 75 height 42
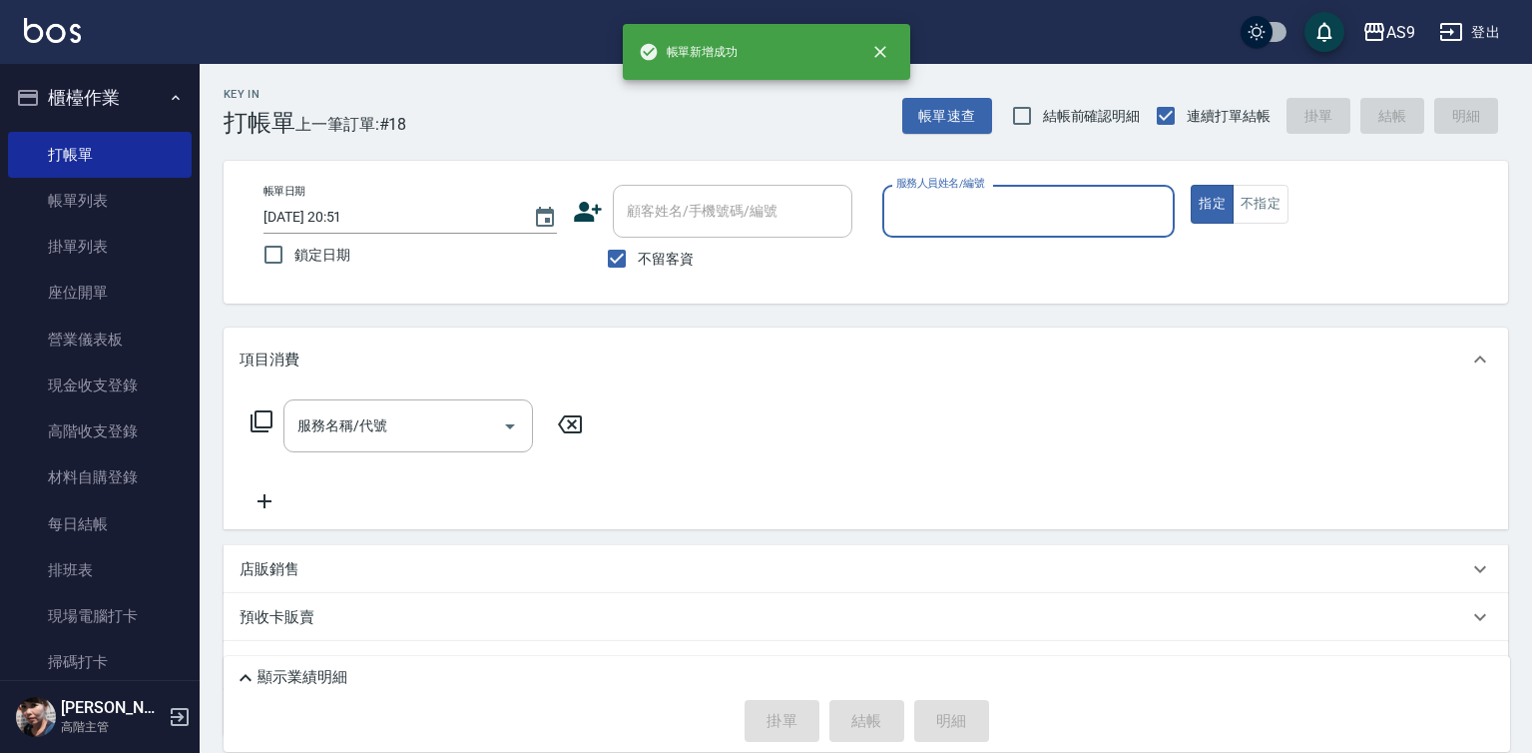
click at [953, 209] on input "服務人員姓名/編號" at bounding box center [1028, 211] width 275 height 35
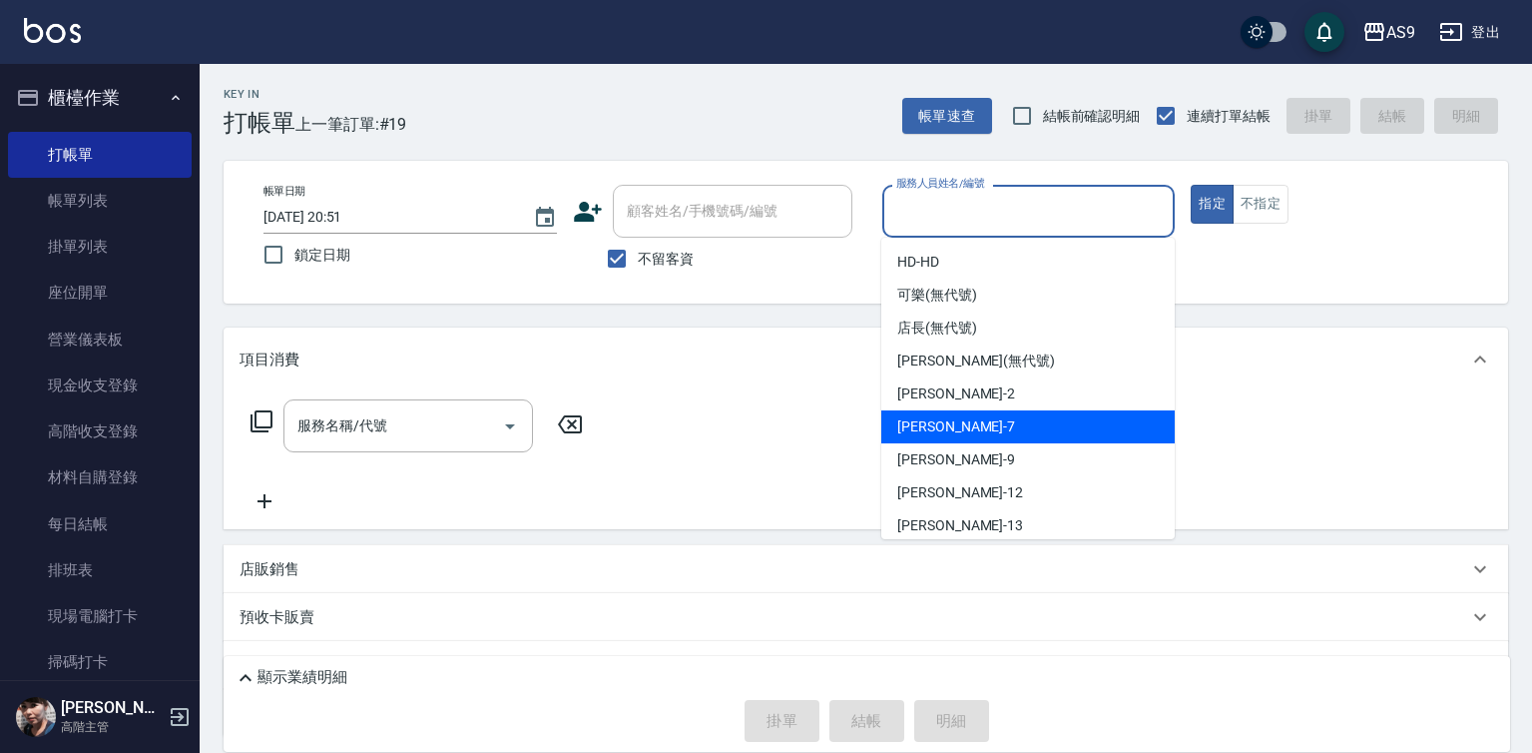
drag, startPoint x: 976, startPoint y: 419, endPoint x: 917, endPoint y: 429, distance: 59.7
click at [975, 421] on div "Peggy -7" at bounding box center [1027, 426] width 293 height 33
type input "Peggy-7"
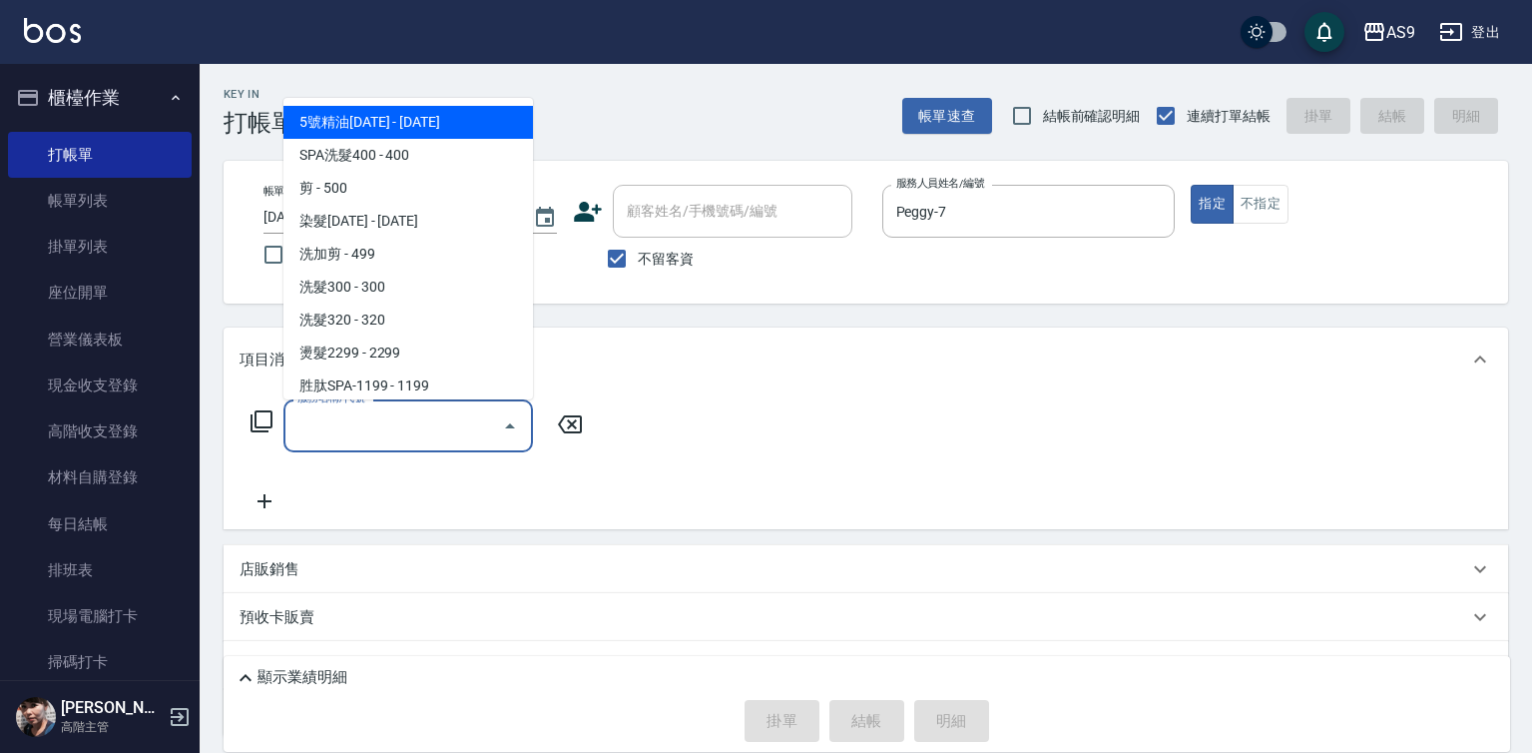
click at [465, 437] on input "服務名稱/代號" at bounding box center [393, 425] width 202 height 35
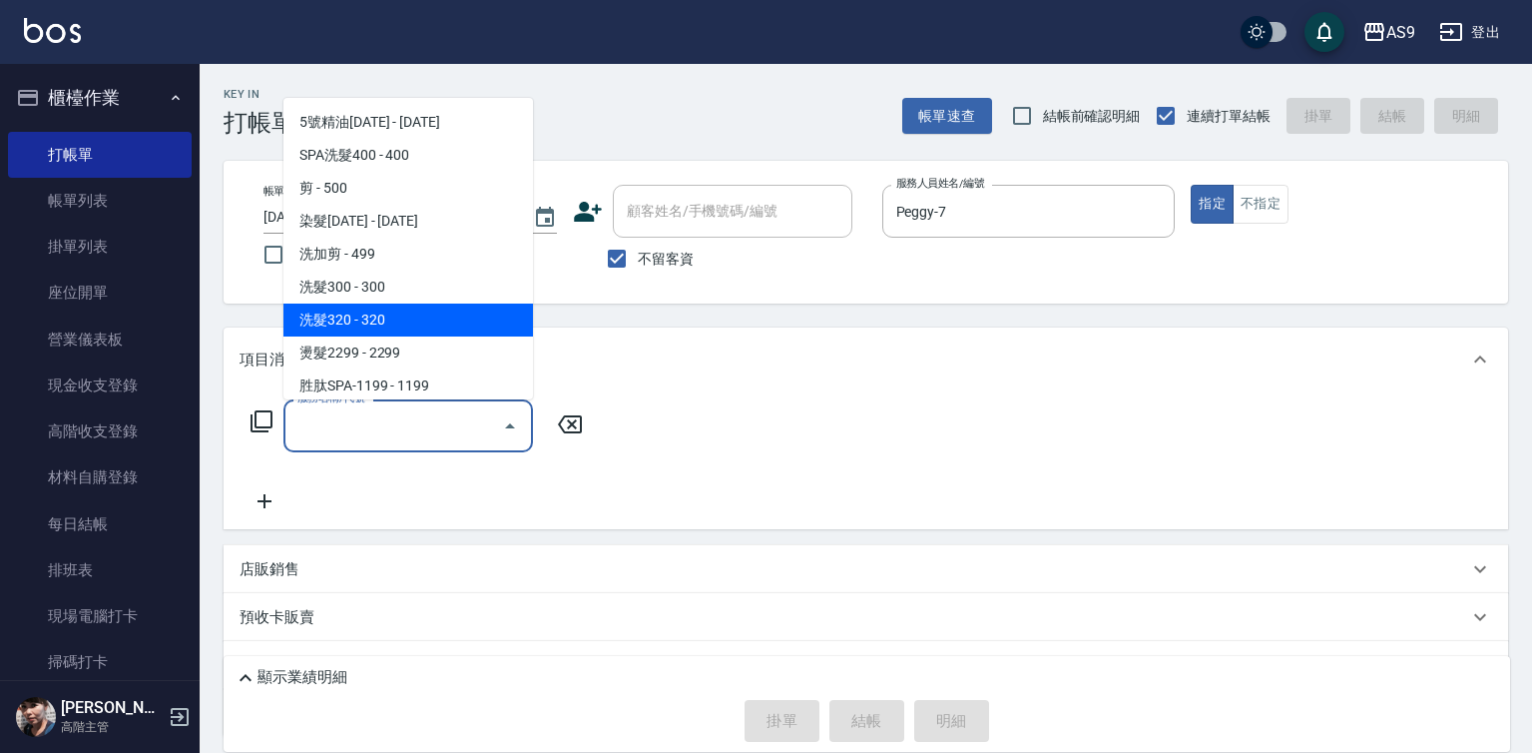
click at [396, 314] on span "洗髮320 - 320" at bounding box center [408, 319] width 250 height 33
type input "洗髮320(洗髮320)"
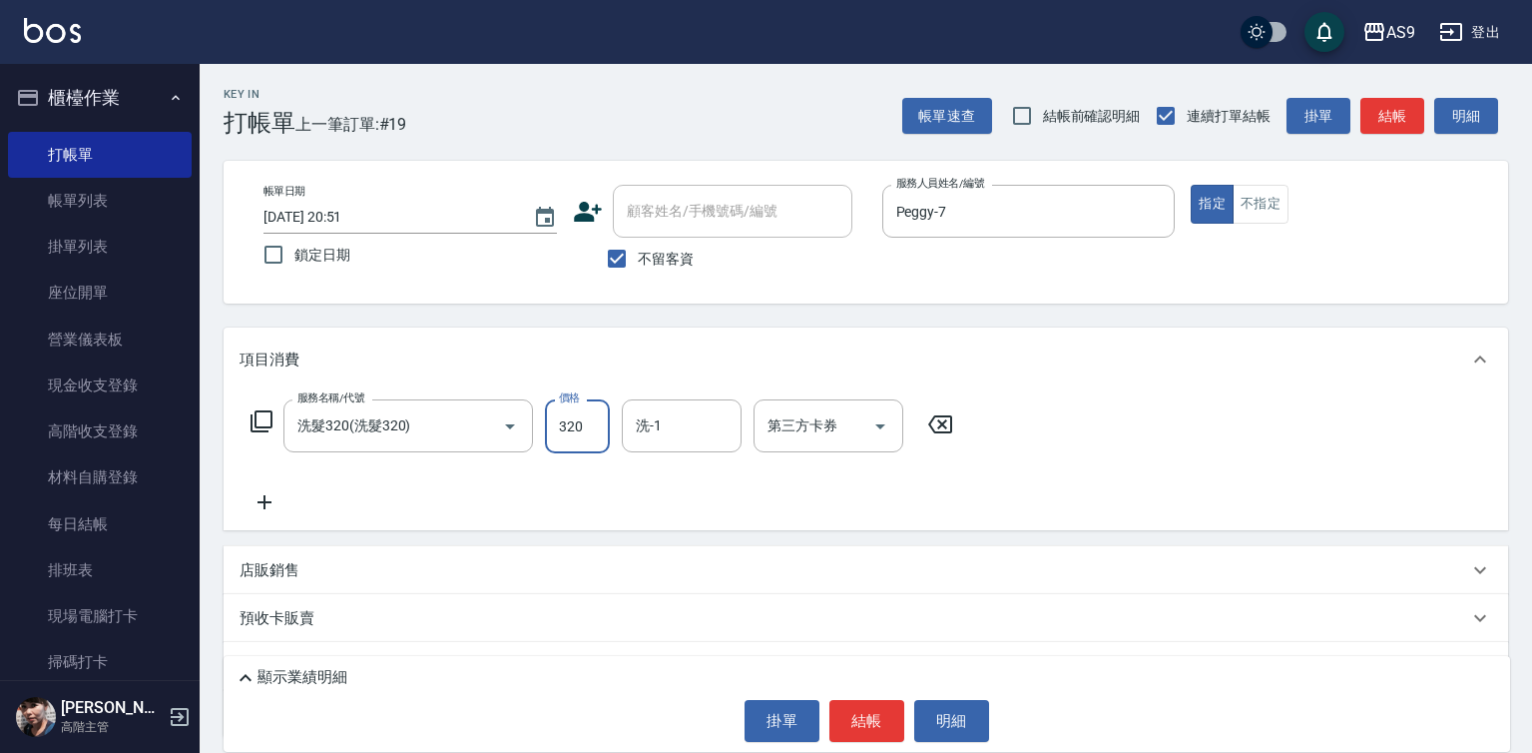
click at [568, 442] on input "320" at bounding box center [577, 426] width 65 height 54
click at [588, 428] on input "27220" at bounding box center [577, 426] width 65 height 54
type input "272"
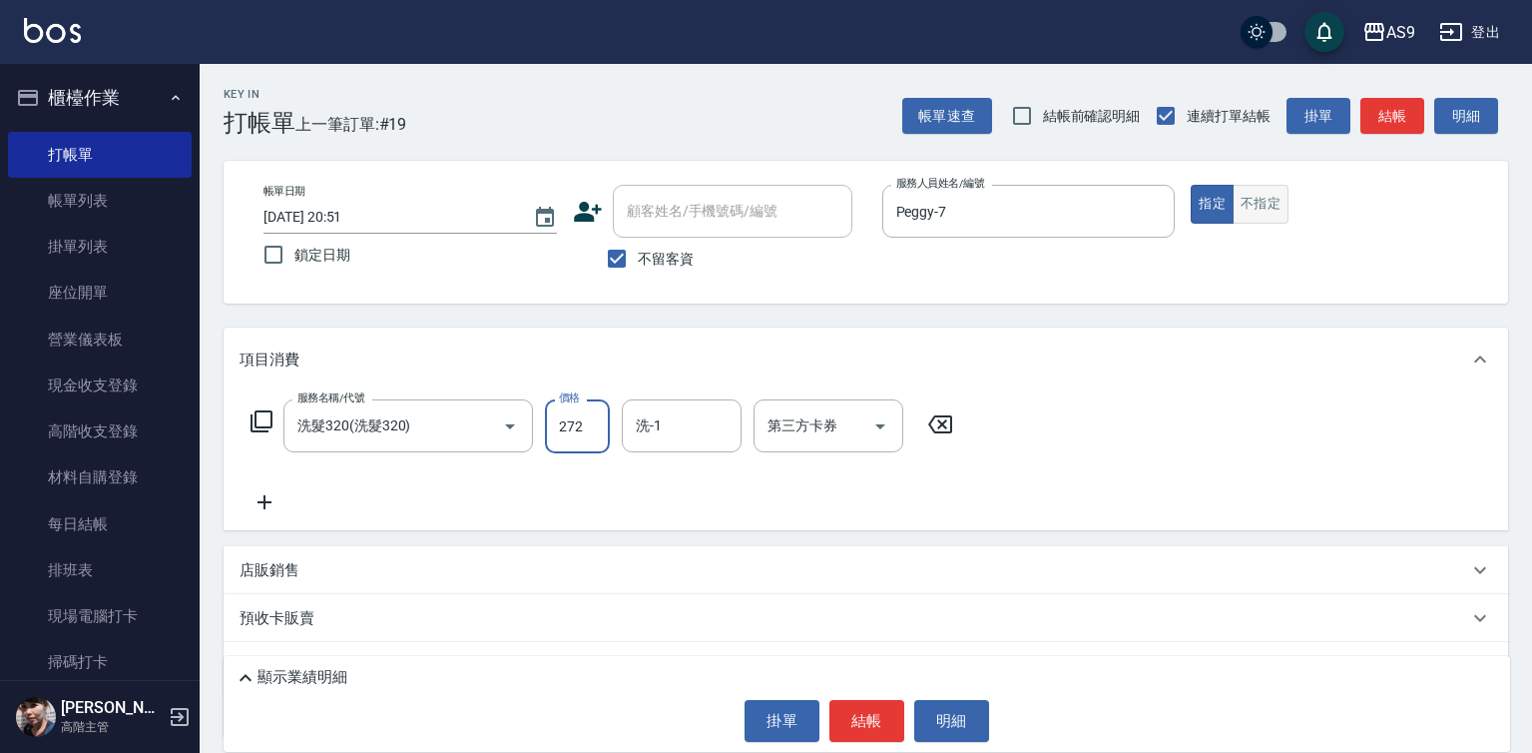
click at [1248, 200] on button "不指定" at bounding box center [1261, 204] width 56 height 39
click at [862, 714] on button "結帳" at bounding box center [866, 721] width 75 height 42
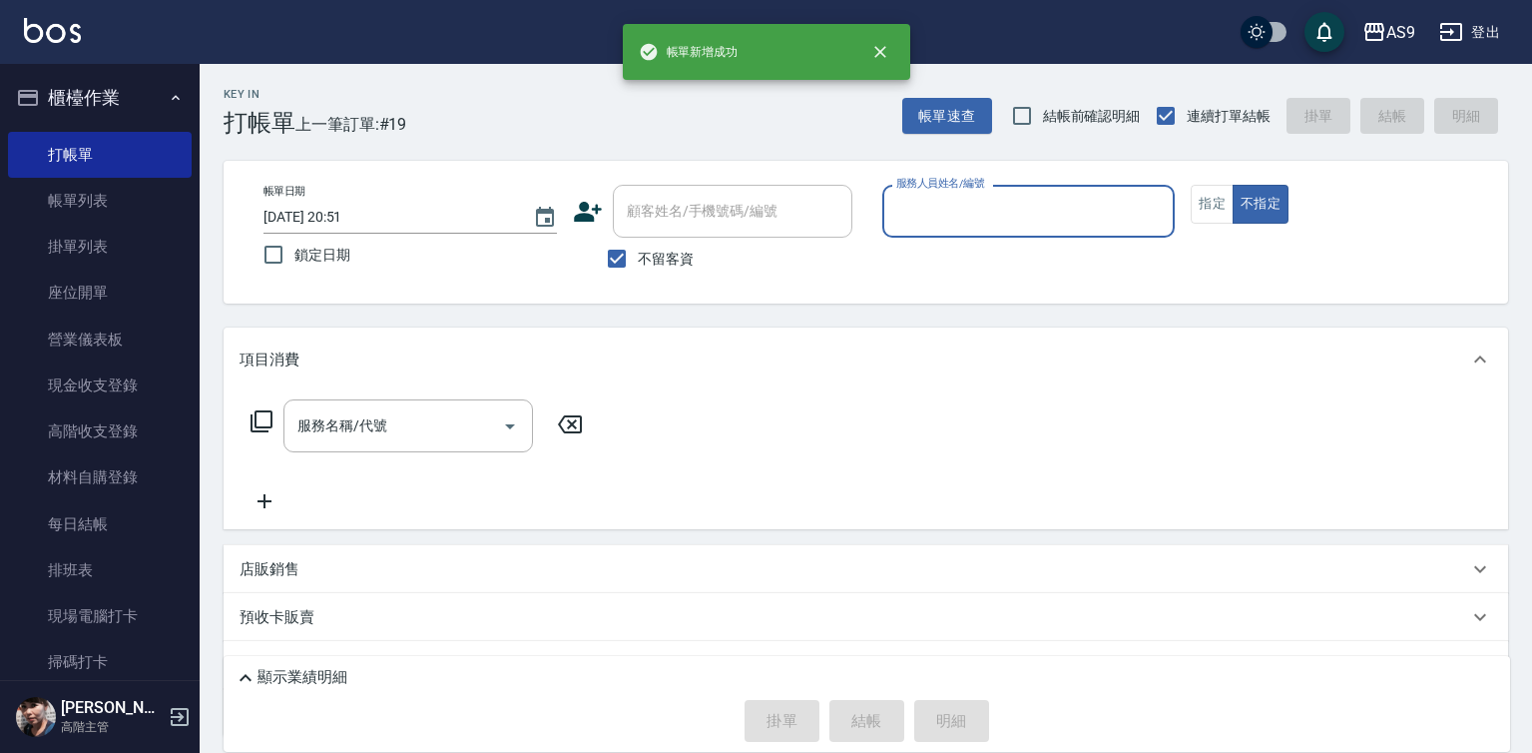
click at [985, 218] on input "服務人員姓名/編號" at bounding box center [1028, 211] width 275 height 35
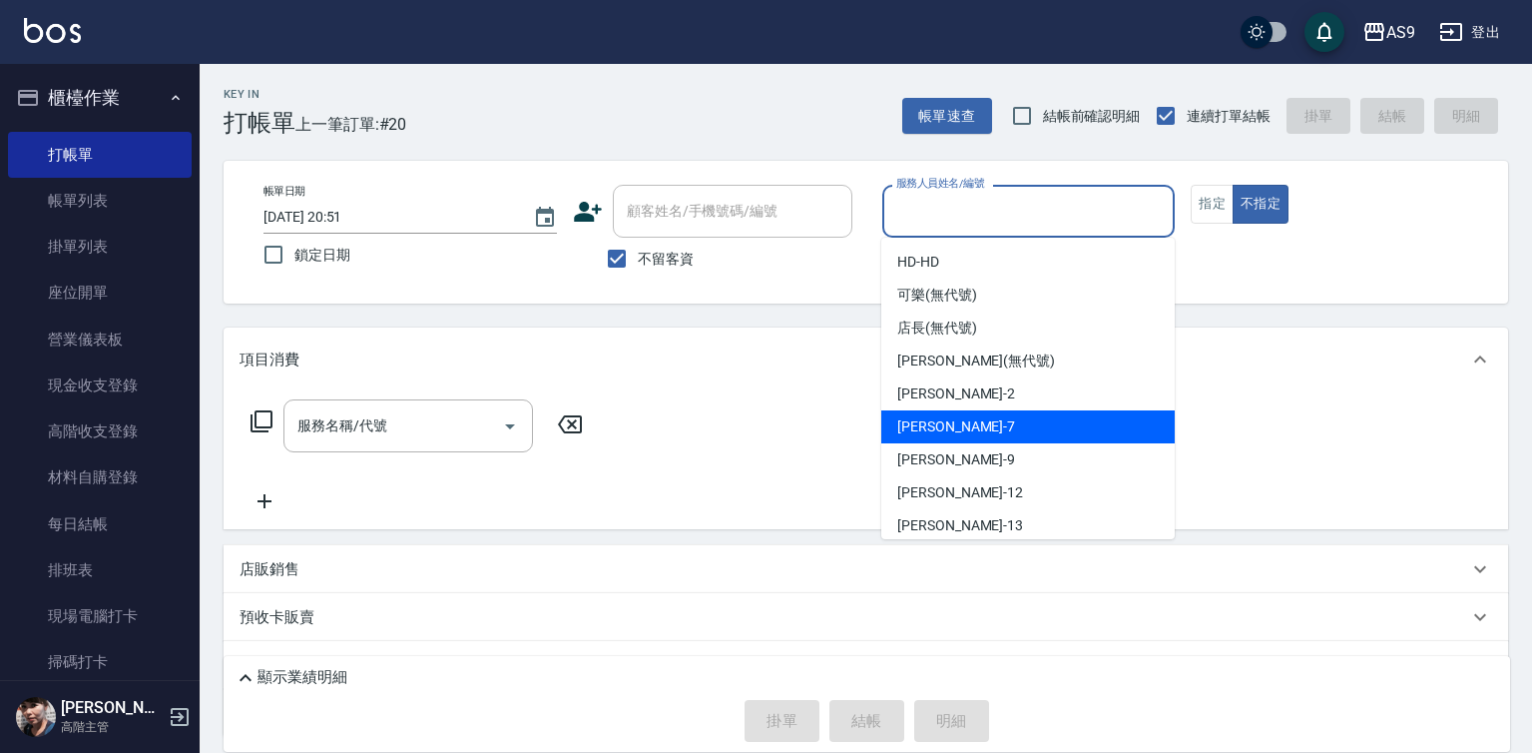
click at [956, 428] on div "Peggy -7" at bounding box center [1027, 426] width 293 height 33
type input "Peggy-7"
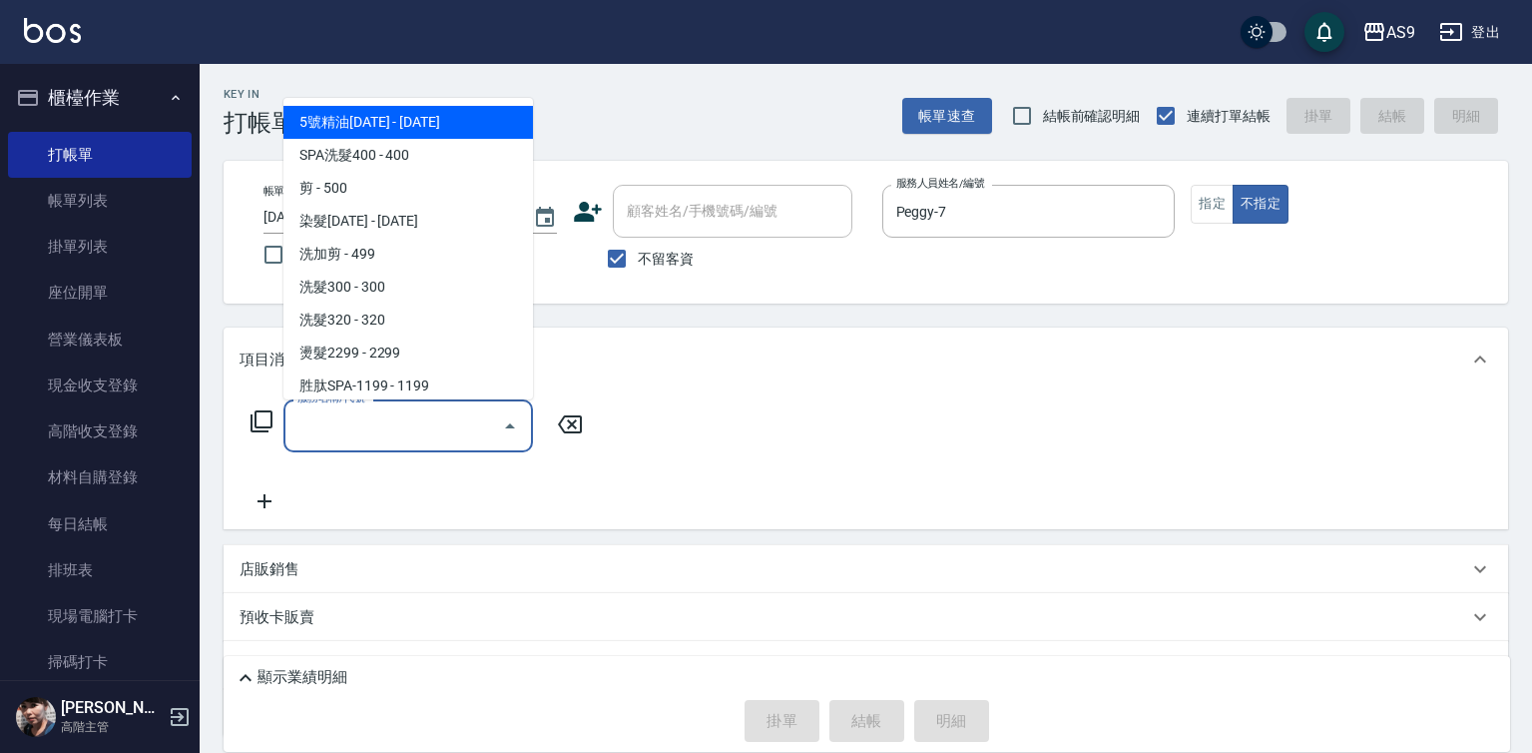
click at [450, 437] on input "服務名稱/代號" at bounding box center [393, 425] width 202 height 35
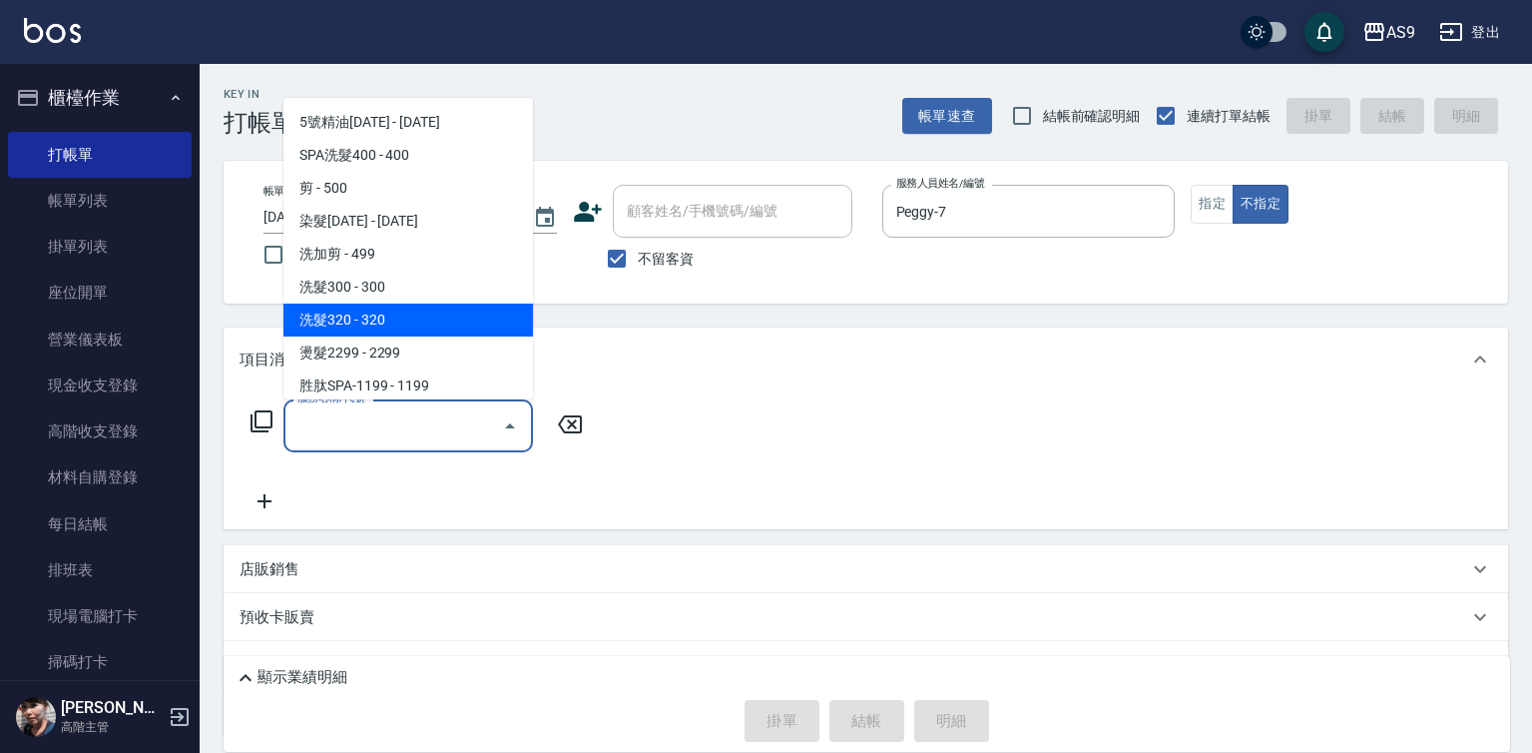
click at [398, 318] on span "洗髮320 - 320" at bounding box center [408, 319] width 250 height 33
type input "洗髮320(洗髮320)"
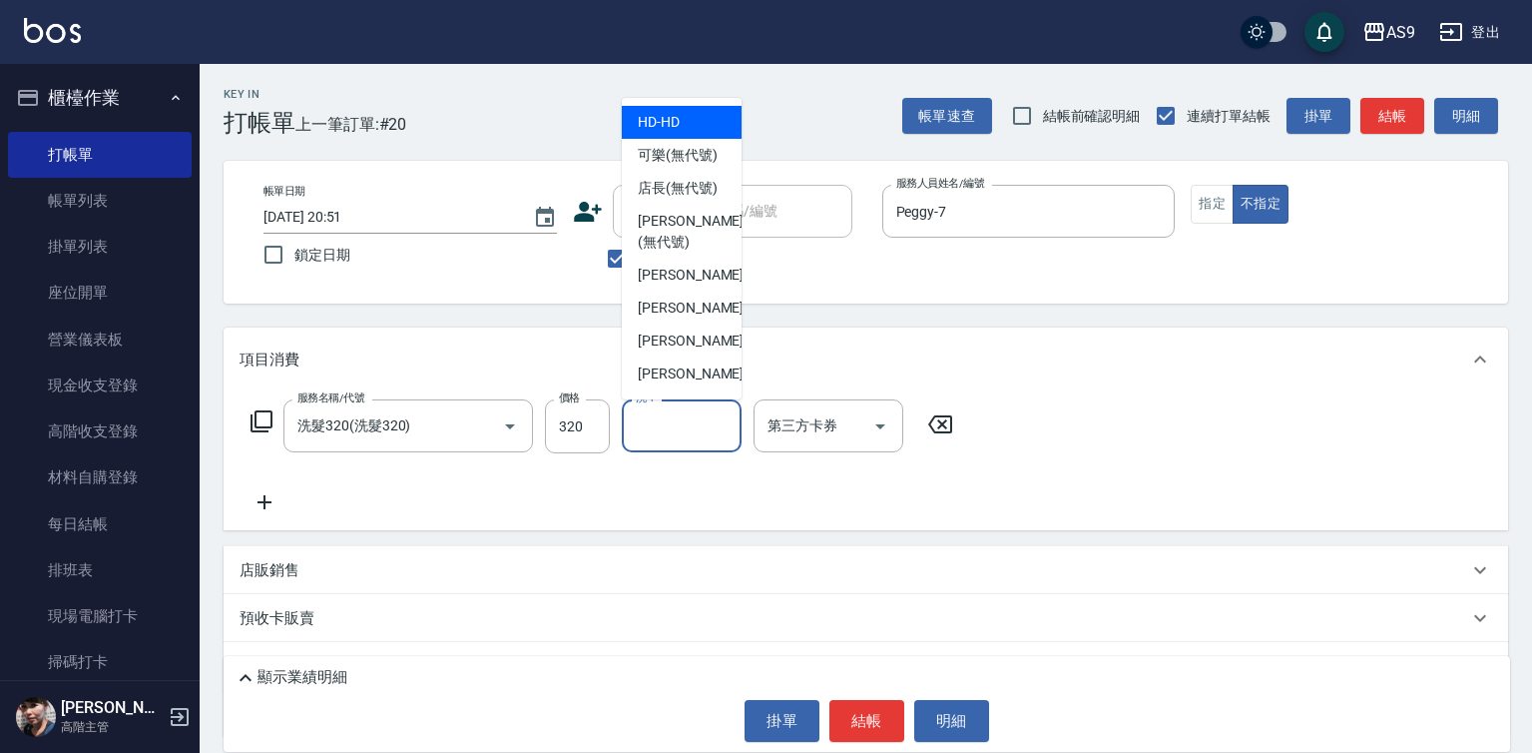
click at [680, 429] on input "洗-1" at bounding box center [682, 425] width 102 height 35
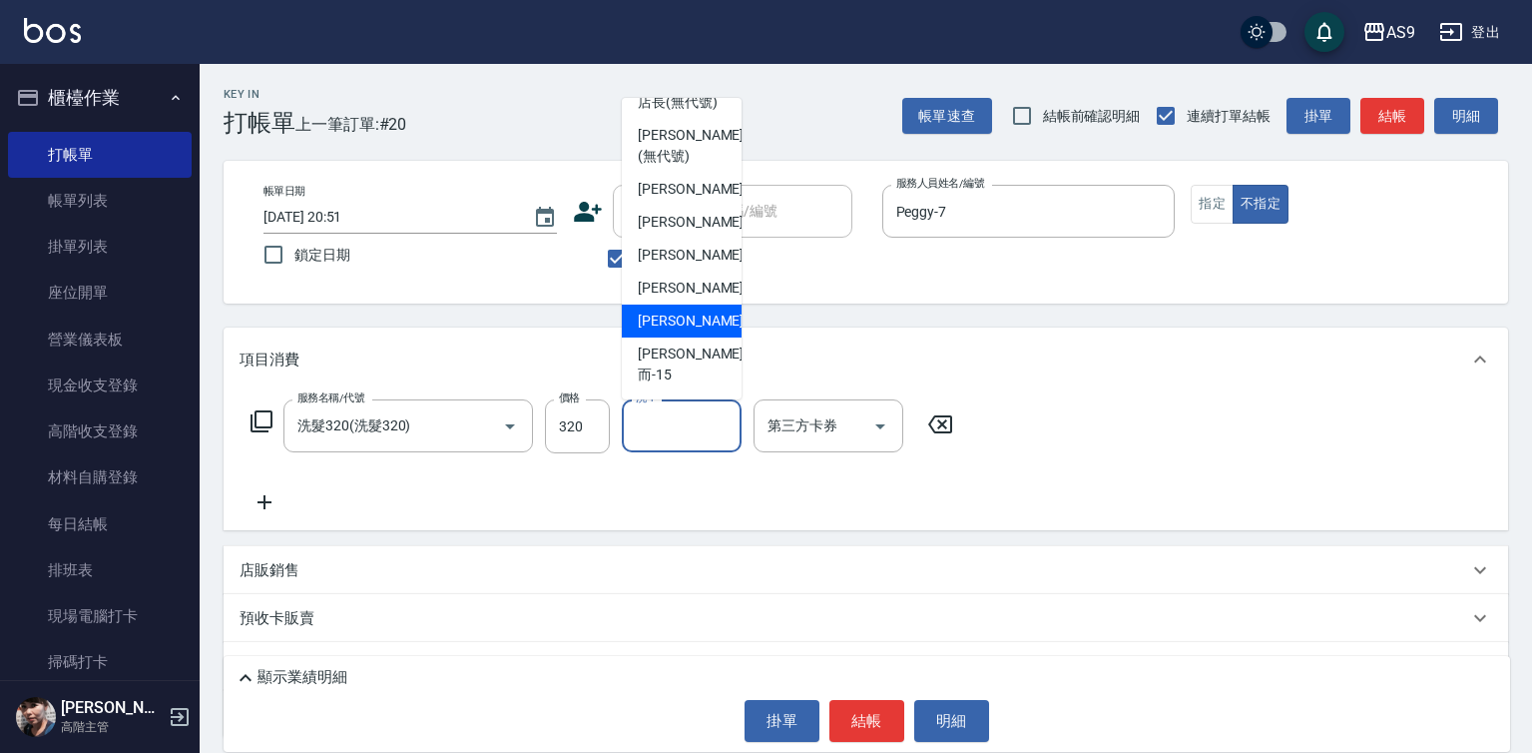
scroll to position [128, 0]
click at [711, 337] on div "[PERSON_NAME] -13" at bounding box center [682, 320] width 120 height 33
type input "[PERSON_NAME]-13"
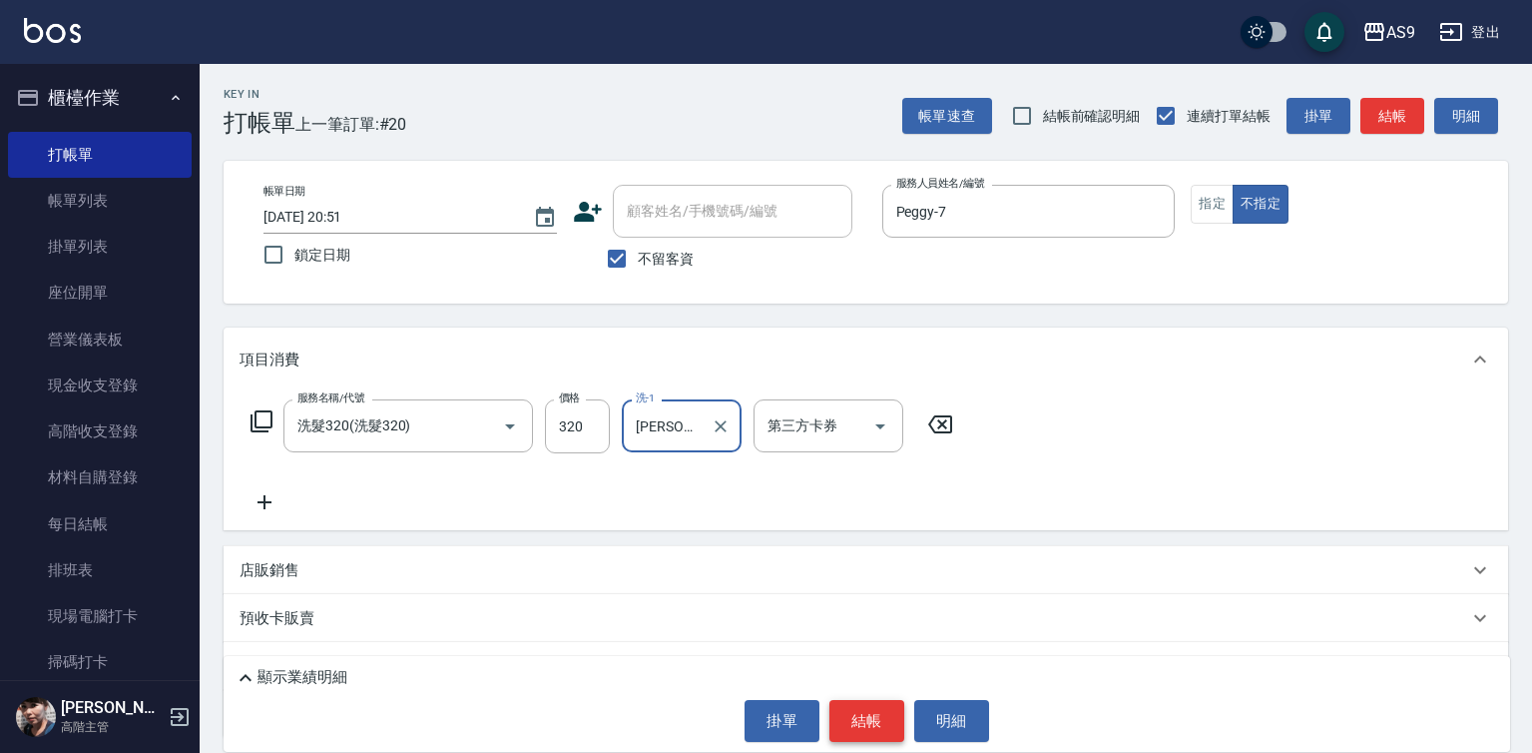
click at [884, 725] on button "結帳" at bounding box center [866, 721] width 75 height 42
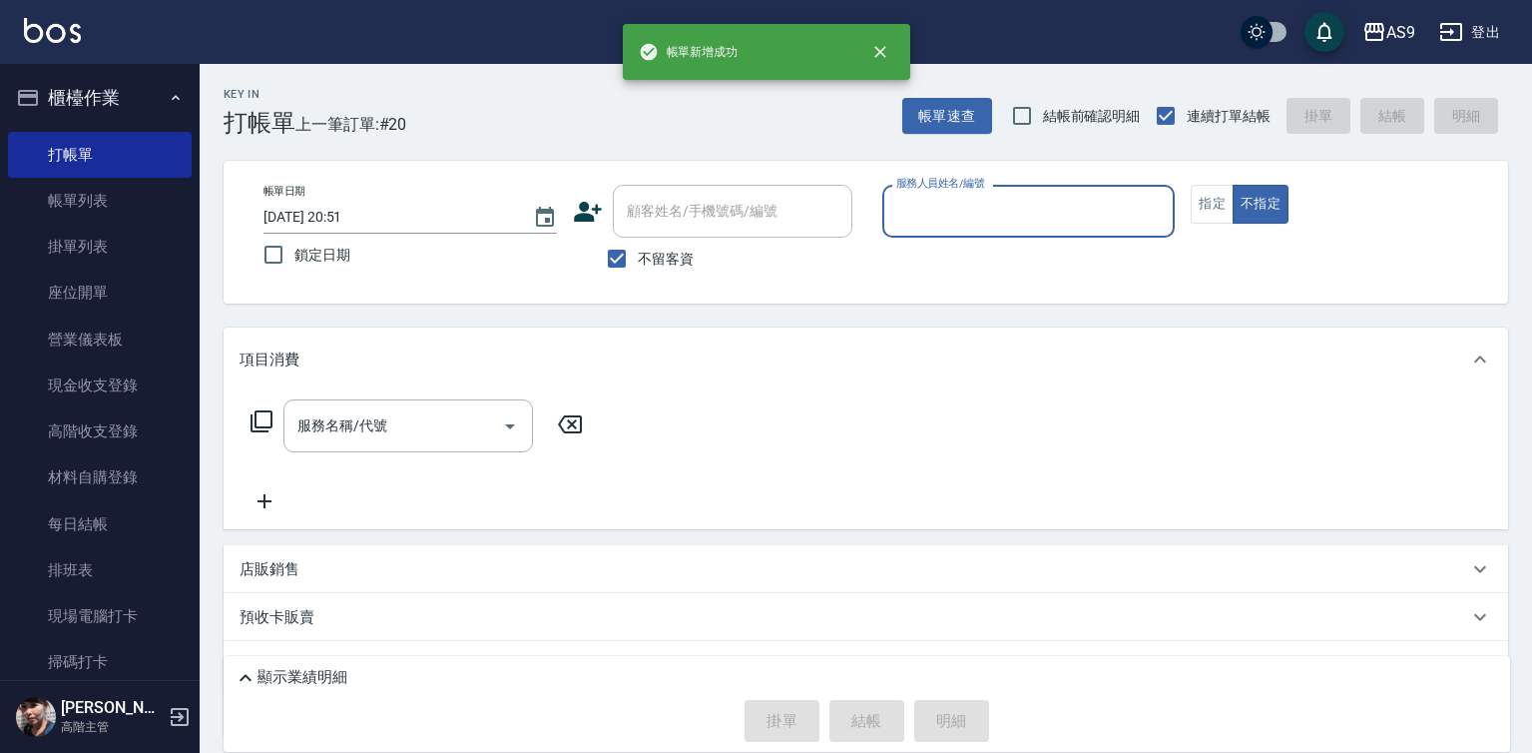
click at [982, 232] on div "服務人員姓名/編號" at bounding box center [1028, 211] width 293 height 53
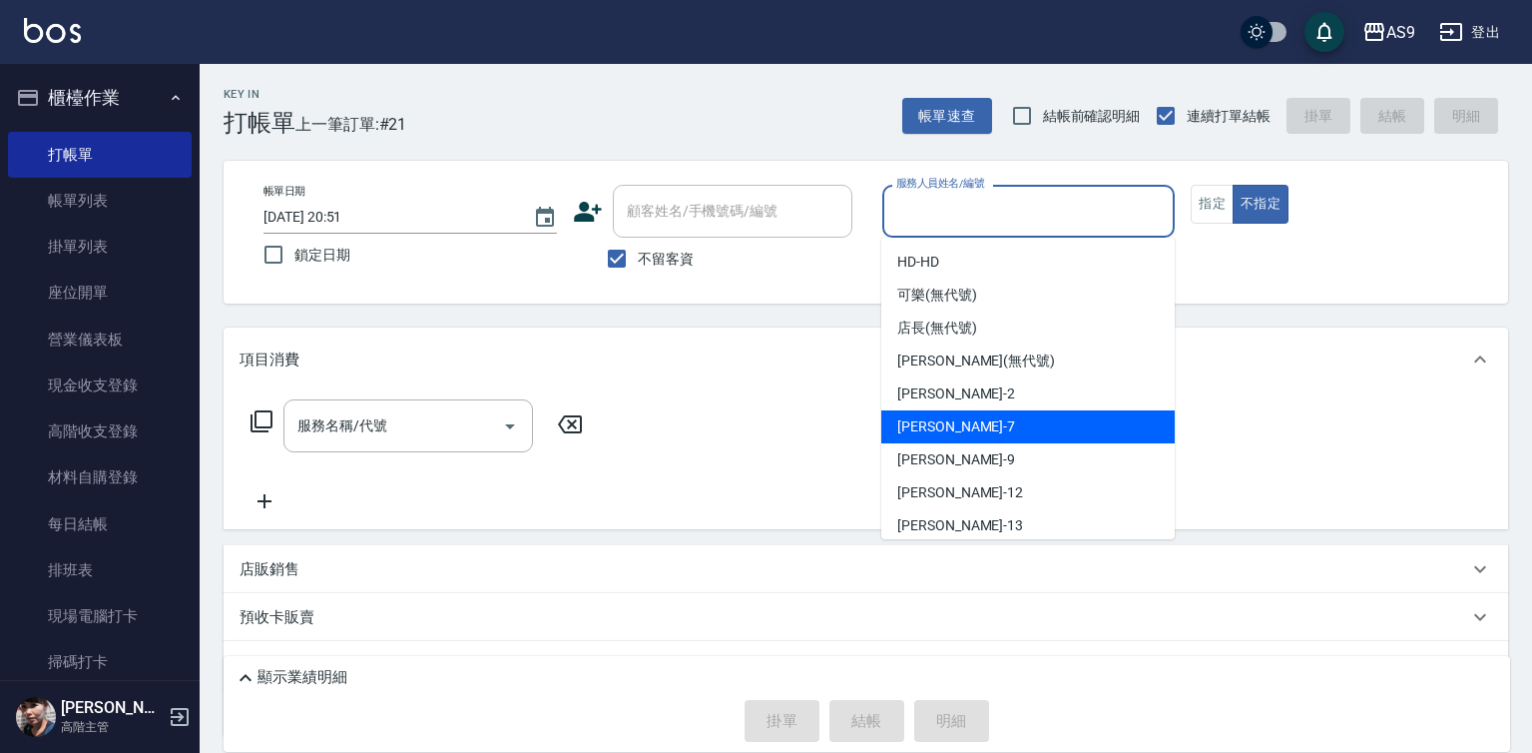
drag, startPoint x: 968, startPoint y: 434, endPoint x: 878, endPoint y: 448, distance: 90.9
click at [967, 435] on div "Peggy -7" at bounding box center [1027, 426] width 293 height 33
type input "Peggy-7"
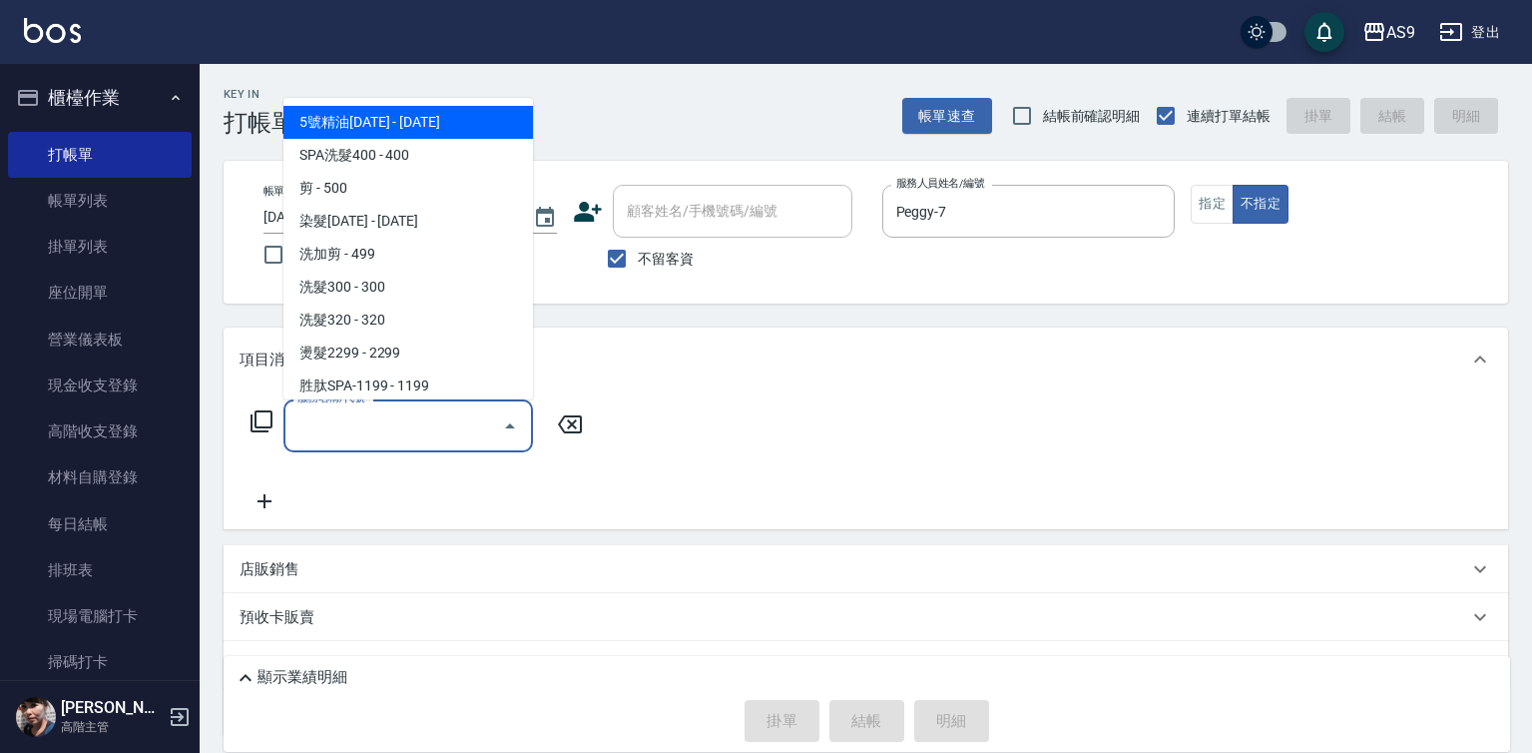
click at [490, 435] on input "服務名稱/代號" at bounding box center [393, 425] width 202 height 35
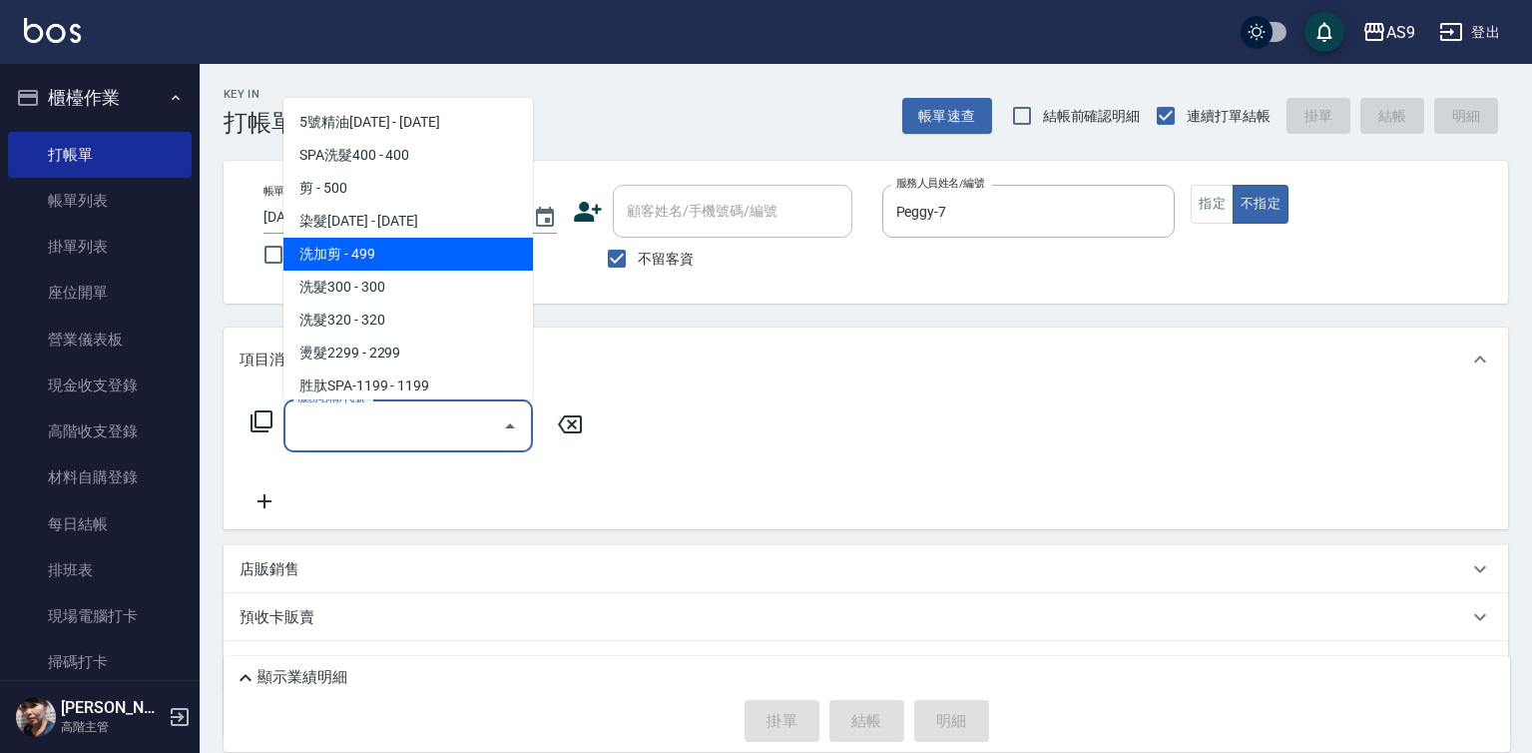
click at [420, 251] on span "洗加剪 - 499" at bounding box center [408, 254] width 250 height 33
type input "洗加剪(洗加剪)"
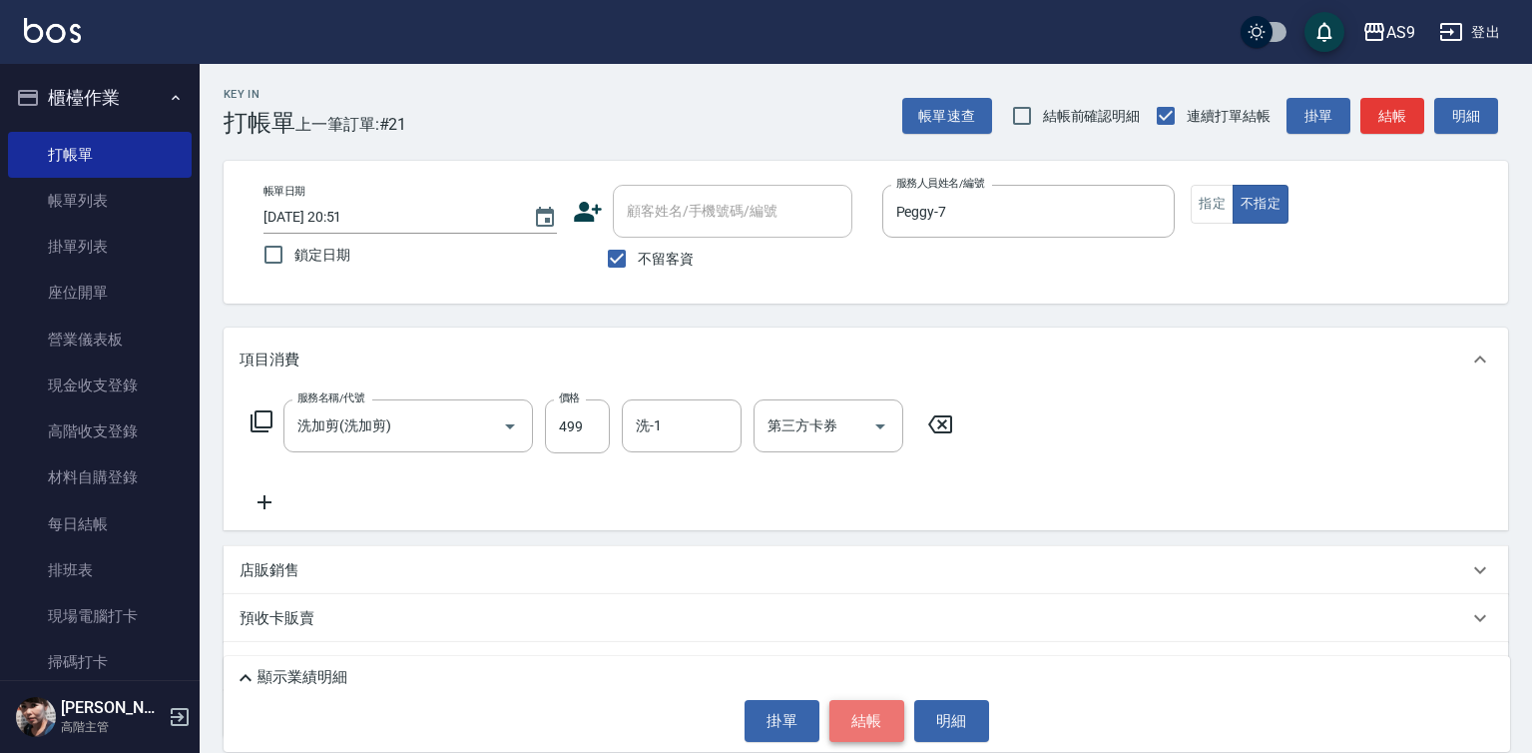
click at [863, 726] on button "結帳" at bounding box center [866, 721] width 75 height 42
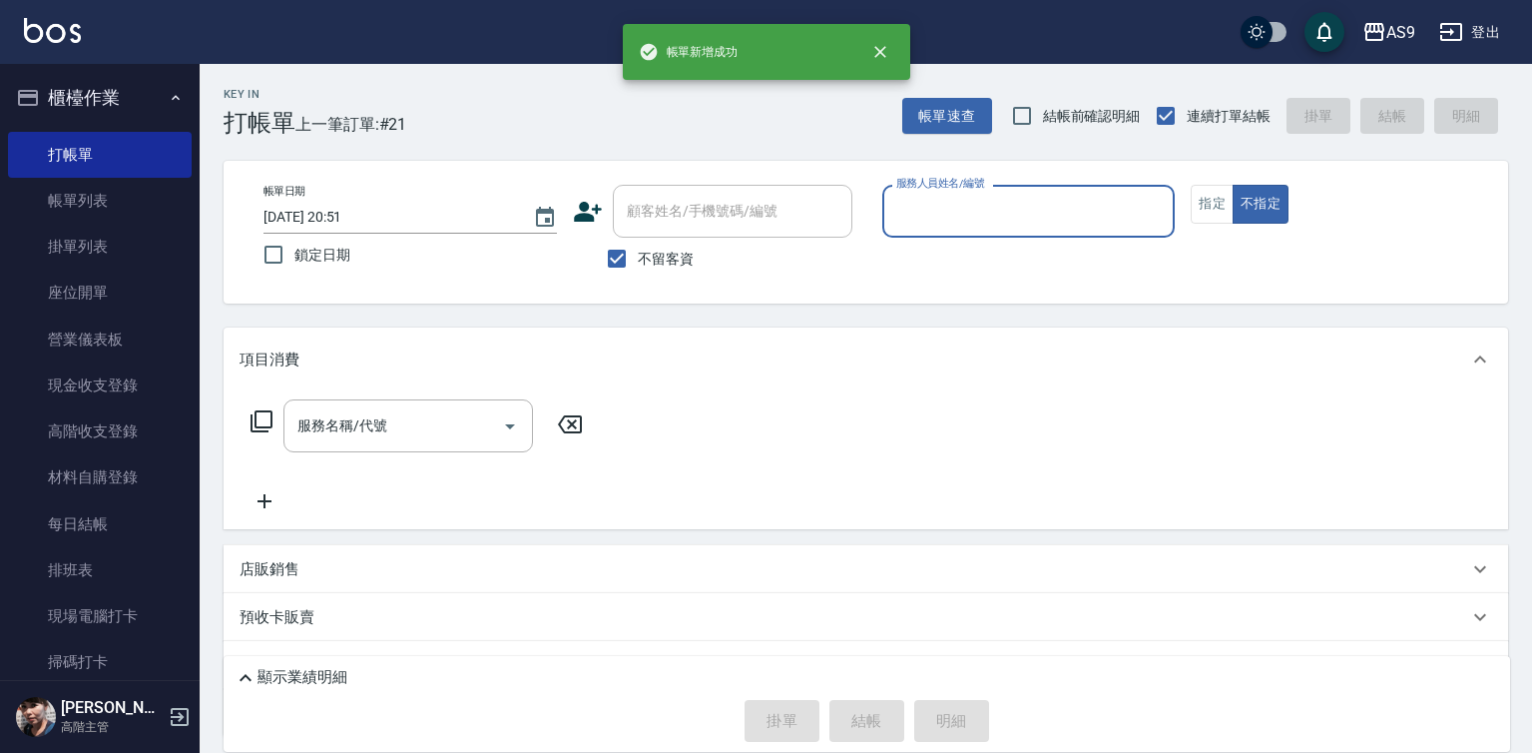
drag, startPoint x: 964, startPoint y: 209, endPoint x: 963, endPoint y: 220, distance: 11.0
click at [963, 220] on input "服務人員姓名/編號" at bounding box center [1028, 211] width 275 height 35
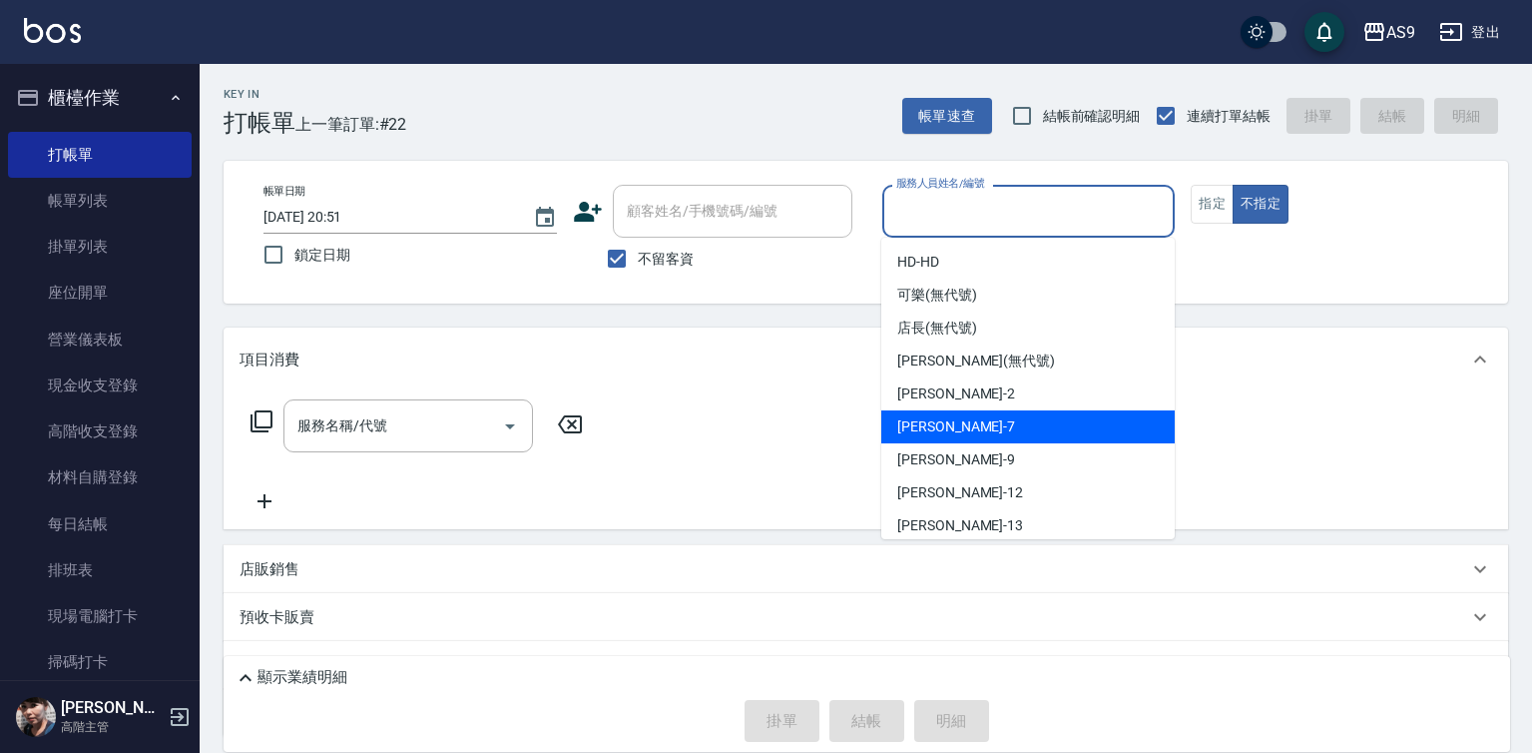
click at [965, 432] on div "Peggy -7" at bounding box center [1027, 426] width 293 height 33
type input "Peggy-7"
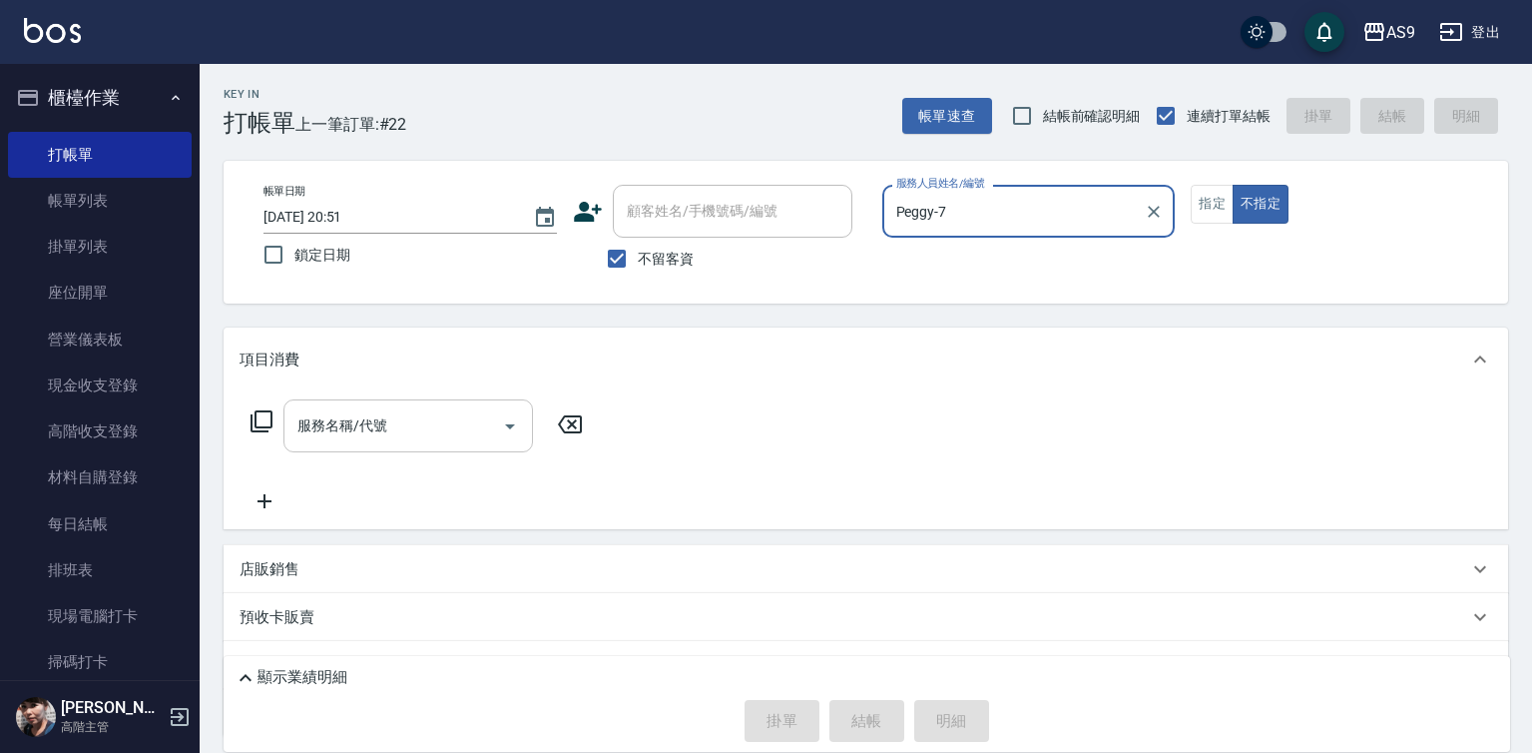
click at [398, 429] on input "服務名稱/代號" at bounding box center [393, 425] width 202 height 35
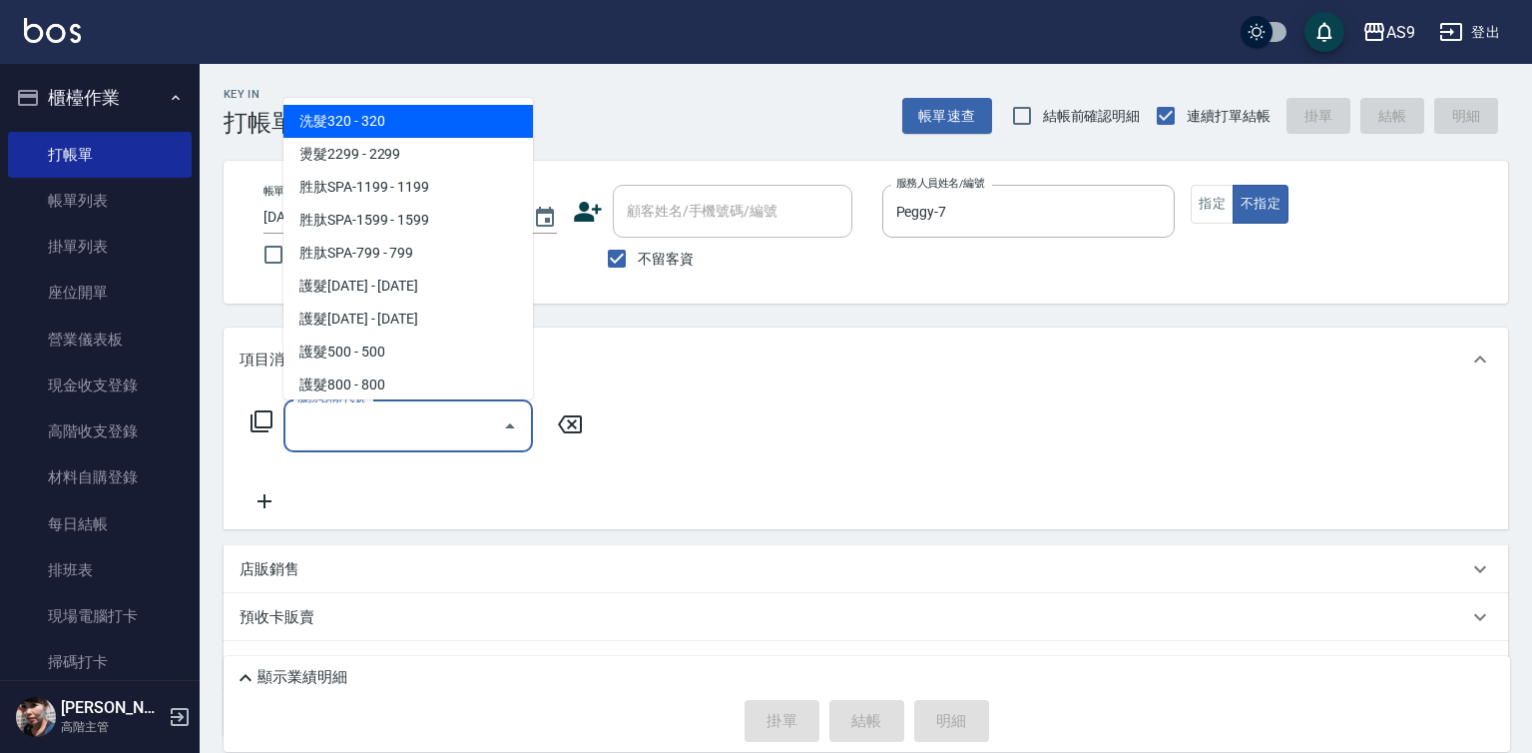
scroll to position [200, 0]
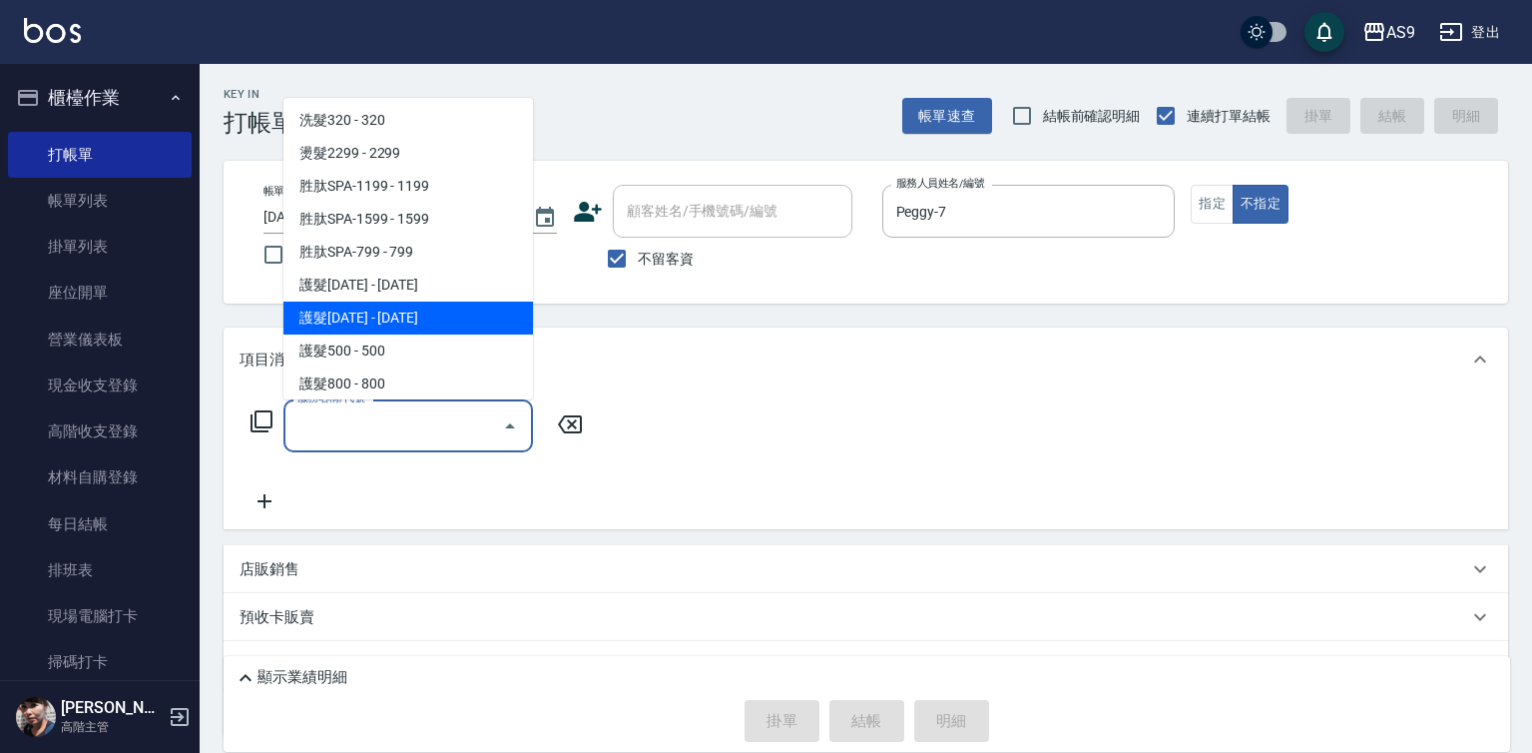
click at [402, 323] on span "護髮[DATE] - [DATE]" at bounding box center [408, 317] width 250 height 33
type input "護髮1500(護髮1500)"
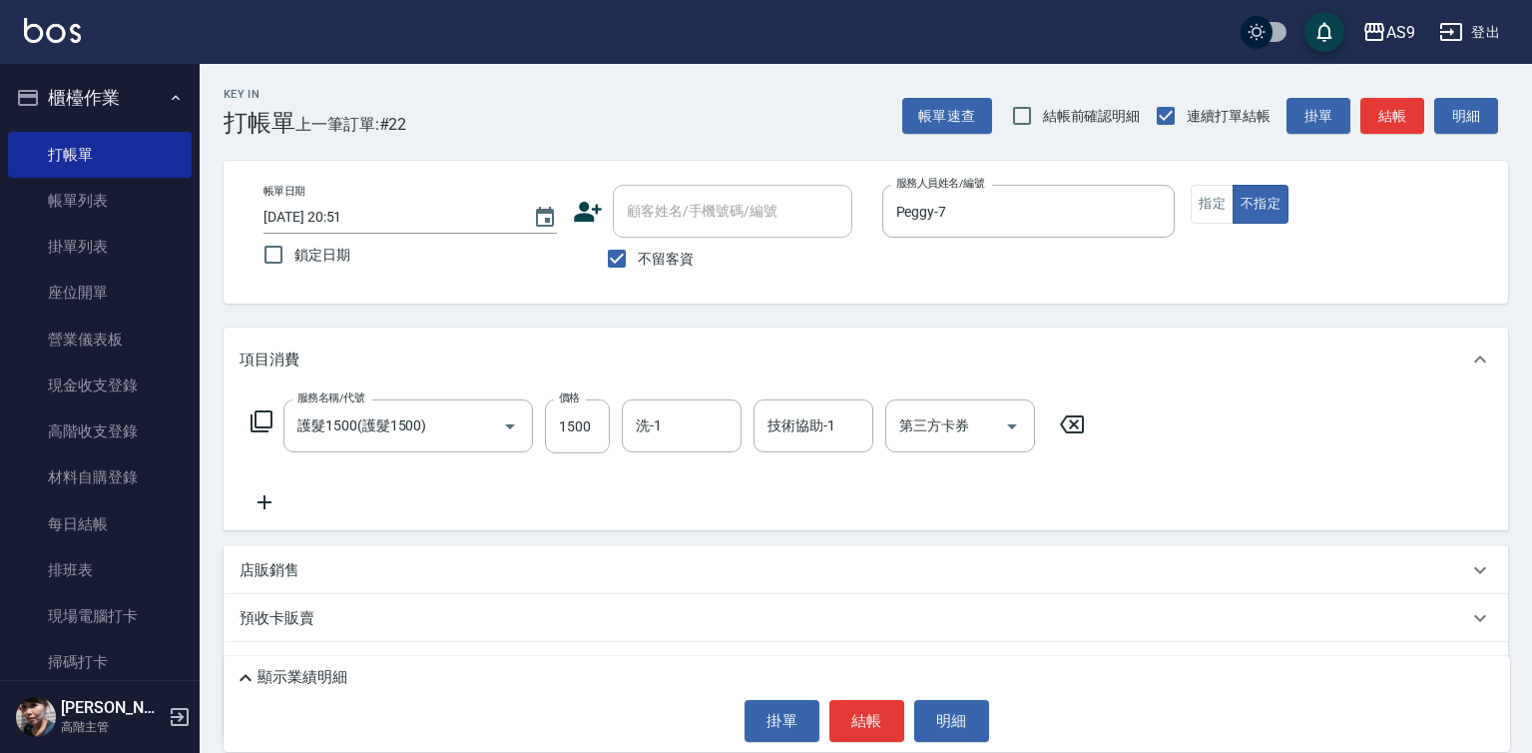
click at [269, 507] on icon at bounding box center [265, 502] width 50 height 24
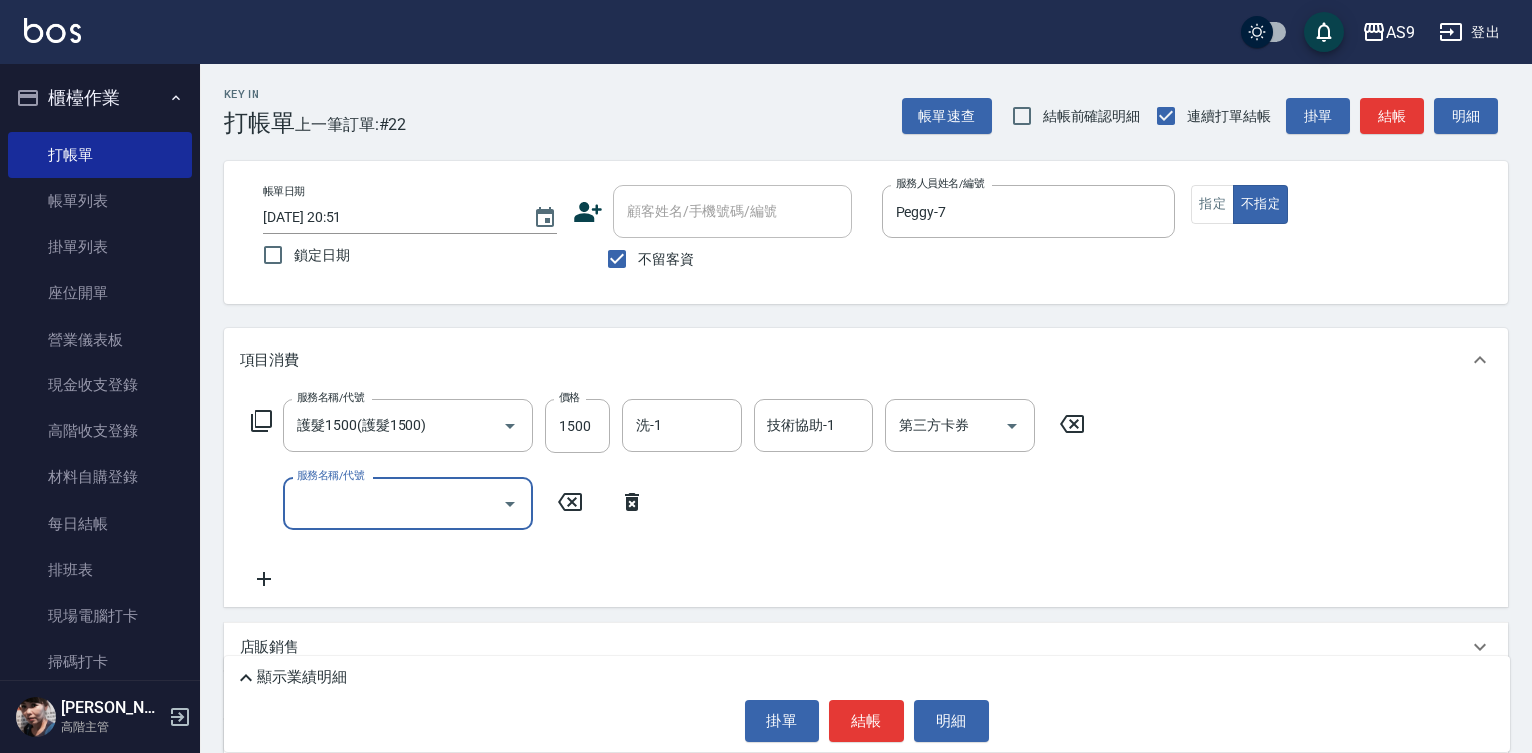
drag, startPoint x: 269, startPoint y: 507, endPoint x: 329, endPoint y: 507, distance: 59.9
click at [329, 507] on input "服務名稱/代號" at bounding box center [393, 503] width 202 height 35
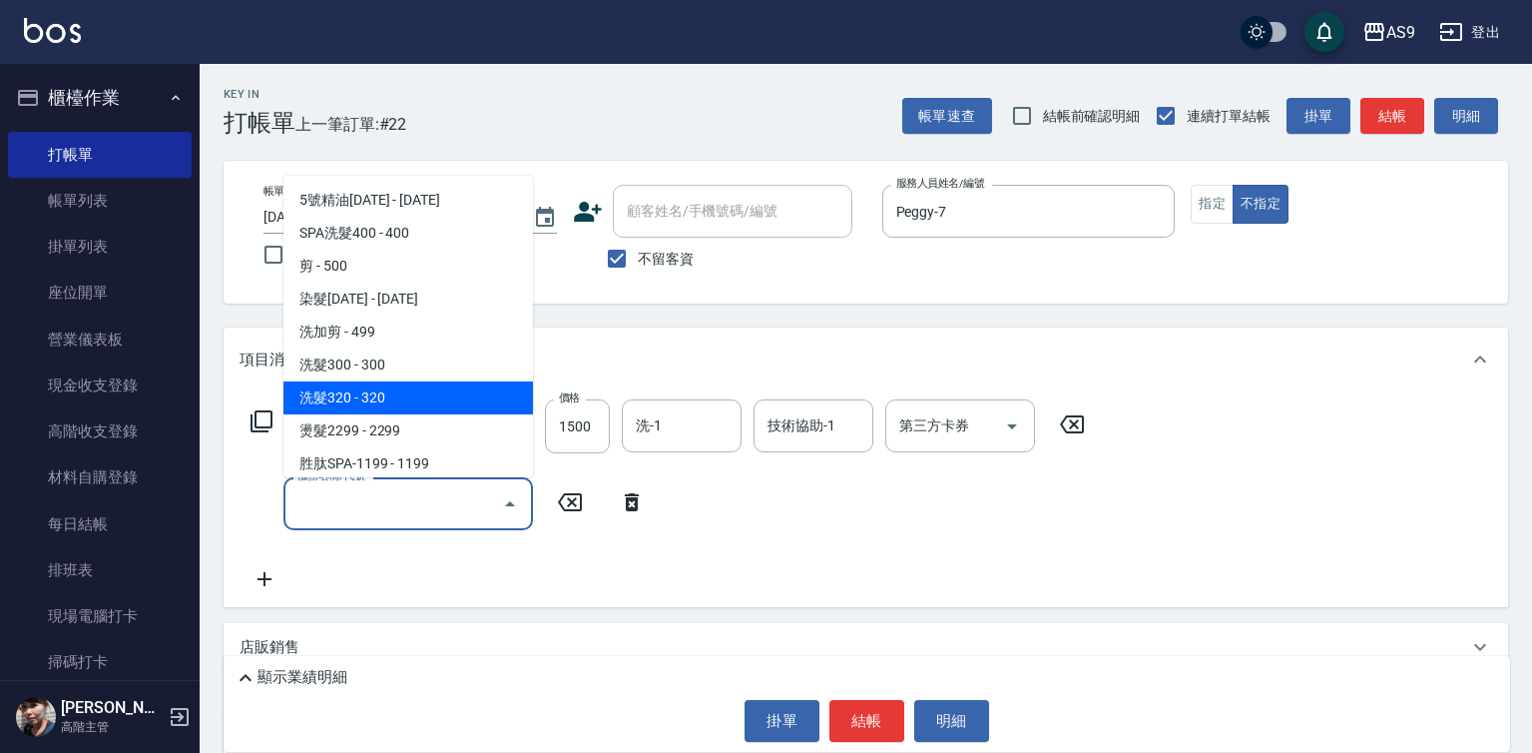
click at [360, 394] on span "洗髮320 - 320" at bounding box center [408, 397] width 250 height 33
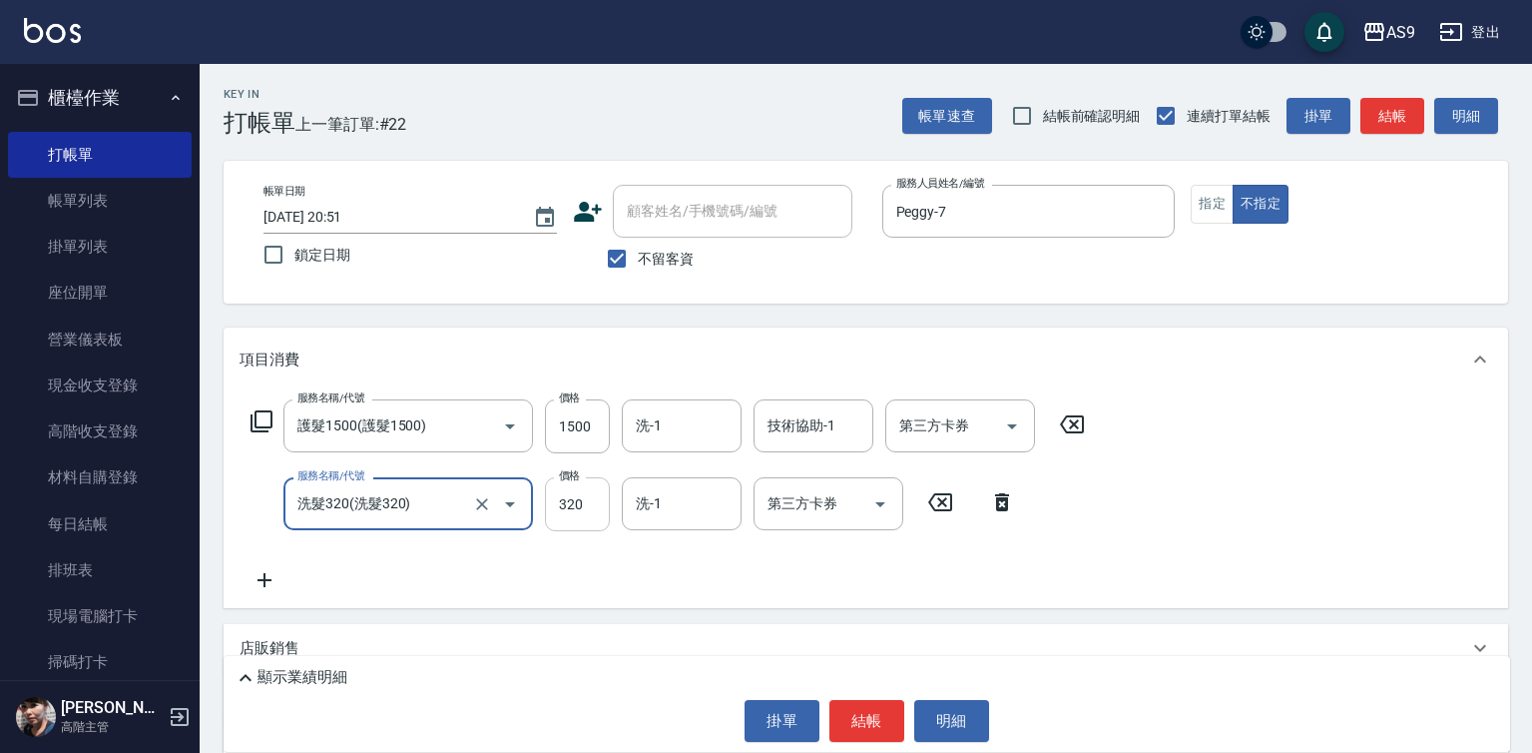
click at [595, 517] on input "320" at bounding box center [577, 504] width 65 height 54
type input "洗髮320"
click at [595, 517] on input "320" at bounding box center [577, 504] width 65 height 54
type input "270"
drag, startPoint x: 1210, startPoint y: 176, endPoint x: 1206, endPoint y: 203, distance: 27.2
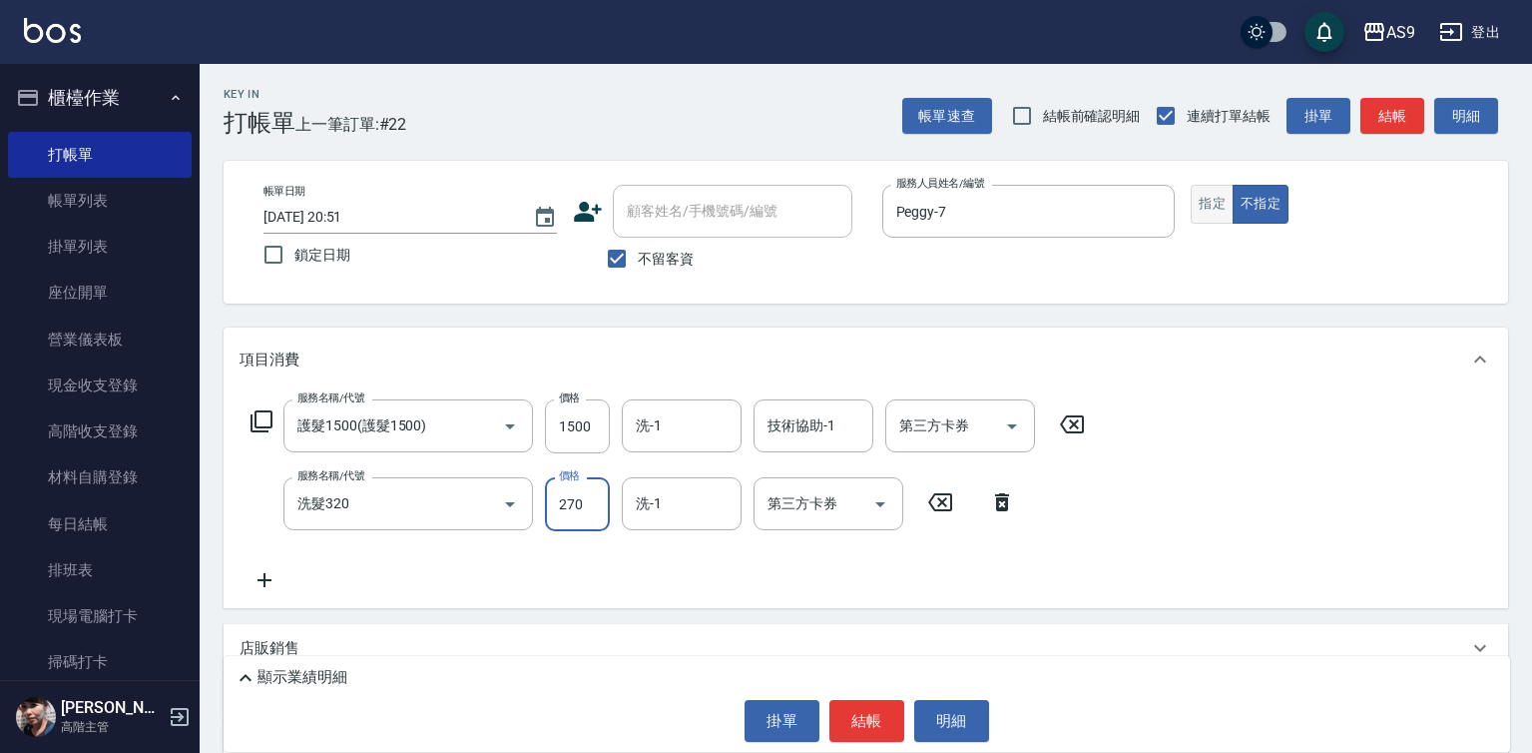
click at [1207, 183] on div "帳單日期 [DATE] 20:51 鎖定日期 顧客姓名/手機號碼/編號 顧客姓名/手機號碼/編號 不留客資 服務人員姓名/編號 [PERSON_NAME]-7…" at bounding box center [866, 232] width 1285 height 143
click at [1206, 215] on button "指定" at bounding box center [1212, 204] width 43 height 39
drag, startPoint x: 862, startPoint y: 731, endPoint x: 886, endPoint y: 638, distance: 95.9
click at [863, 724] on button "結帳" at bounding box center [866, 721] width 75 height 42
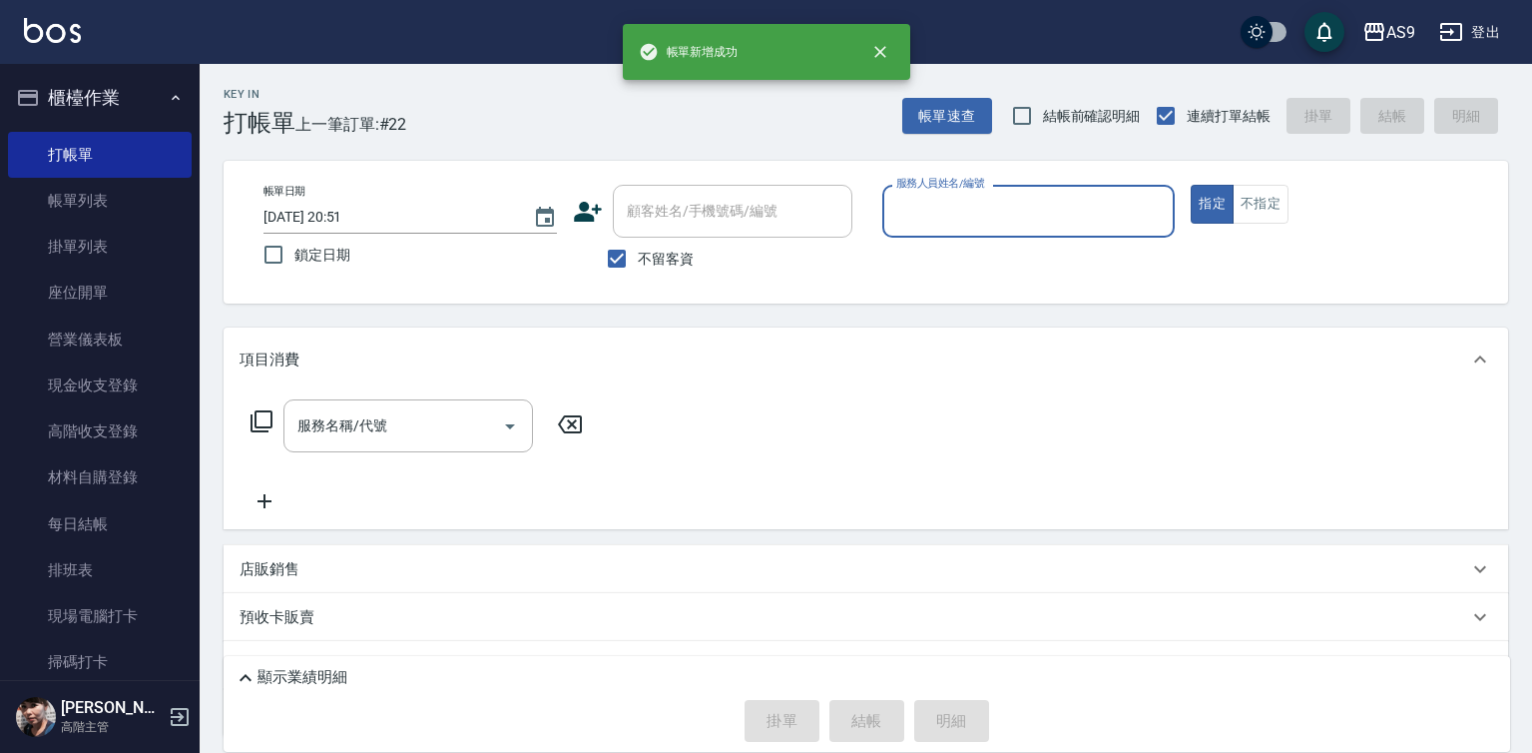
click at [966, 216] on input "服務人員姓名/編號" at bounding box center [1028, 211] width 275 height 35
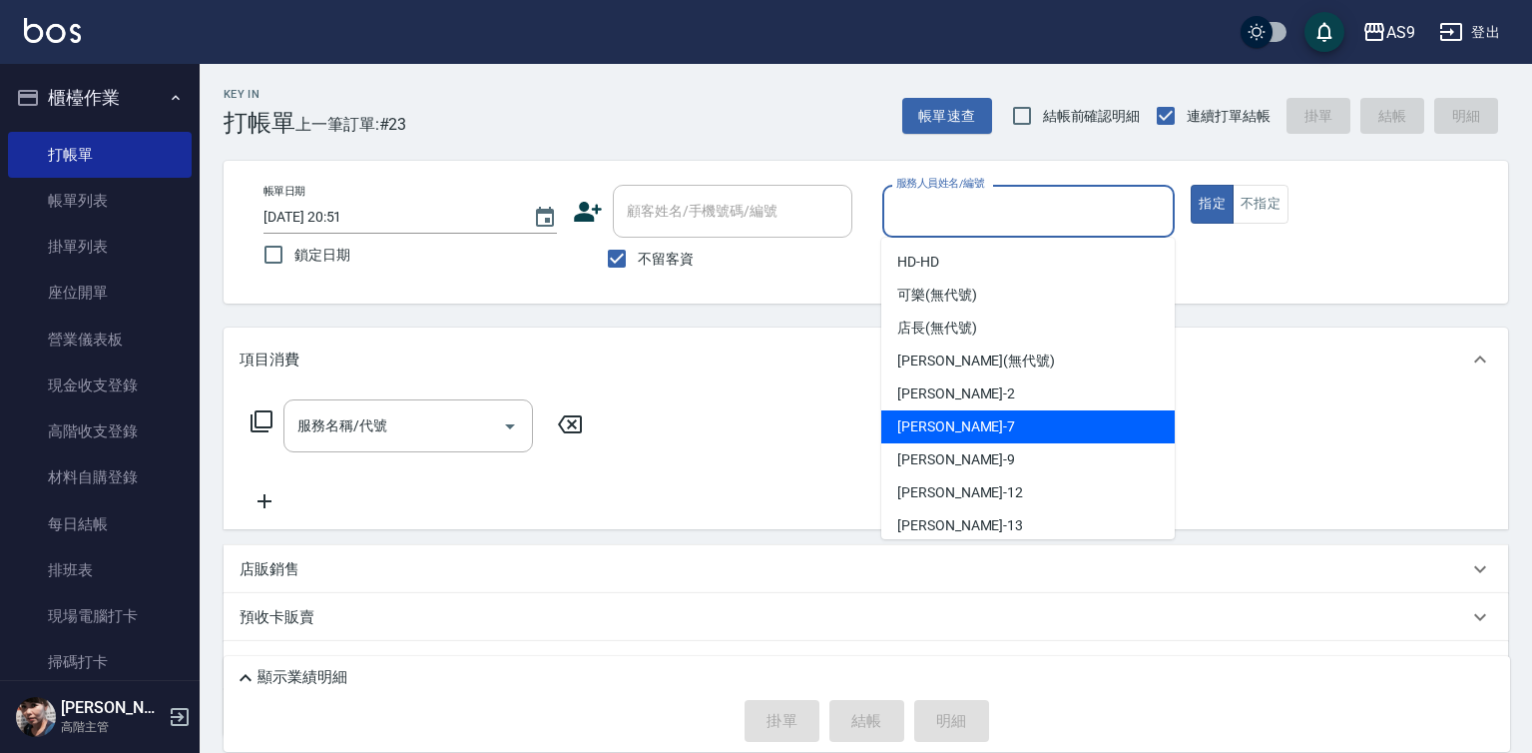
click at [951, 429] on div "Peggy -7" at bounding box center [1027, 426] width 293 height 33
type input "Peggy-7"
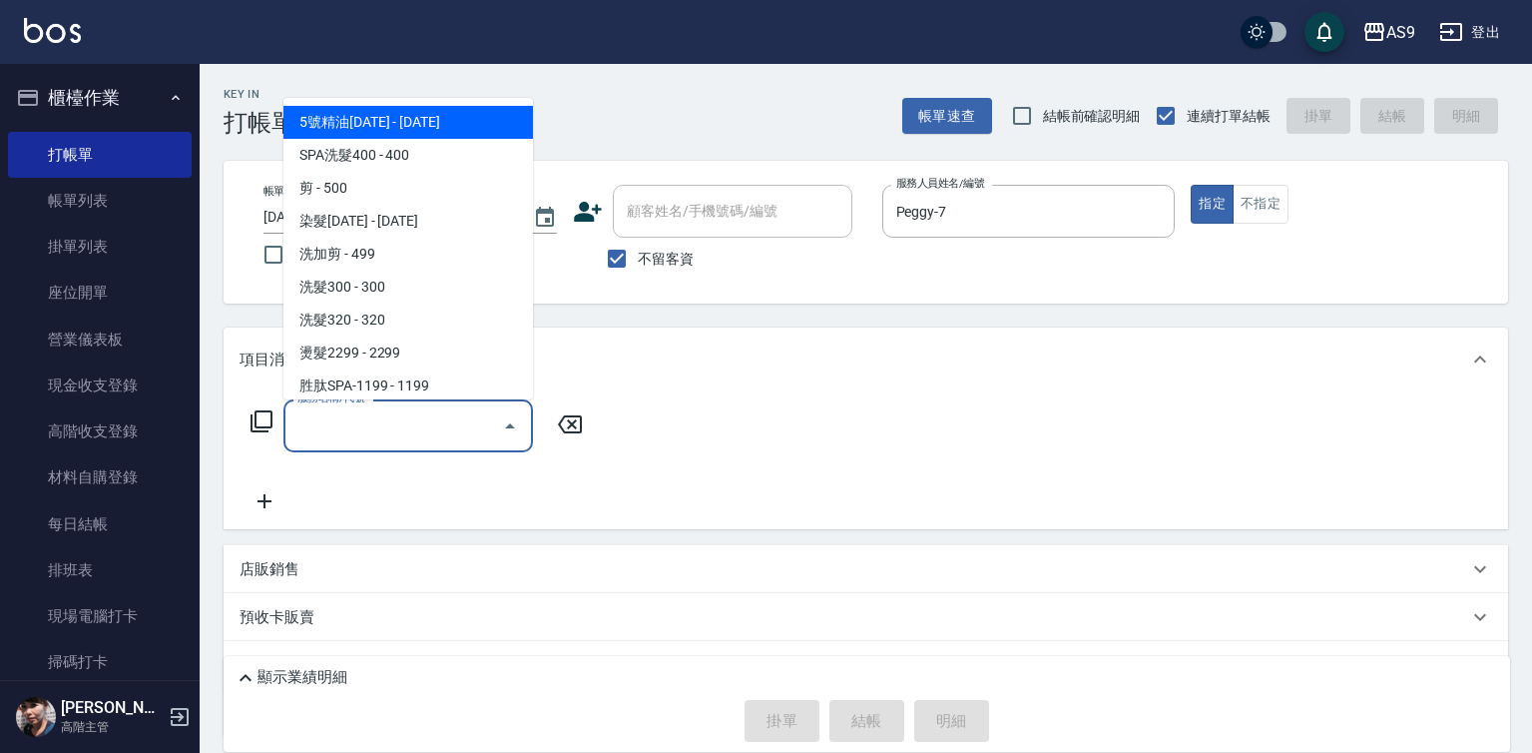
click at [414, 441] on input "服務名稱/代號" at bounding box center [393, 425] width 202 height 35
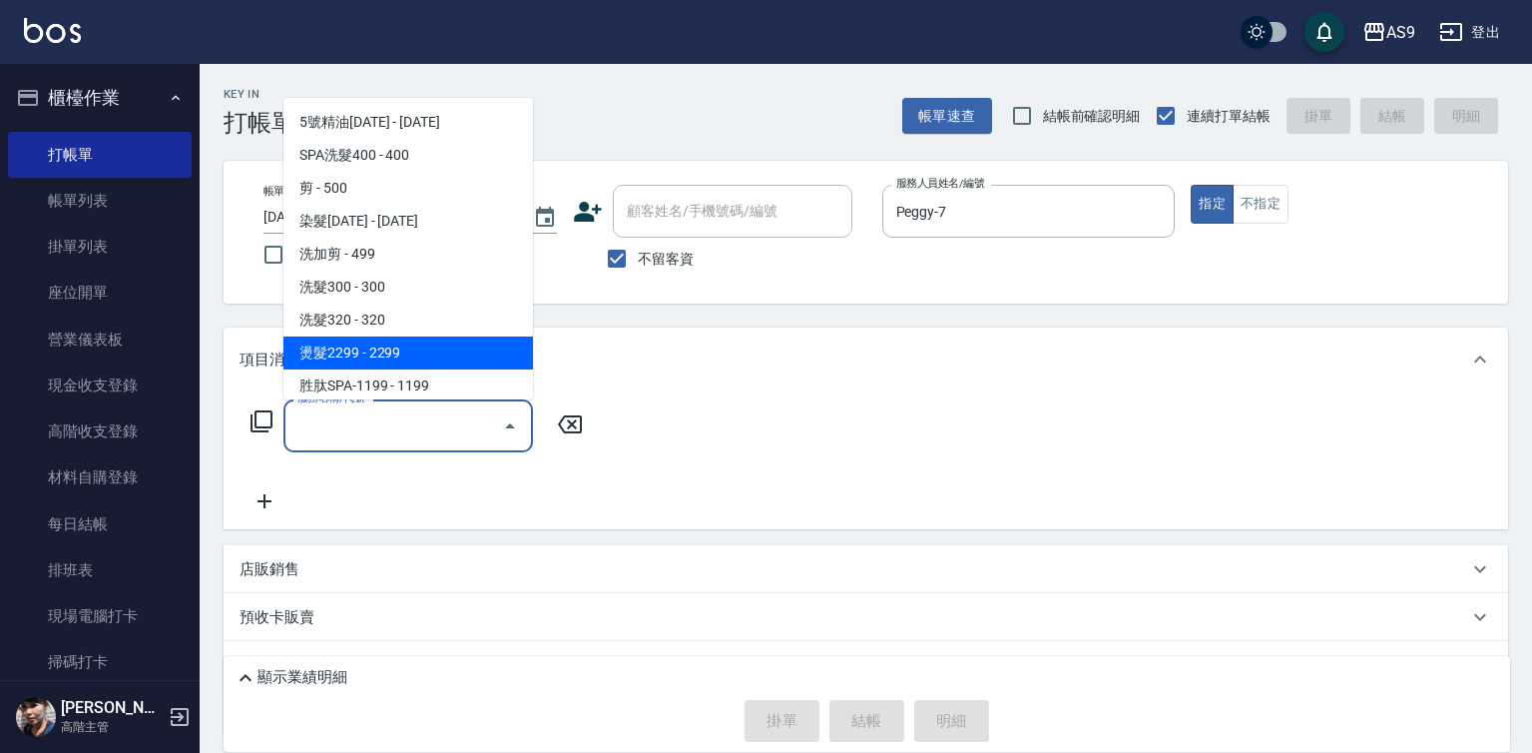
click at [391, 346] on span "燙髮2299 - 2299" at bounding box center [408, 352] width 250 height 33
type input "燙髮2299(燙2299)"
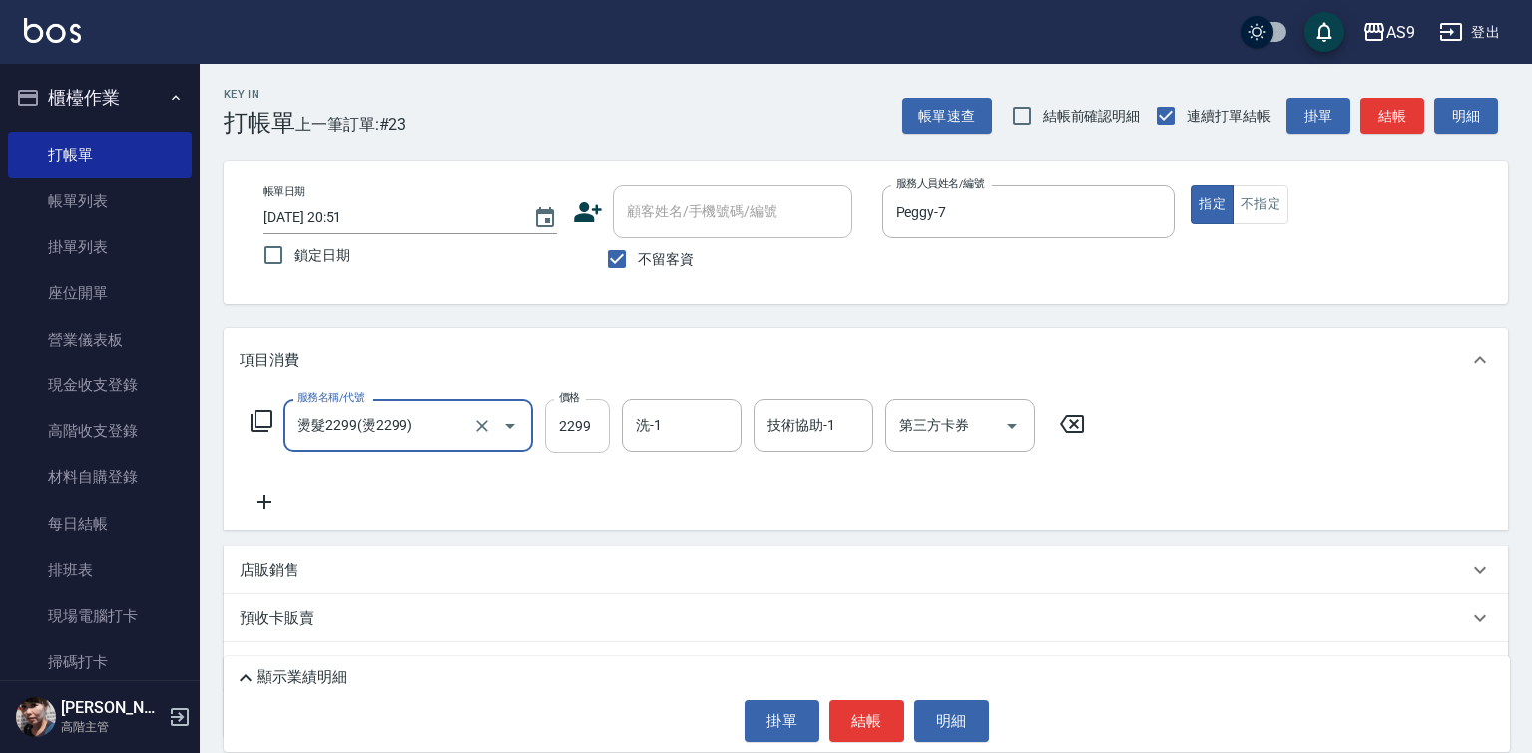
click at [581, 425] on input "2299" at bounding box center [577, 426] width 65 height 54
type input "2500"
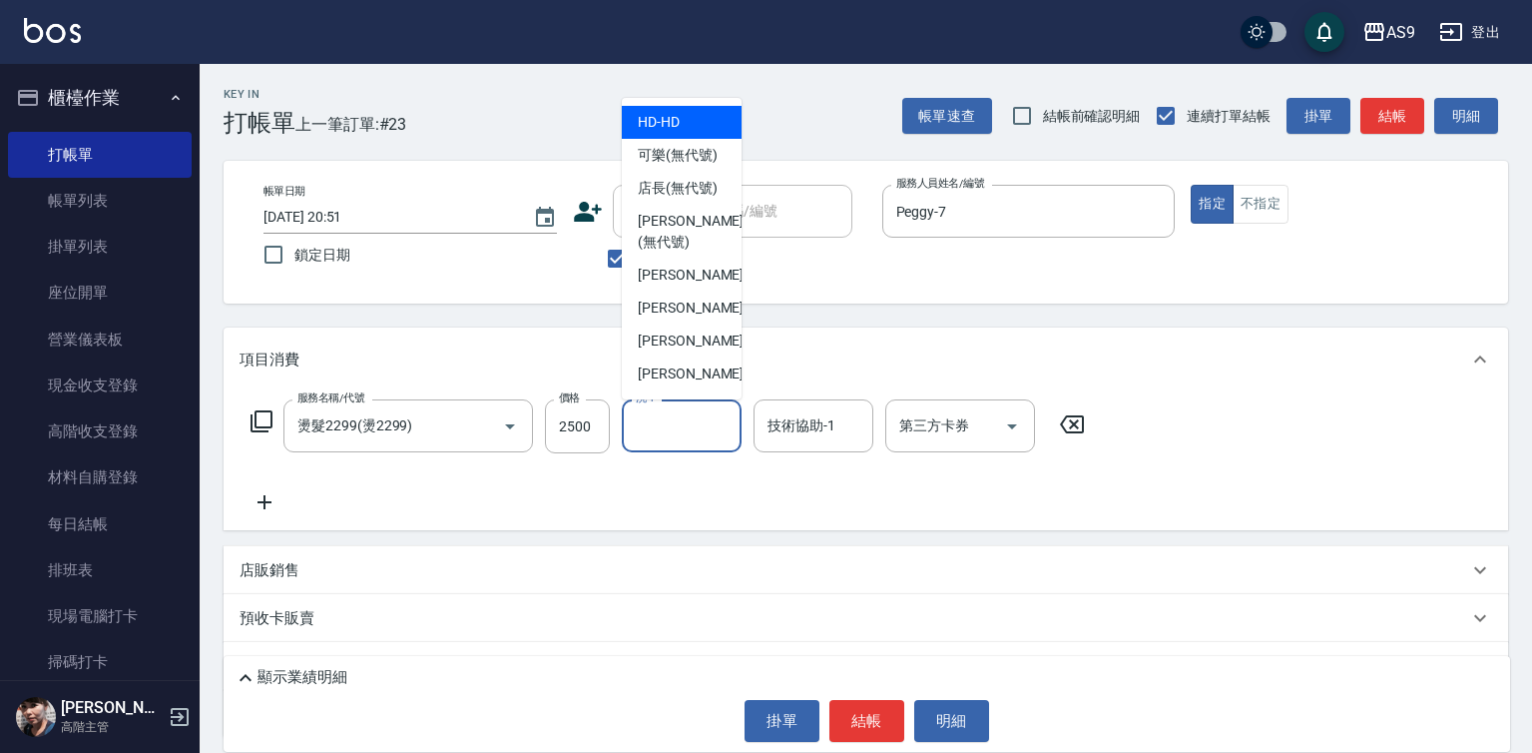
click at [638, 423] on input "洗-1" at bounding box center [682, 425] width 102 height 35
click at [672, 166] on span "可樂 (無代號)" at bounding box center [678, 155] width 80 height 21
type input "可樂(無代號)"
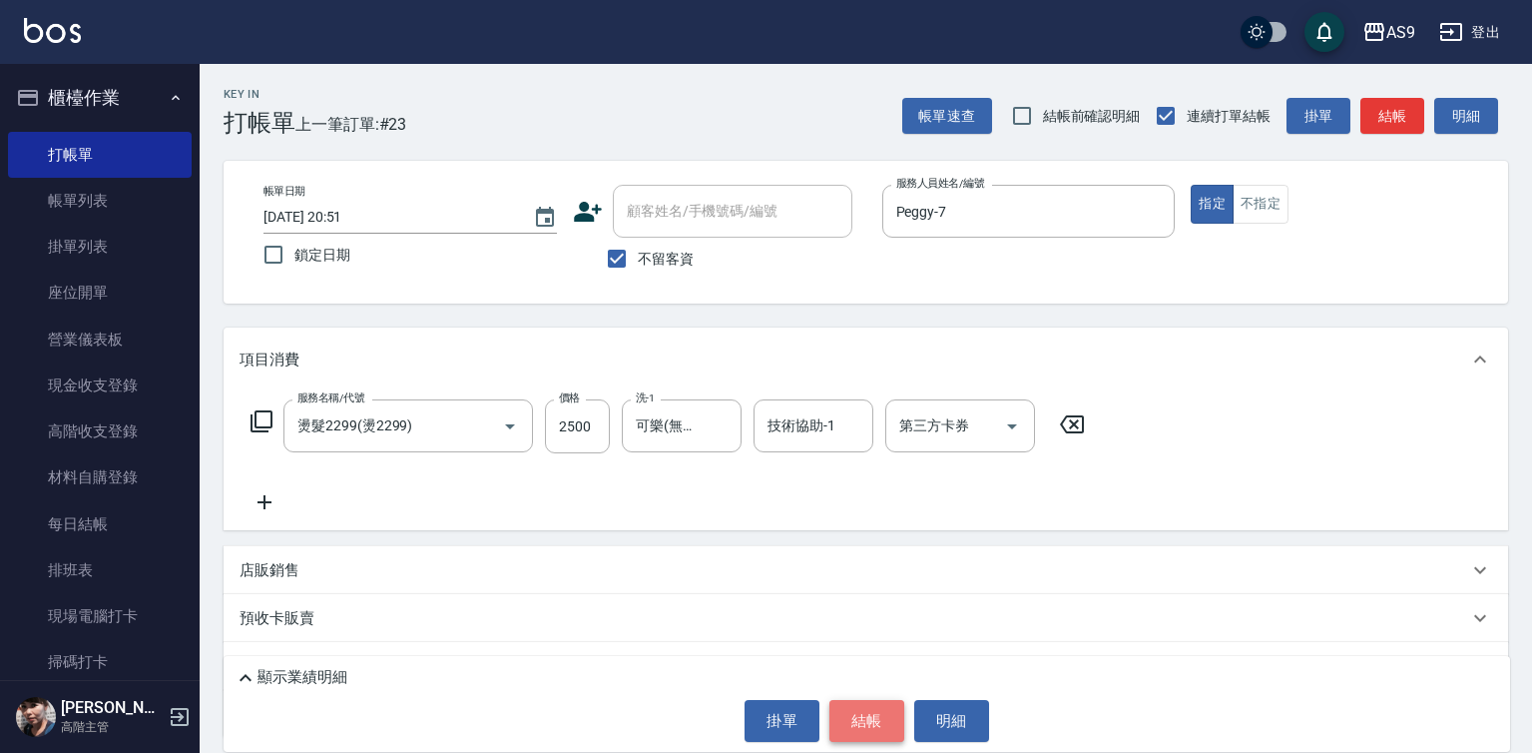
click at [868, 719] on button "結帳" at bounding box center [866, 721] width 75 height 42
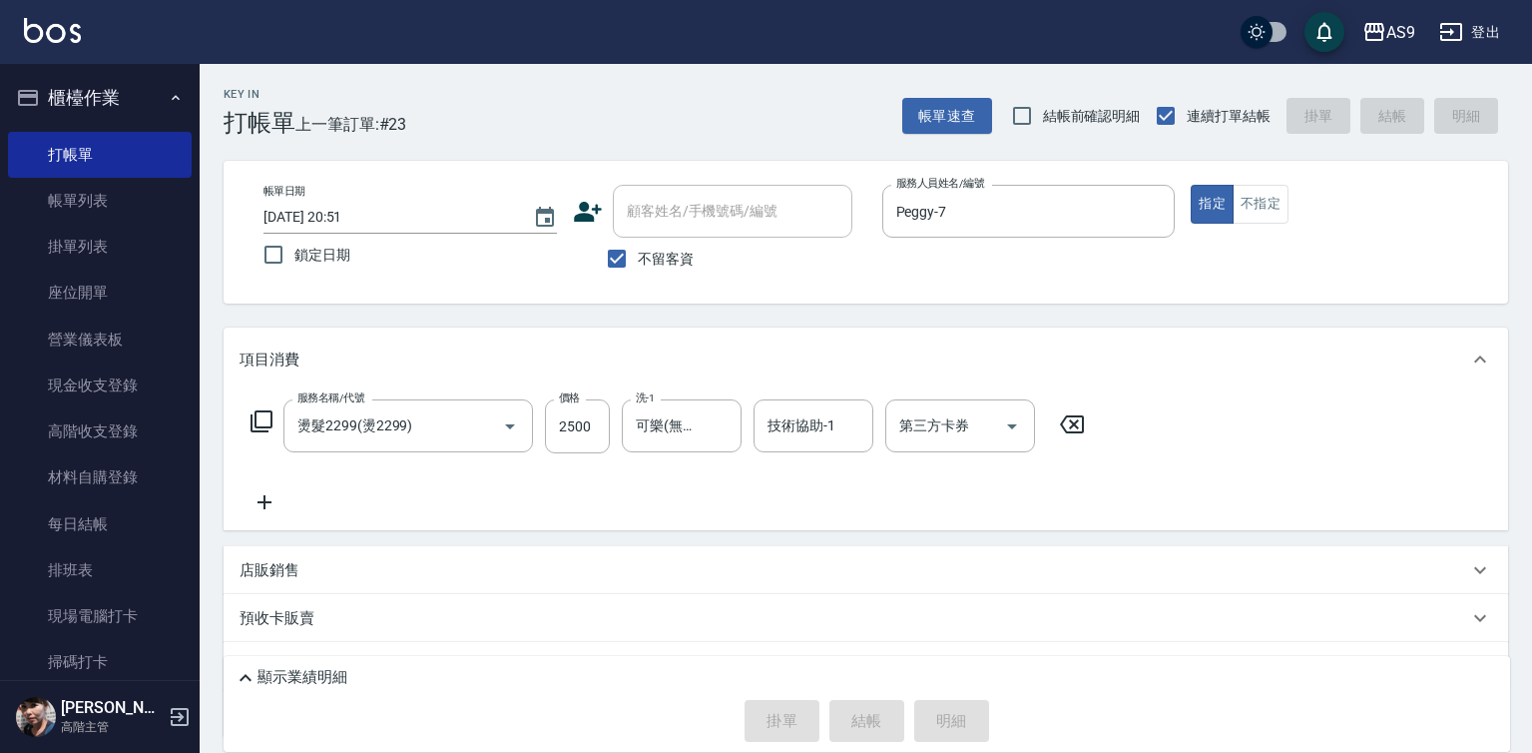
type input "[DATE] 20:52"
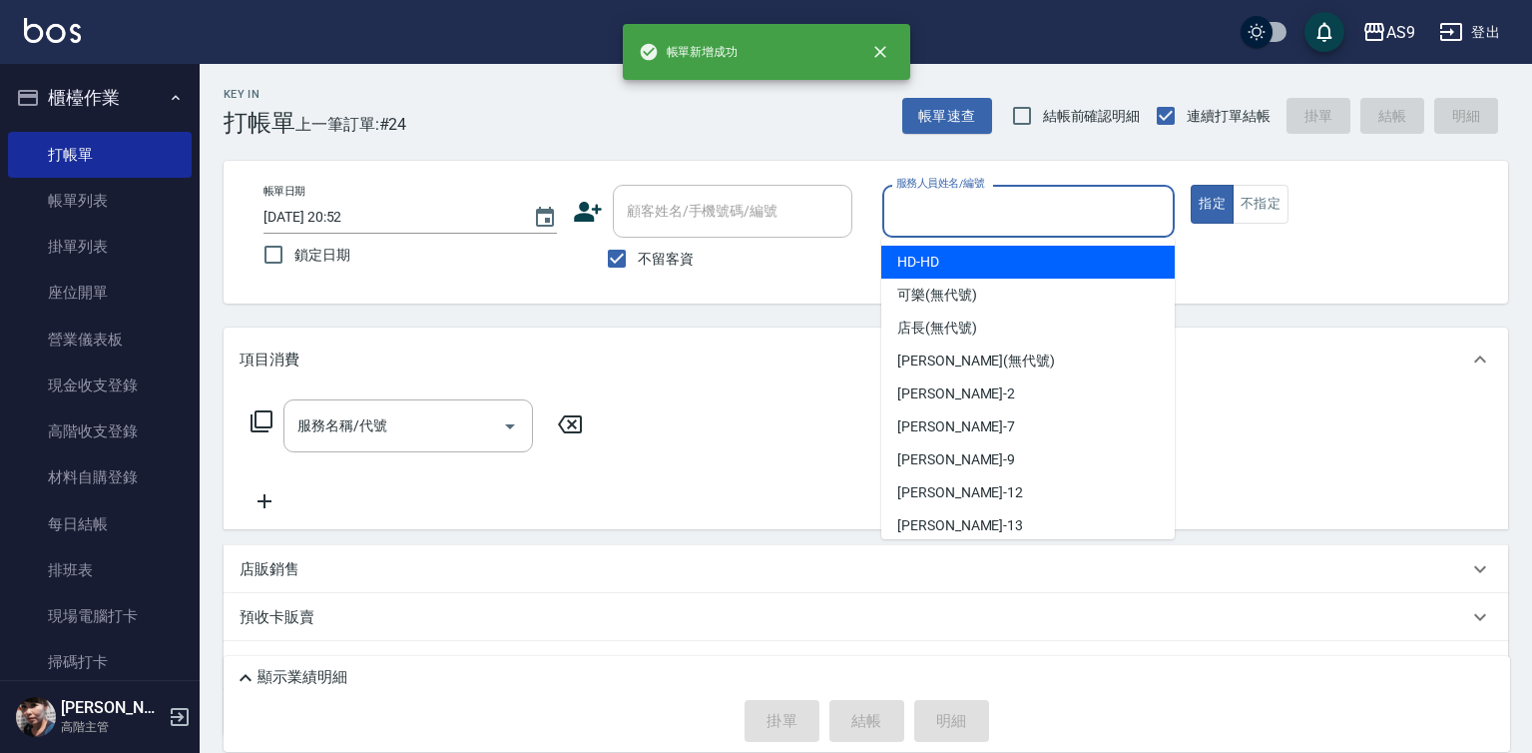
click at [946, 216] on input "服務人員姓名/編號" at bounding box center [1028, 211] width 275 height 35
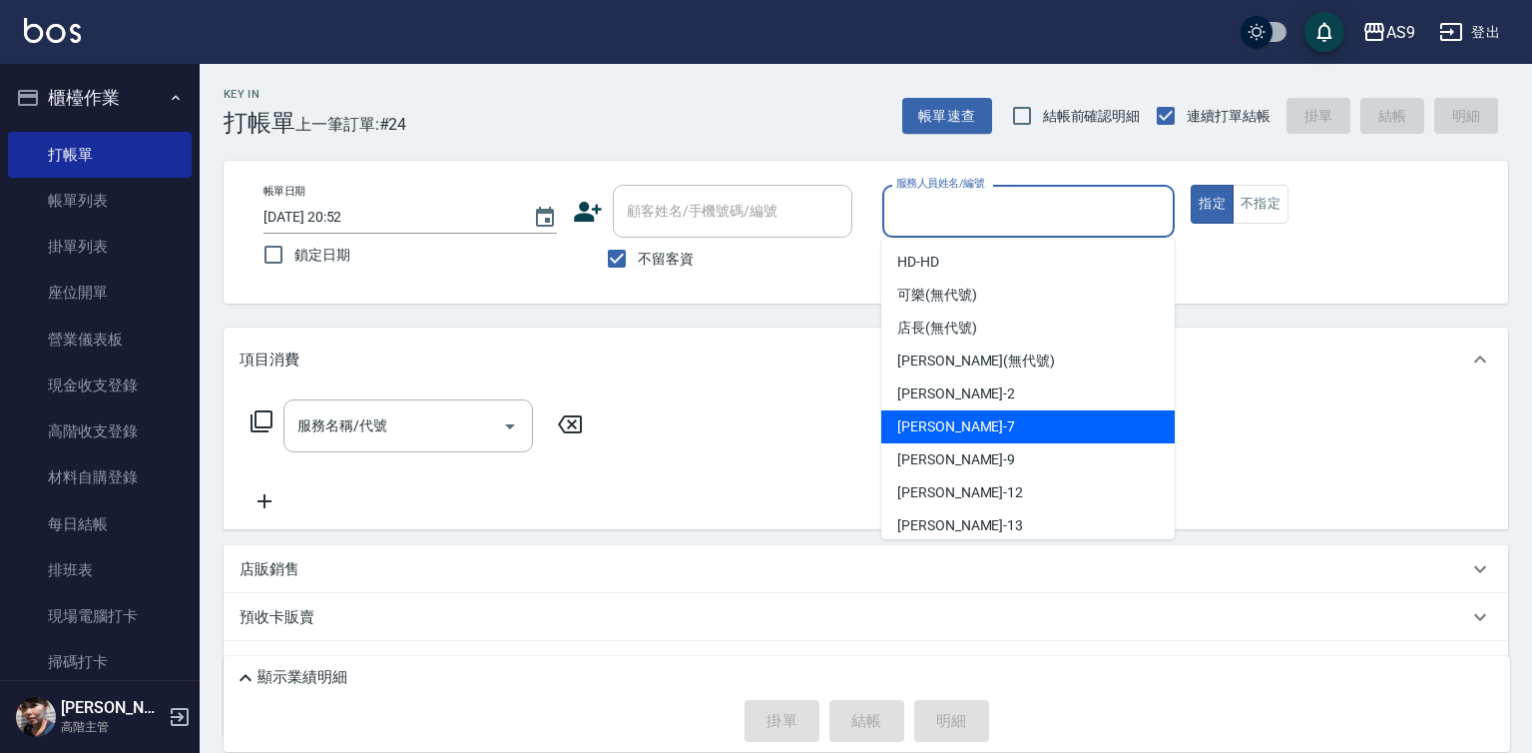
click at [989, 434] on div "Peggy -7" at bounding box center [1027, 426] width 293 height 33
type input "Peggy-7"
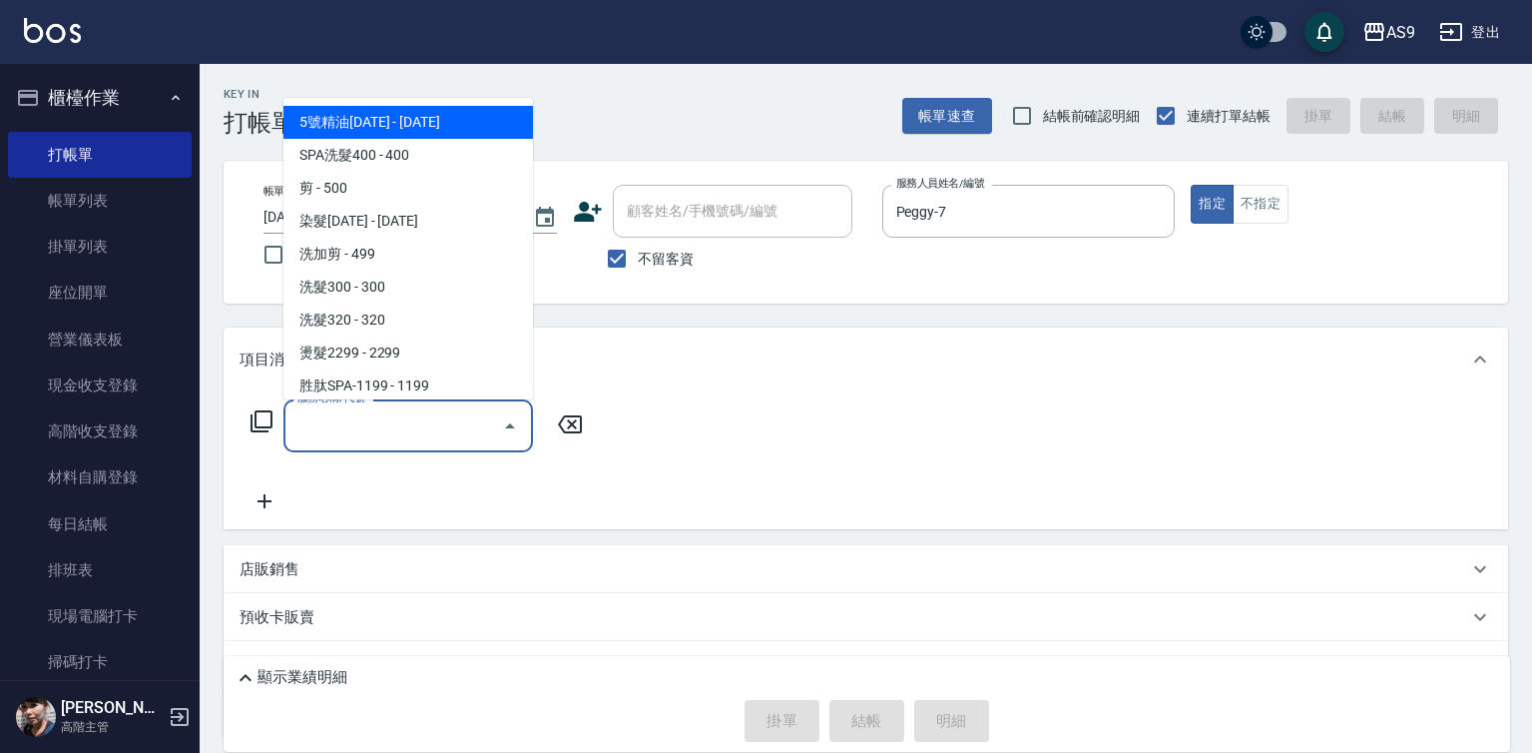
click at [429, 429] on input "服務名稱/代號" at bounding box center [393, 425] width 202 height 35
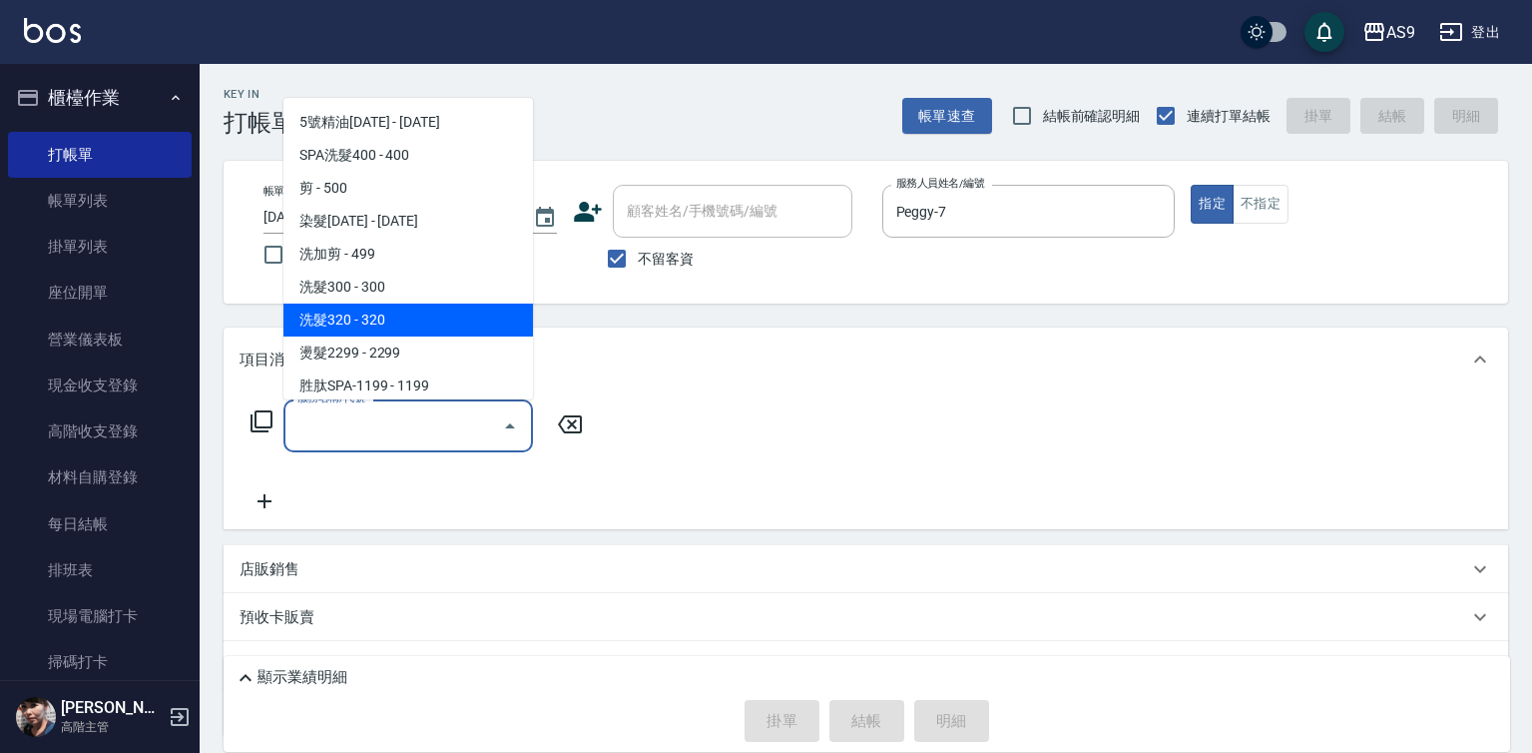
click at [372, 315] on span "洗髮320 - 320" at bounding box center [408, 319] width 250 height 33
type input "洗髮320(洗髮320)"
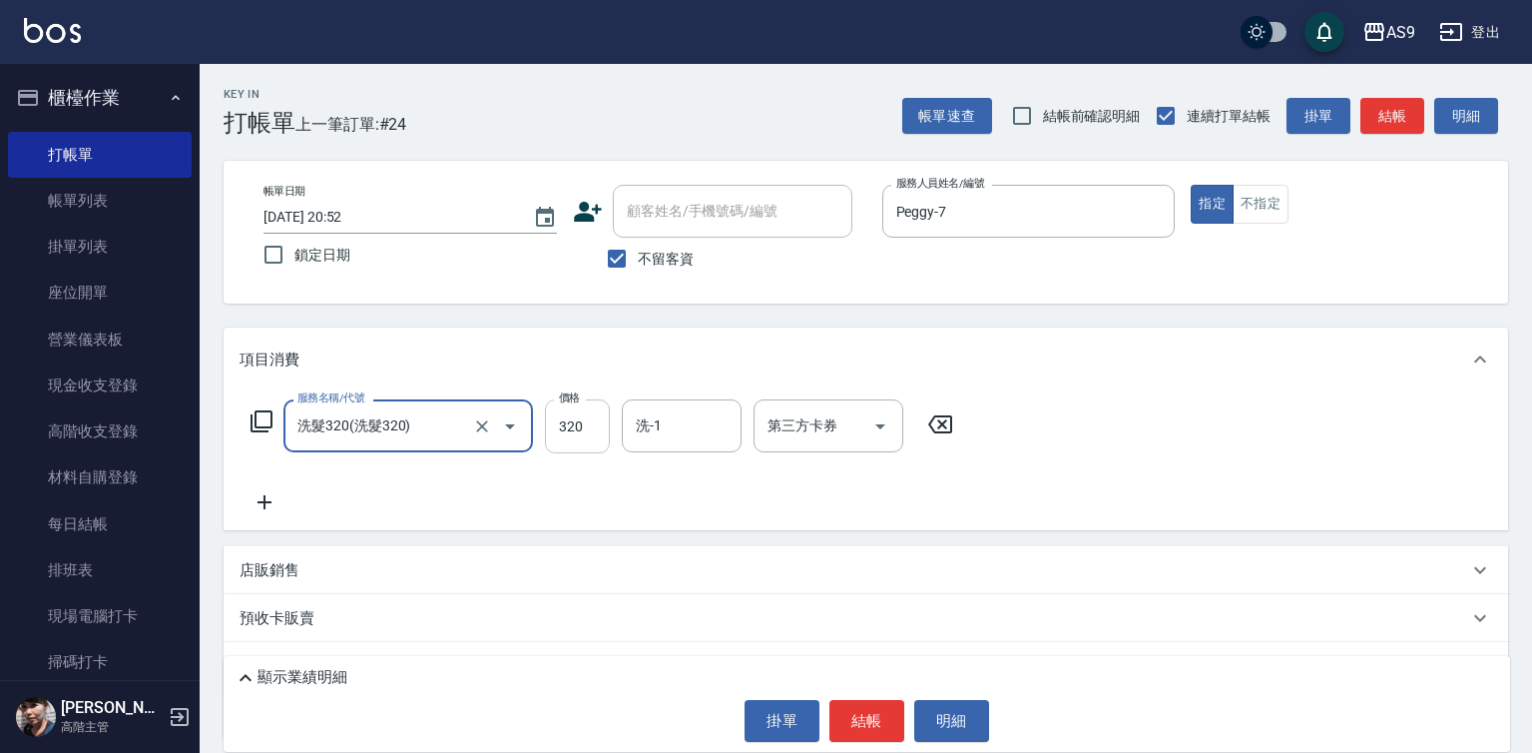
click at [561, 438] on input "320" at bounding box center [577, 426] width 65 height 54
click at [582, 436] on input "227320" at bounding box center [577, 426] width 65 height 54
type input "227"
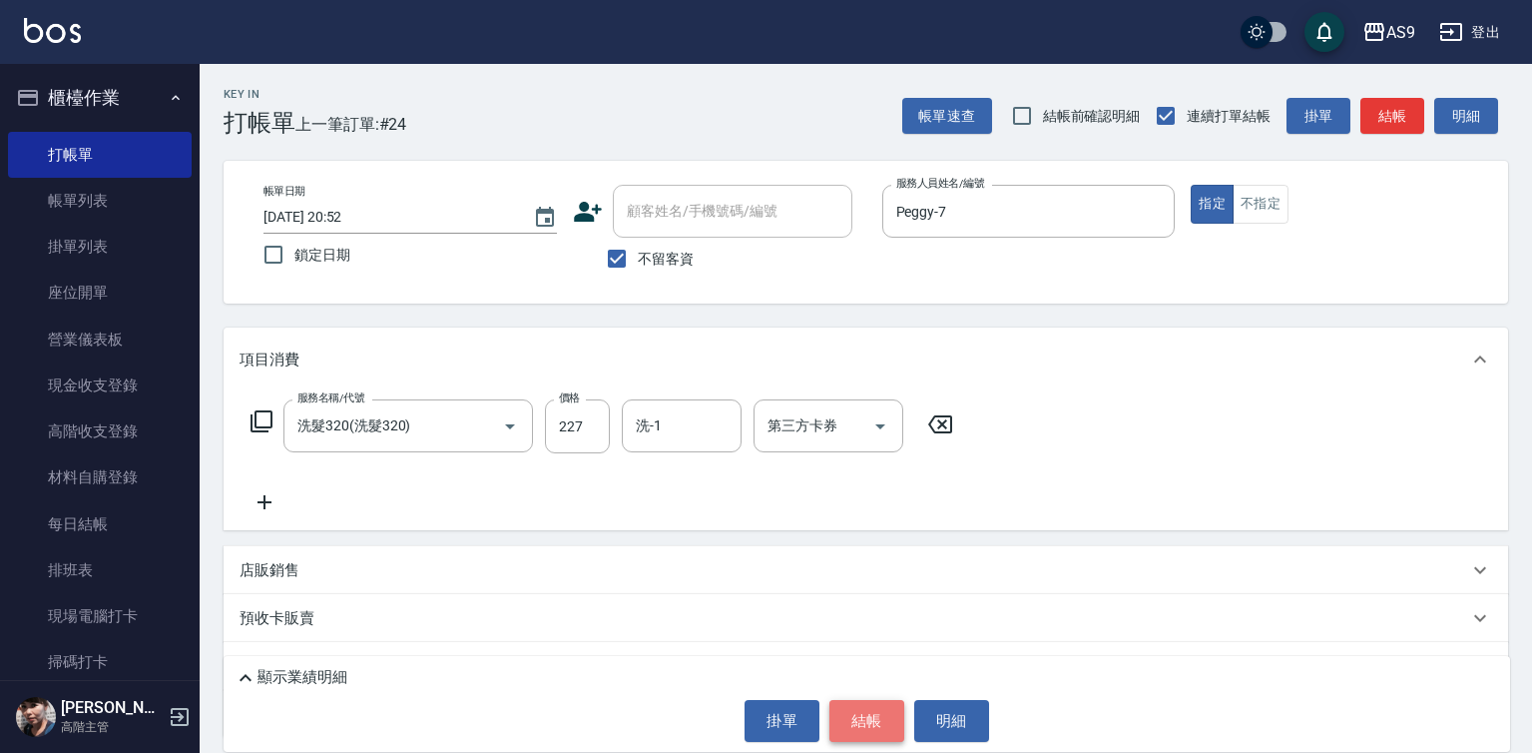
click at [868, 732] on button "結帳" at bounding box center [866, 721] width 75 height 42
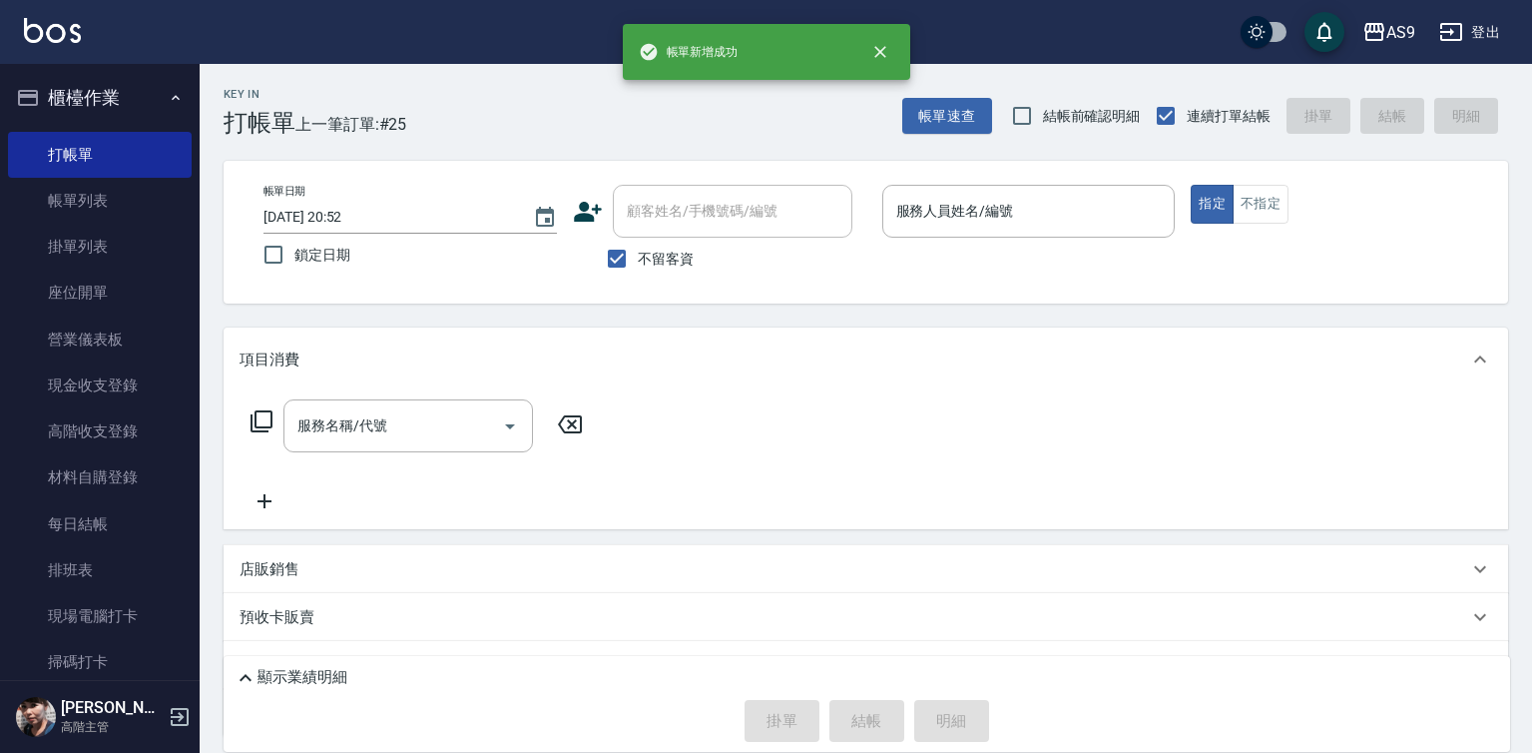
click at [873, 229] on div "帳單日期 [DATE] 20:52 鎖定日期 顧客姓名/手機號碼/編號 顧客姓名/手機號碼/編號 不留客資 服務人員姓名/編號 服務人員姓名/編號 指定 不指定" at bounding box center [866, 232] width 1237 height 95
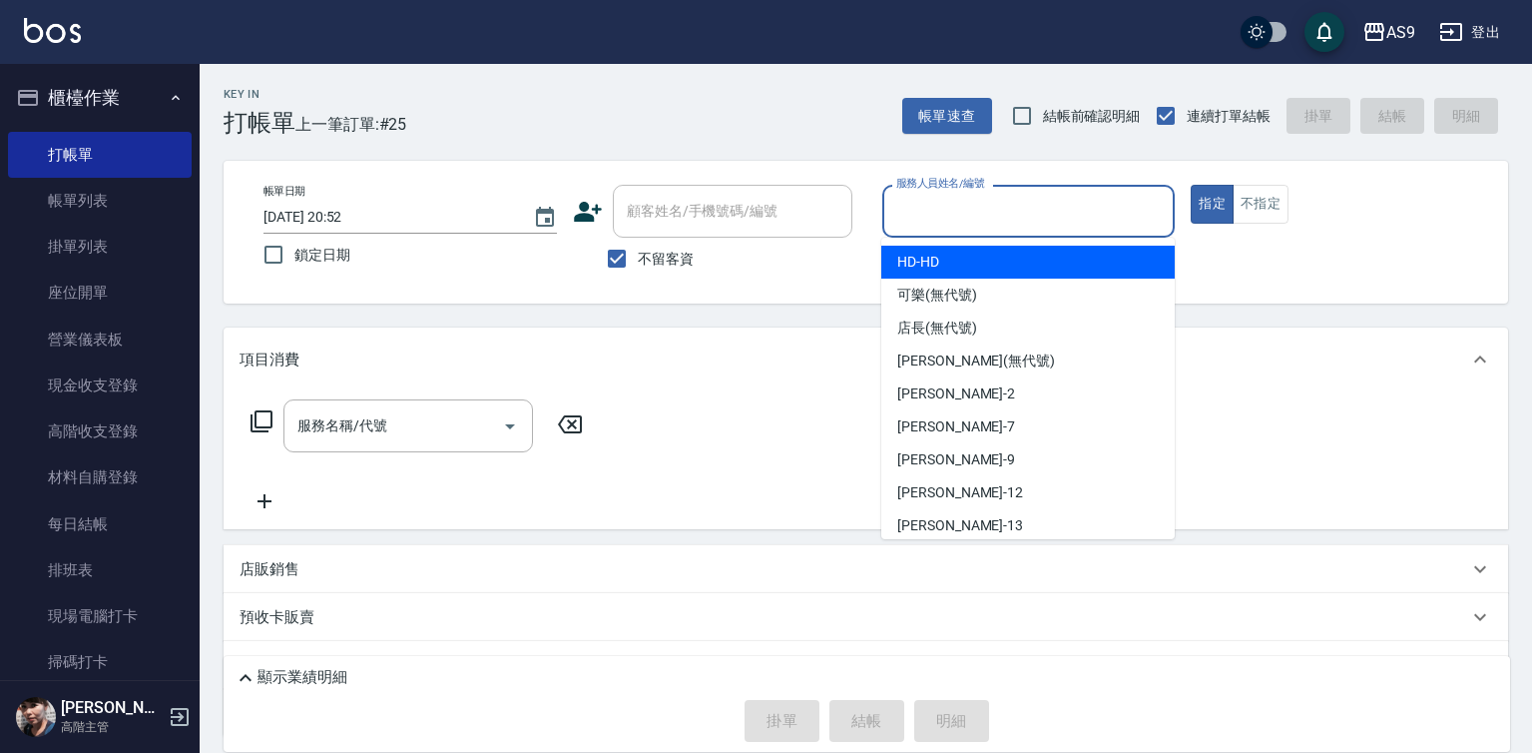
click at [969, 224] on input "服務人員姓名/編號" at bounding box center [1028, 211] width 275 height 35
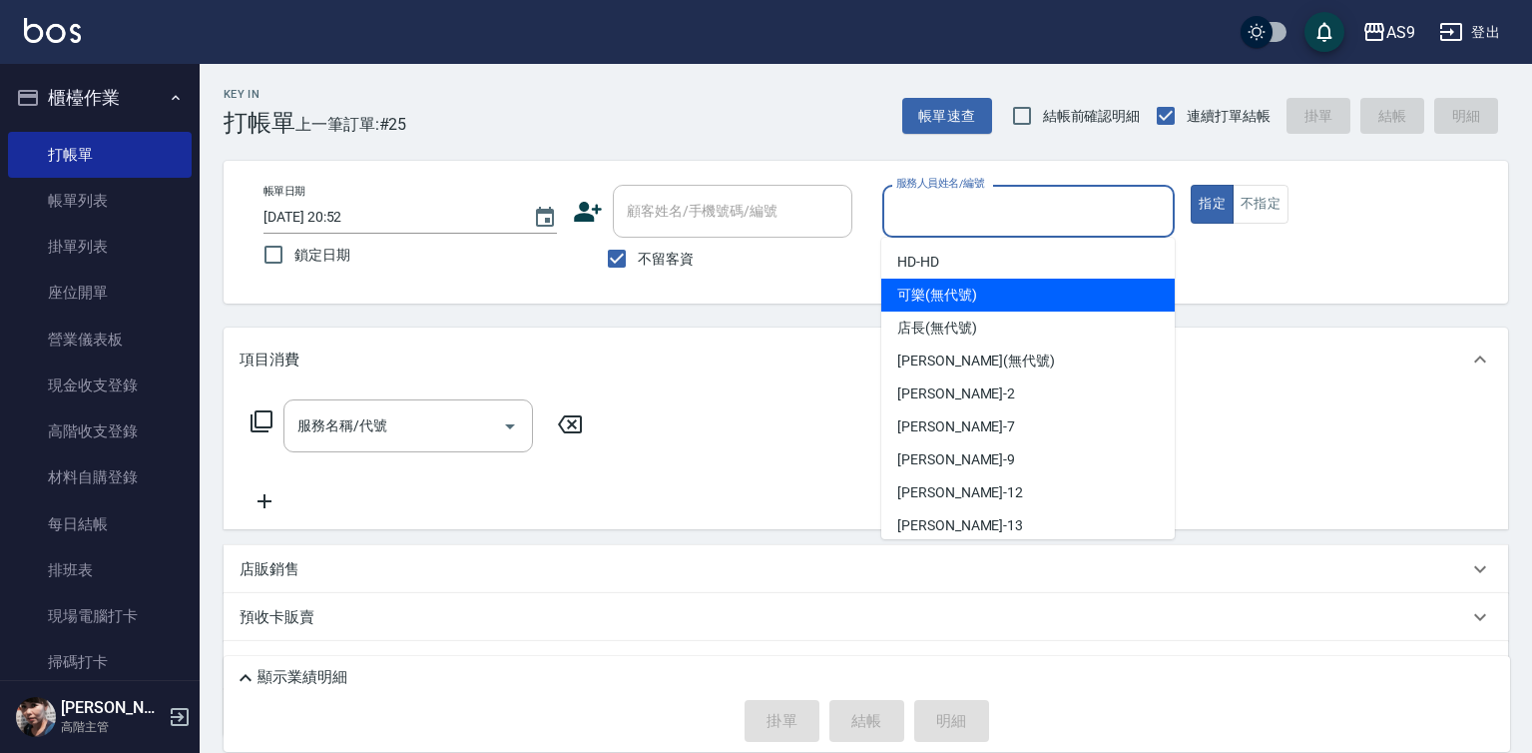
click at [956, 292] on span "可樂 (無代號)" at bounding box center [937, 294] width 80 height 21
type input "可樂(無代號)"
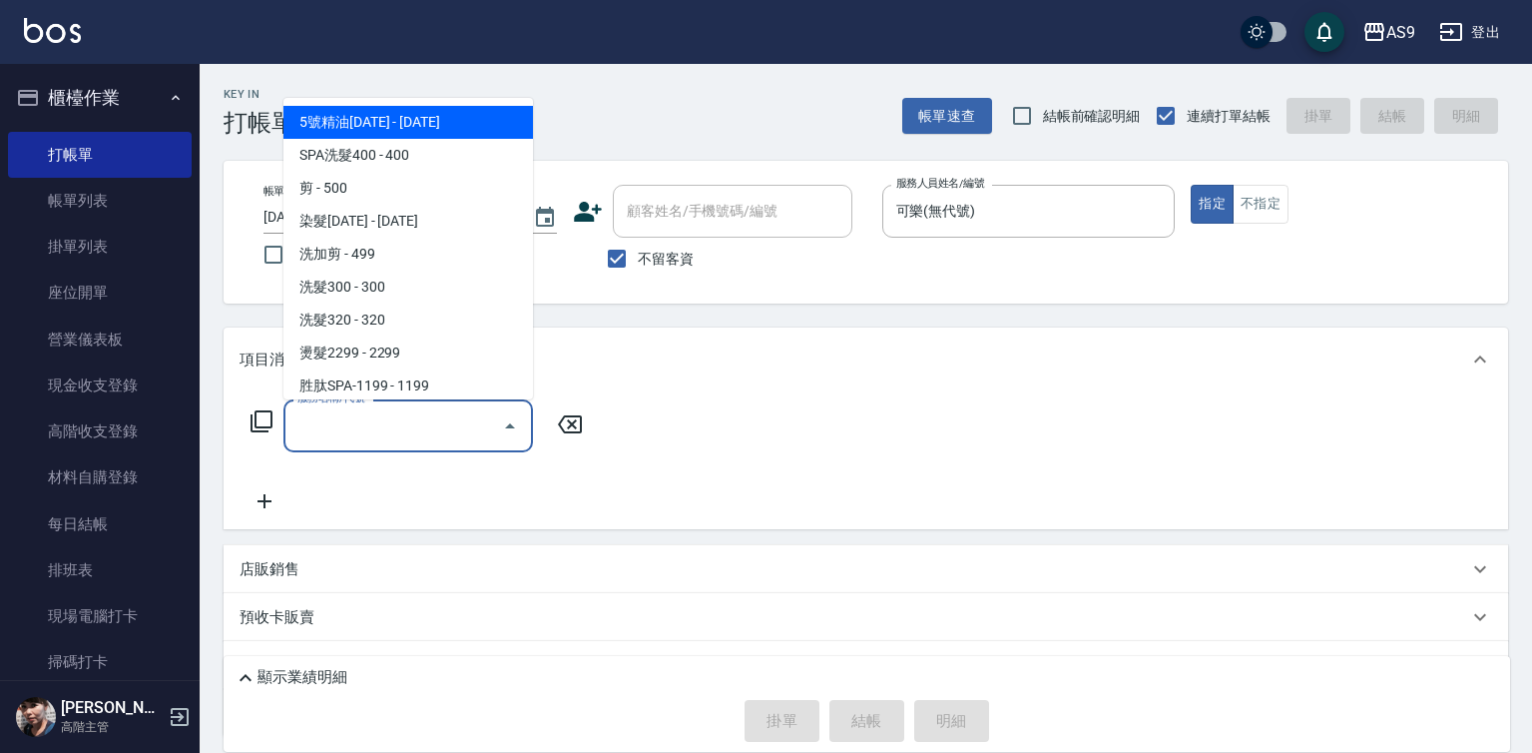
click at [437, 423] on input "服務名稱/代號" at bounding box center [393, 425] width 202 height 35
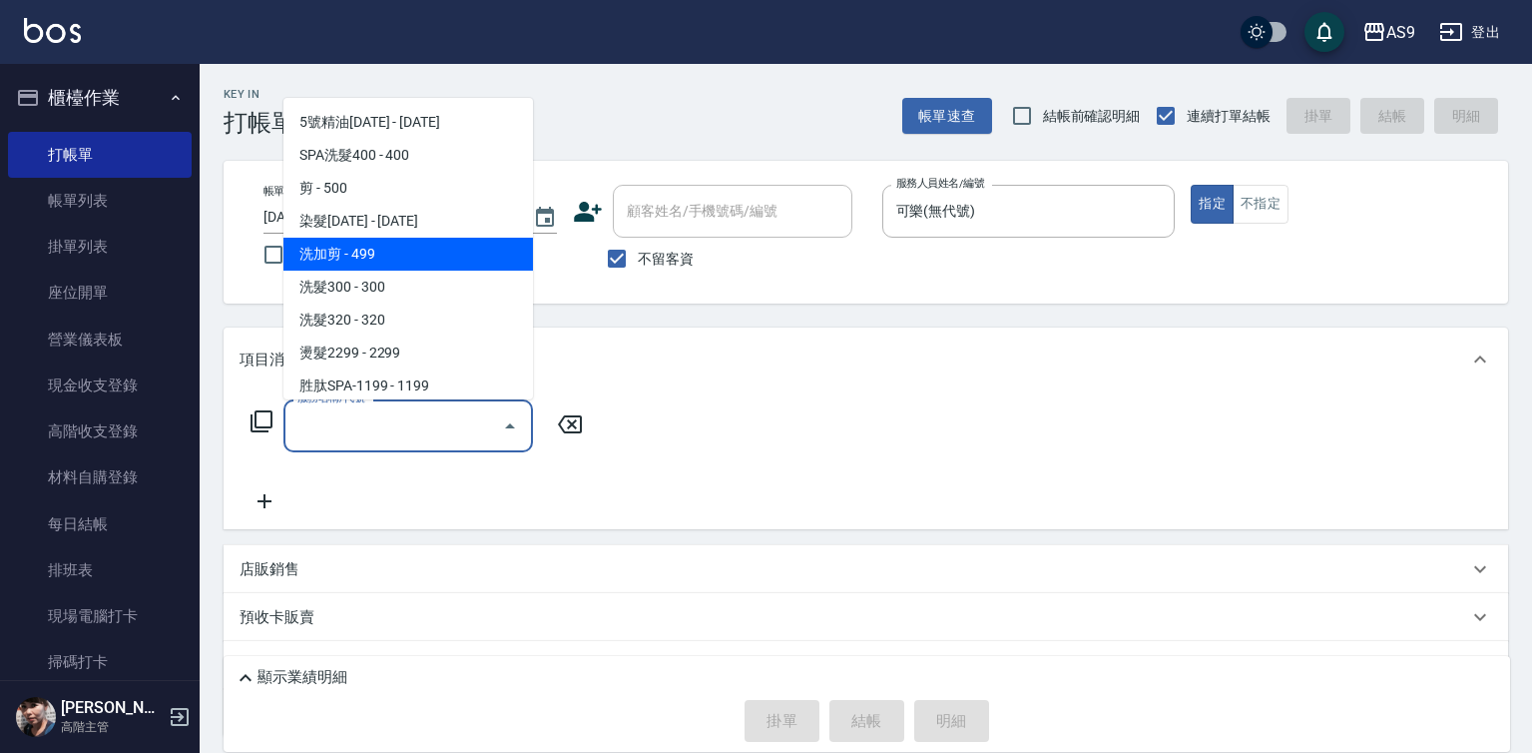
click at [385, 259] on span "洗加剪 - 499" at bounding box center [408, 254] width 250 height 33
type input "洗加剪(洗加剪)"
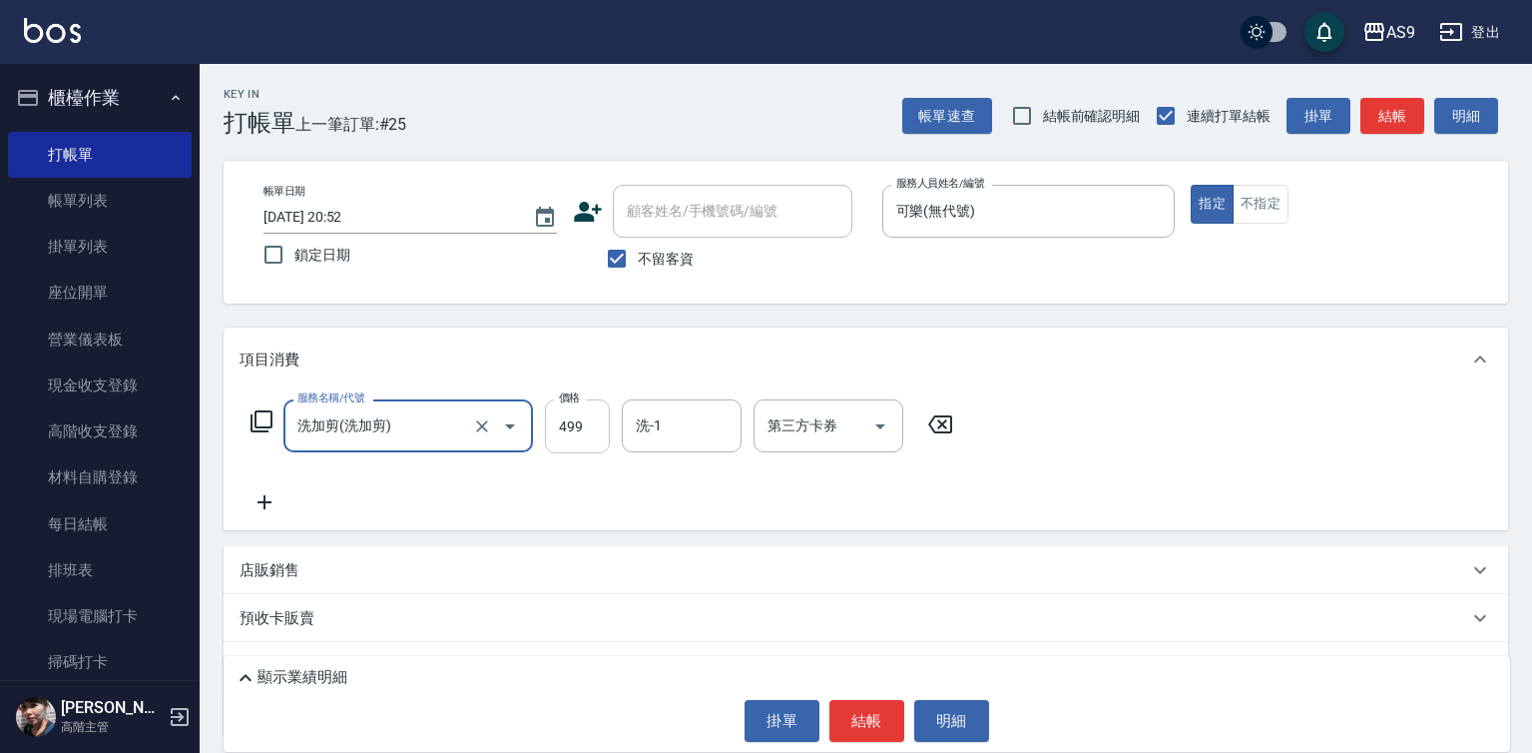
click at [575, 431] on input "499" at bounding box center [577, 426] width 65 height 54
type input "700"
click at [880, 723] on button "結帳" at bounding box center [866, 721] width 75 height 42
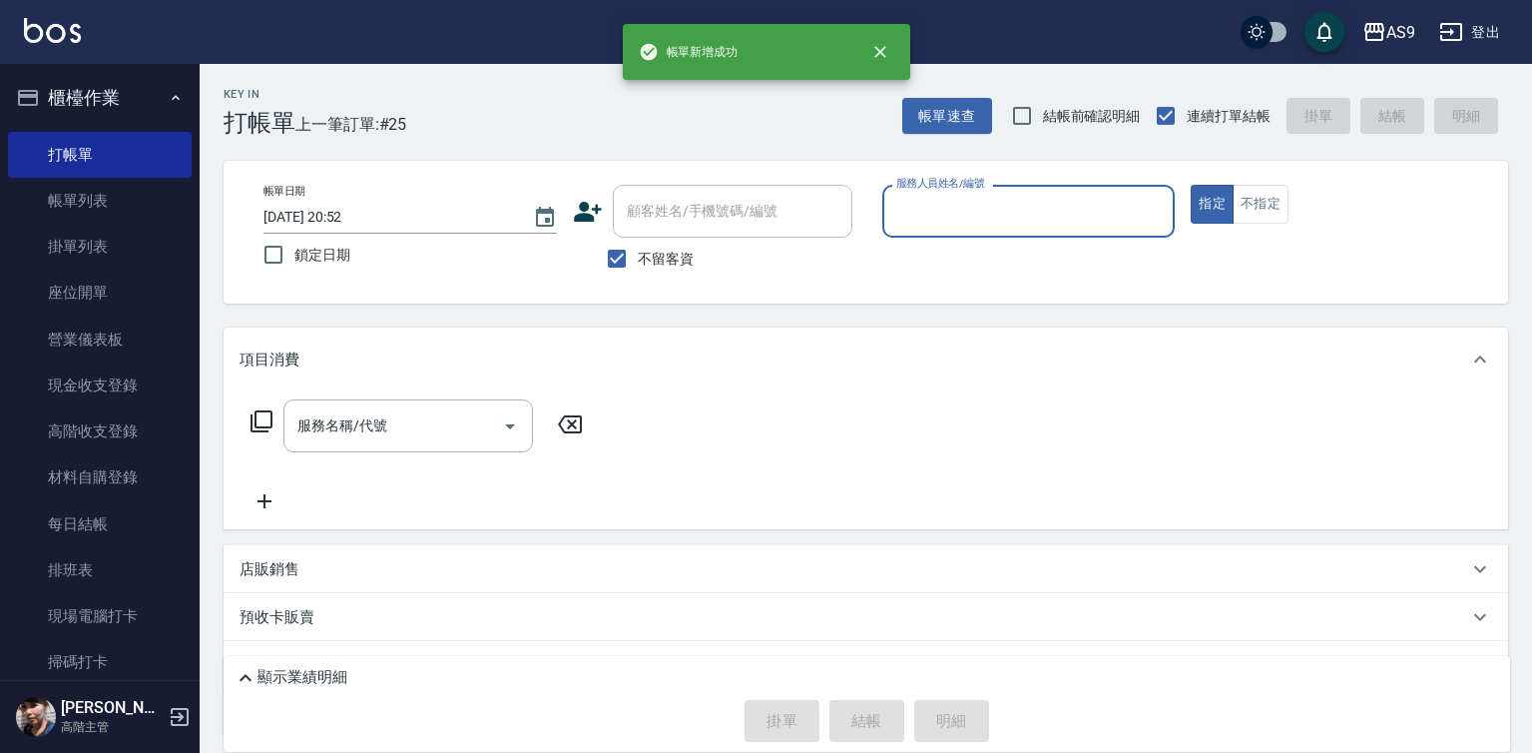
drag, startPoint x: 951, startPoint y: 190, endPoint x: 966, endPoint y: 266, distance: 77.3
click at [951, 203] on div "服務人員姓名/編號 服務人員姓名/編號" at bounding box center [1028, 211] width 293 height 53
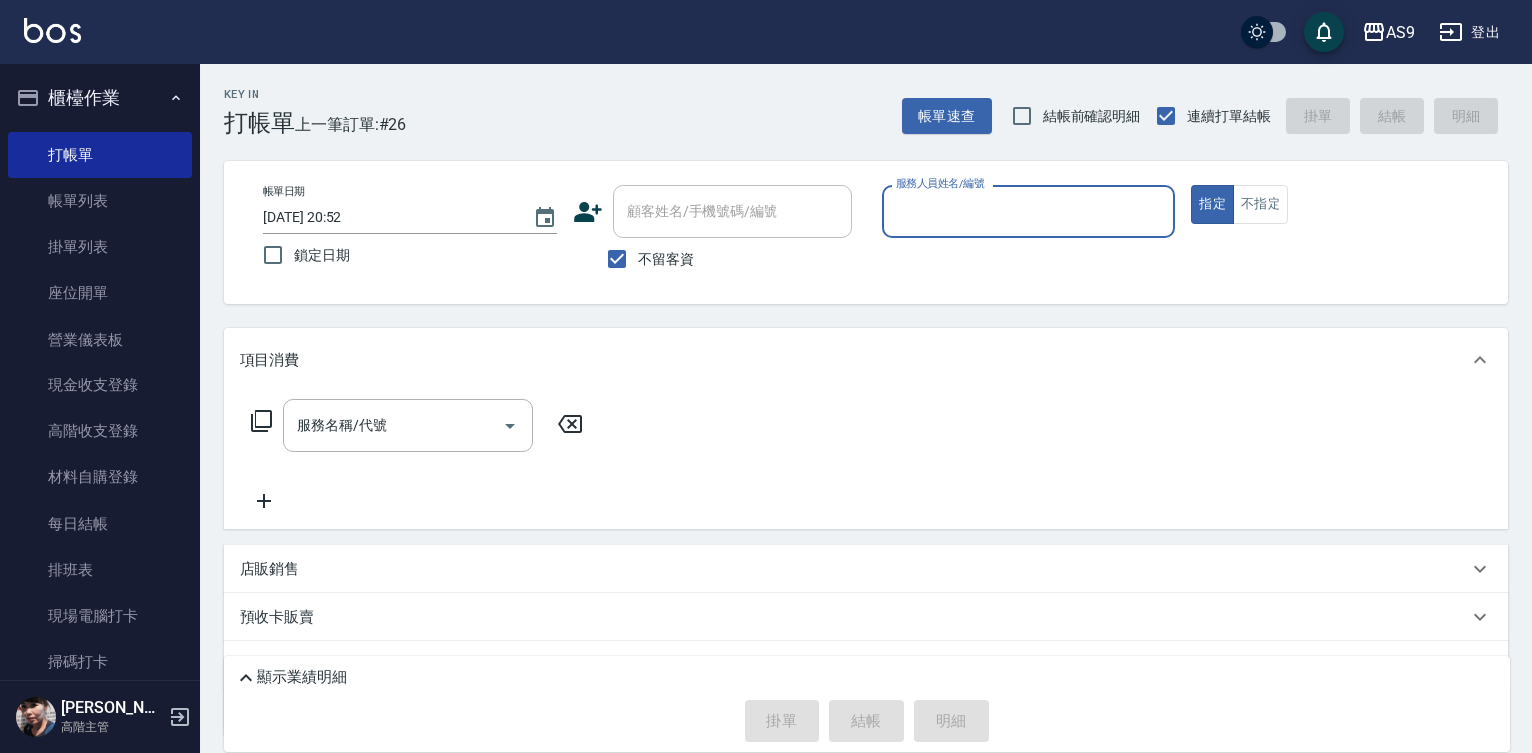
click at [965, 226] on input "服務人員姓名/編號" at bounding box center [1028, 211] width 275 height 35
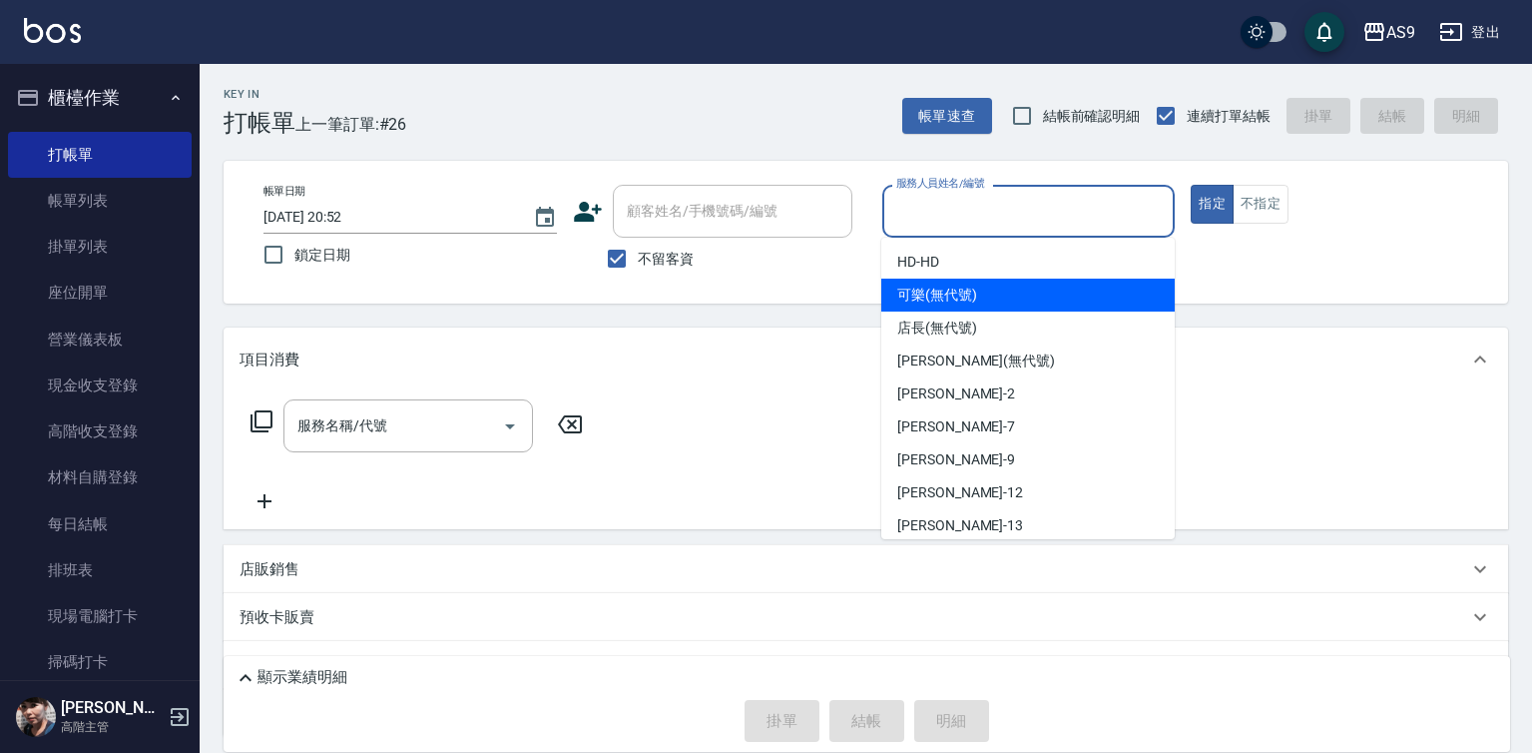
click at [983, 296] on div "可樂 (無代號)" at bounding box center [1027, 294] width 293 height 33
type input "可樂(無代號)"
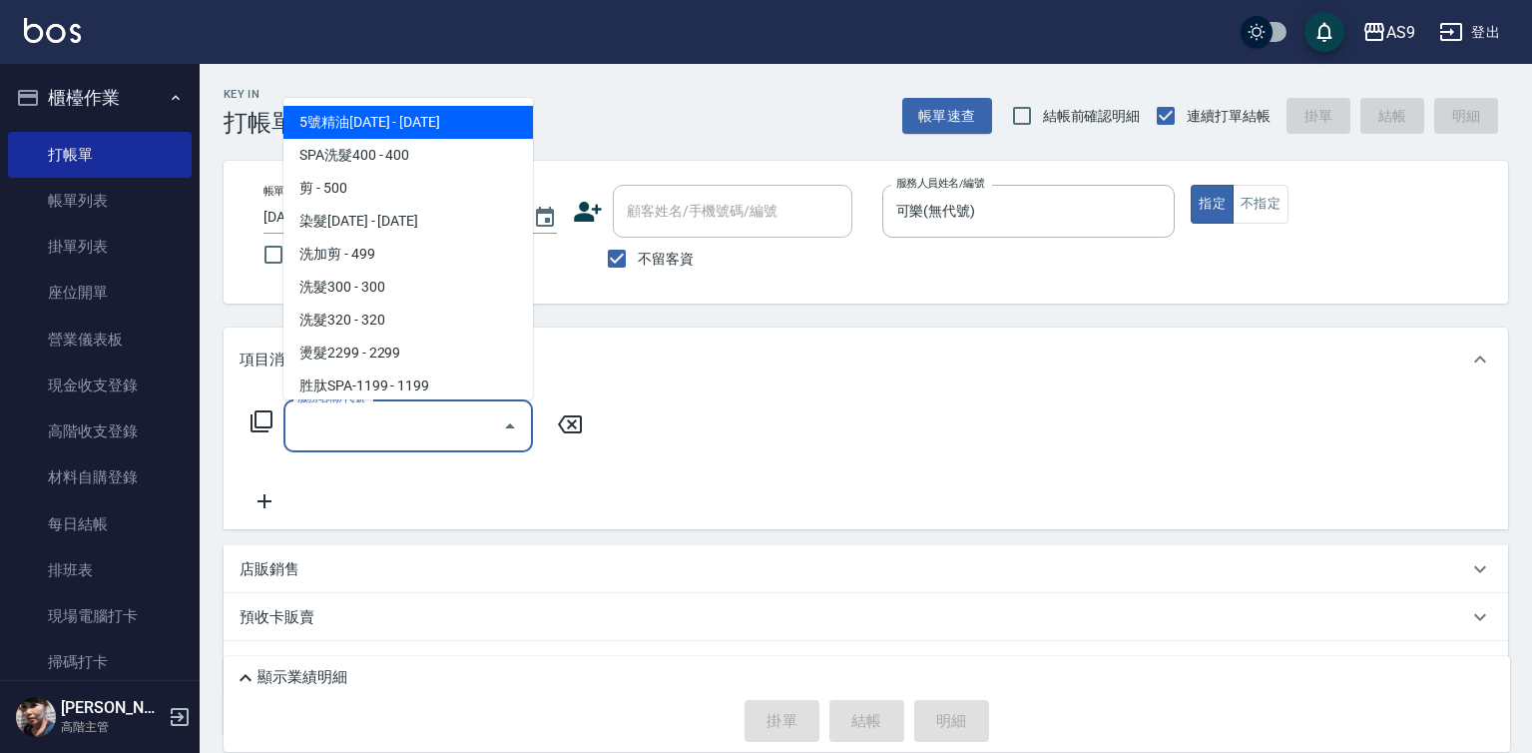
click at [456, 422] on input "服務名稱/代號" at bounding box center [393, 425] width 202 height 35
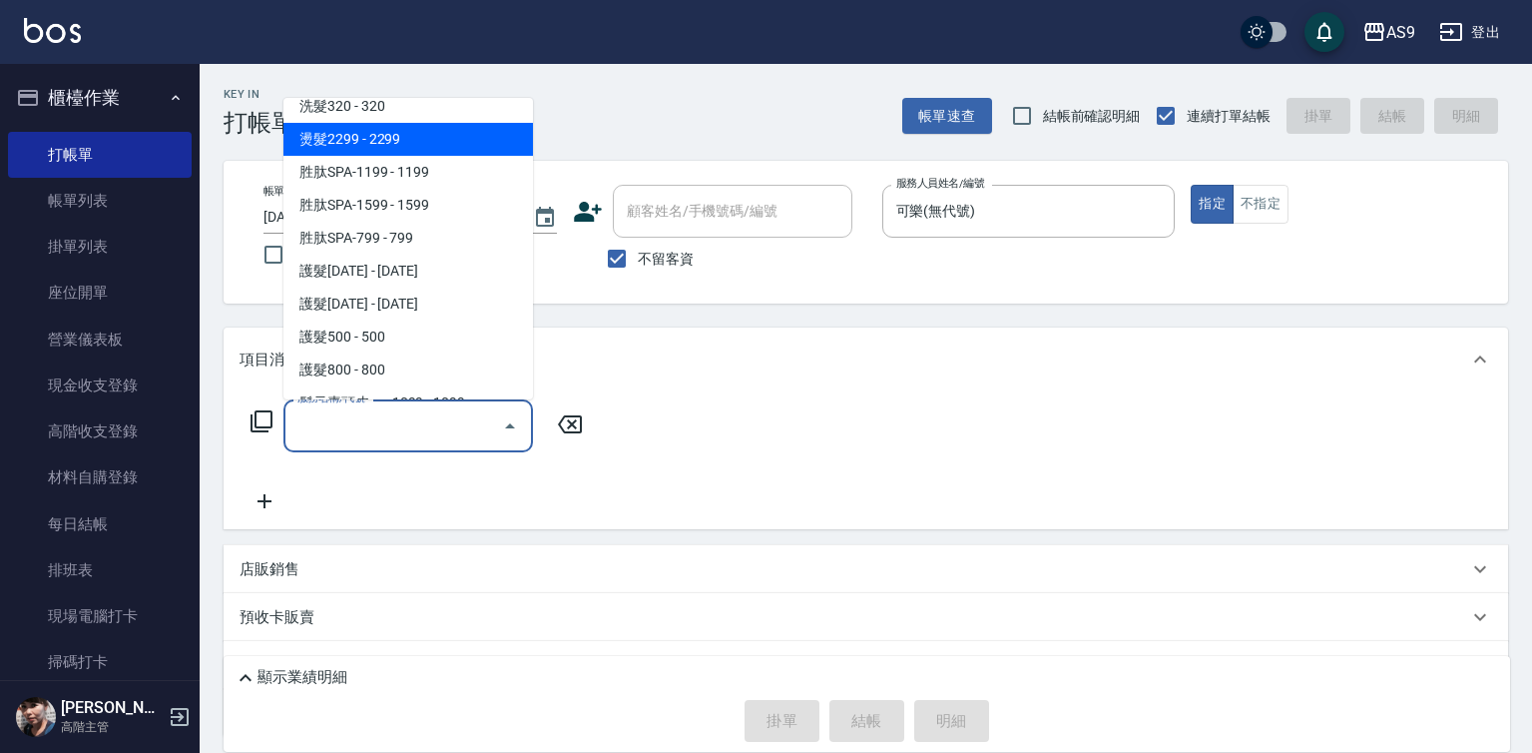
scroll to position [299, 0]
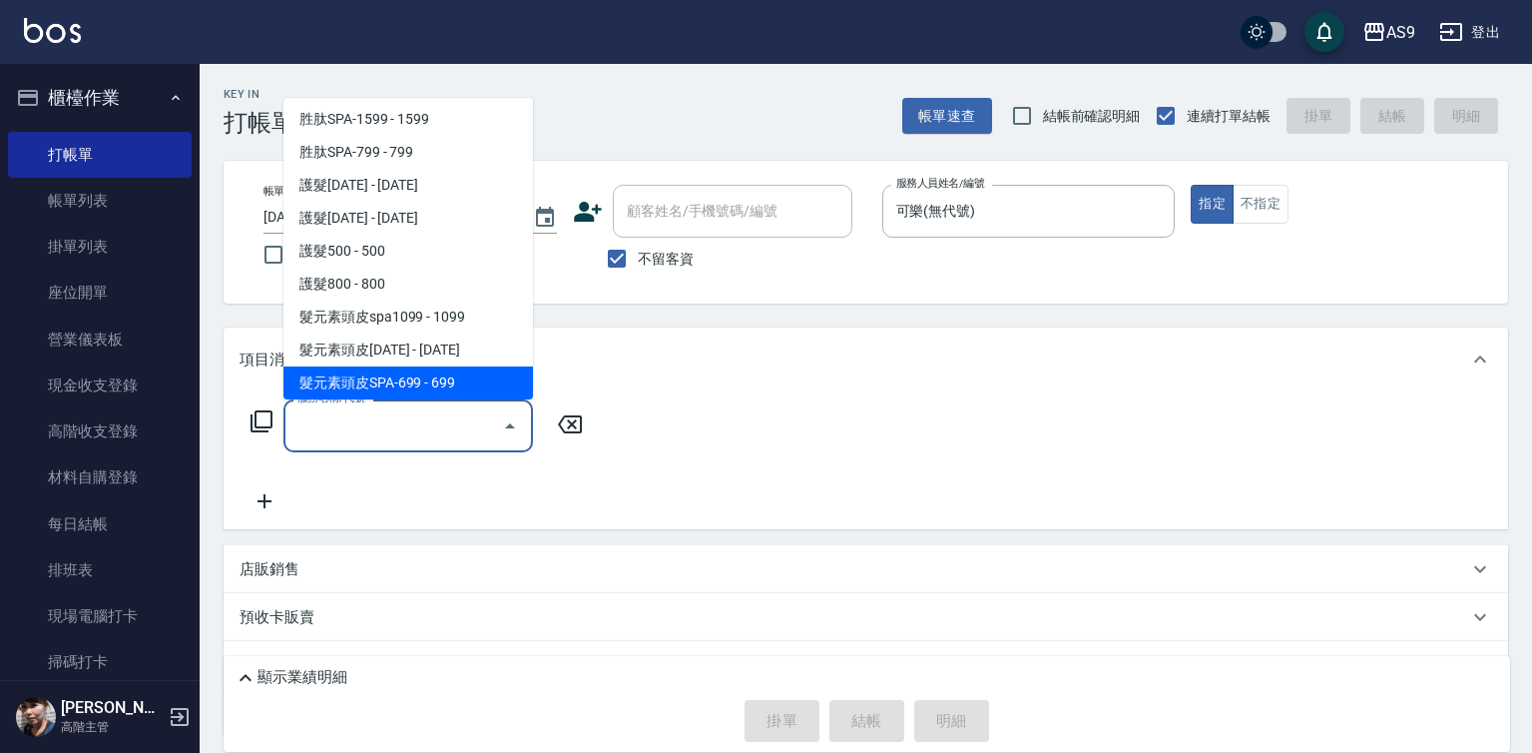
click at [459, 382] on span "髮元素頭皮SPA-699 - 699" at bounding box center [408, 382] width 250 height 33
type input "髮元素頭皮SPA-699(髮元素頭皮SPA-699)"
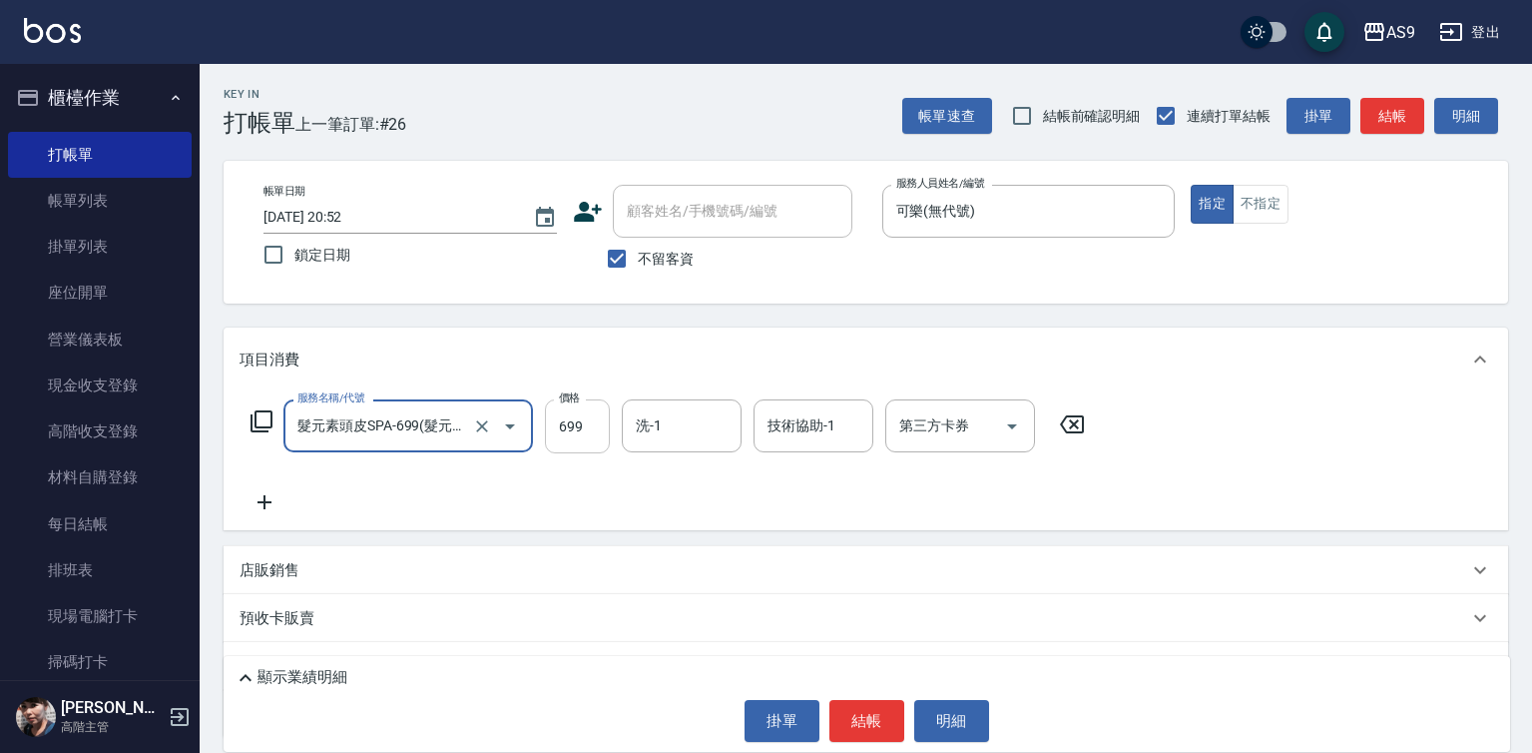
click at [583, 421] on input "699" at bounding box center [577, 426] width 65 height 54
type input "719"
click at [850, 717] on button "結帳" at bounding box center [866, 721] width 75 height 42
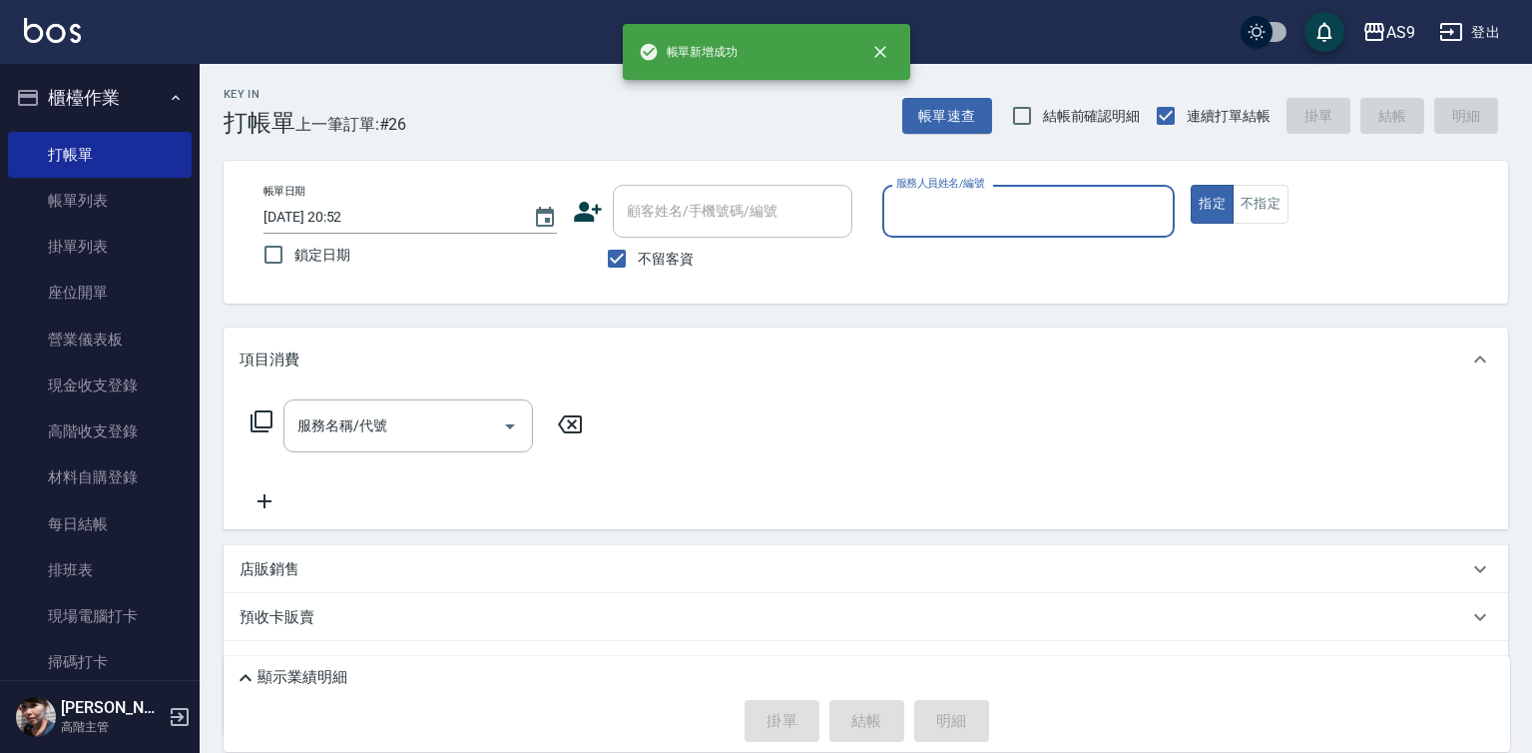
click at [976, 222] on input "服務人員姓名/編號" at bounding box center [1028, 211] width 275 height 35
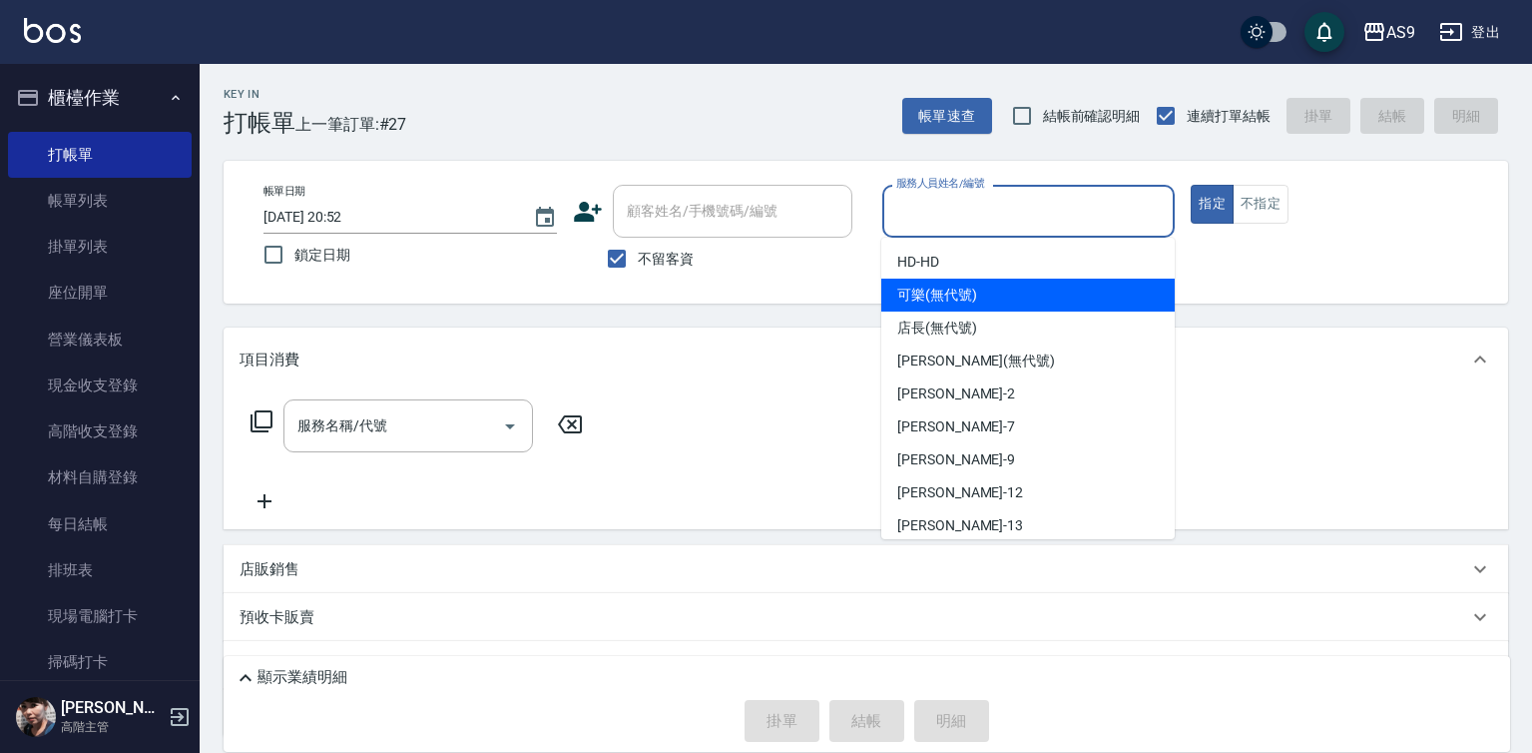
click at [954, 296] on span "可樂 (無代號)" at bounding box center [937, 294] width 80 height 21
type input "可樂(無代號)"
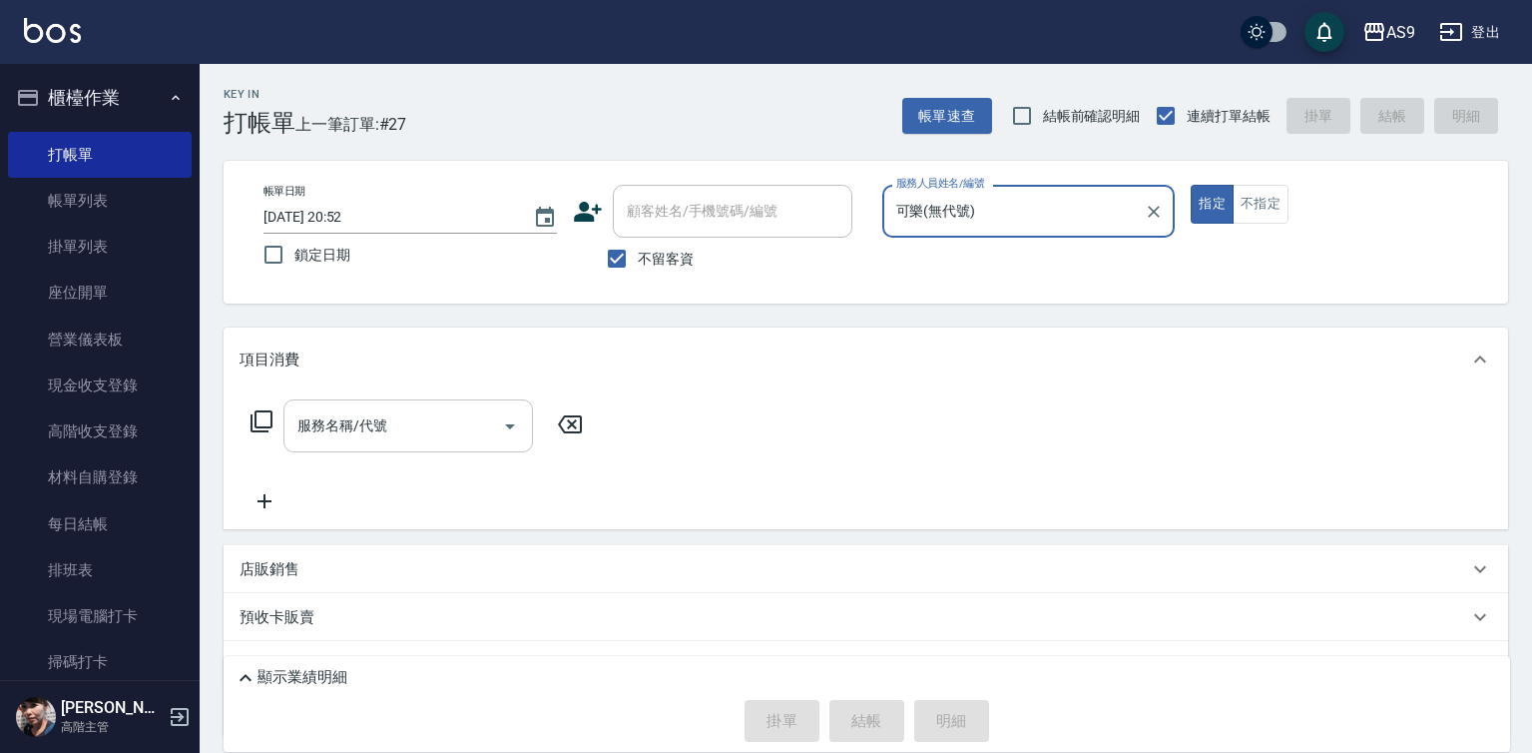
click at [439, 409] on input "服務名稱/代號" at bounding box center [393, 425] width 202 height 35
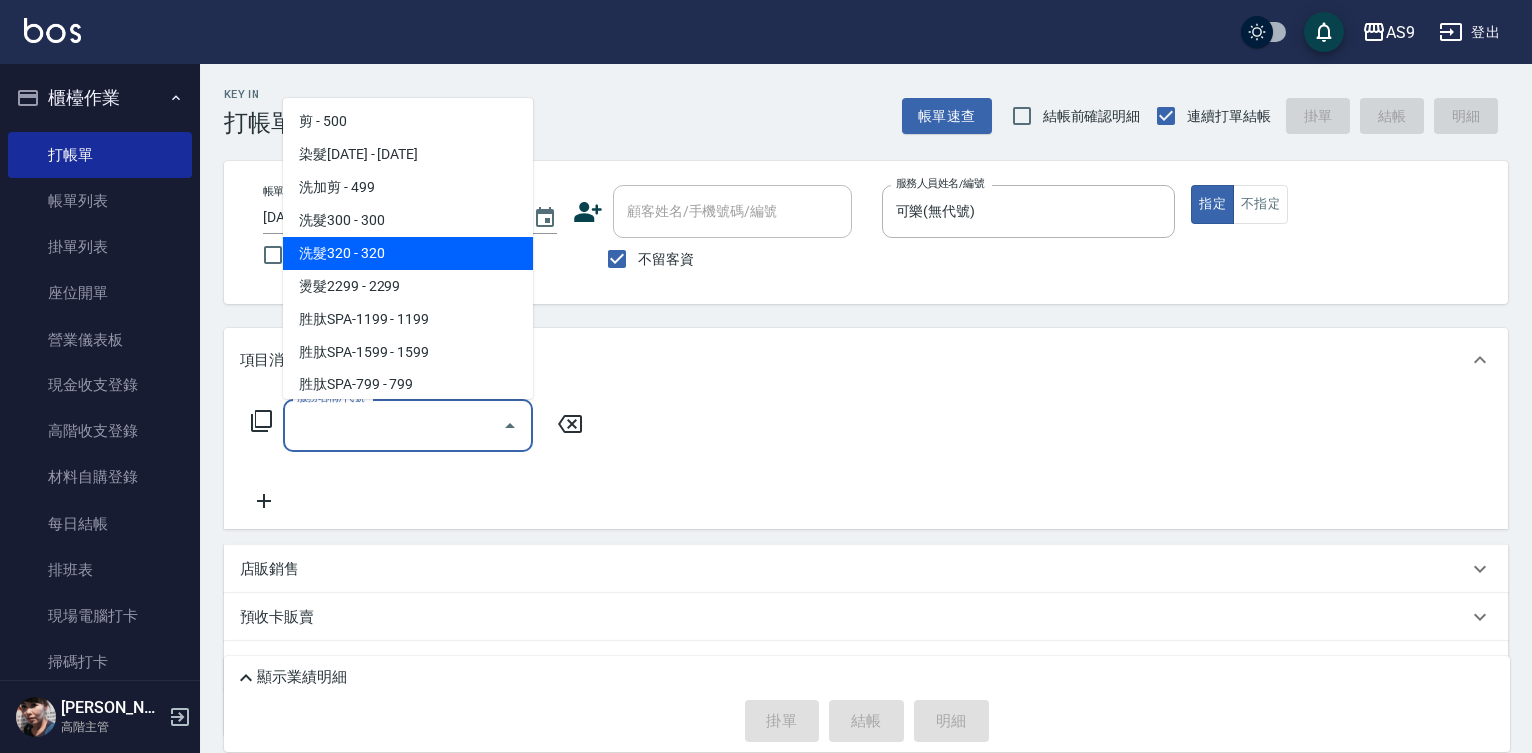
scroll to position [100, 0]
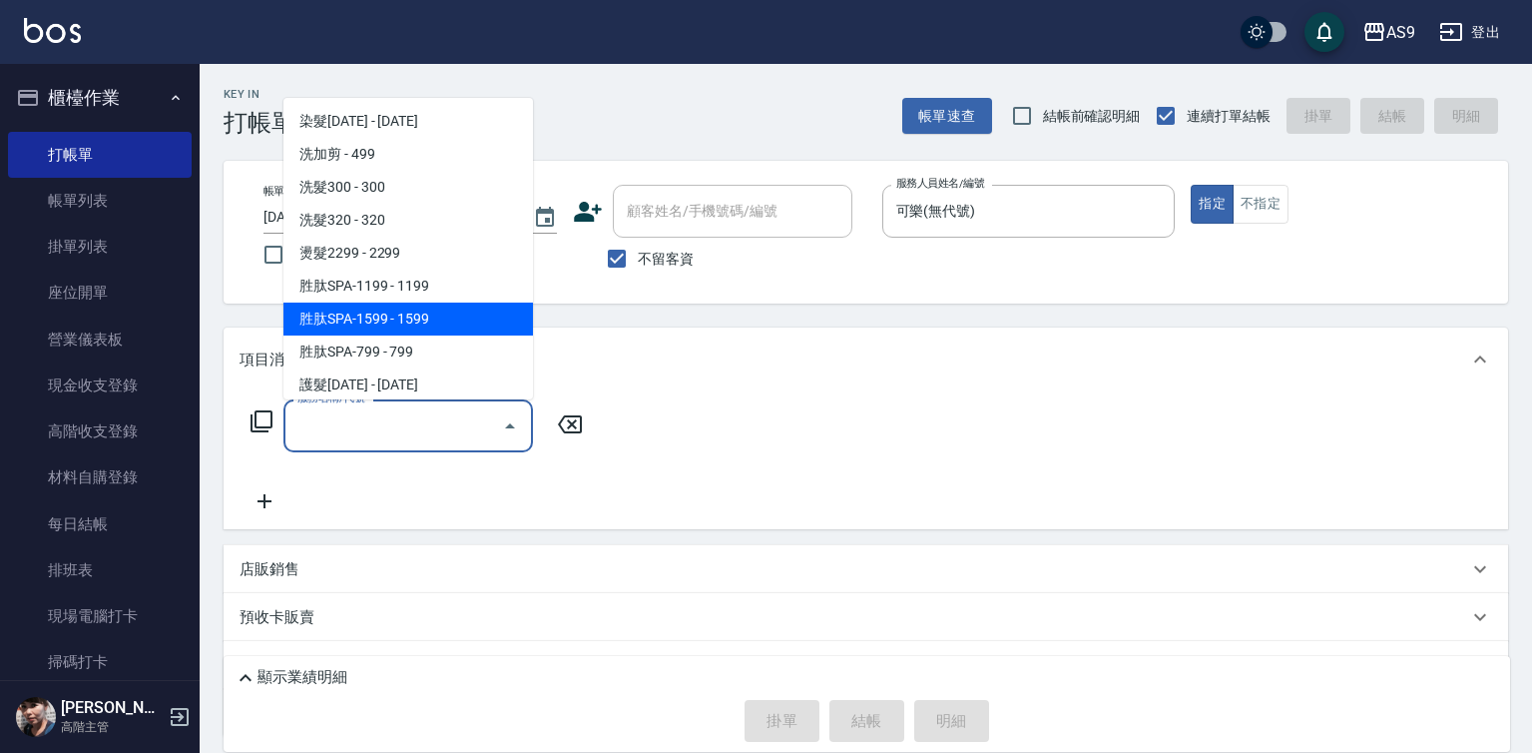
click at [444, 323] on span "胜肽SPA-1599 - 1599" at bounding box center [408, 318] width 250 height 33
type input "胜肽SPA-1599(胜肽SPA-1599)"
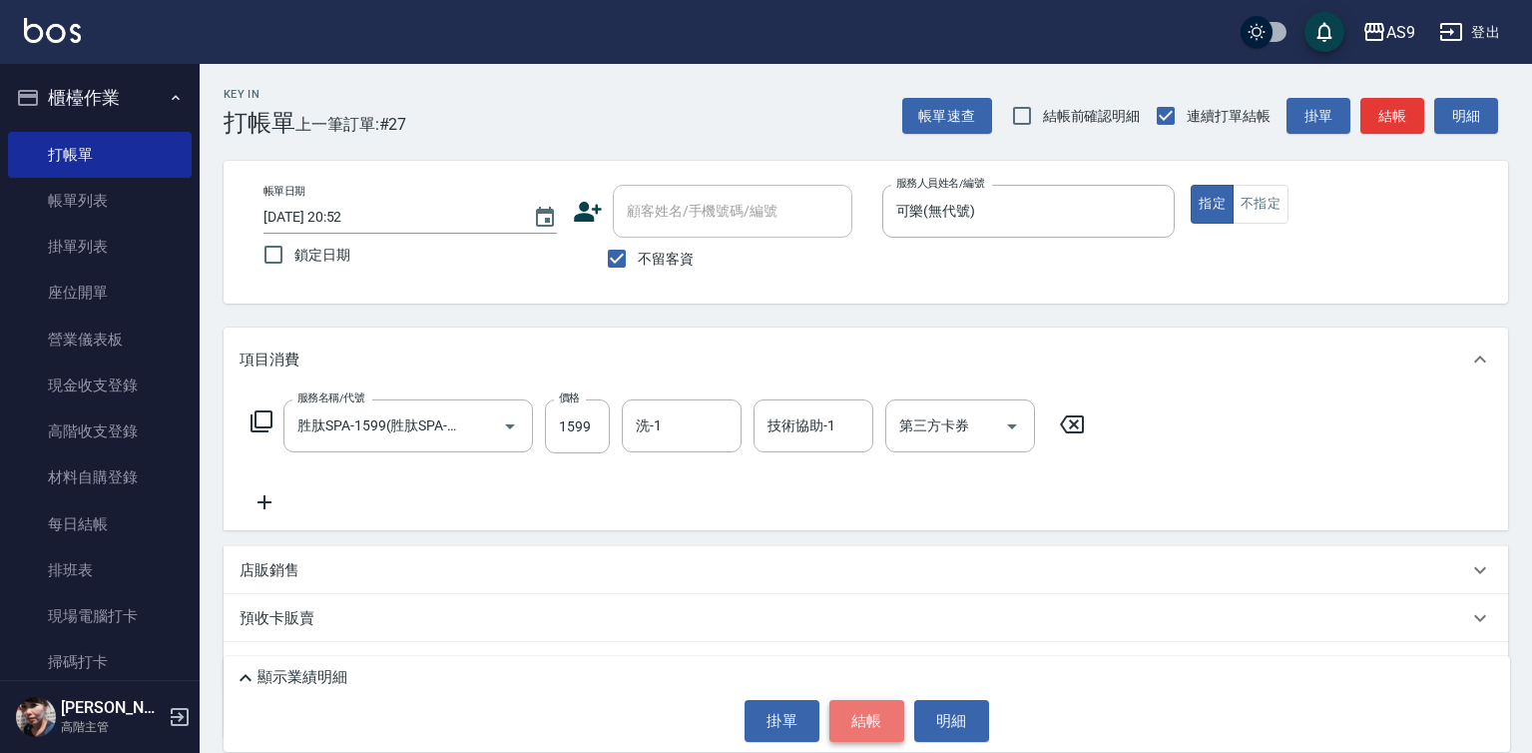
click at [842, 719] on button "結帳" at bounding box center [866, 721] width 75 height 42
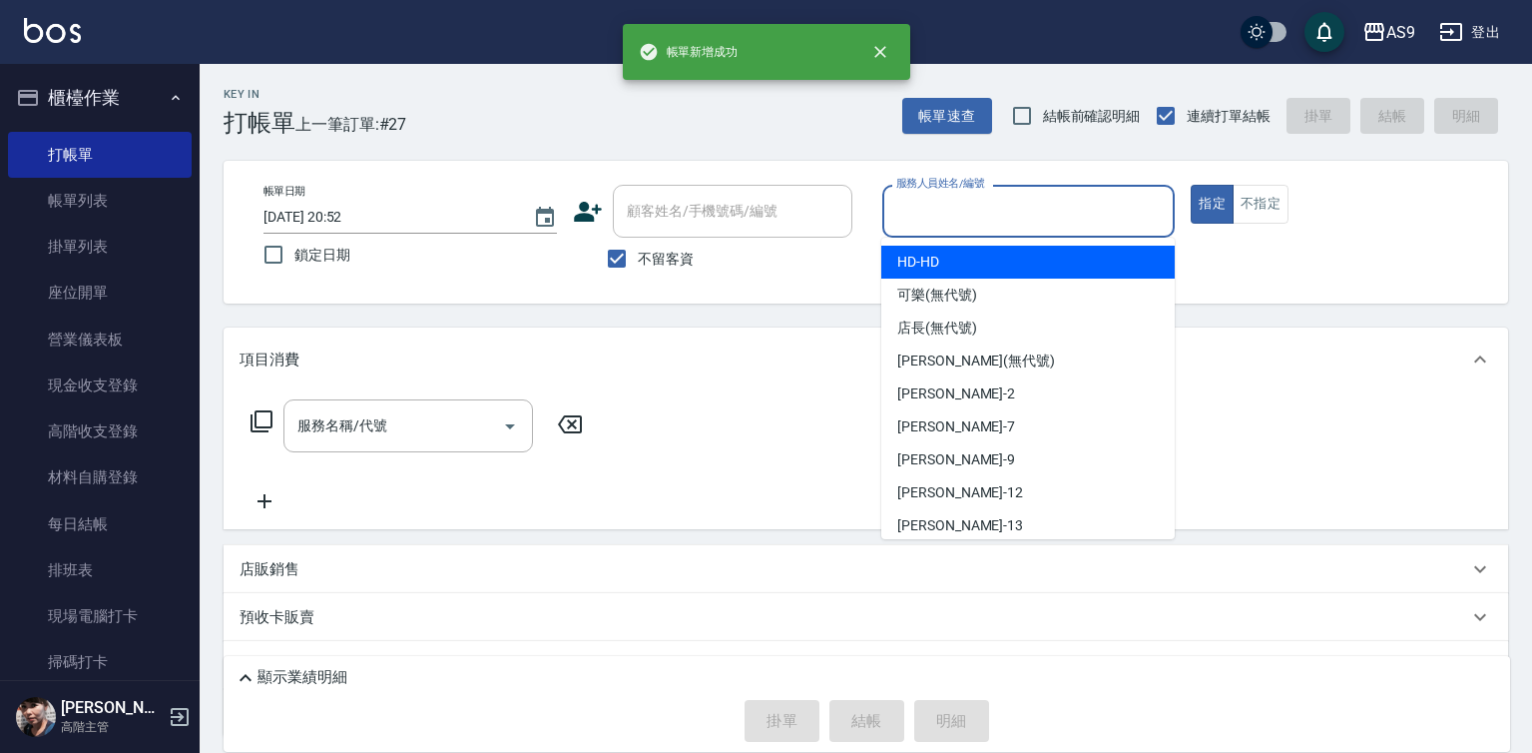
click at [949, 216] on input "服務人員姓名/編號" at bounding box center [1028, 211] width 275 height 35
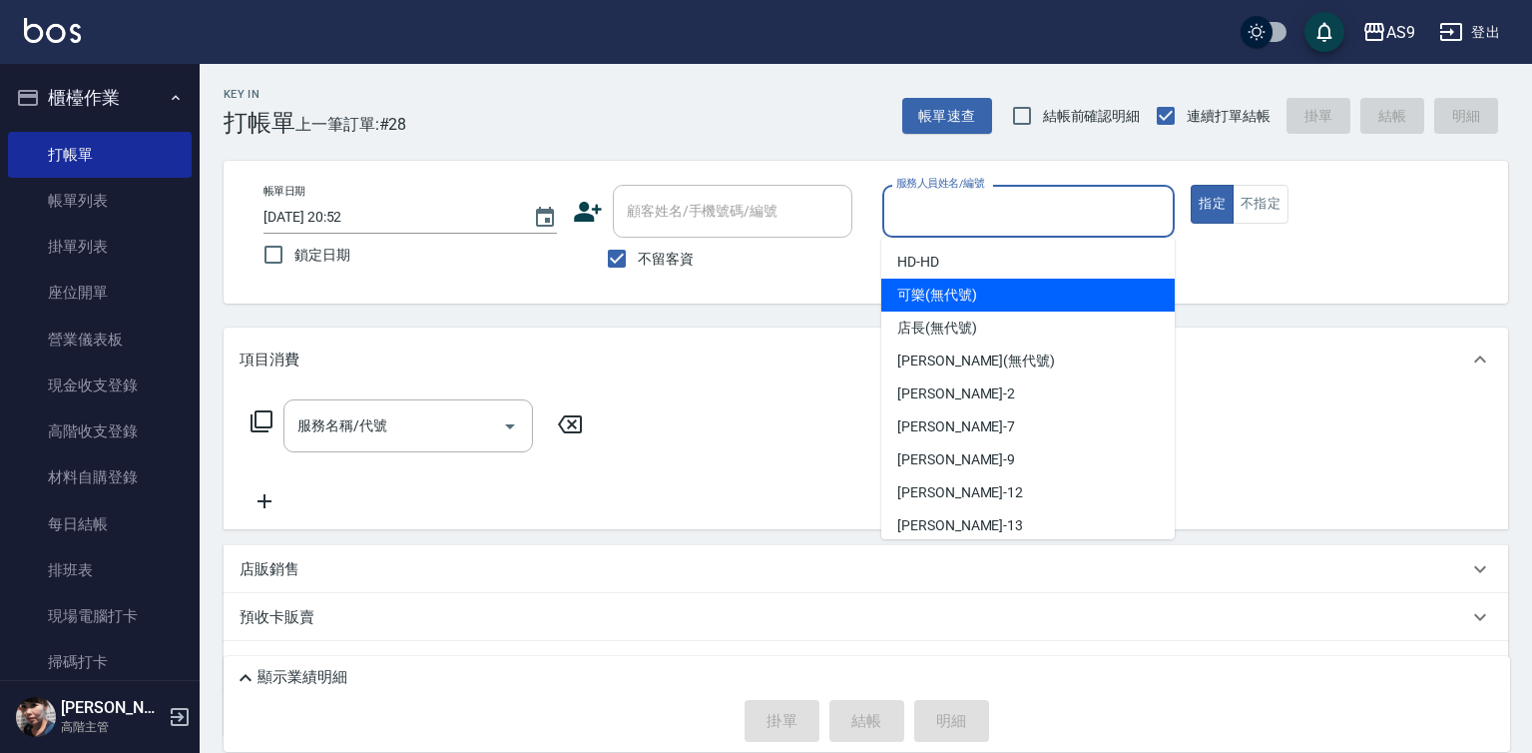
click at [953, 298] on span "可樂 (無代號)" at bounding box center [937, 294] width 80 height 21
type input "可樂(無代號)"
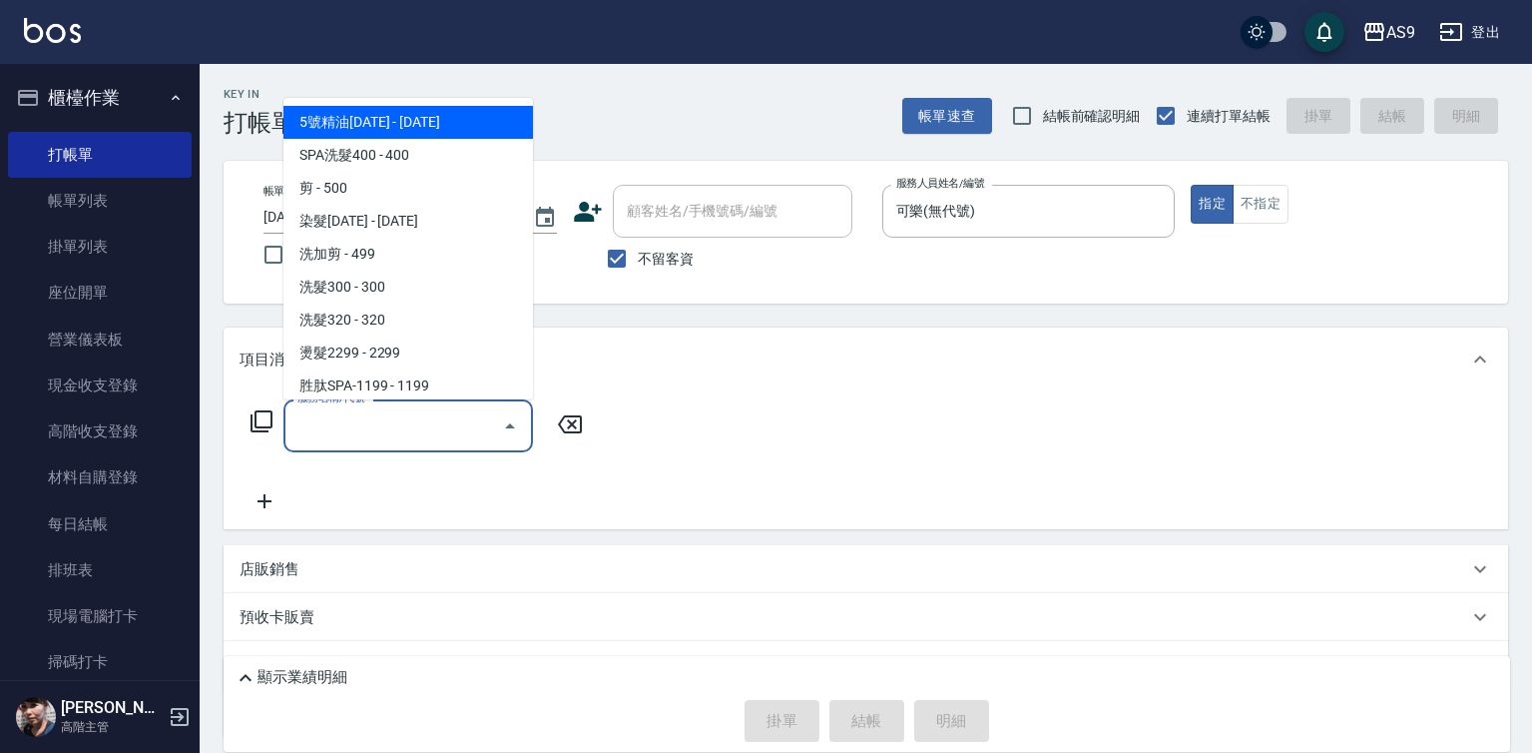
click at [464, 430] on input "服務名稱/代號" at bounding box center [393, 425] width 202 height 35
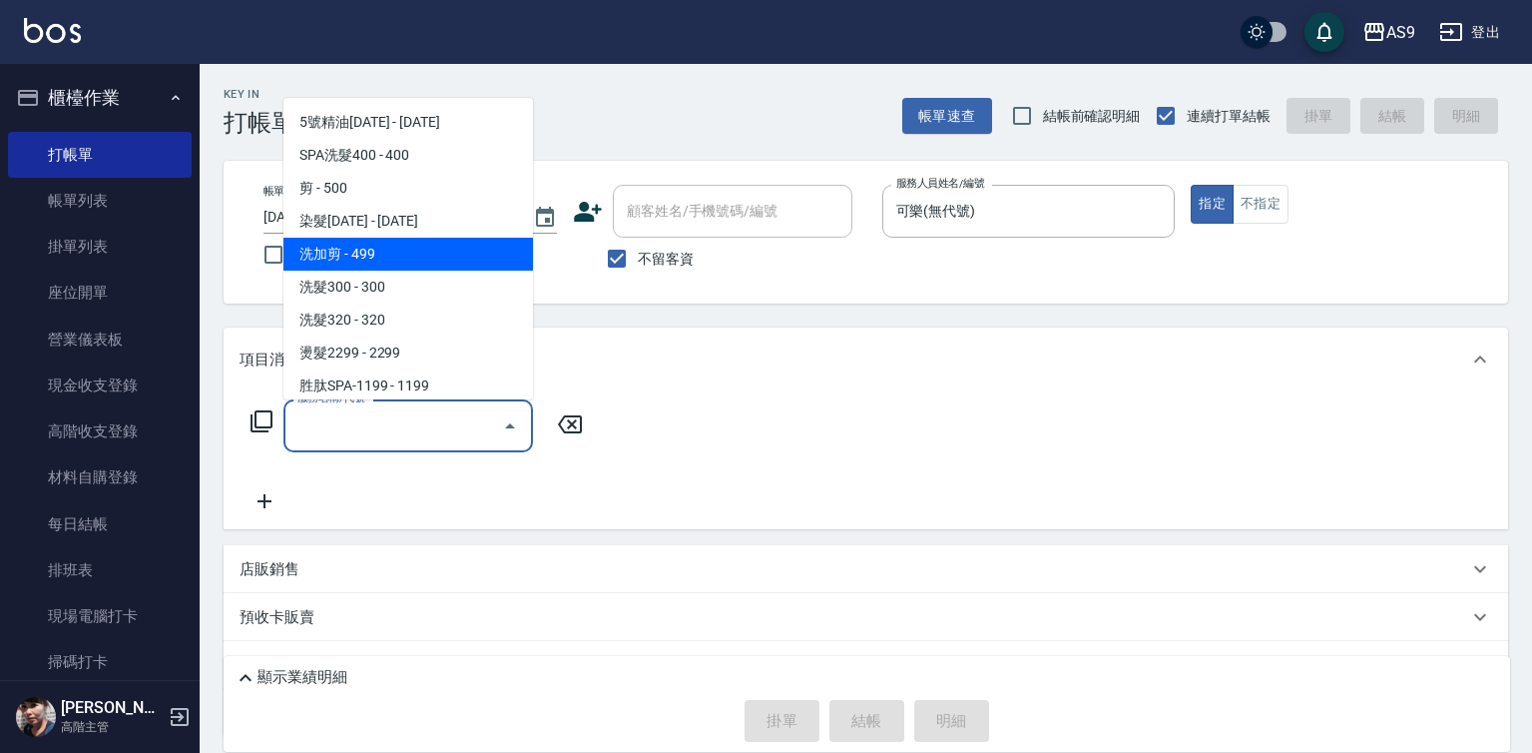
click at [435, 250] on span "洗加剪 - 499" at bounding box center [408, 254] width 250 height 33
type input "洗加剪(洗加剪)"
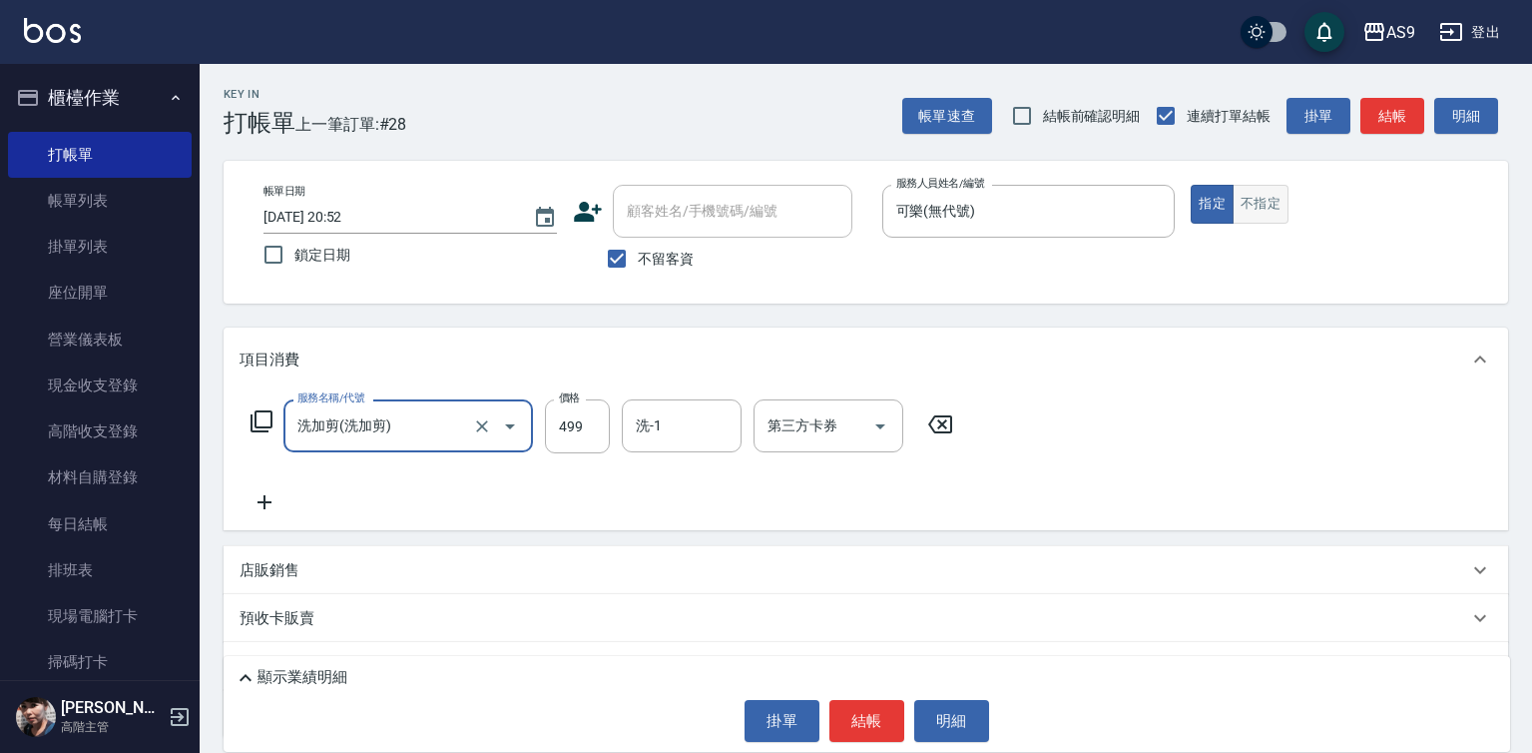
click at [1265, 212] on button "不指定" at bounding box center [1261, 204] width 56 height 39
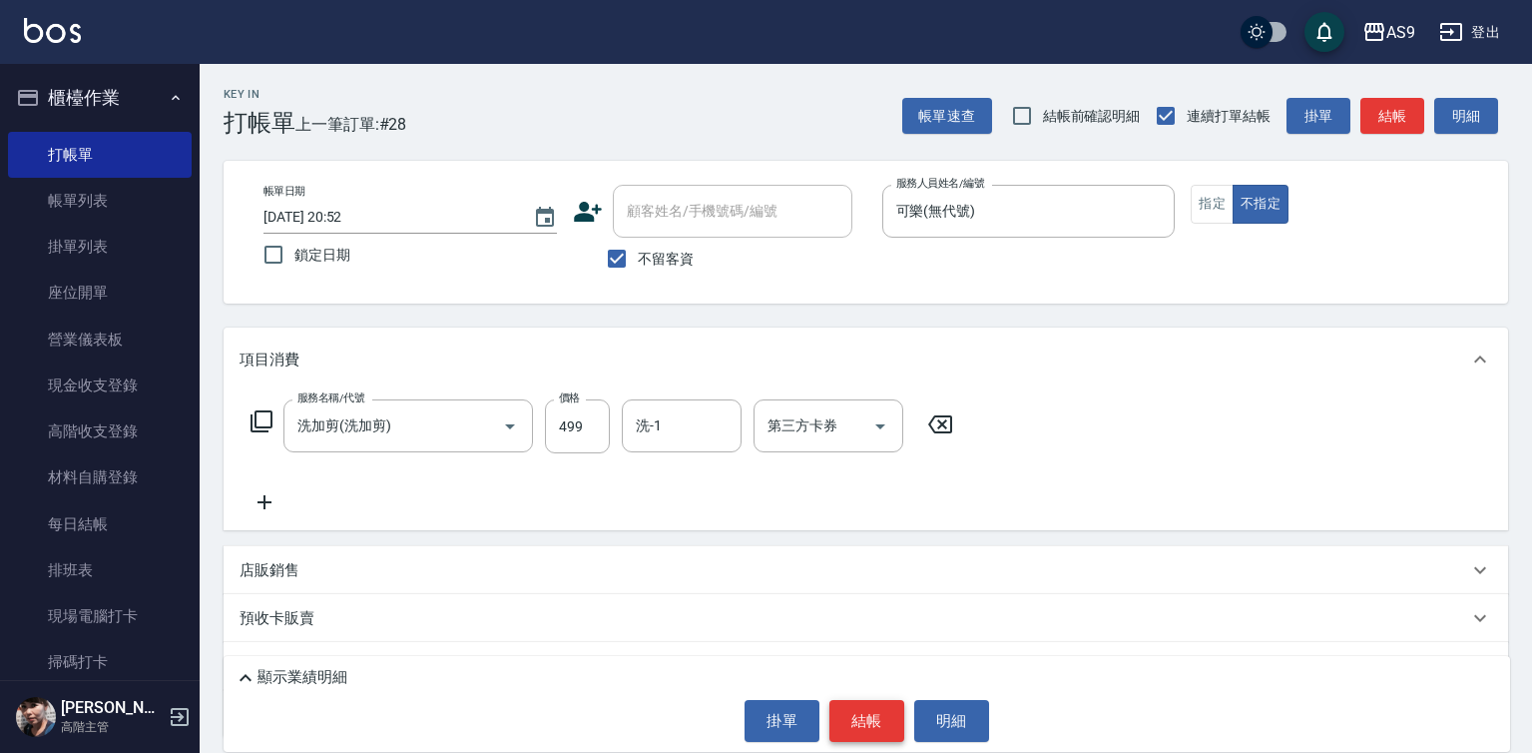
click at [855, 720] on button "結帳" at bounding box center [866, 721] width 75 height 42
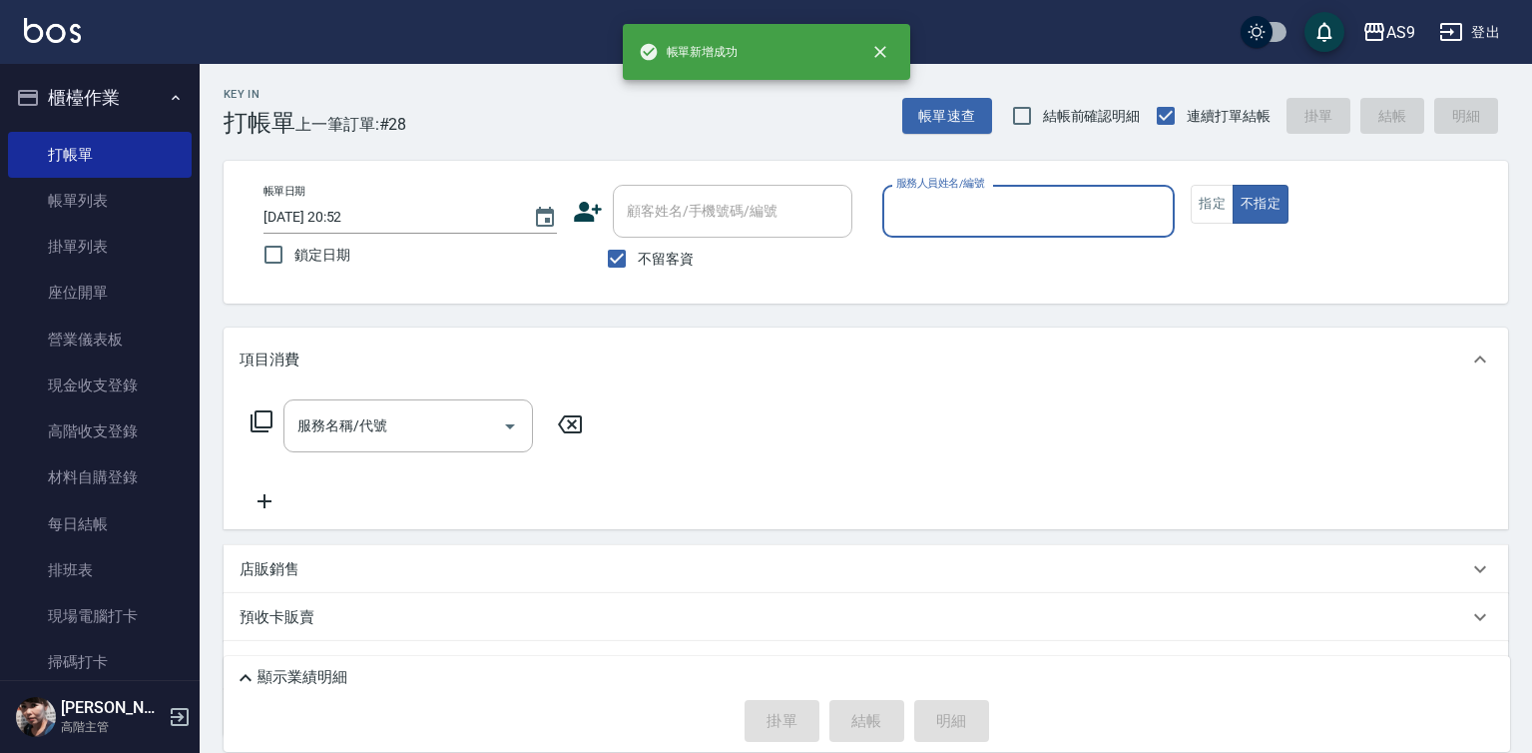
click at [983, 225] on input "服務人員姓名/編號" at bounding box center [1028, 211] width 275 height 35
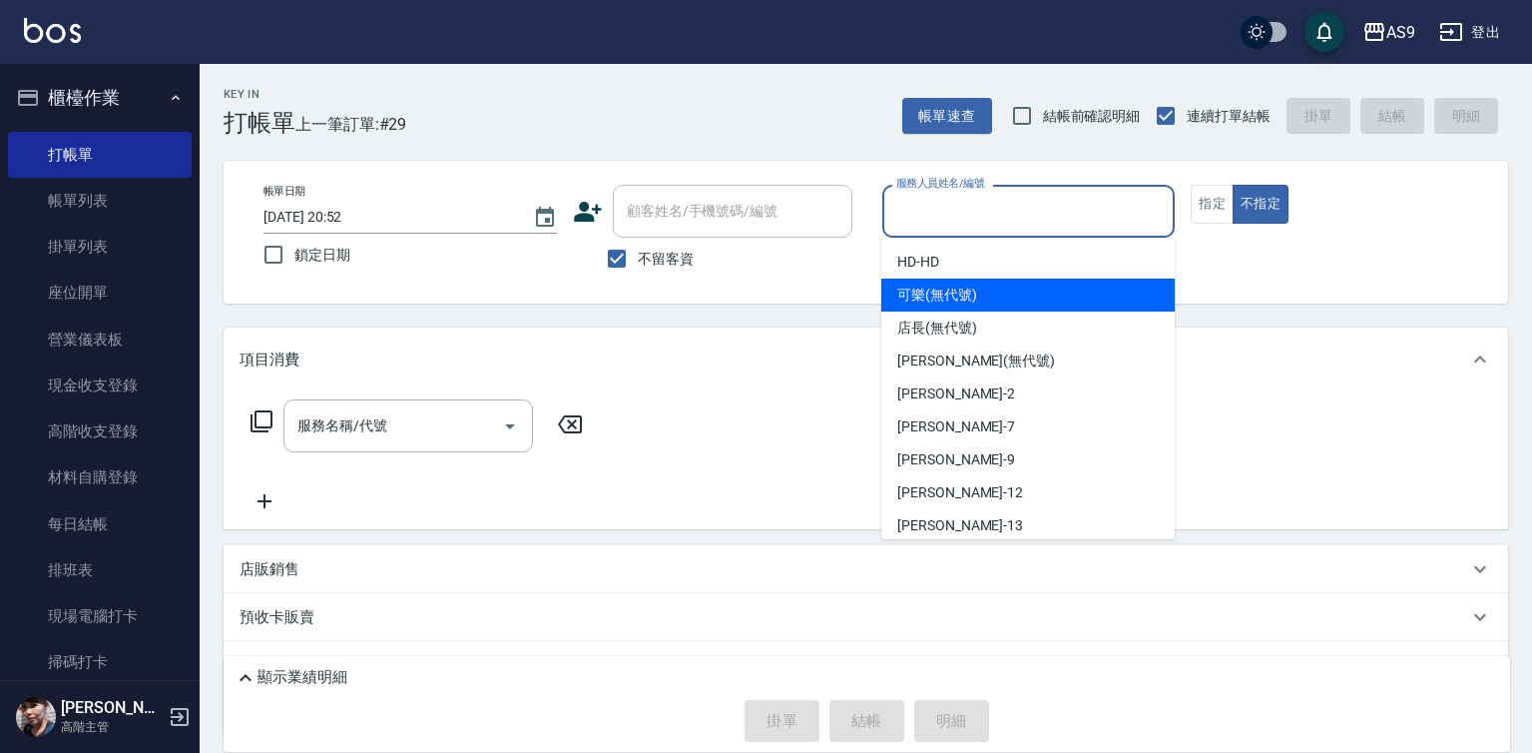
click at [976, 308] on div "可樂 (無代號)" at bounding box center [1027, 294] width 293 height 33
type input "可樂(無代號)"
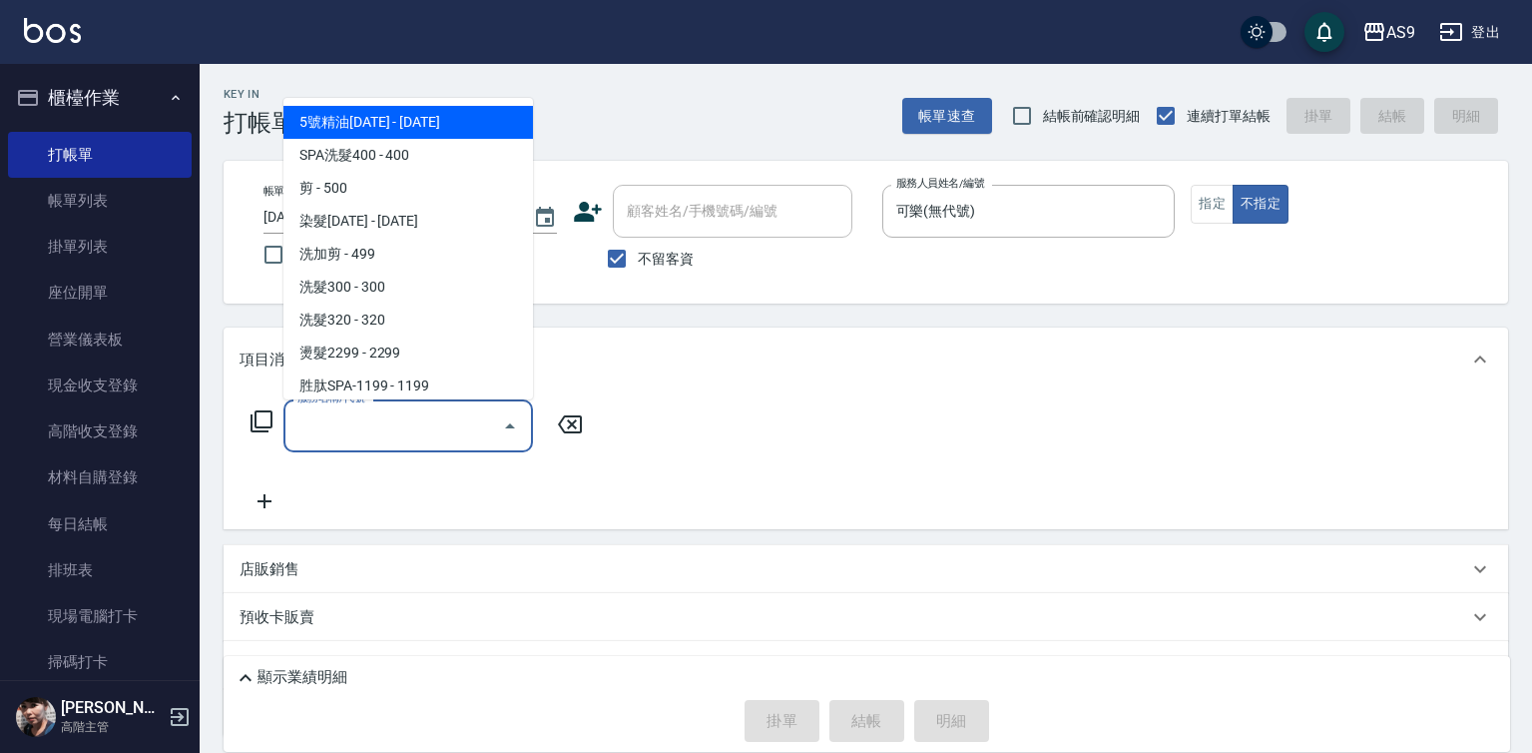
click at [425, 423] on input "服務名稱/代號" at bounding box center [393, 425] width 202 height 35
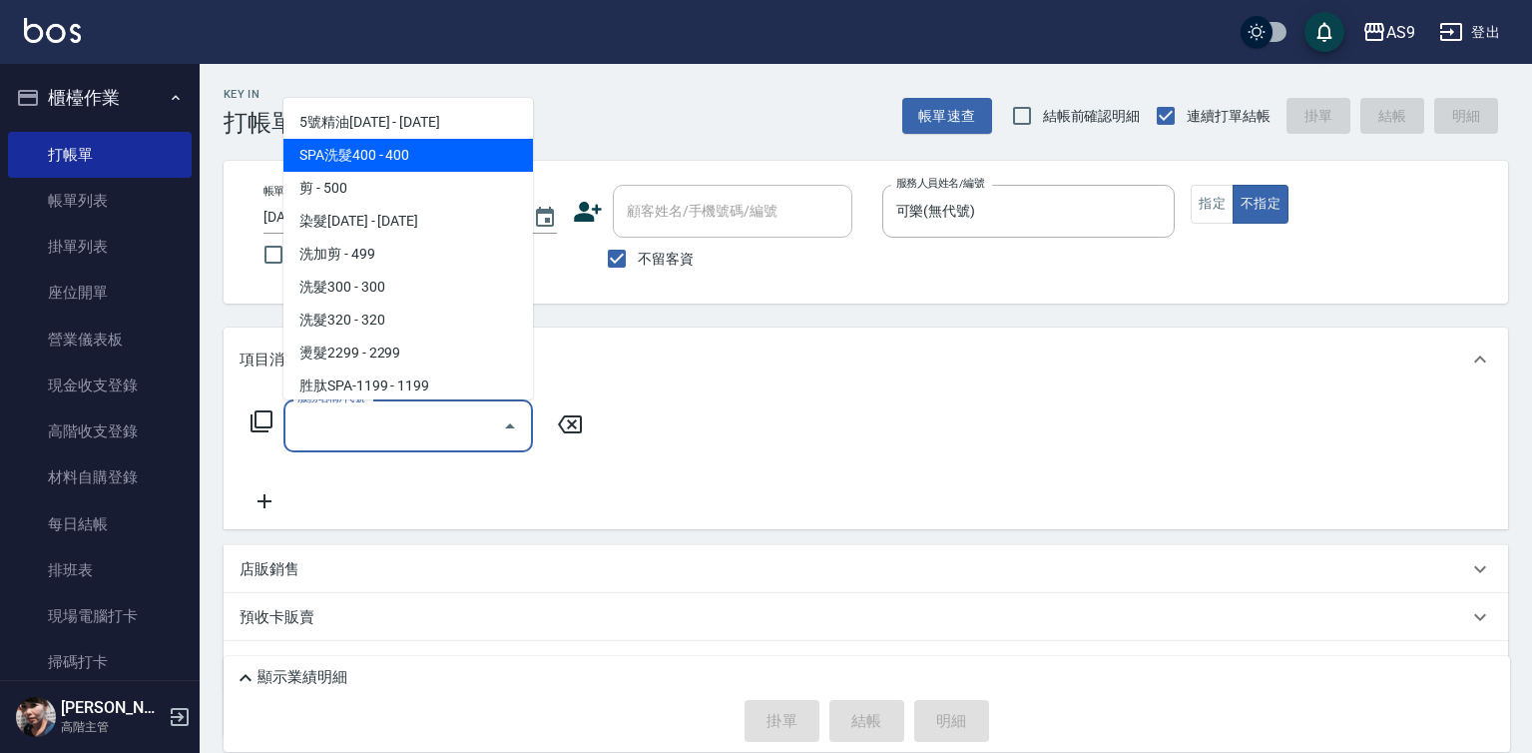
click at [409, 153] on span "SPA洗髮400 - 400" at bounding box center [408, 155] width 250 height 33
type input "SPA洗髮400(SPA洗髮400)"
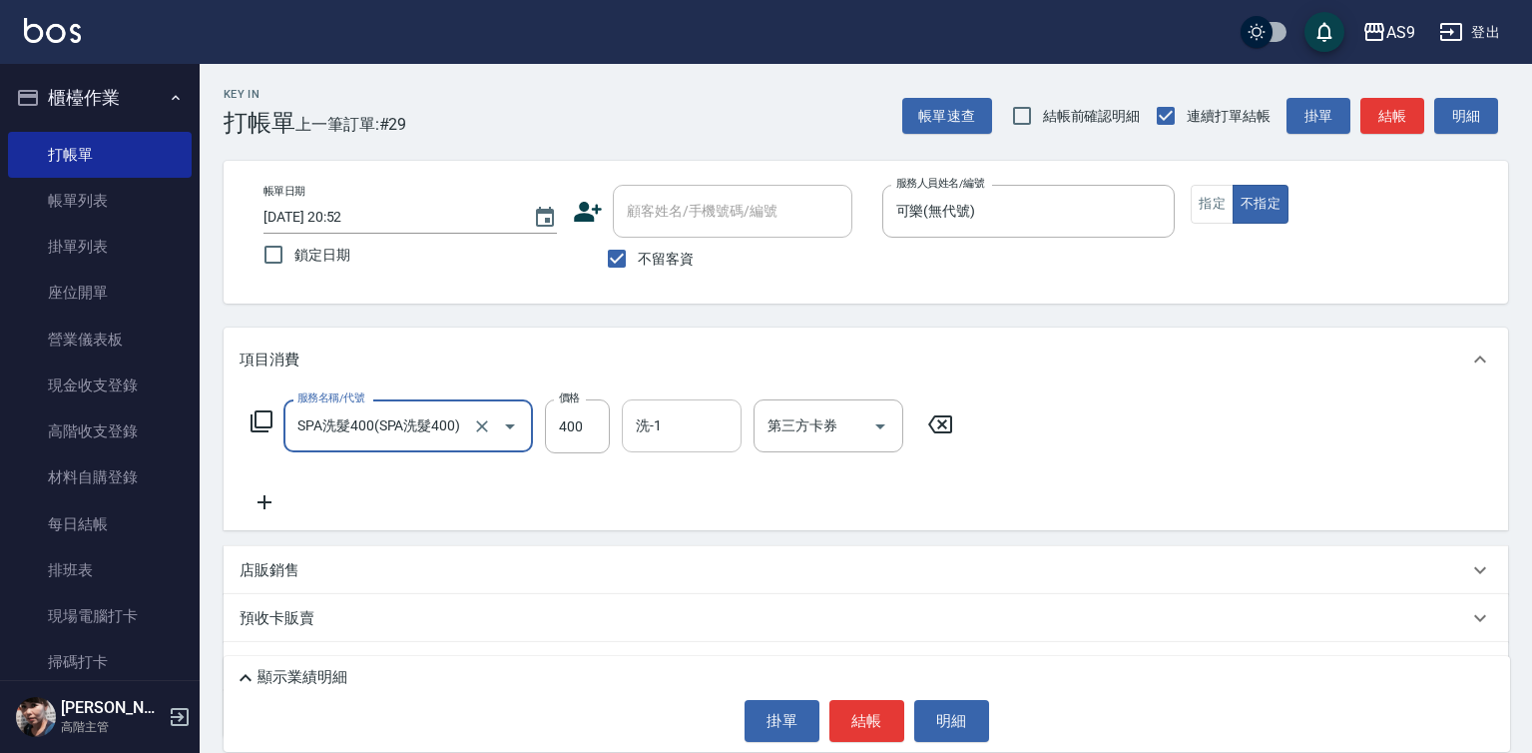
click at [681, 407] on div "洗-1" at bounding box center [682, 425] width 120 height 53
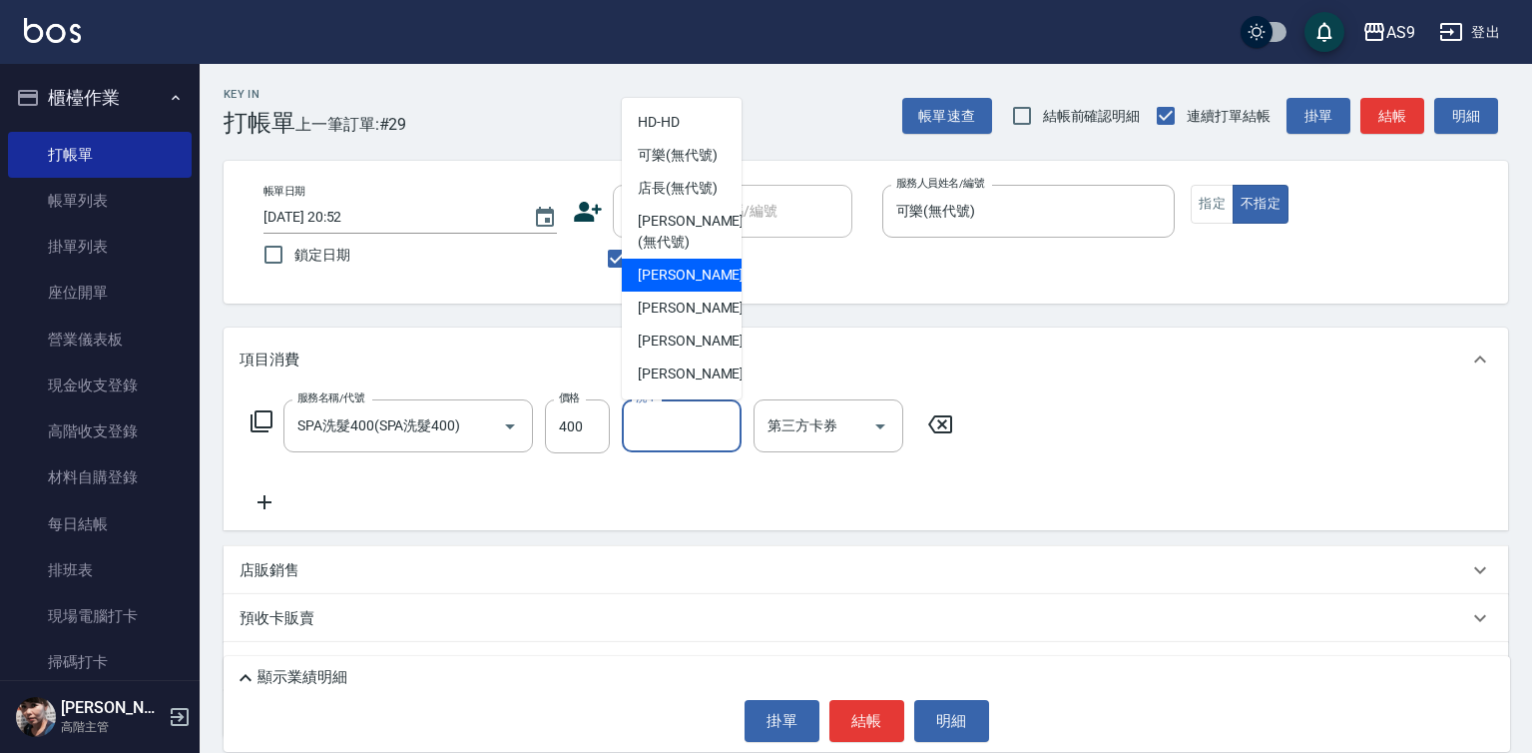
click at [681, 285] on span "[PERSON_NAME]蘭 -2" at bounding box center [697, 275] width 118 height 21
type input "[PERSON_NAME]蘭-2"
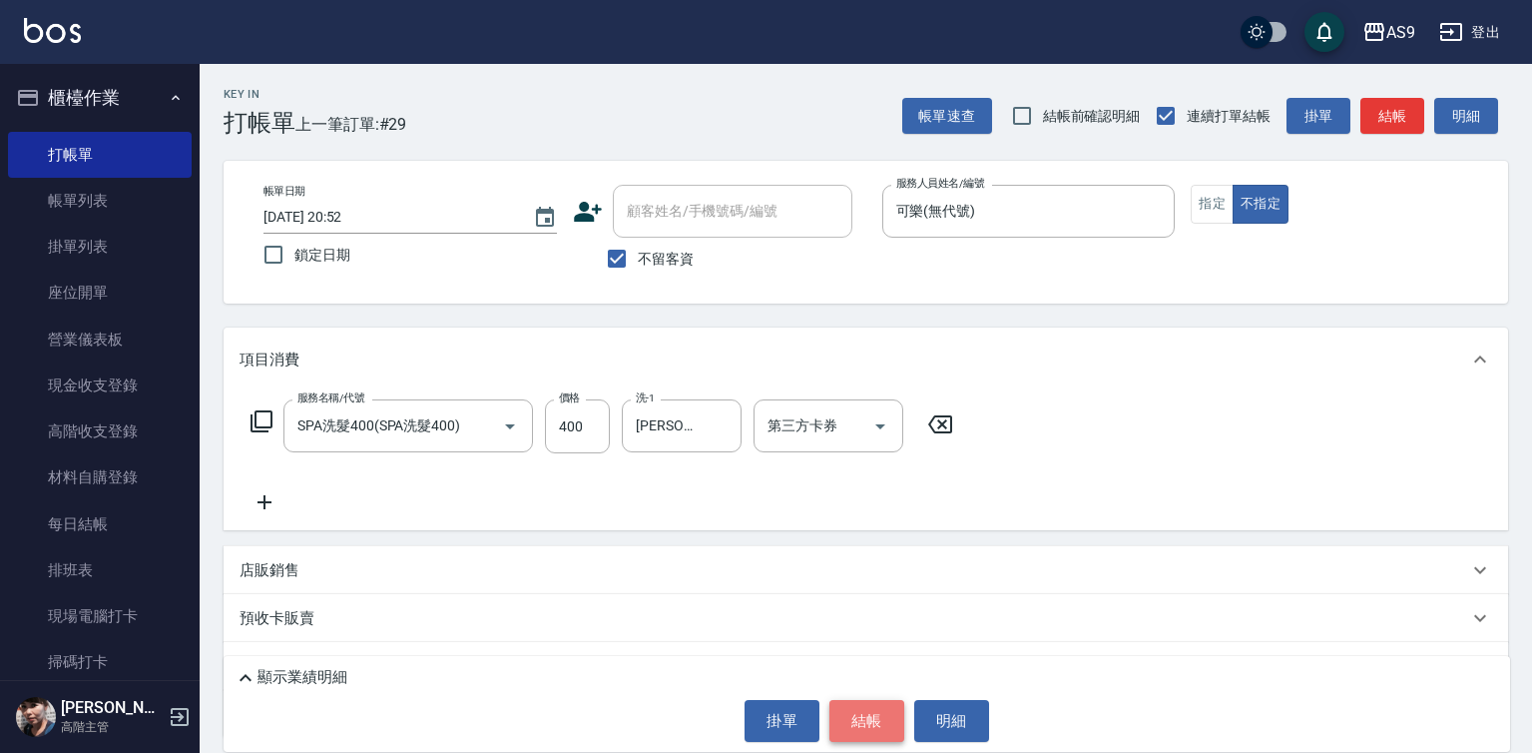
click at [863, 725] on button "結帳" at bounding box center [866, 721] width 75 height 42
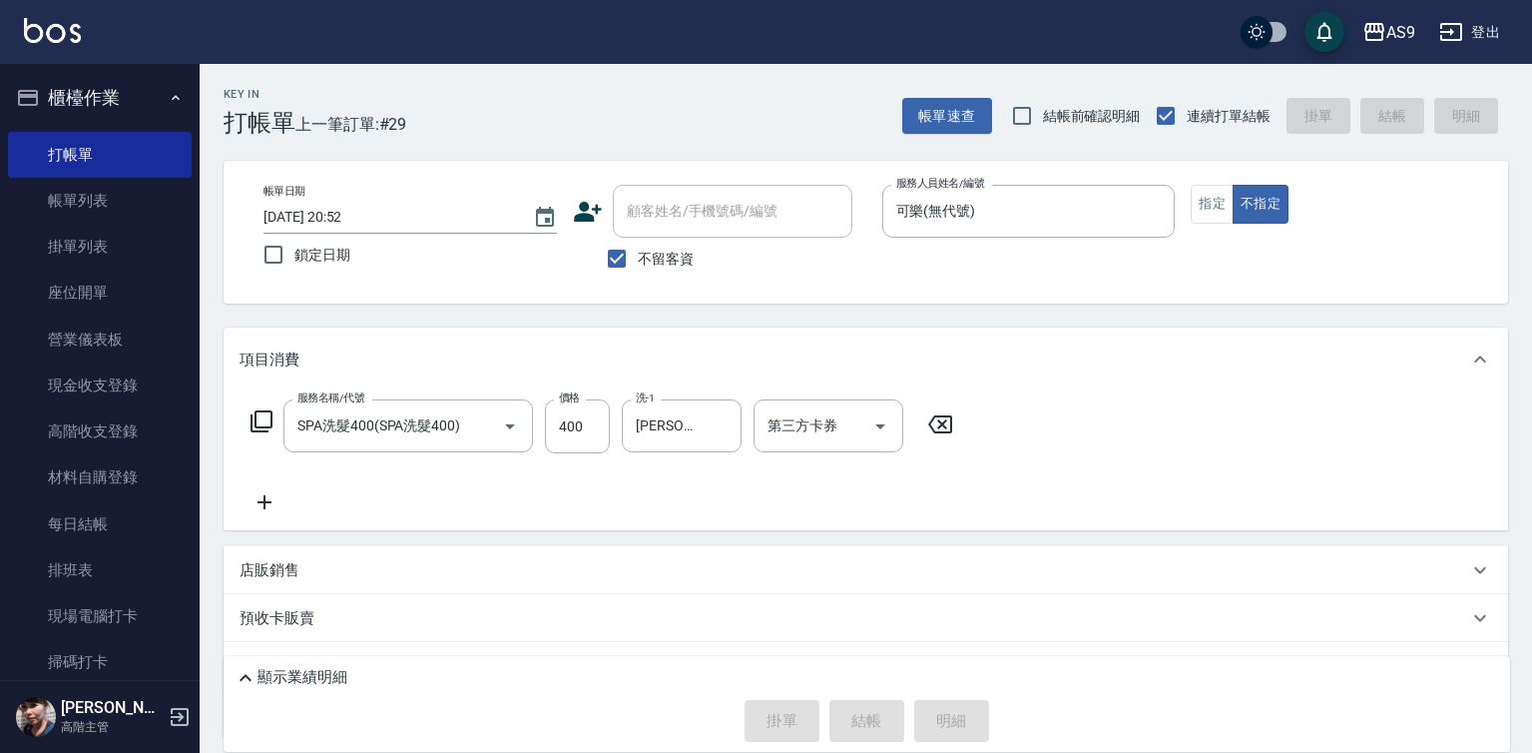
type input "[DATE] 20:53"
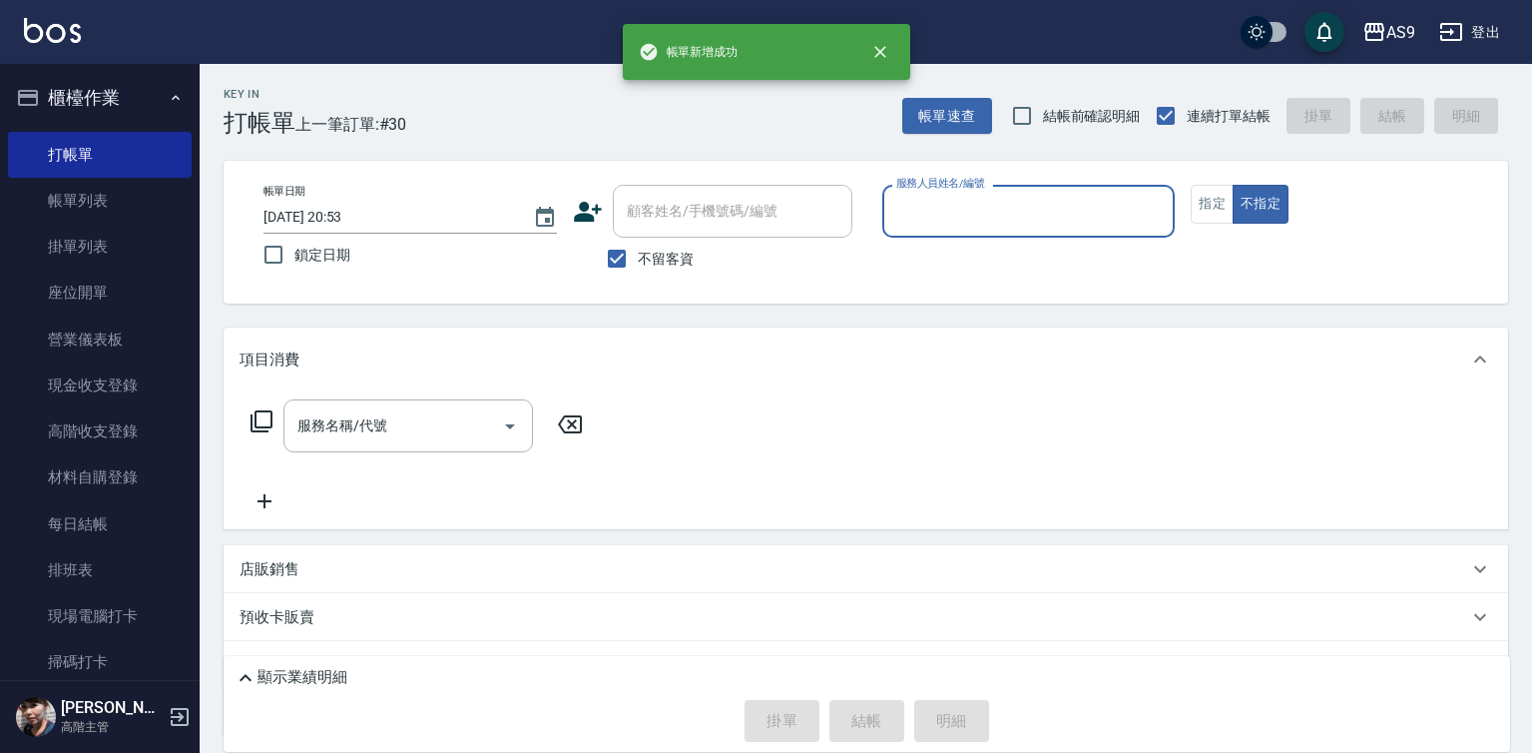
click at [948, 232] on div "服務人員姓名/編號" at bounding box center [1028, 211] width 293 height 53
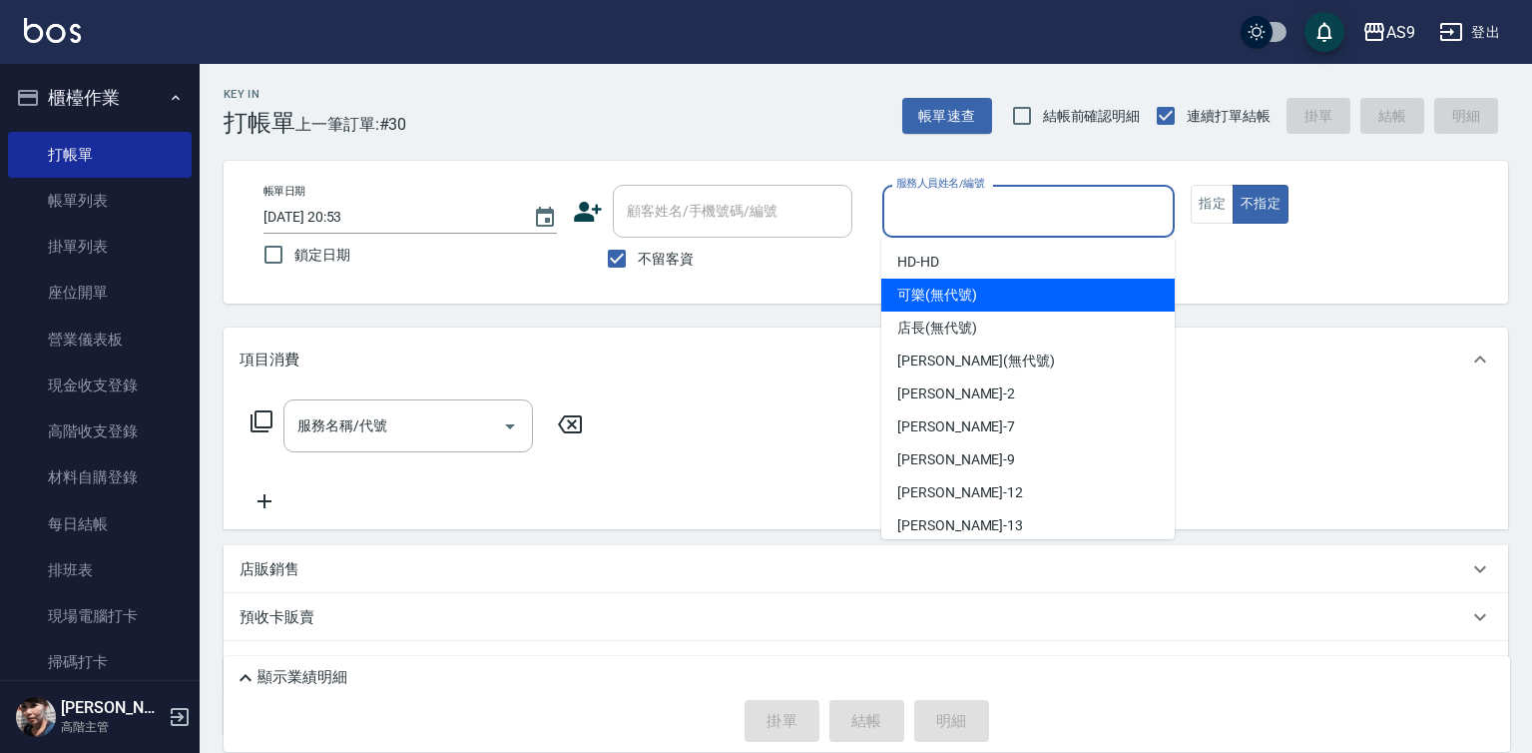
click at [964, 301] on span "可樂 (無代號)" at bounding box center [937, 294] width 80 height 21
type input "可樂(無代號)"
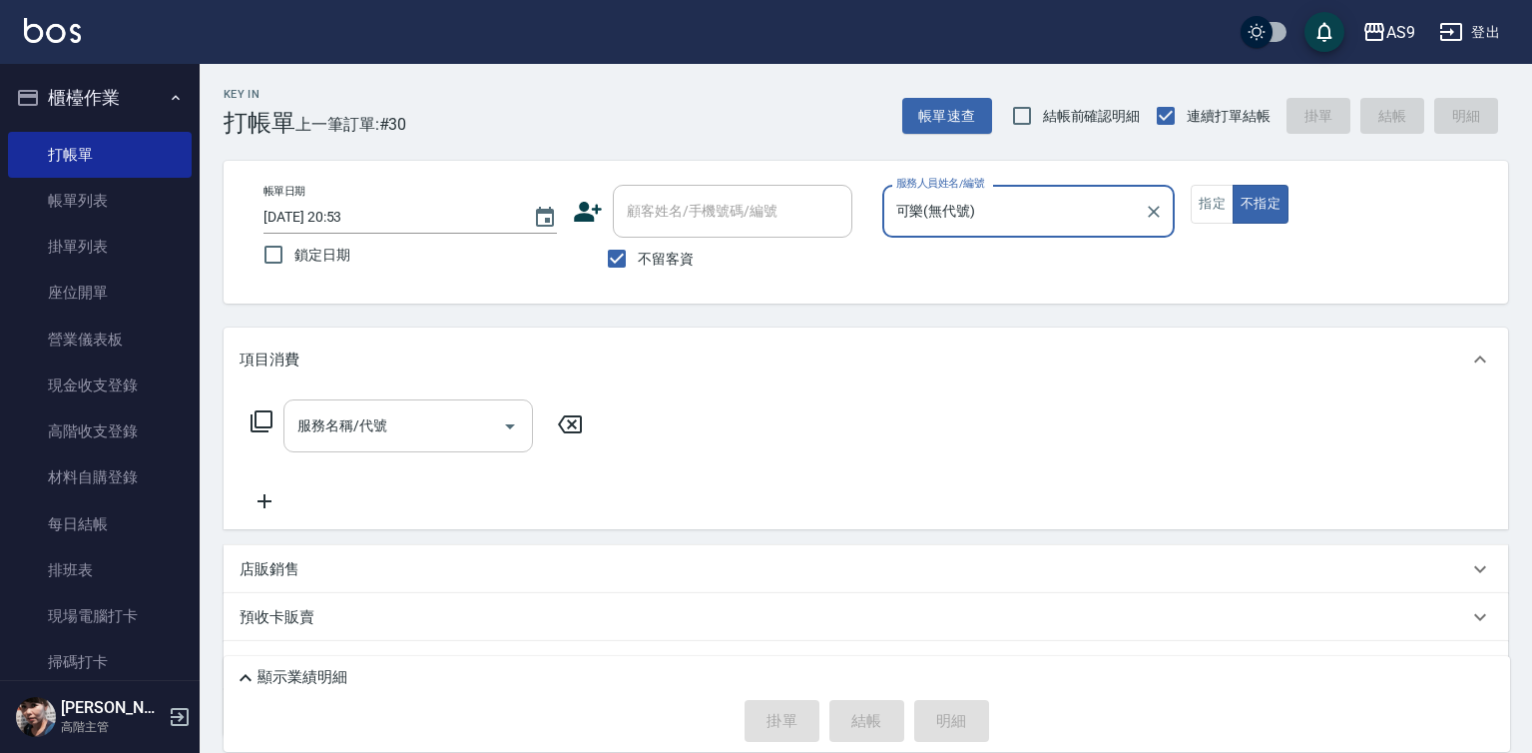
click at [448, 425] on input "服務名稱/代號" at bounding box center [393, 425] width 202 height 35
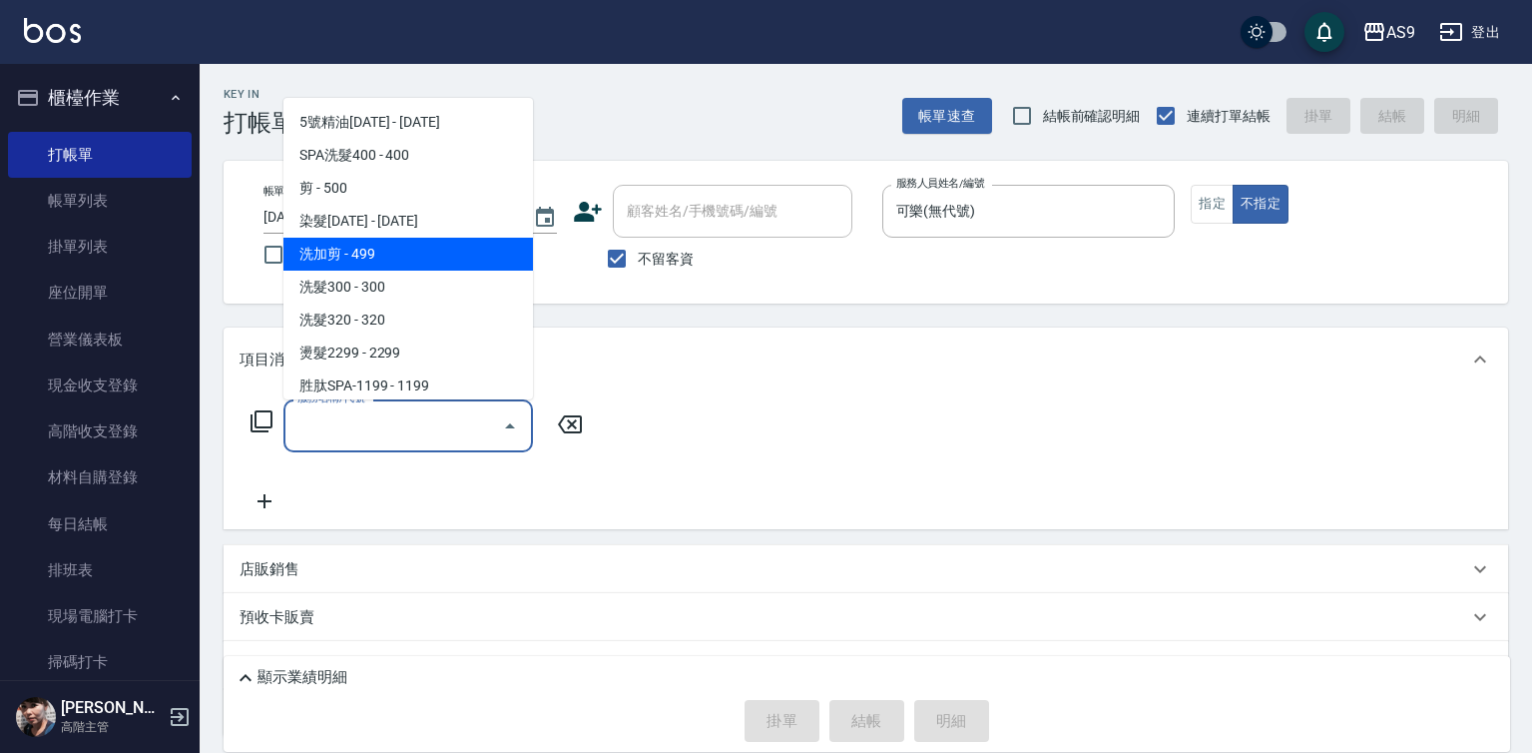
click at [415, 259] on span "洗加剪 - 499" at bounding box center [408, 254] width 250 height 33
type input "洗加剪(洗加剪)"
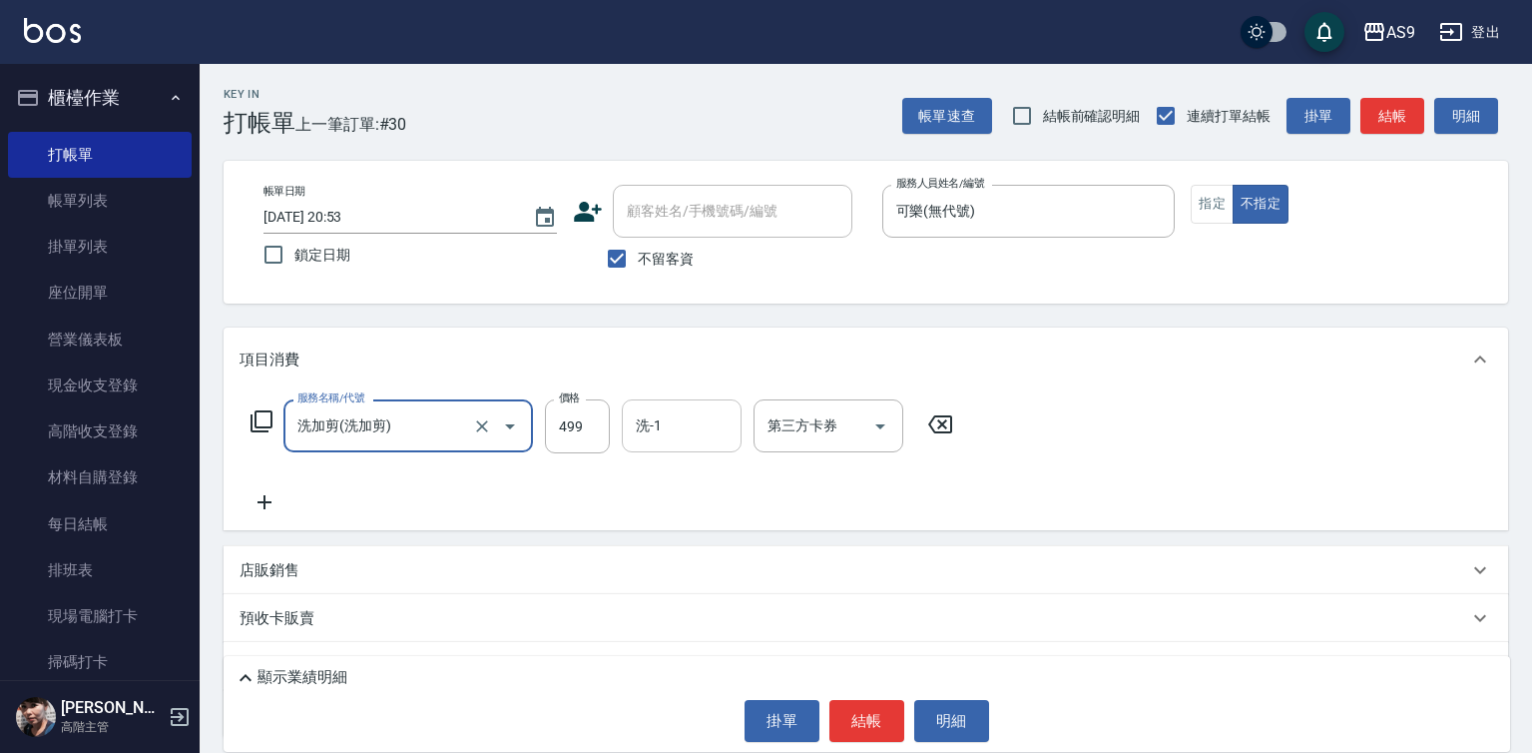
click at [732, 426] on input "洗-1" at bounding box center [682, 425] width 102 height 35
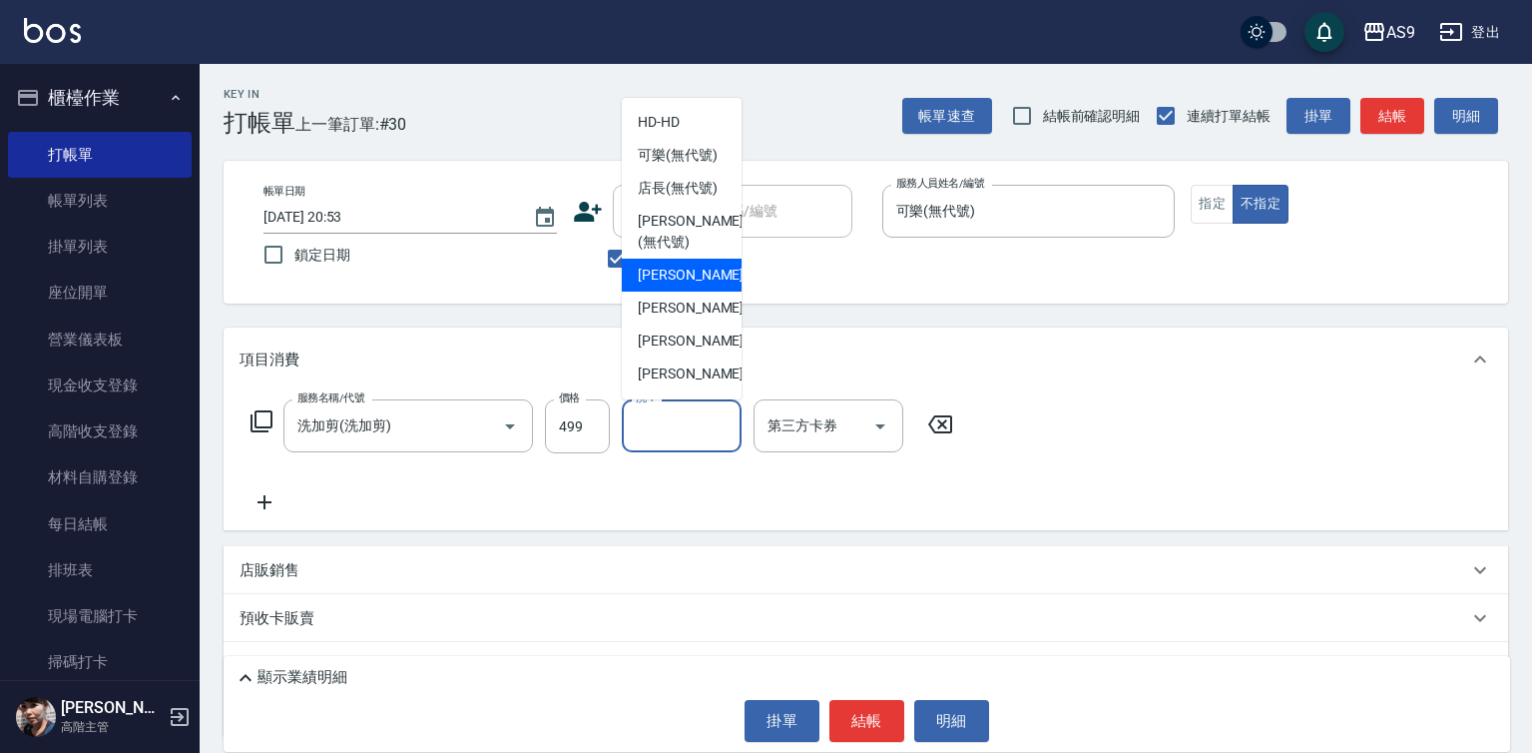
click at [700, 285] on span "[PERSON_NAME]蘭 -2" at bounding box center [697, 275] width 118 height 21
type input "[PERSON_NAME]蘭-2"
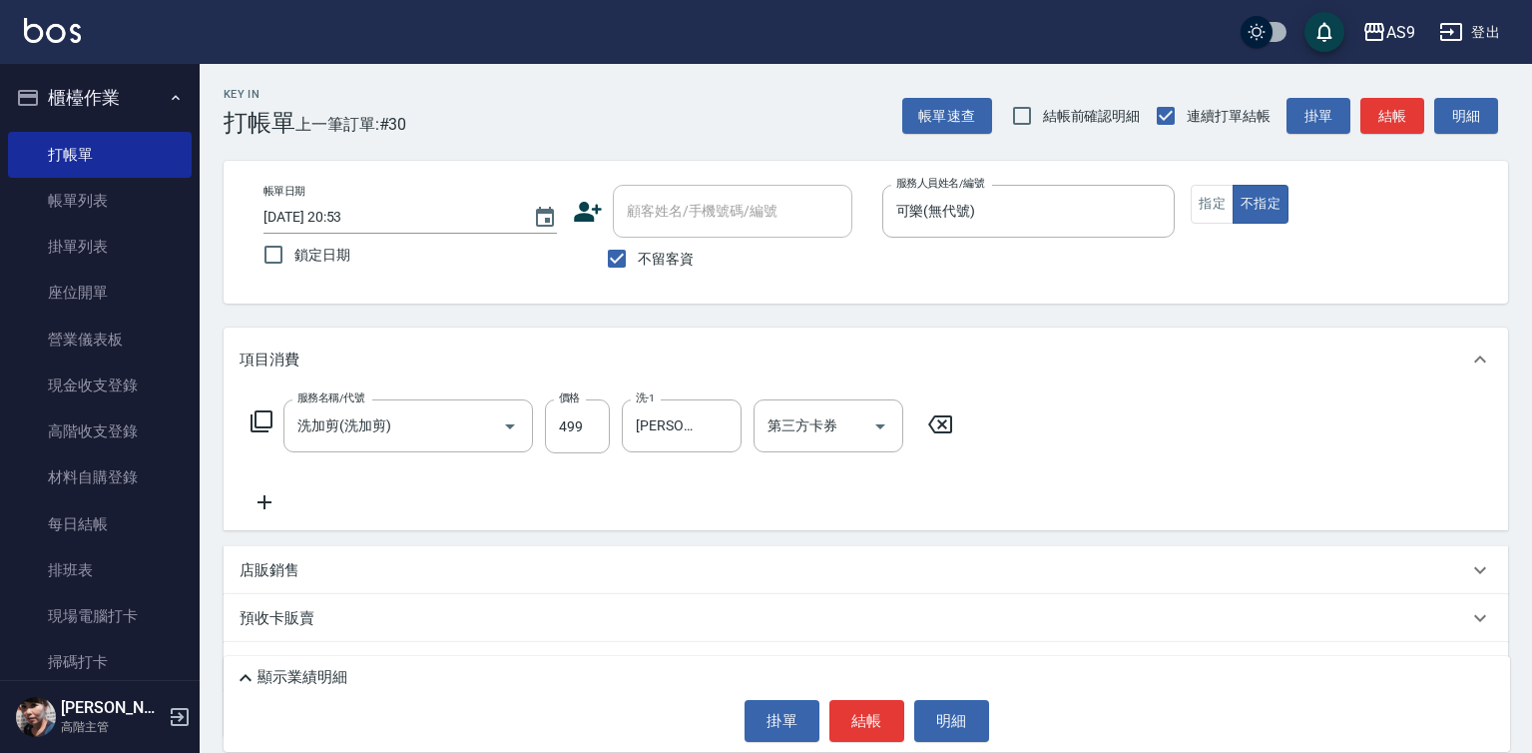
click at [873, 697] on div "顯示業績明細 掛單 結帳 明細" at bounding box center [867, 704] width 1287 height 96
click at [876, 715] on button "結帳" at bounding box center [866, 721] width 75 height 42
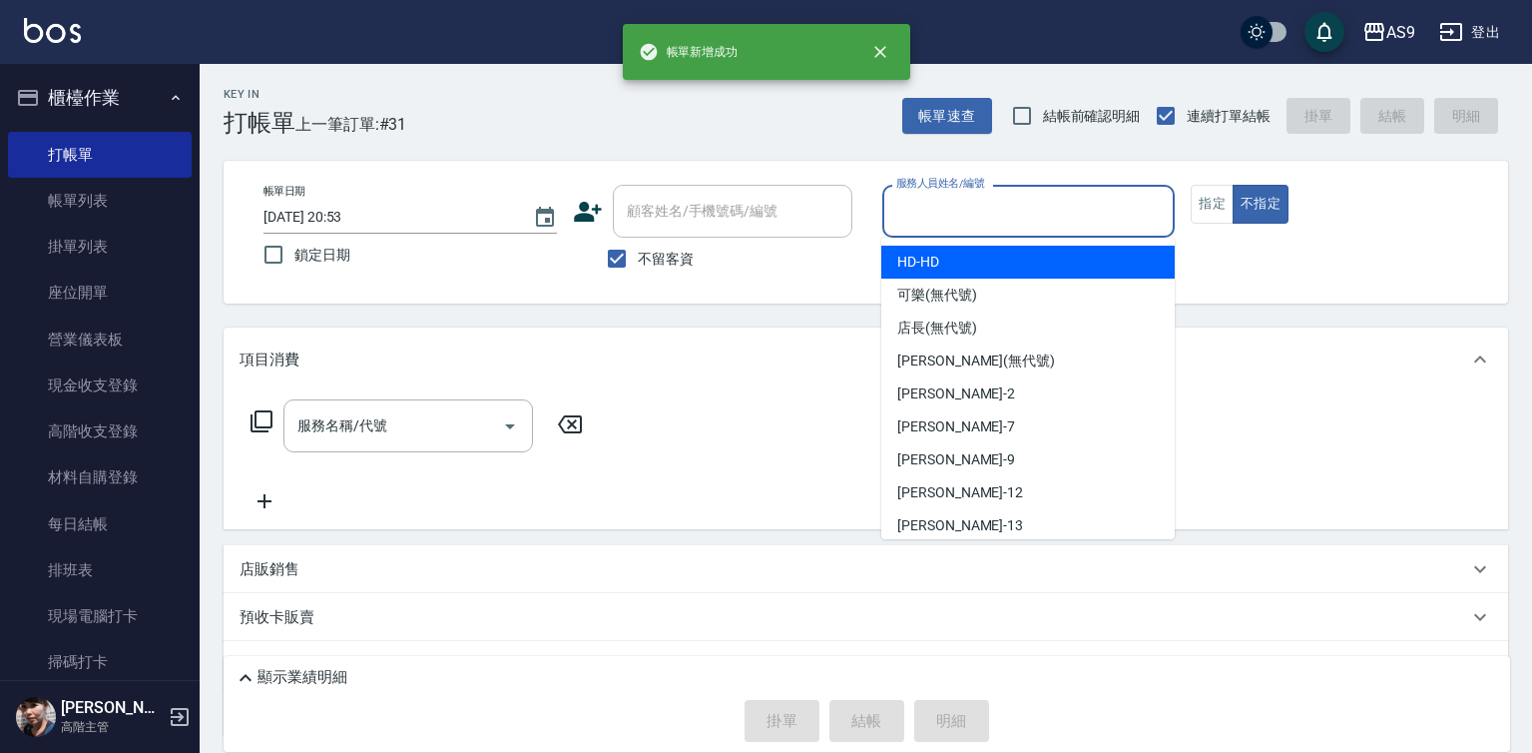
drag, startPoint x: 989, startPoint y: 197, endPoint x: 986, endPoint y: 286, distance: 89.9
click at [989, 203] on input "服務人員姓名/編號" at bounding box center [1028, 211] width 275 height 35
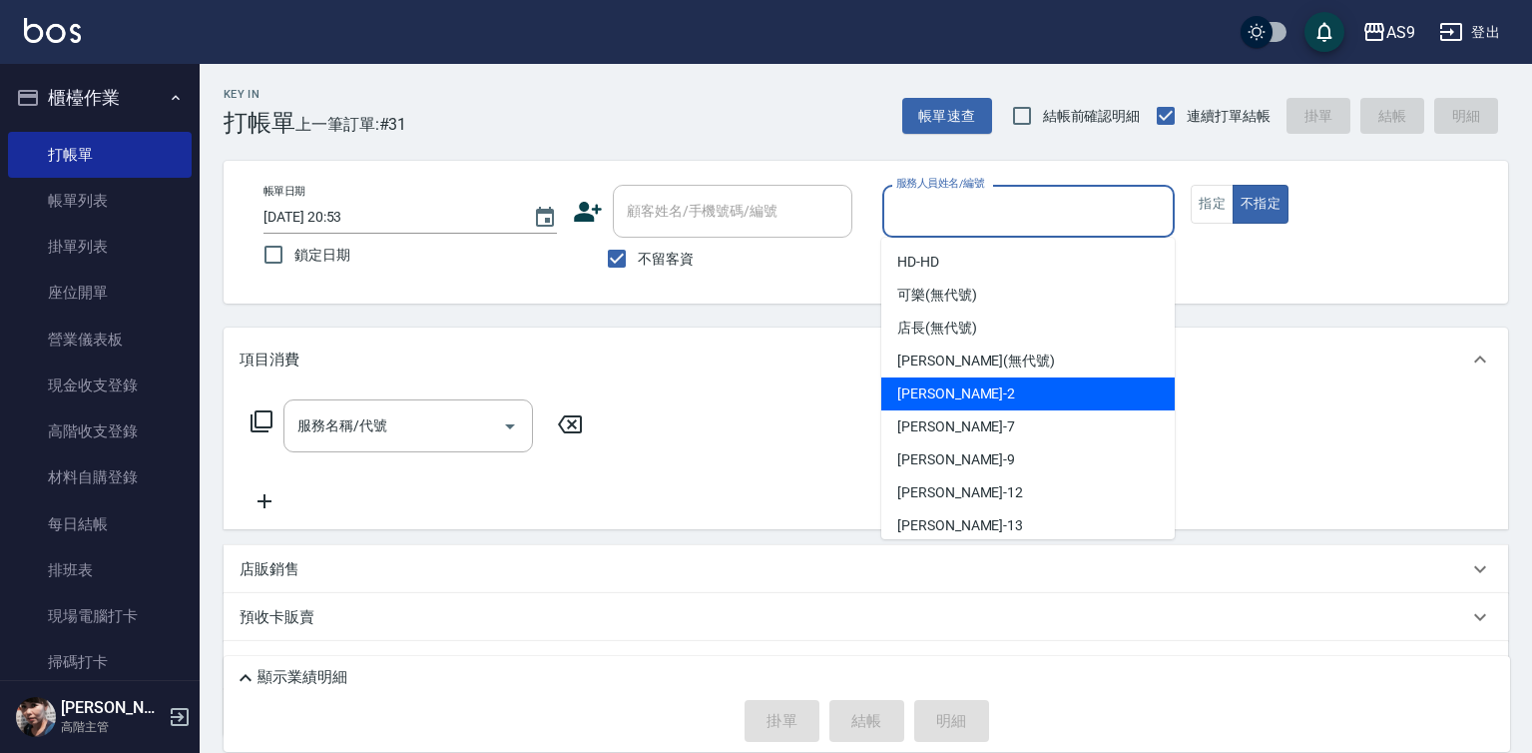
drag, startPoint x: 960, startPoint y: 376, endPoint x: 960, endPoint y: 394, distance: 18.0
click at [960, 391] on ul "HD -HD 可樂 (無代號) 店長 (無代號) [PERSON_NAME] (無代號) [PERSON_NAME] -2 Peggy -7 [PERSON_…" at bounding box center [1027, 388] width 293 height 301
click at [960, 394] on span "[PERSON_NAME]蘭 -2" at bounding box center [956, 393] width 118 height 21
type input "[PERSON_NAME]蘭-2"
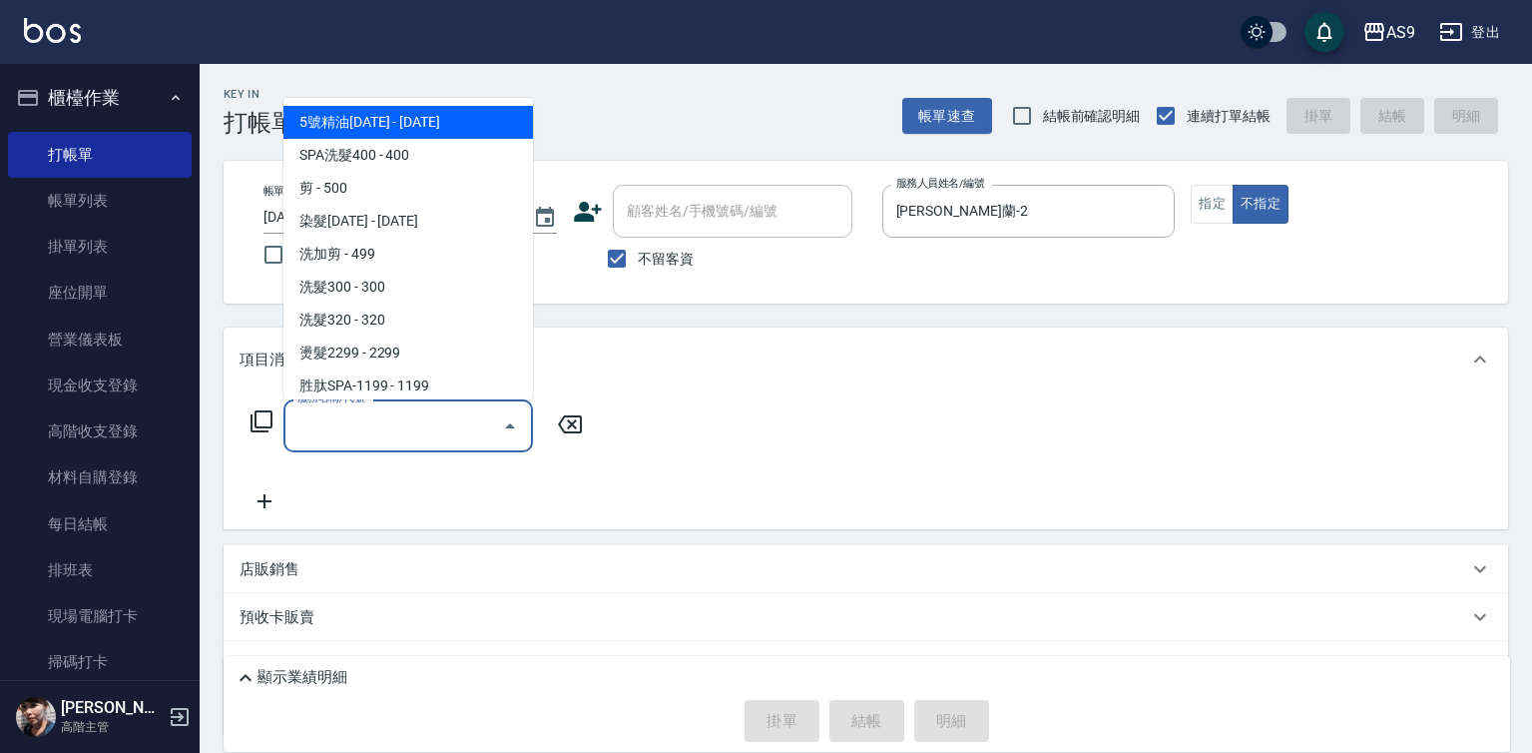
click at [361, 433] on input "服務名稱/代號" at bounding box center [393, 425] width 202 height 35
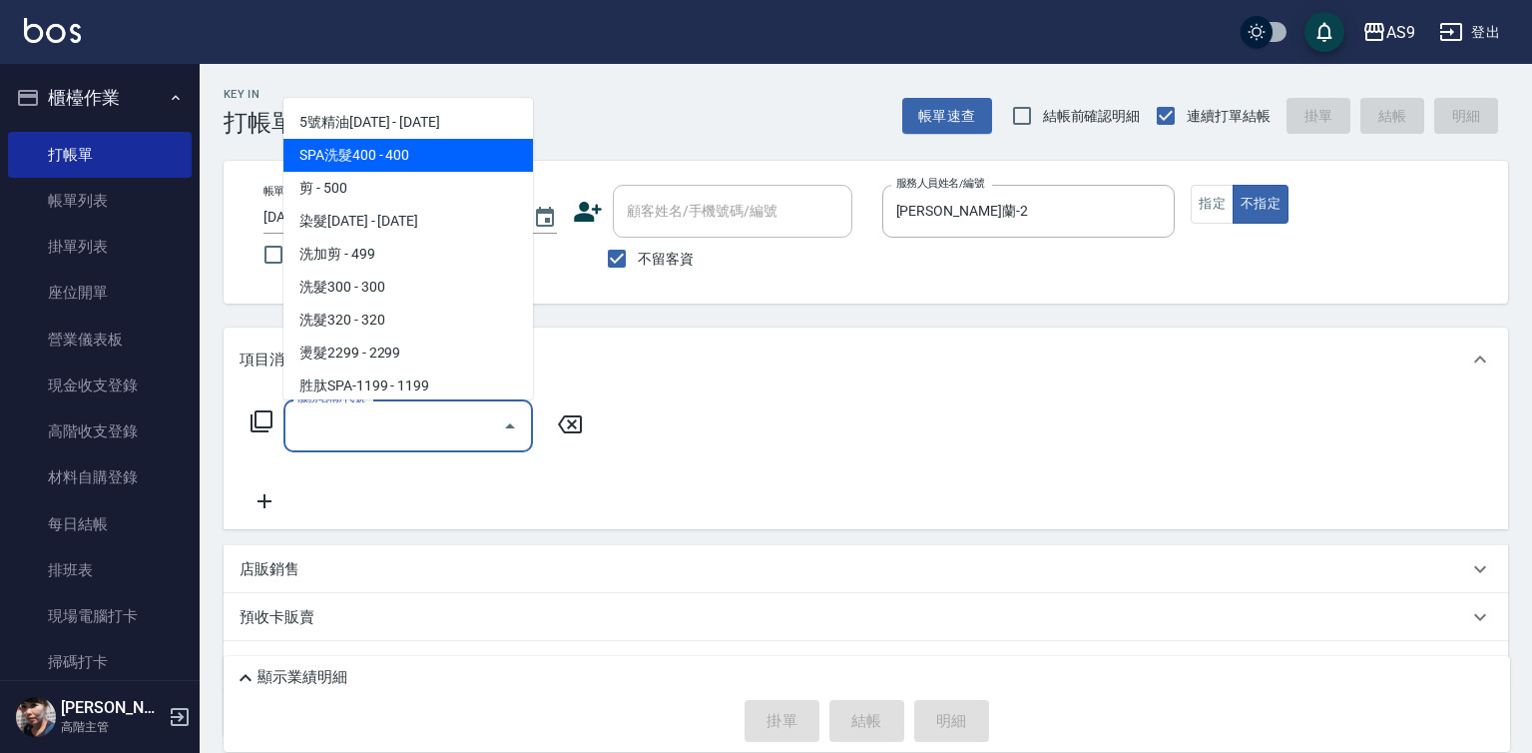
click at [395, 158] on span "SPA洗髮400 - 400" at bounding box center [408, 155] width 250 height 33
type input "SPA洗髮400(SPA洗髮400)"
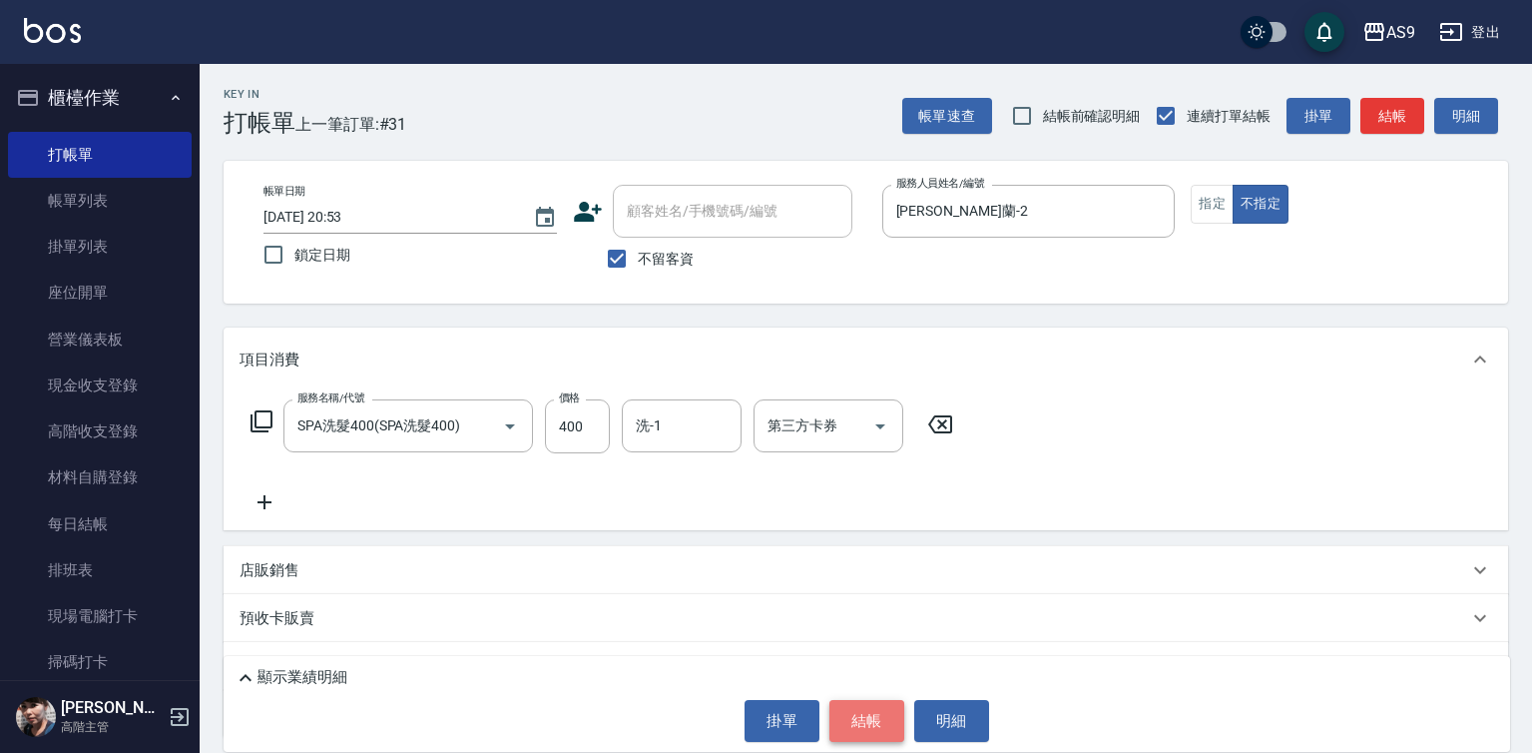
click at [874, 721] on button "結帳" at bounding box center [866, 721] width 75 height 42
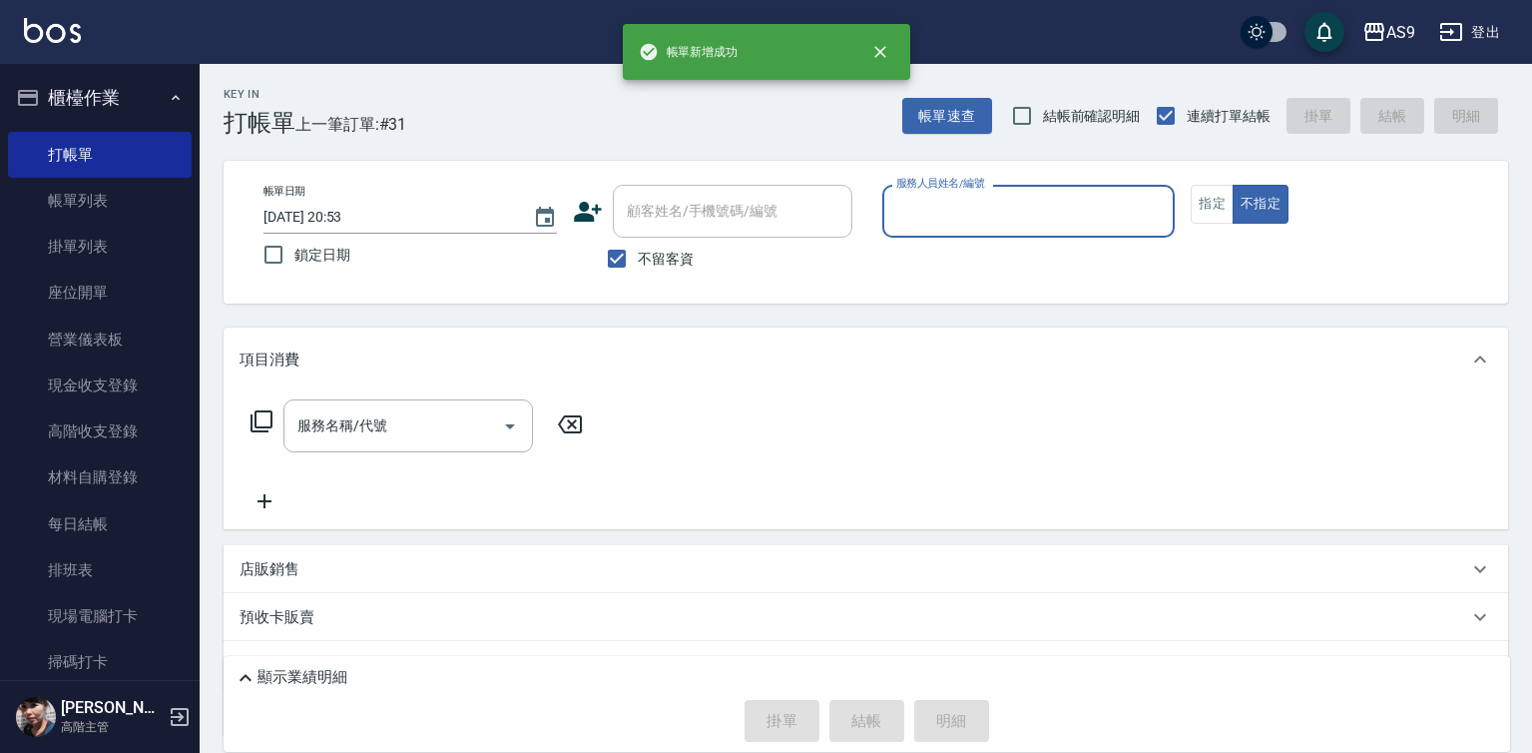
click at [997, 214] on input "服務人員姓名/編號" at bounding box center [1028, 211] width 275 height 35
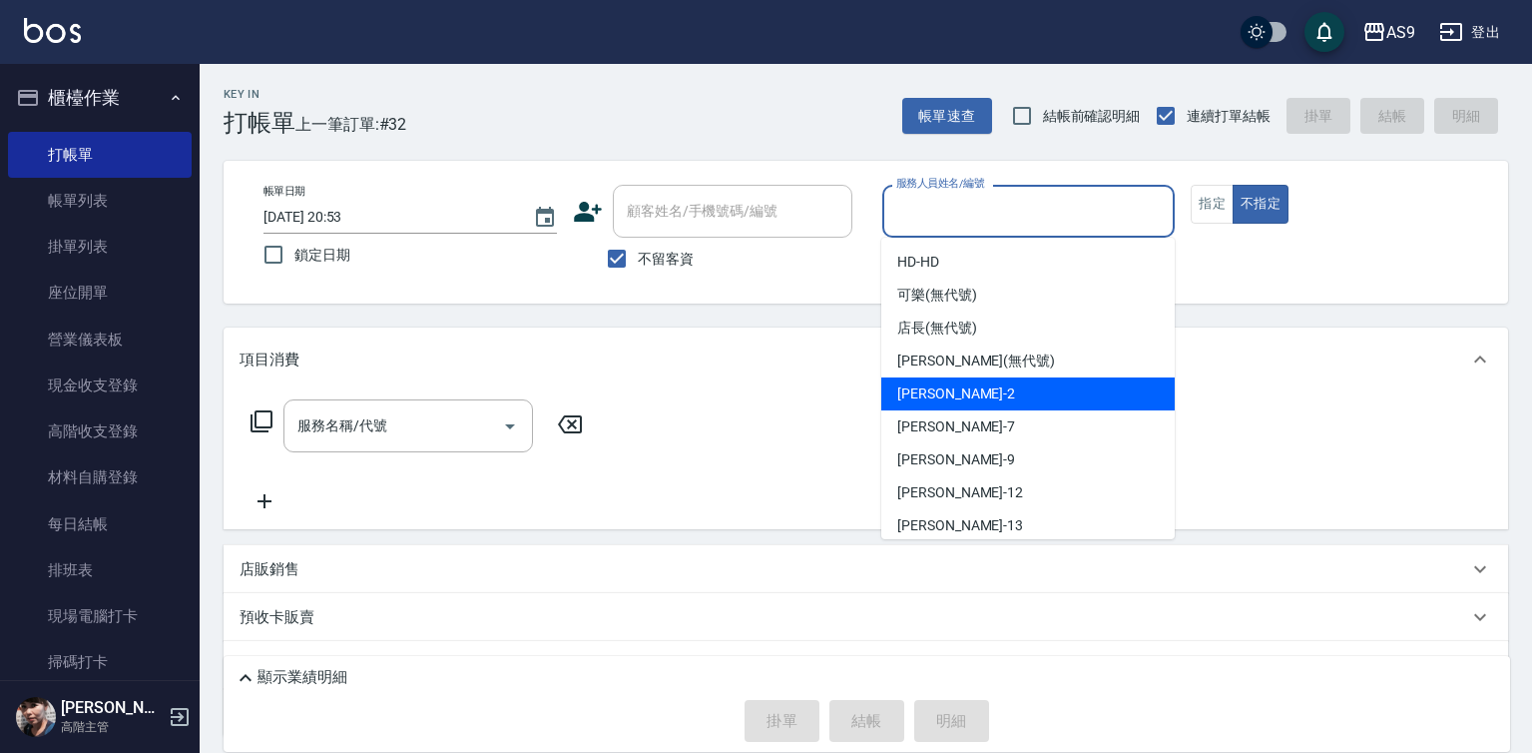
click at [974, 401] on span "[PERSON_NAME]蘭 -2" at bounding box center [956, 393] width 118 height 21
type input "[PERSON_NAME]蘭-2"
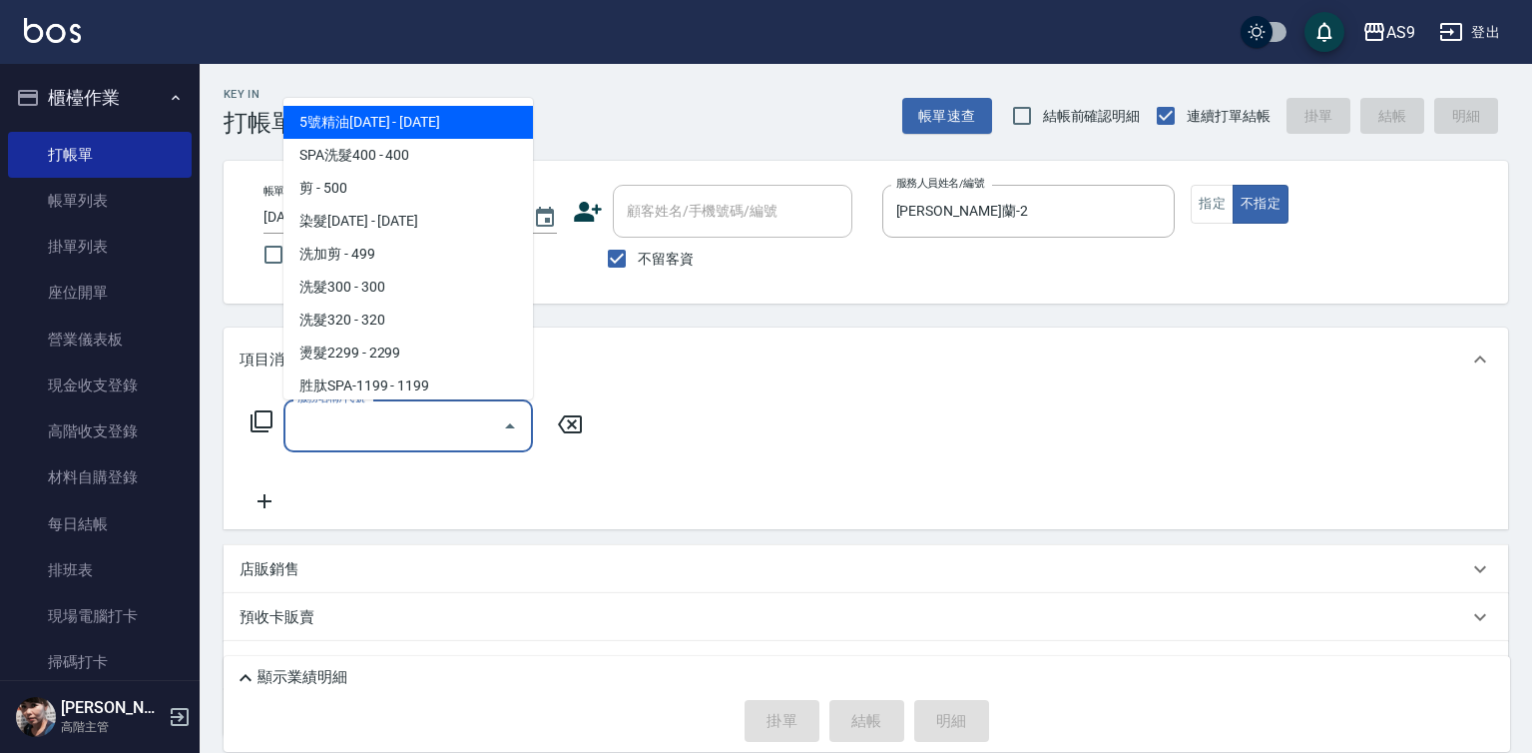
click at [474, 432] on input "服務名稱/代號" at bounding box center [393, 425] width 202 height 35
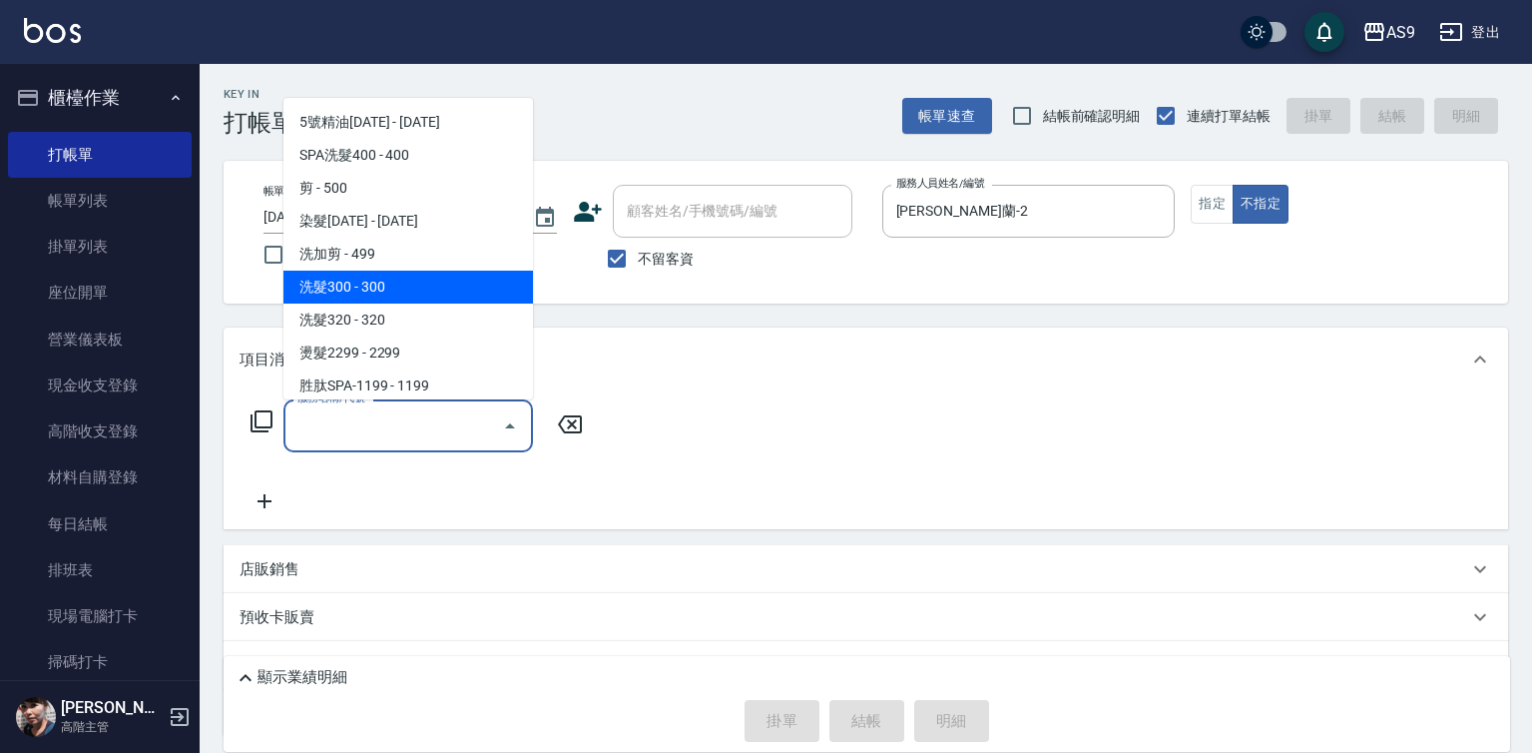
click at [401, 292] on span "洗髮300 - 300" at bounding box center [408, 286] width 250 height 33
type input "洗髮300(洗 髮300)"
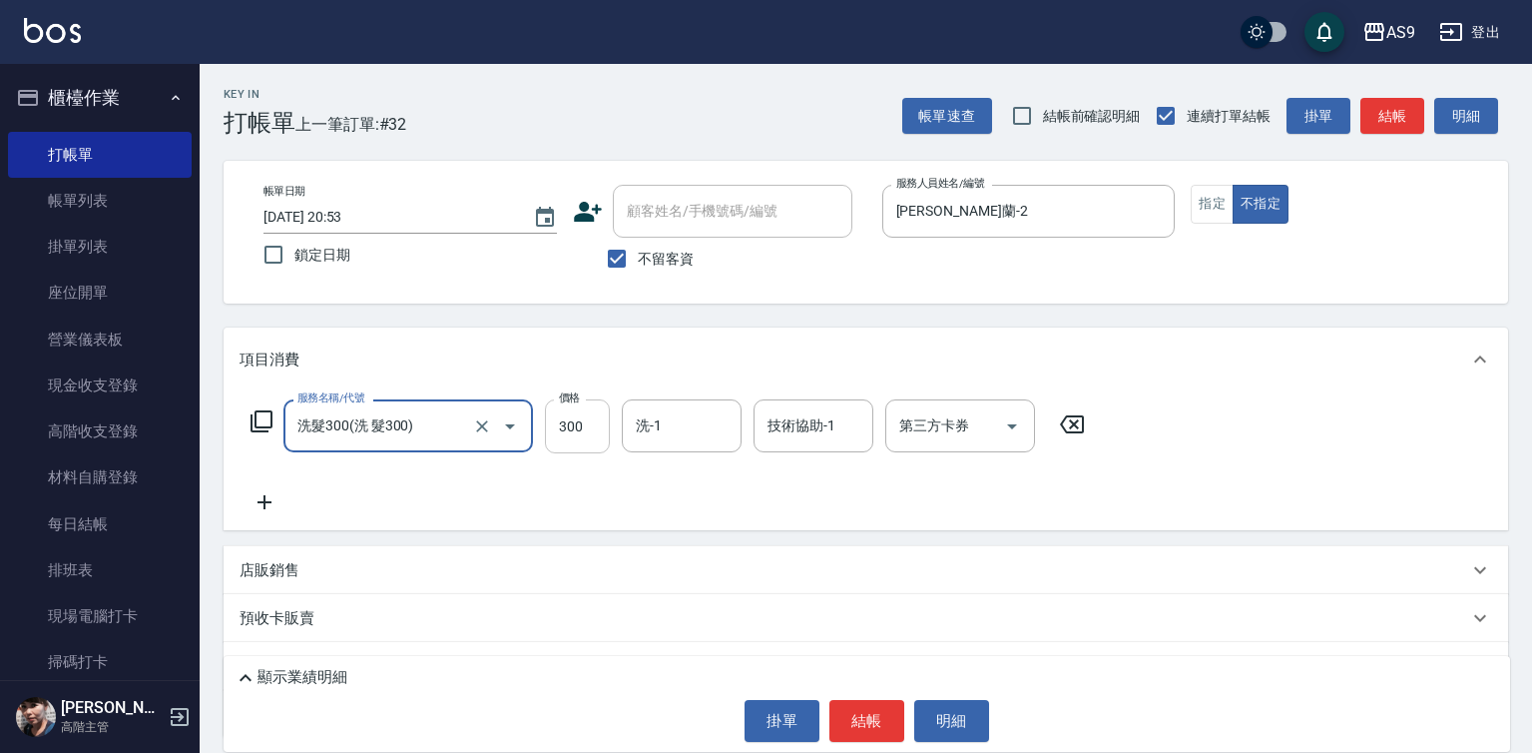
click at [586, 425] on input "300" at bounding box center [577, 426] width 65 height 54
type input "200"
click at [1209, 212] on button "指定" at bounding box center [1212, 204] width 43 height 39
drag, startPoint x: 852, startPoint y: 727, endPoint x: 850, endPoint y: 640, distance: 86.9
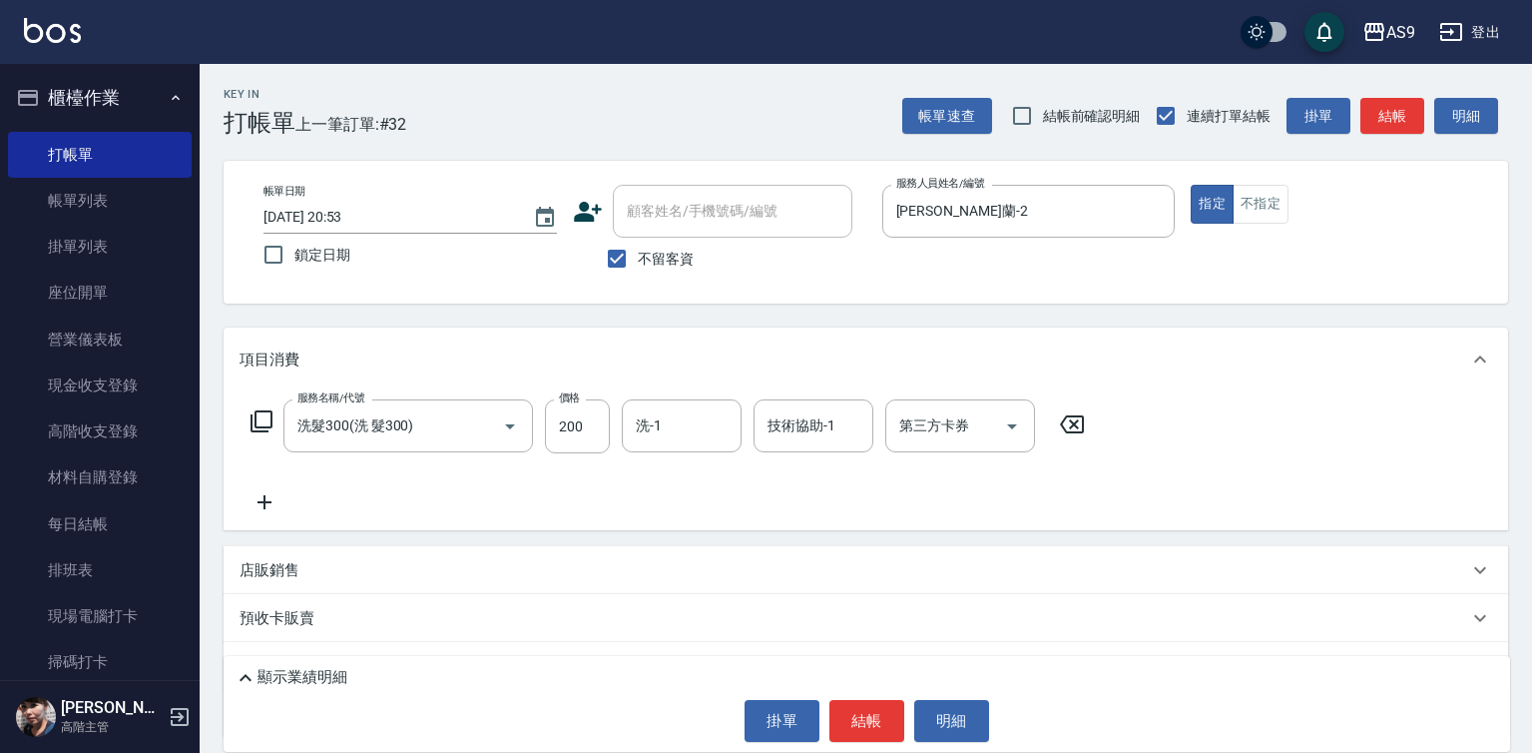
click at [852, 724] on button "結帳" at bounding box center [866, 721] width 75 height 42
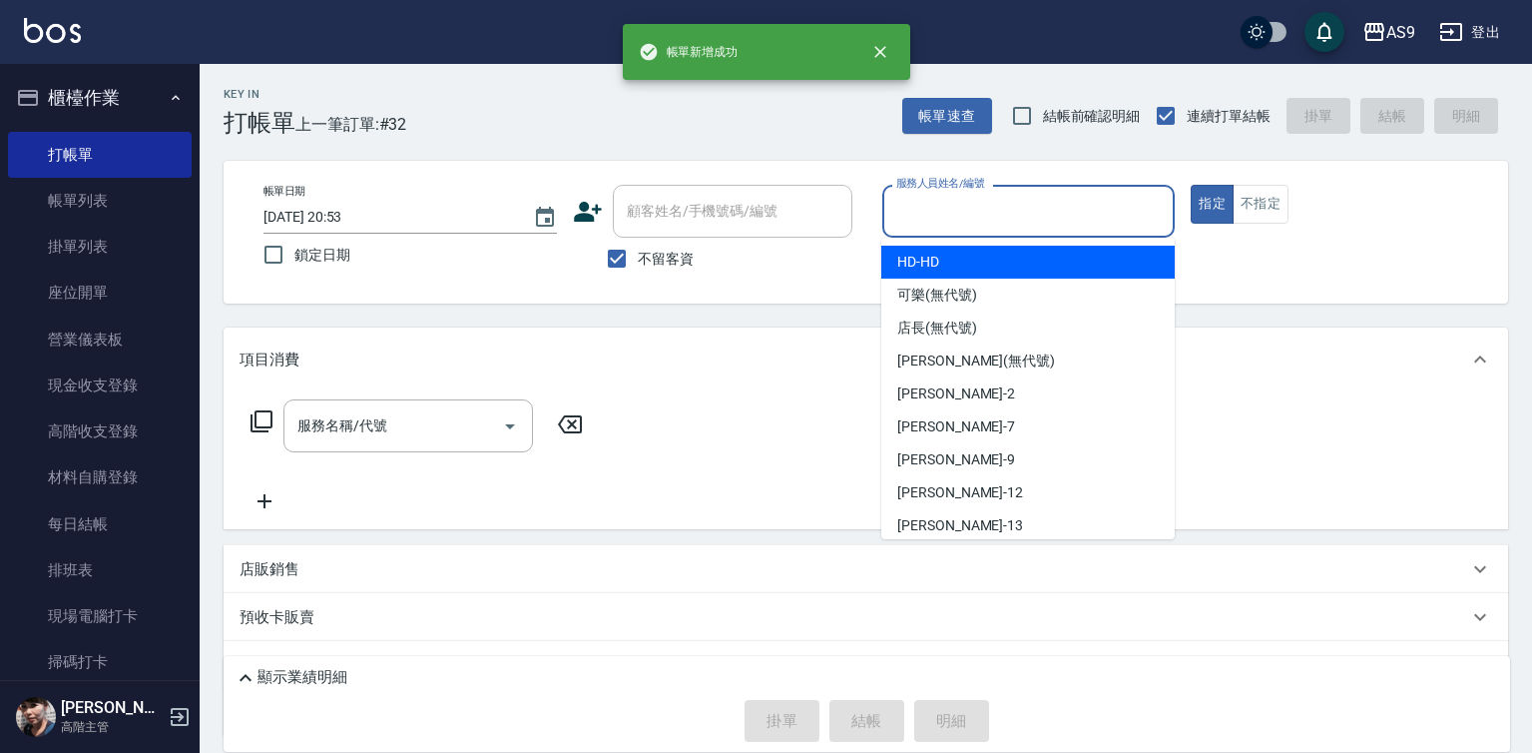
click at [1027, 221] on input "服務人員姓名/編號" at bounding box center [1028, 211] width 275 height 35
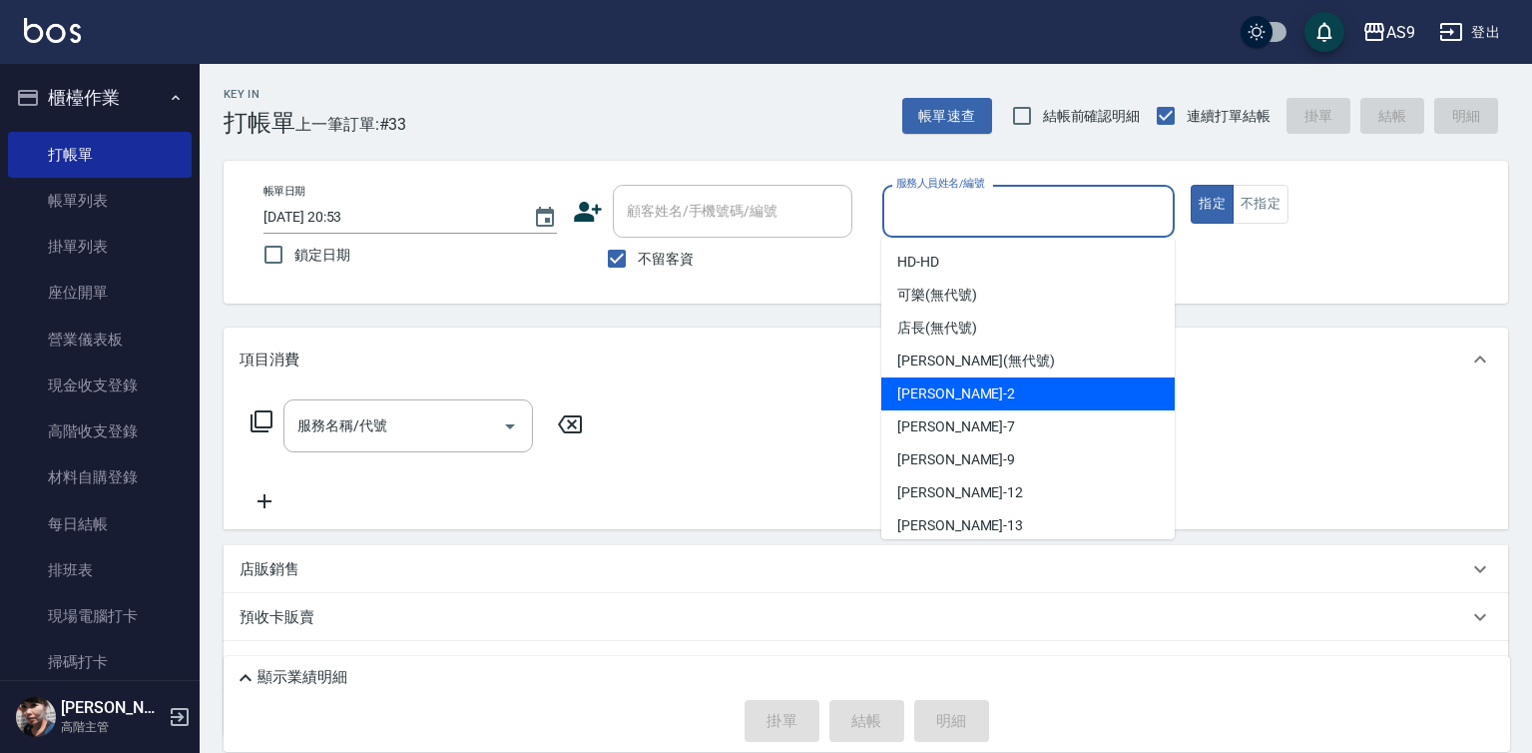
click at [967, 407] on div "[PERSON_NAME]蘭 -2" at bounding box center [1027, 393] width 293 height 33
type input "[PERSON_NAME]蘭-2"
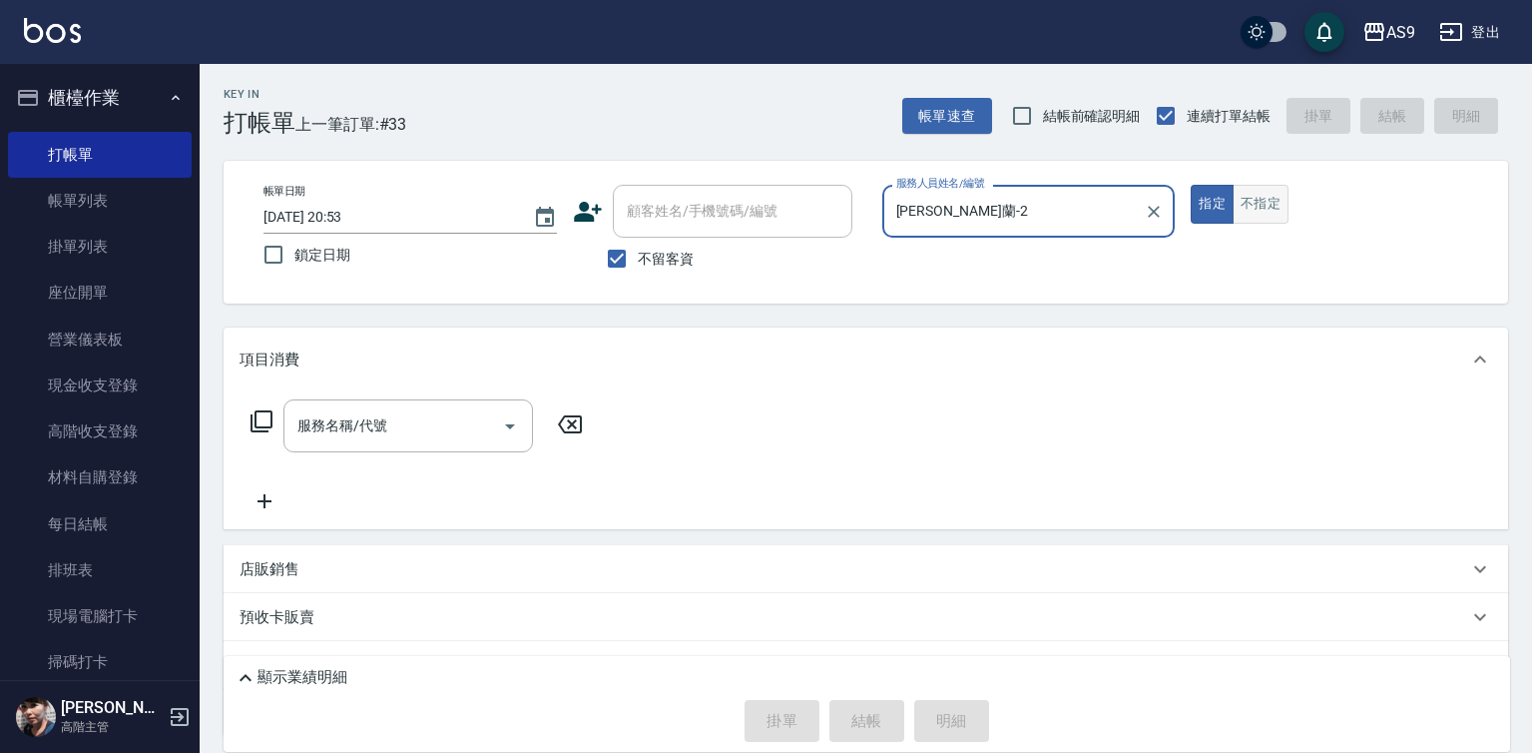
click at [1278, 214] on button "不指定" at bounding box center [1261, 204] width 56 height 39
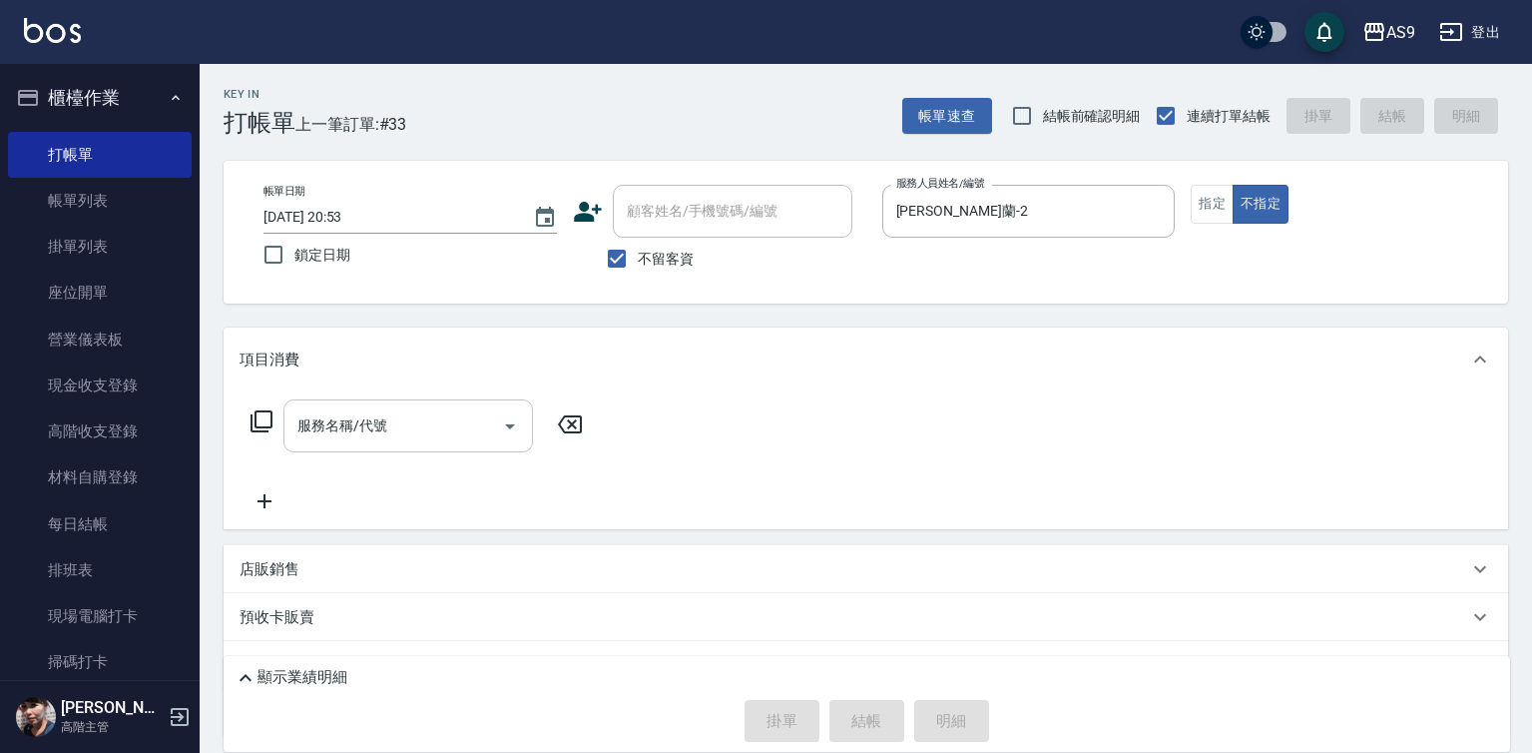
click at [416, 423] on input "服務名稱/代號" at bounding box center [393, 425] width 202 height 35
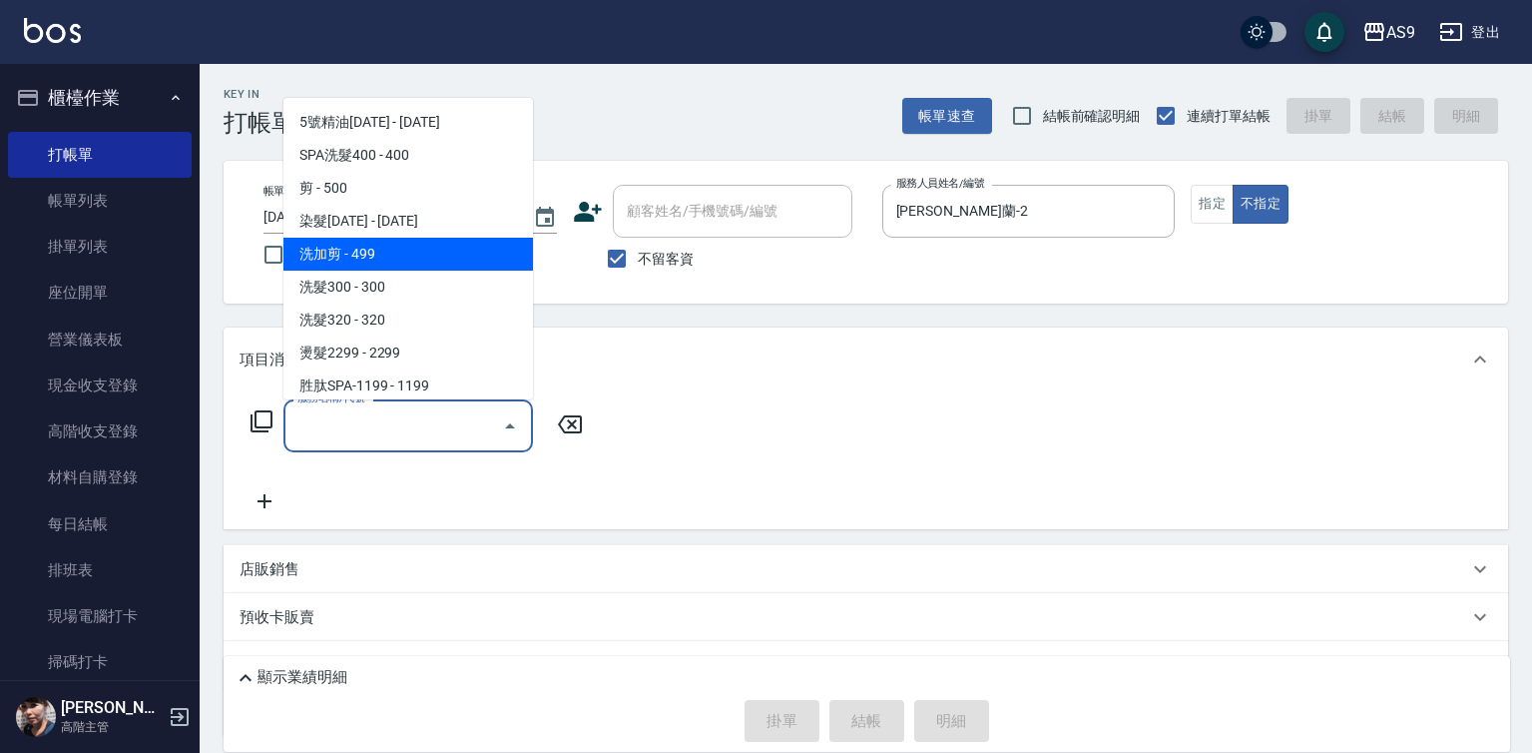
click at [383, 254] on span "洗加剪 - 499" at bounding box center [408, 254] width 250 height 33
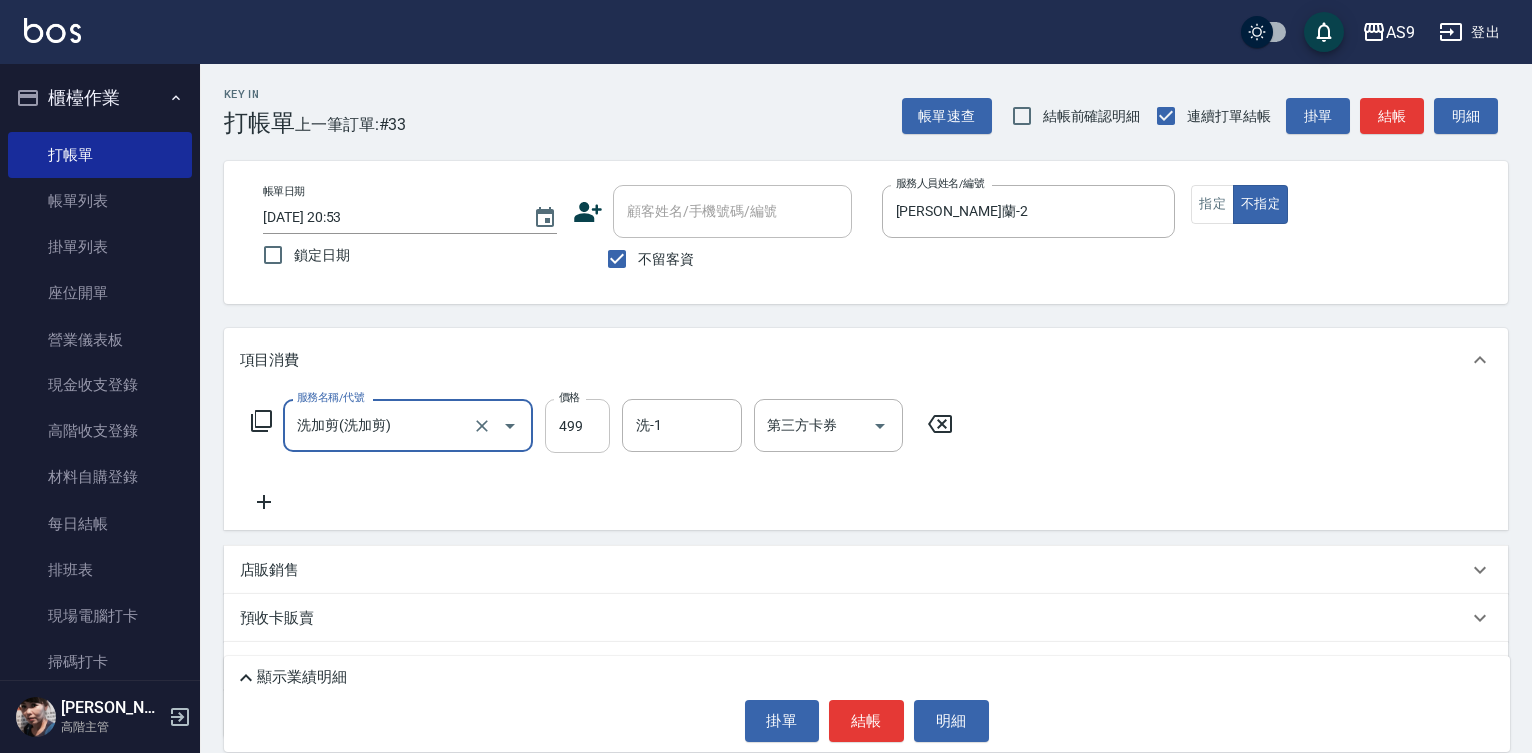
click at [567, 435] on input "499" at bounding box center [577, 426] width 65 height 54
drag, startPoint x: 313, startPoint y: 430, endPoint x: 334, endPoint y: 429, distance: 21.0
click at [313, 429] on input "洗加剪(洗加剪)" at bounding box center [380, 425] width 176 height 35
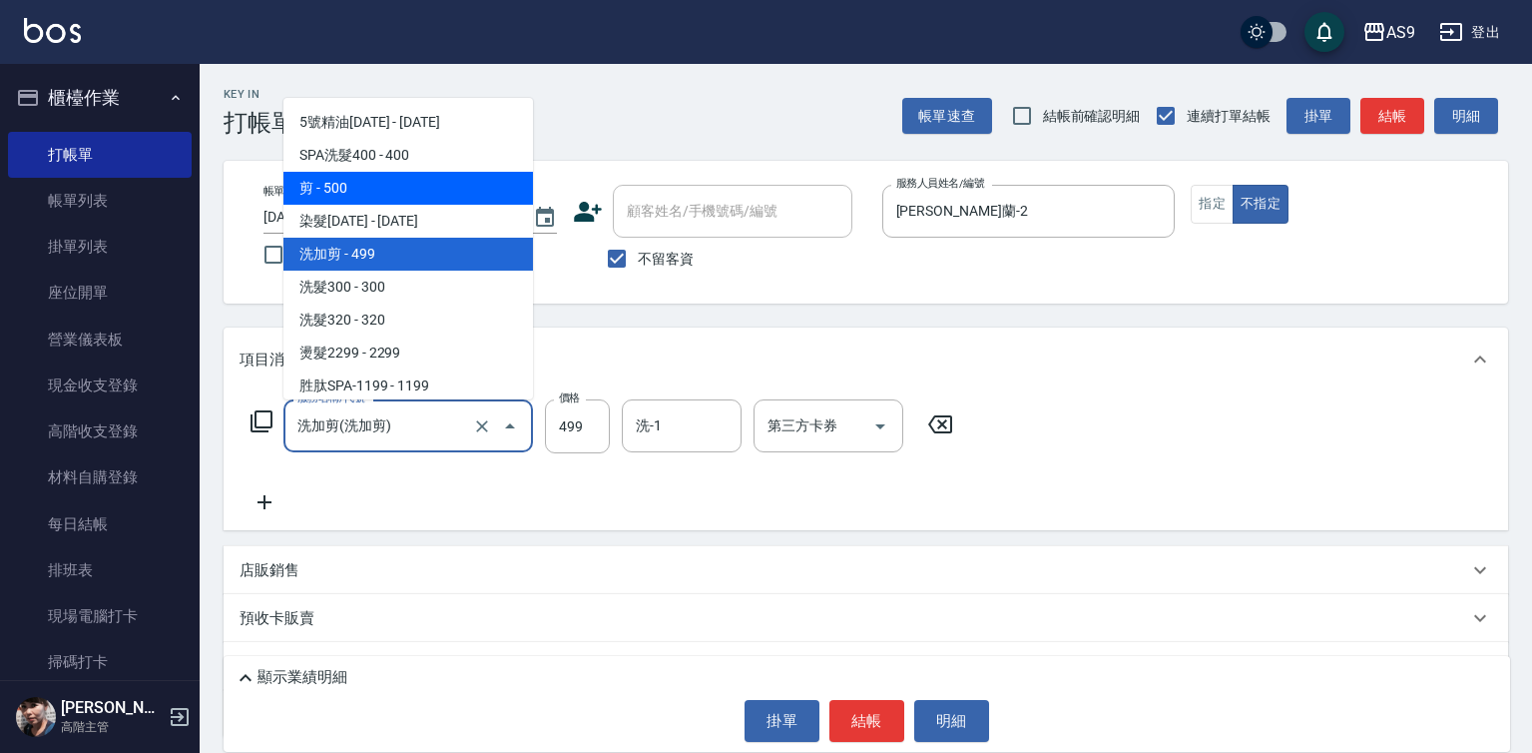
click at [412, 191] on span "剪 - 500" at bounding box center [408, 188] width 250 height 33
type input "剪(剪)"
type input "500"
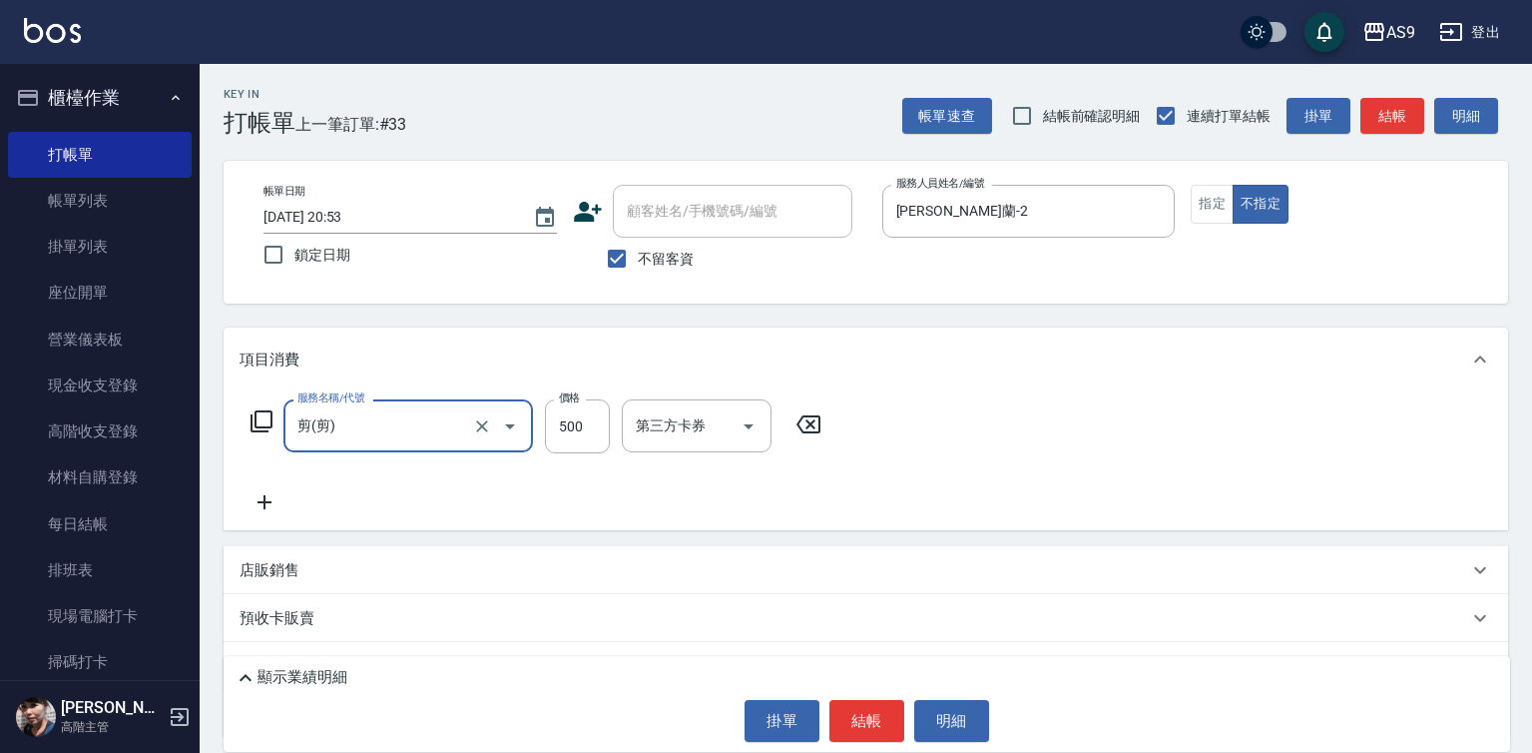
click at [264, 502] on icon at bounding box center [265, 502] width 14 height 14
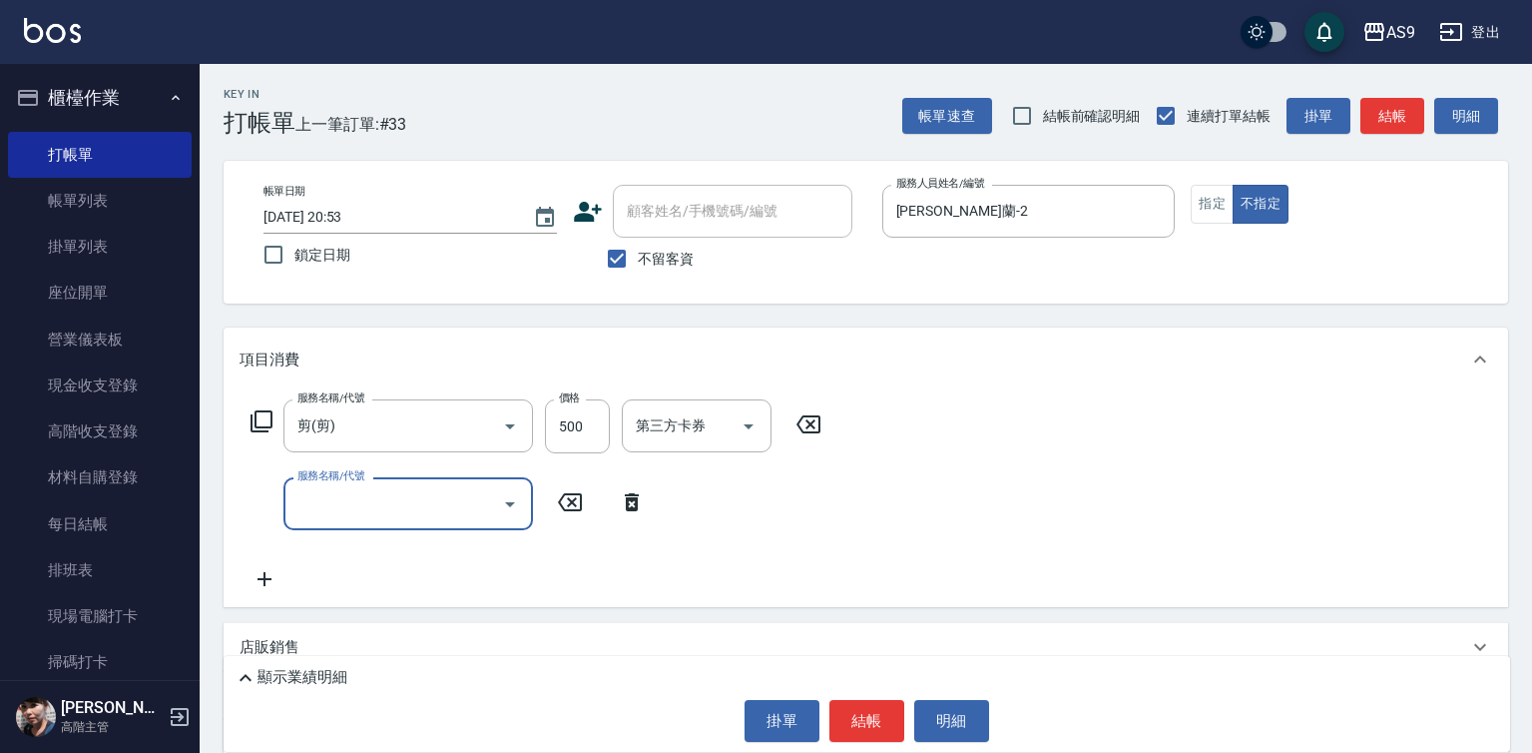
click at [347, 482] on label "服務名稱/代號" at bounding box center [330, 475] width 67 height 15
click at [347, 486] on input "服務名稱/代號" at bounding box center [393, 503] width 202 height 35
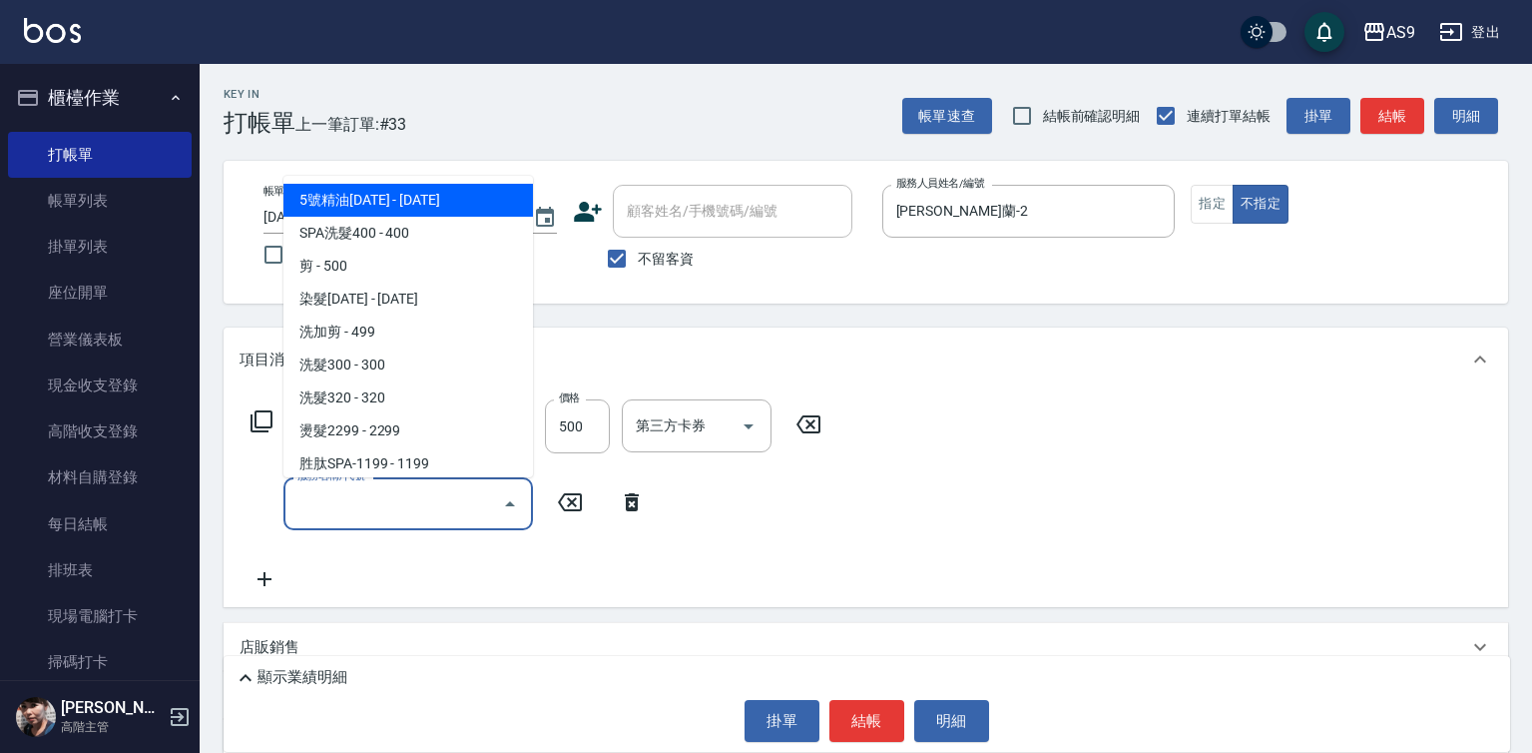
click at [413, 507] on input "服務名稱/代號" at bounding box center [393, 503] width 202 height 35
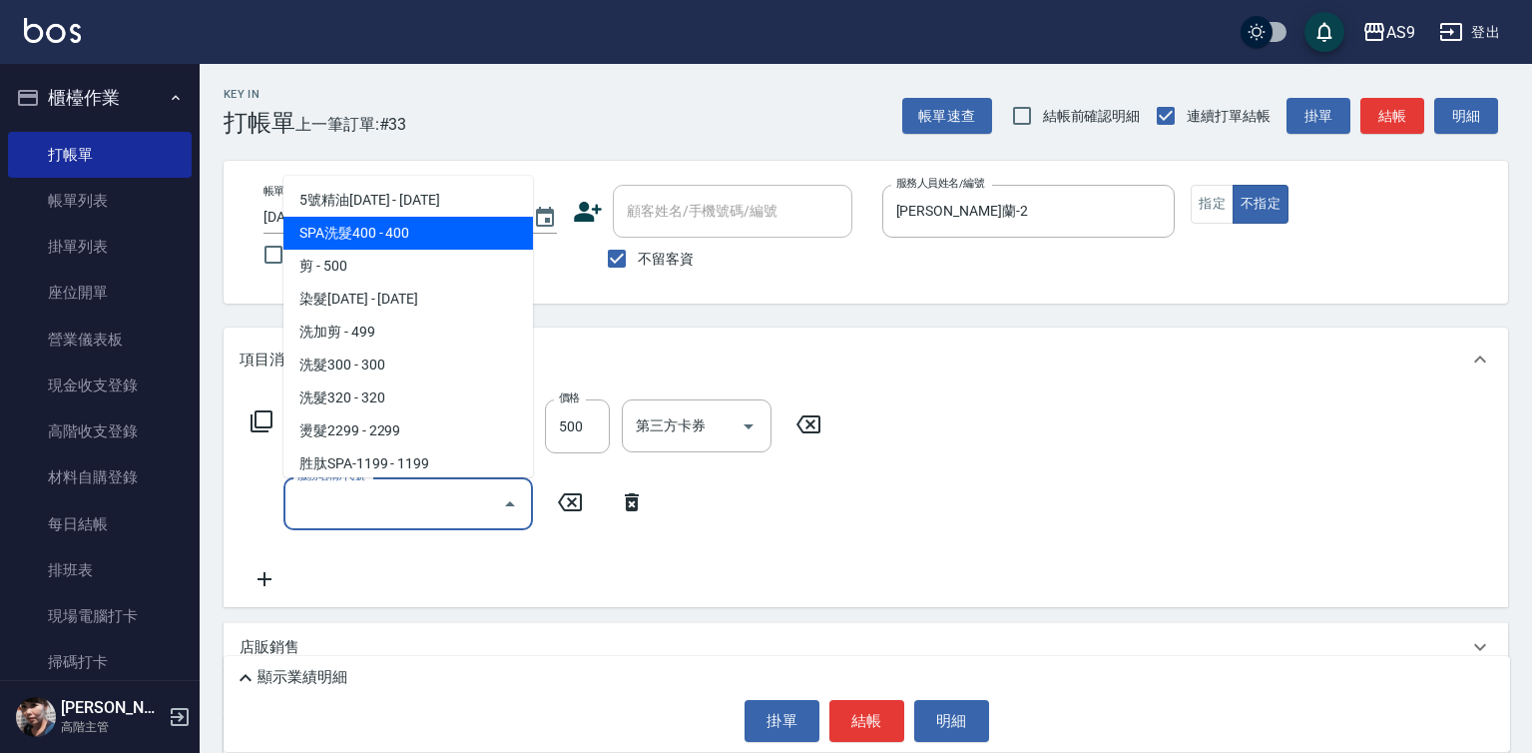
click at [416, 230] on span "SPA洗髮400 - 400" at bounding box center [408, 233] width 250 height 33
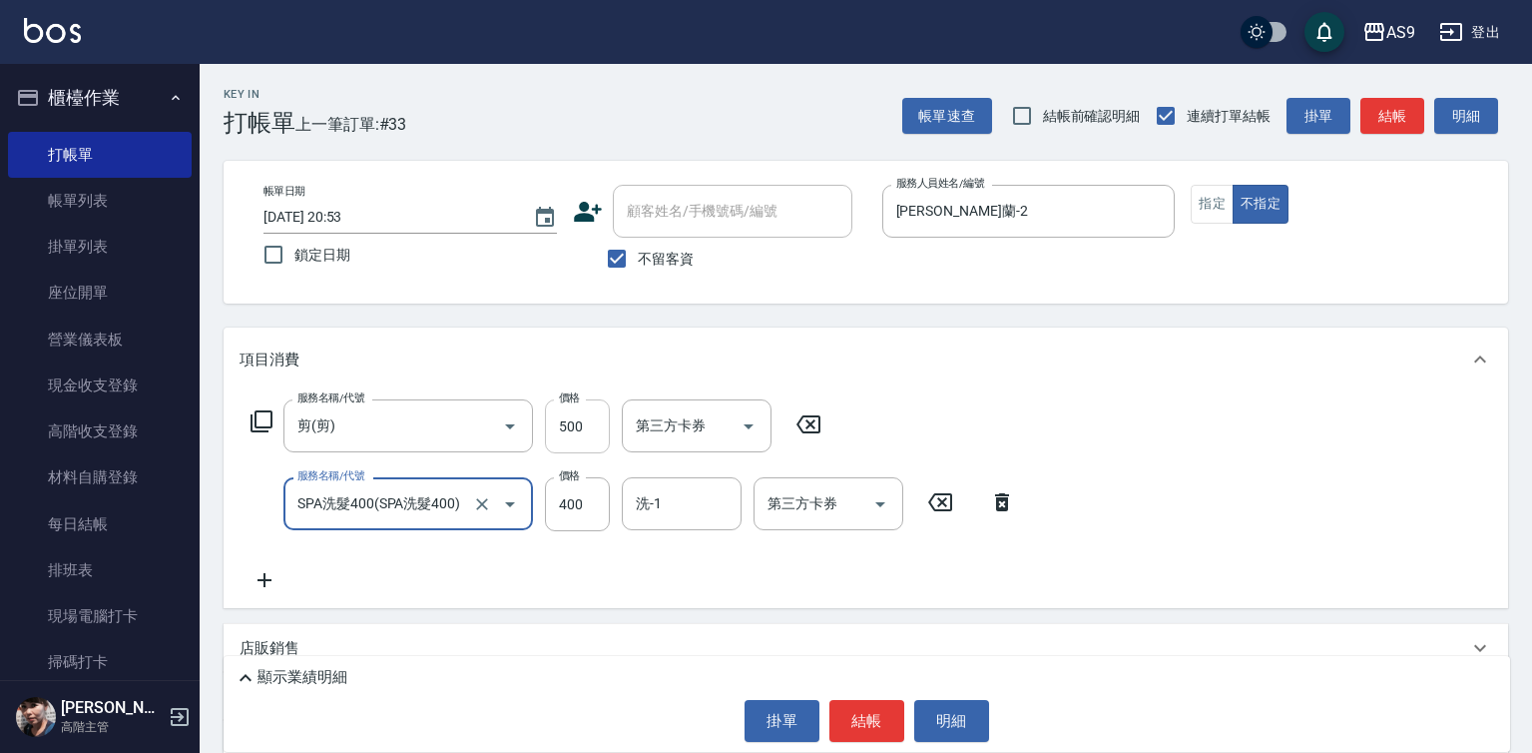
click at [587, 419] on input "500" at bounding box center [577, 426] width 65 height 54
type input "SPA洗髮400"
click at [587, 420] on input "500" at bounding box center [577, 426] width 65 height 54
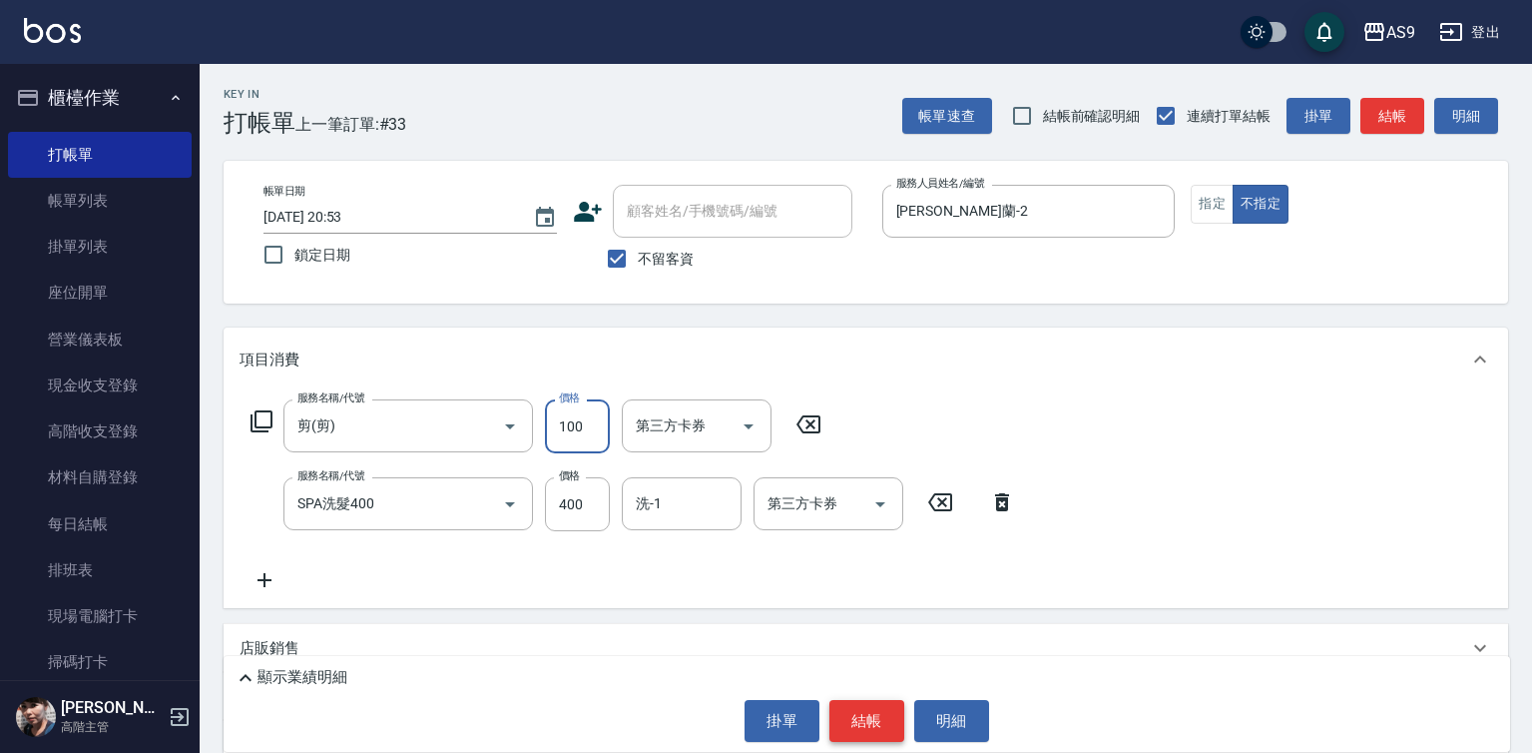
type input "100"
click at [856, 719] on button "結帳" at bounding box center [866, 721] width 75 height 42
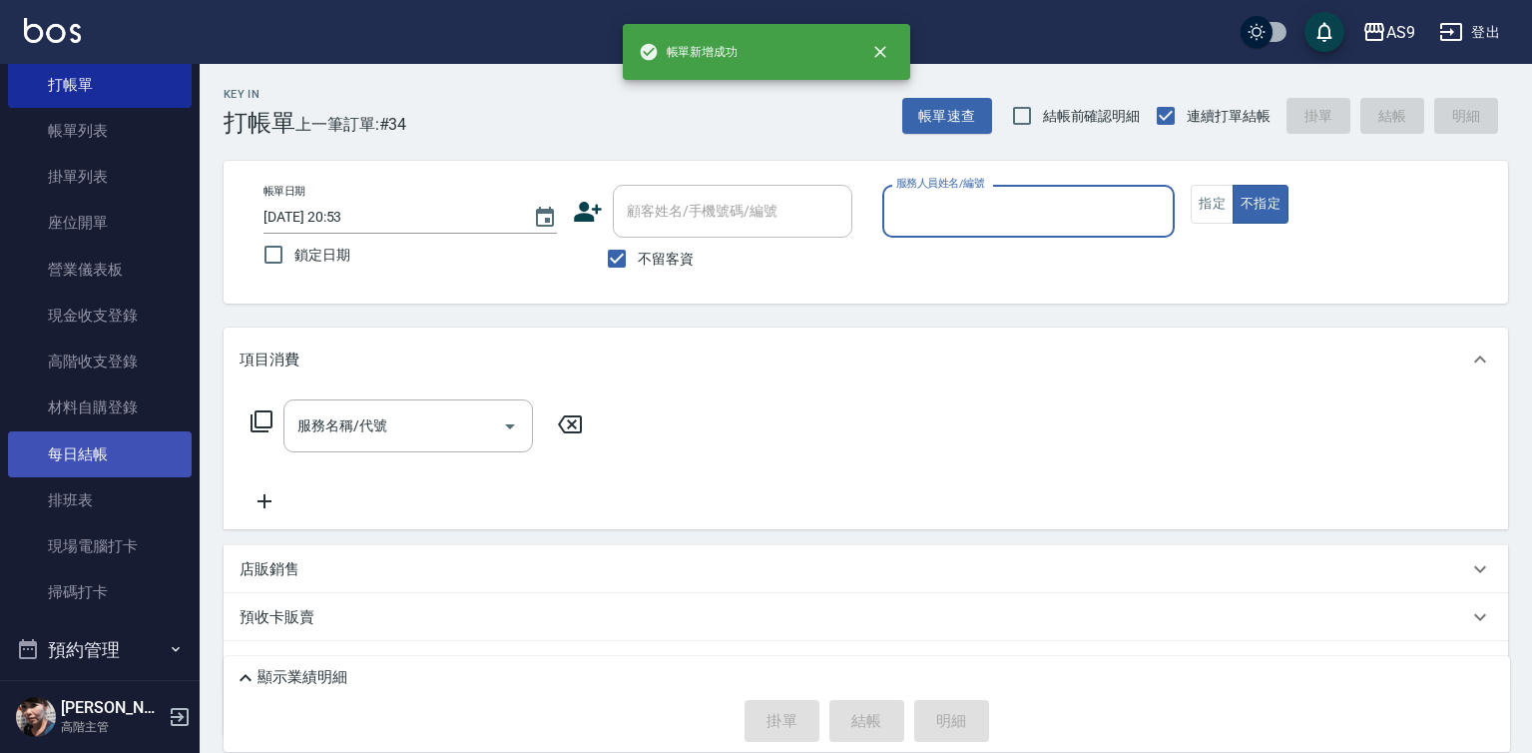
scroll to position [397, 0]
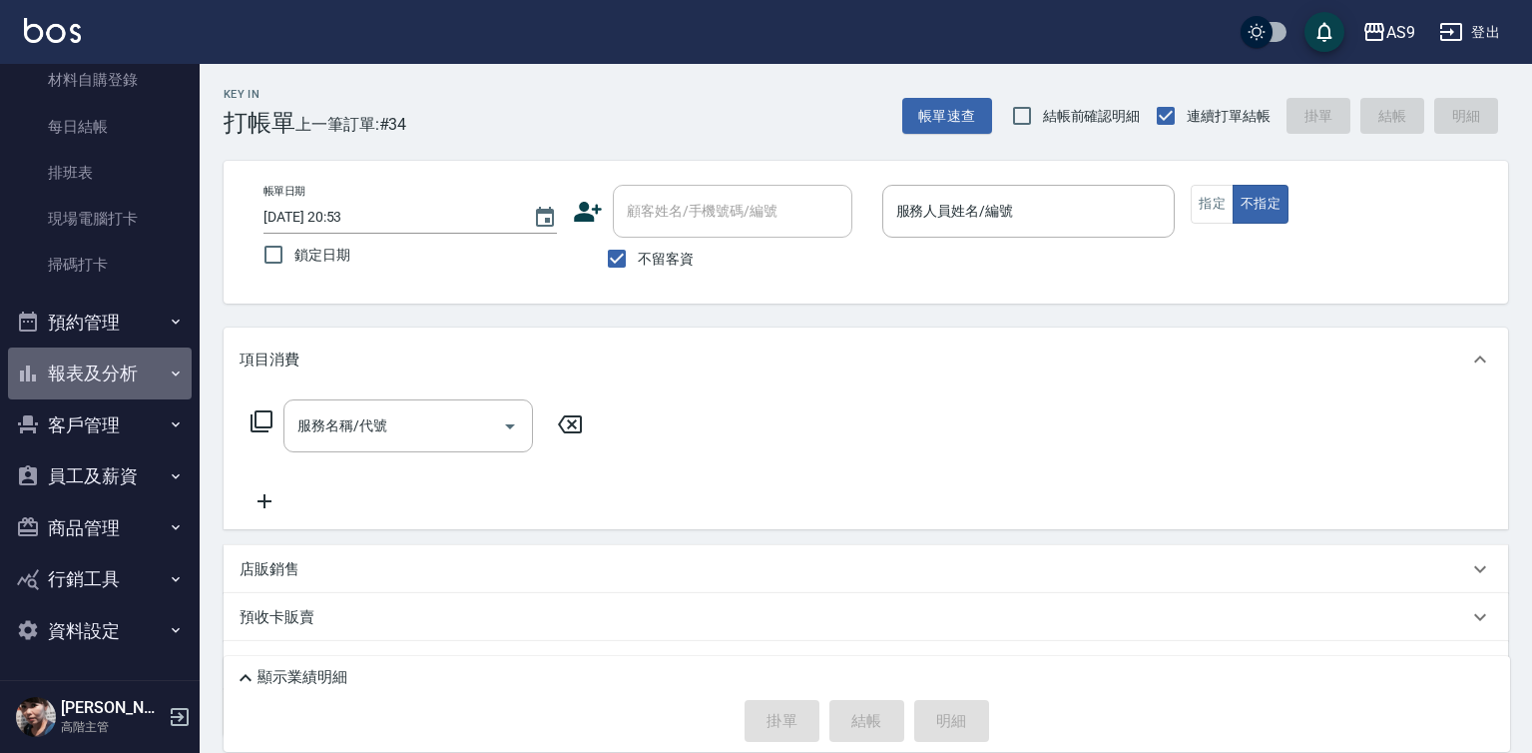
click at [133, 377] on button "報表及分析" at bounding box center [100, 373] width 184 height 52
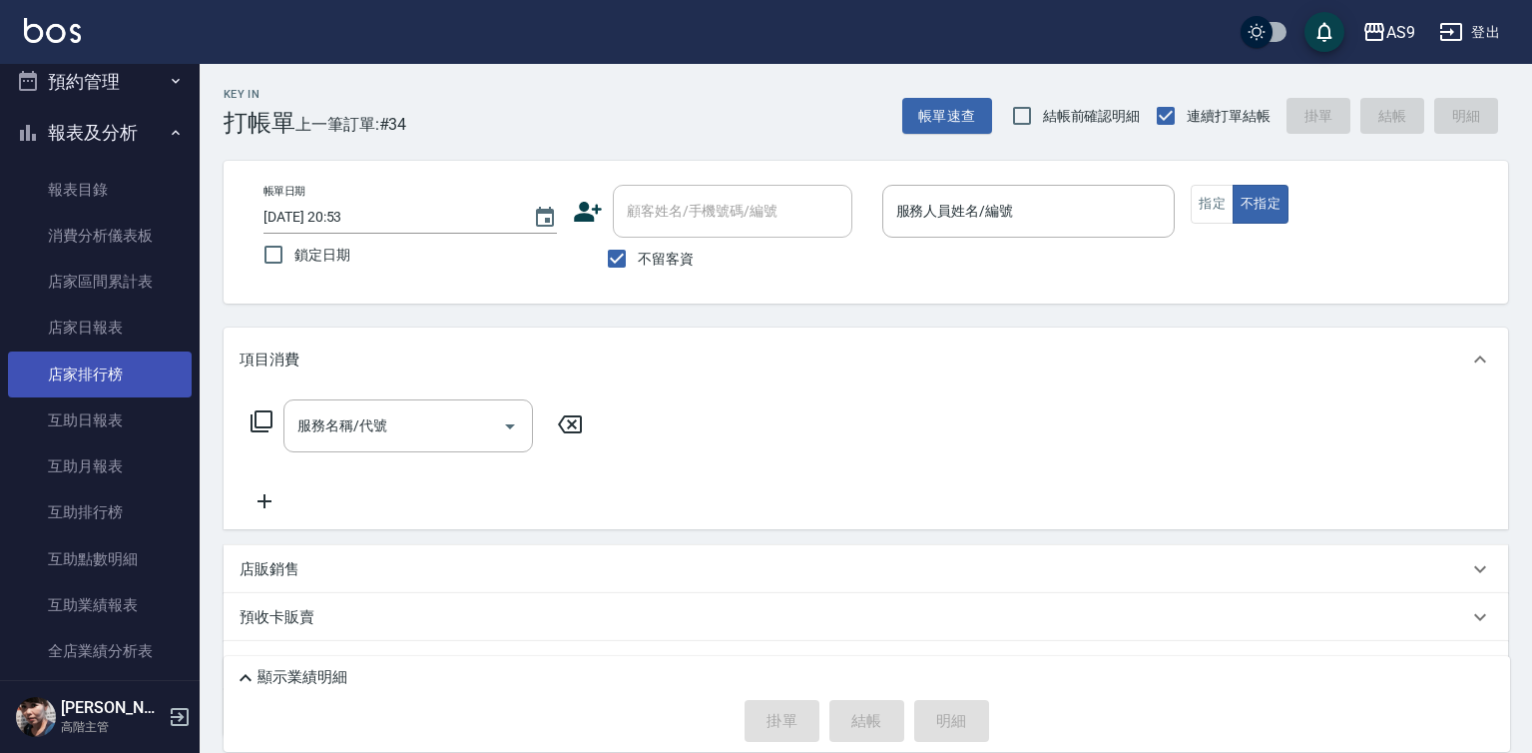
scroll to position [896, 0]
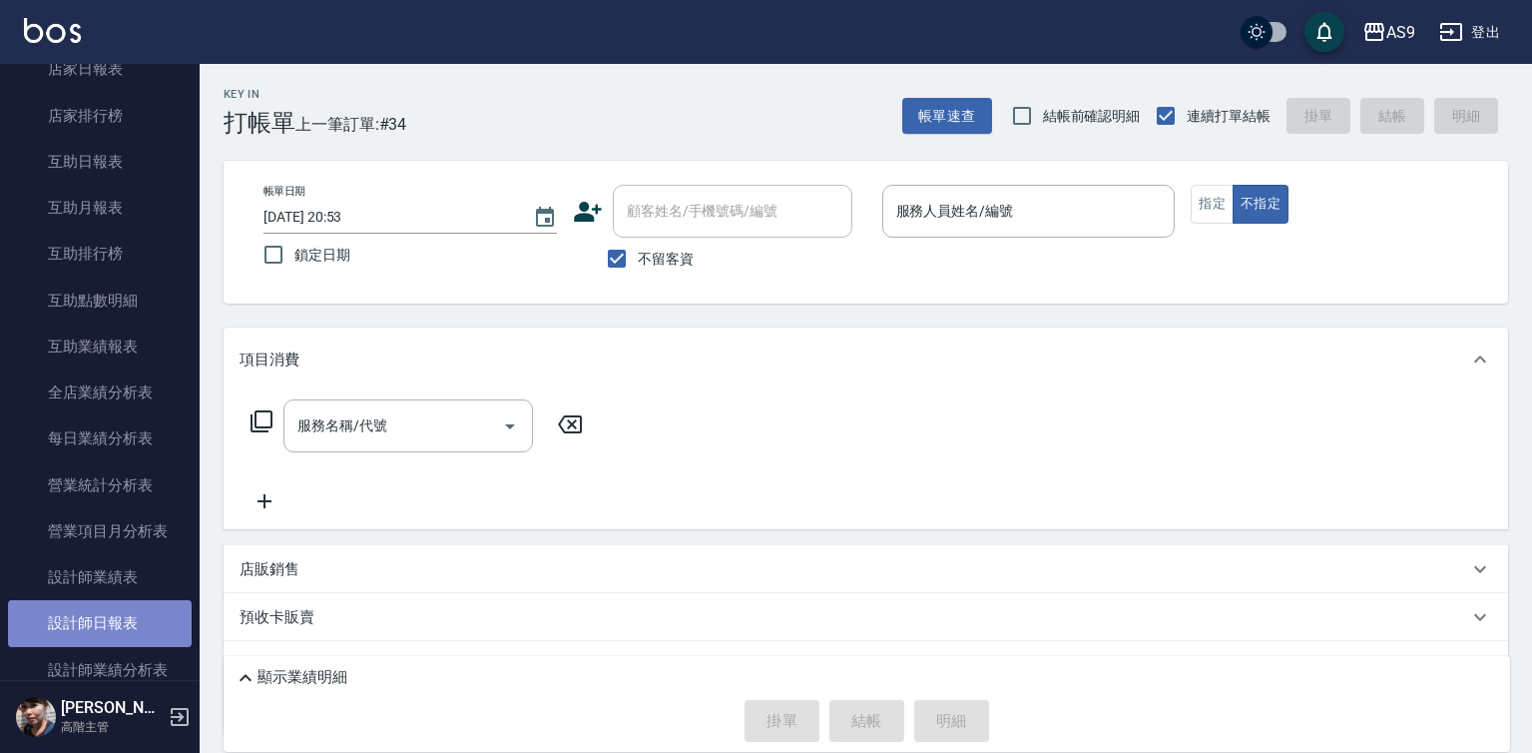
click at [138, 618] on link "設計師日報表" at bounding box center [100, 623] width 184 height 46
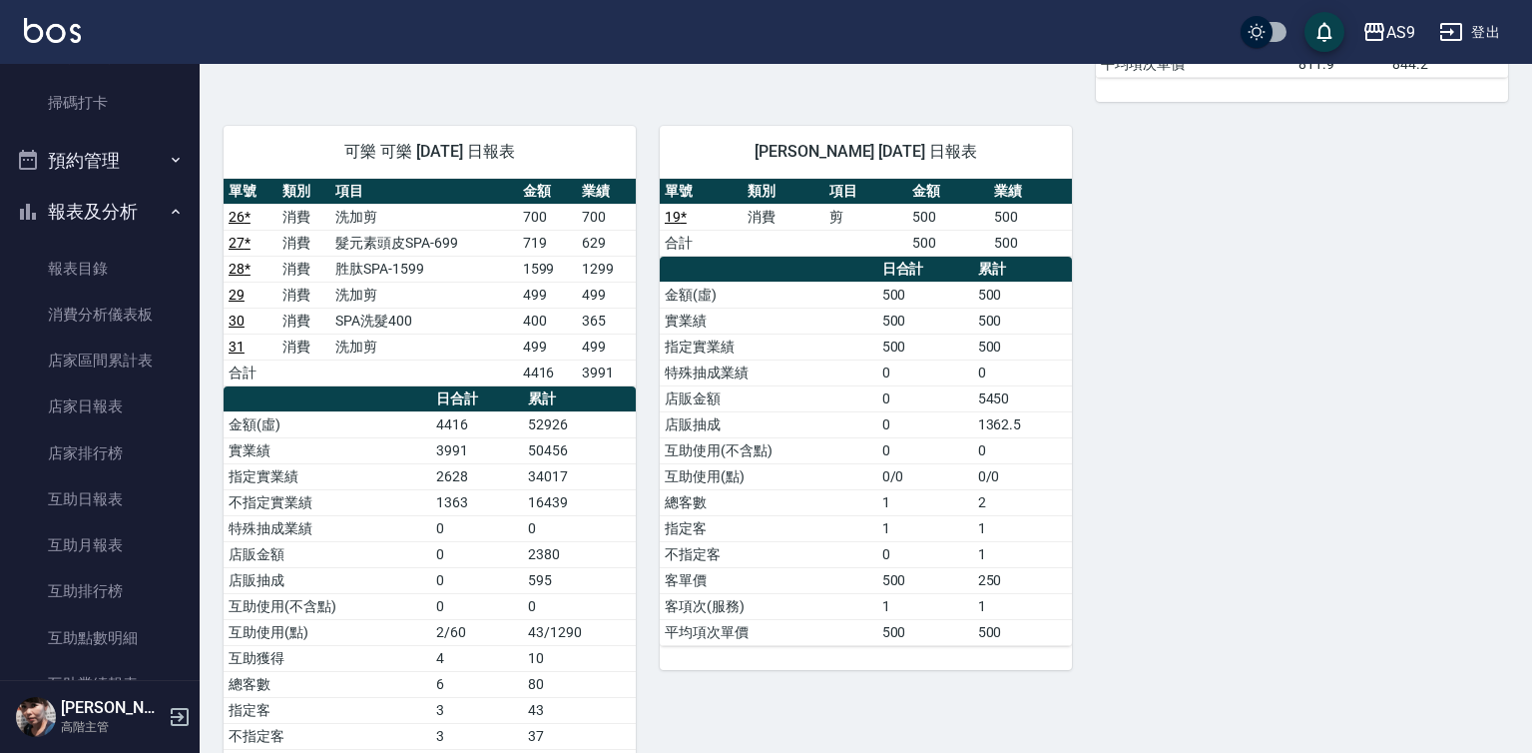
scroll to position [557, 0]
click at [133, 501] on link "互助日報表" at bounding box center [100, 501] width 184 height 46
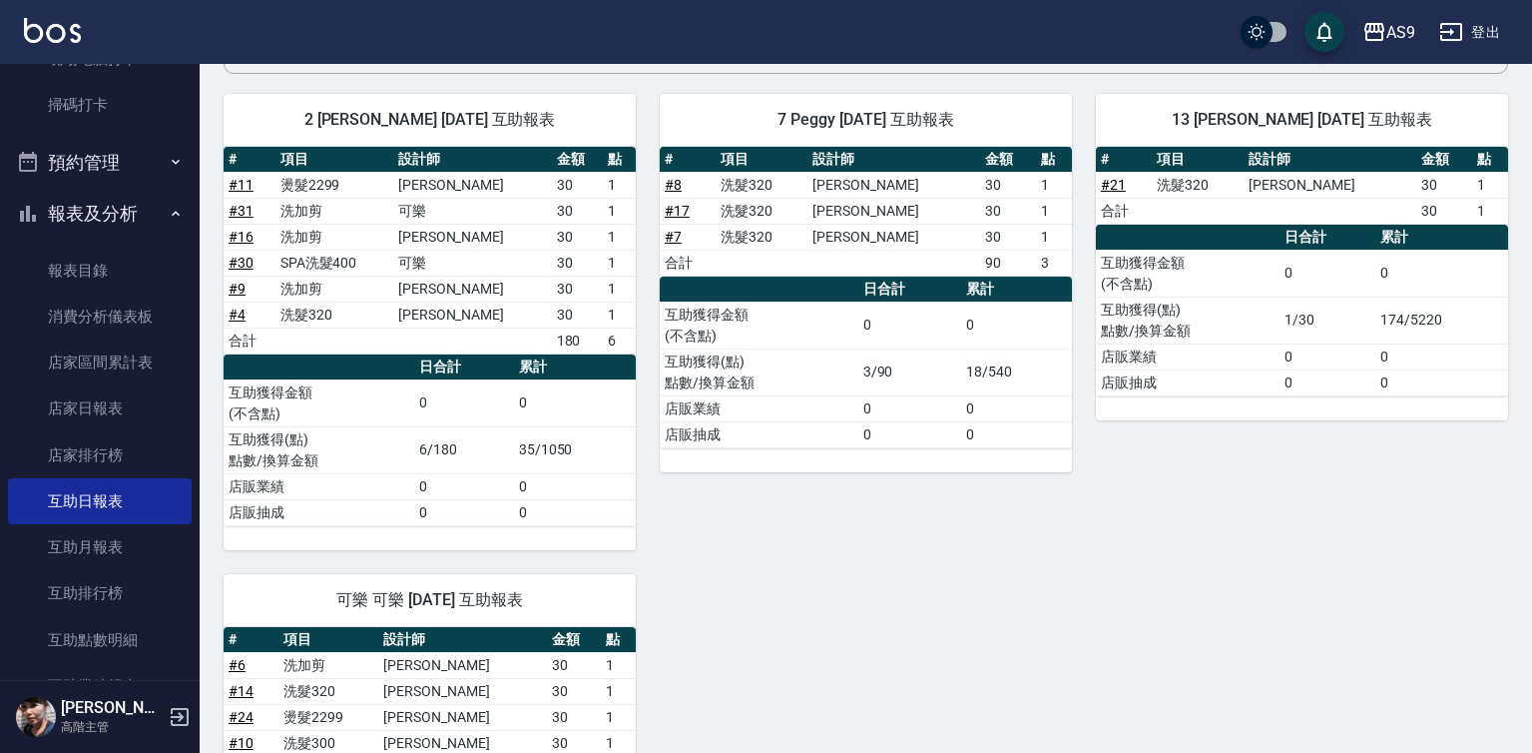
scroll to position [450, 0]
